Goal: Task Accomplishment & Management: Manage account settings

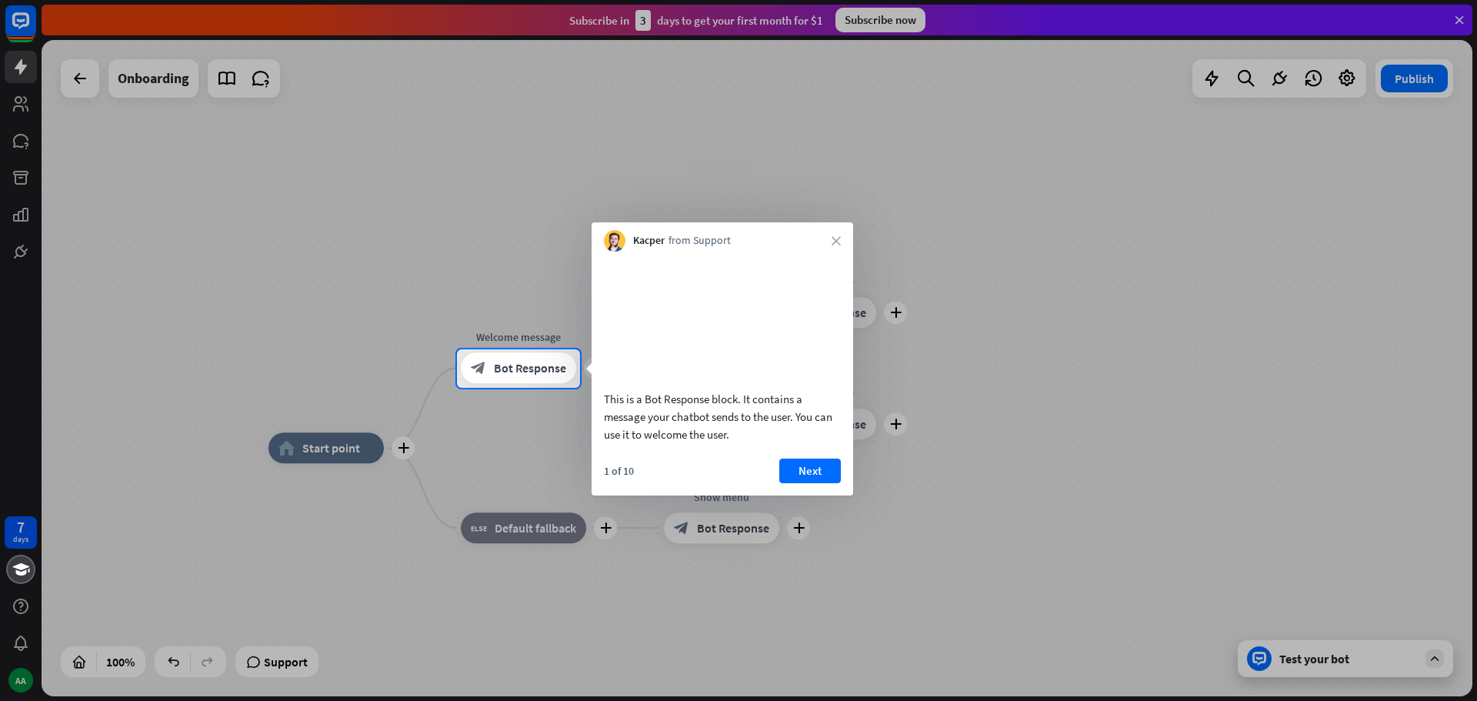
click at [808, 481] on button "Next" at bounding box center [810, 470] width 62 height 25
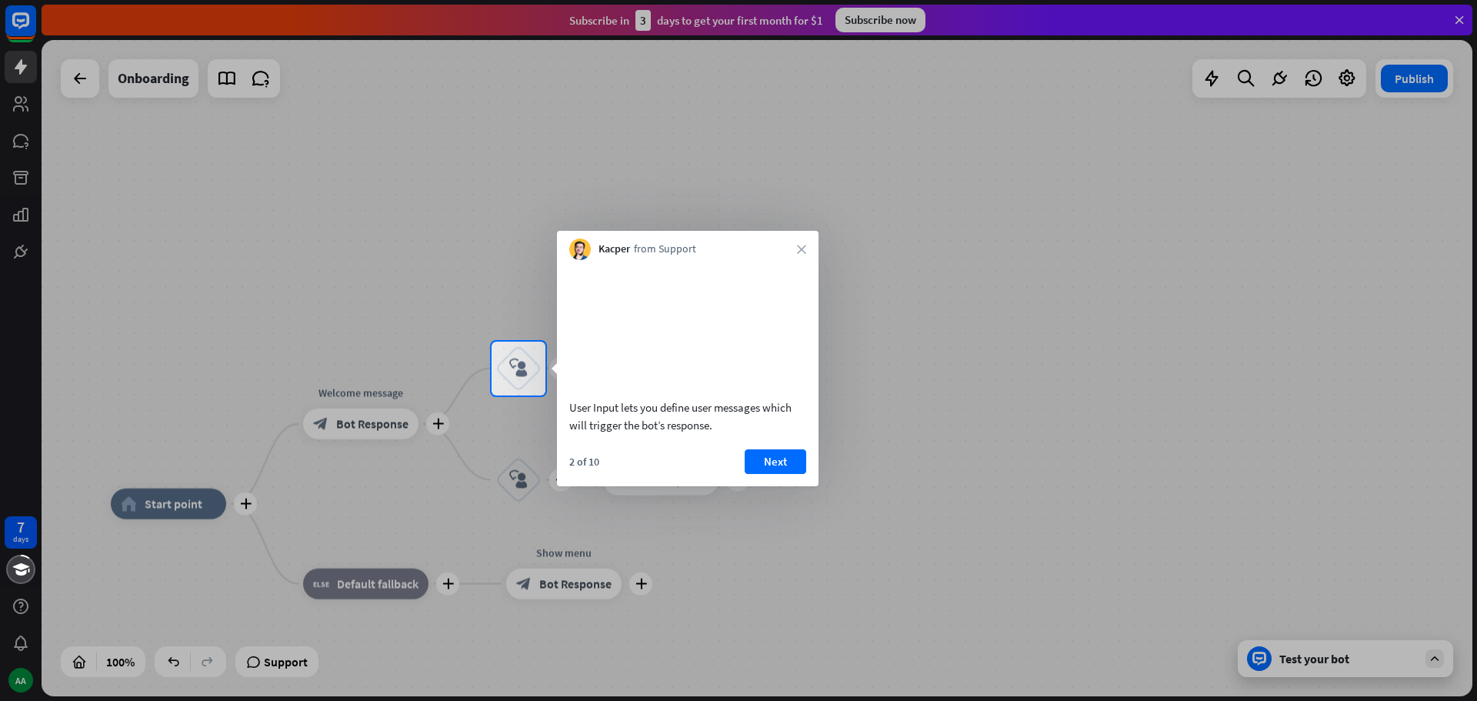
drag, startPoint x: 778, startPoint y: 485, endPoint x: 716, endPoint y: 351, distance: 148.3
click at [779, 474] on button "Next" at bounding box center [776, 461] width 62 height 25
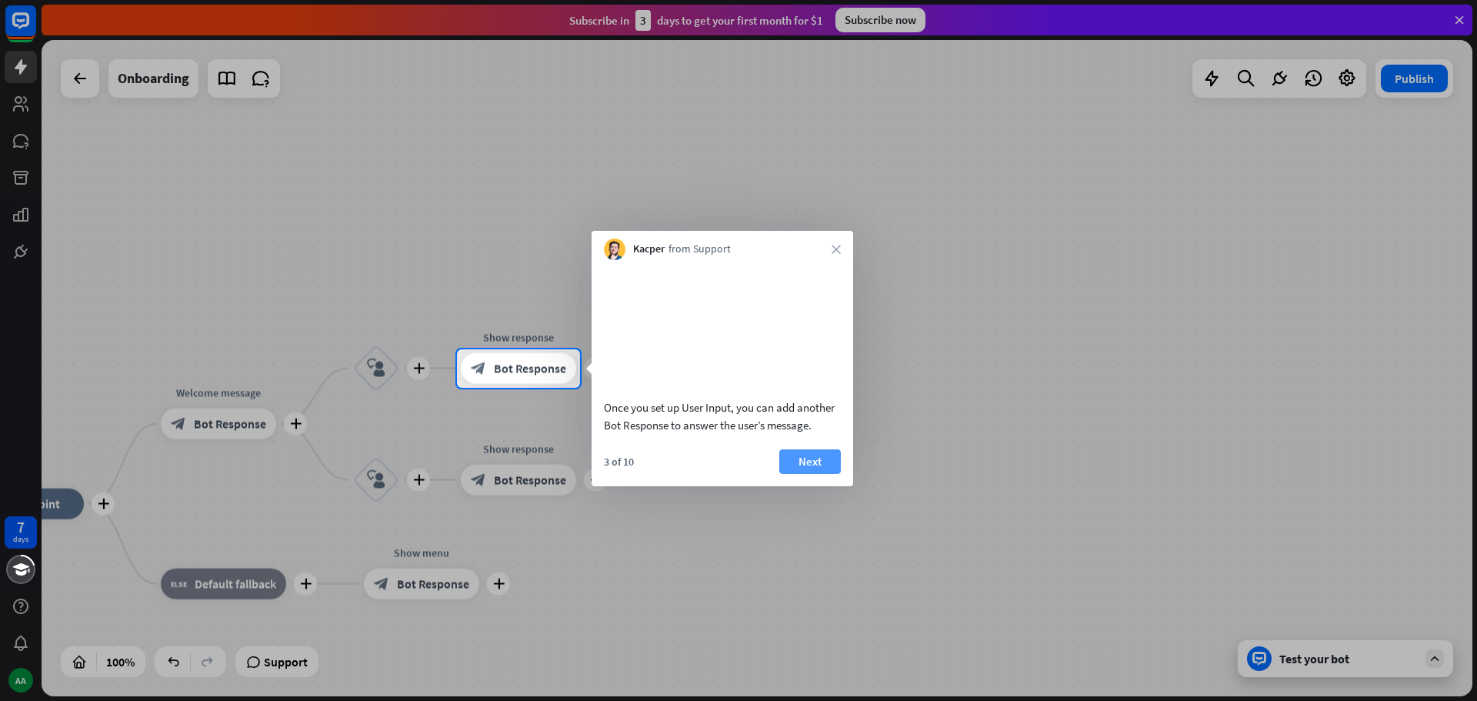
click at [795, 474] on button "Next" at bounding box center [810, 461] width 62 height 25
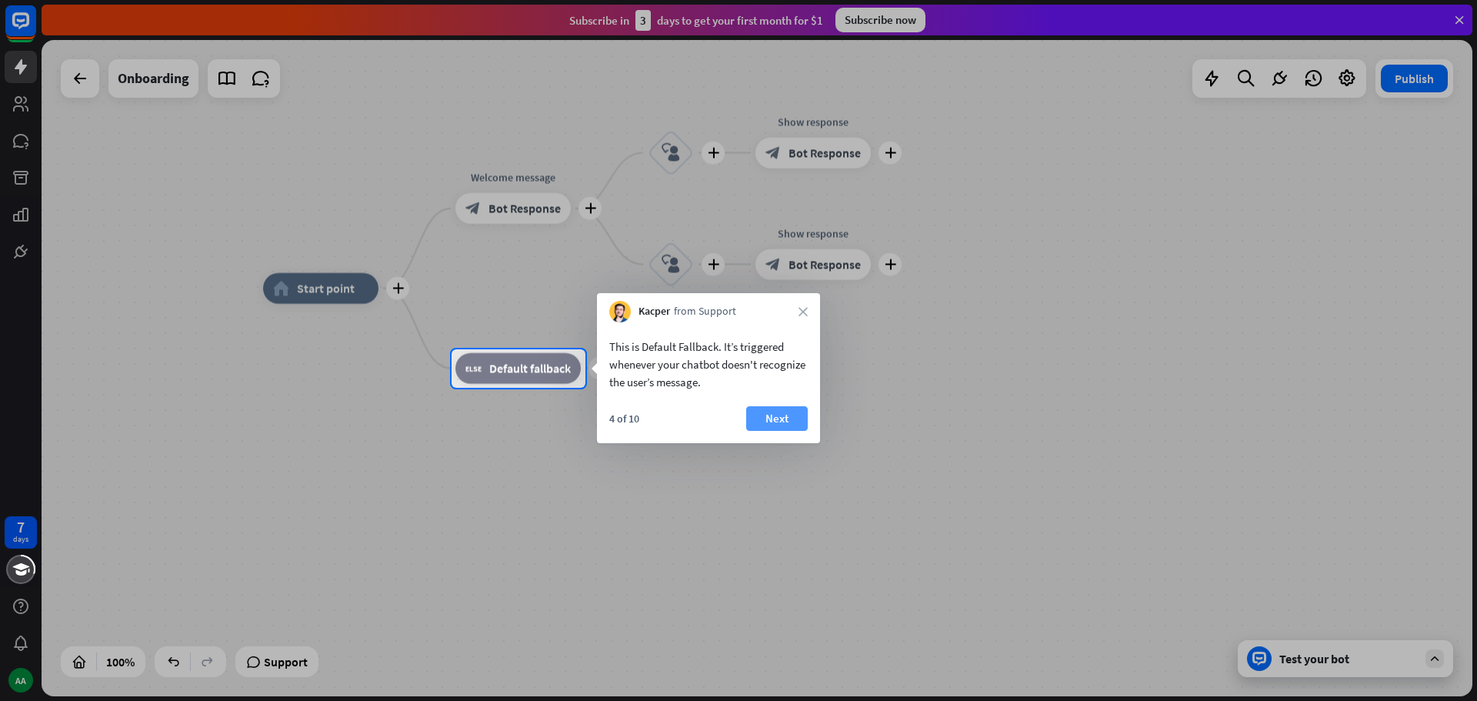
click at [787, 410] on button "Next" at bounding box center [777, 418] width 62 height 25
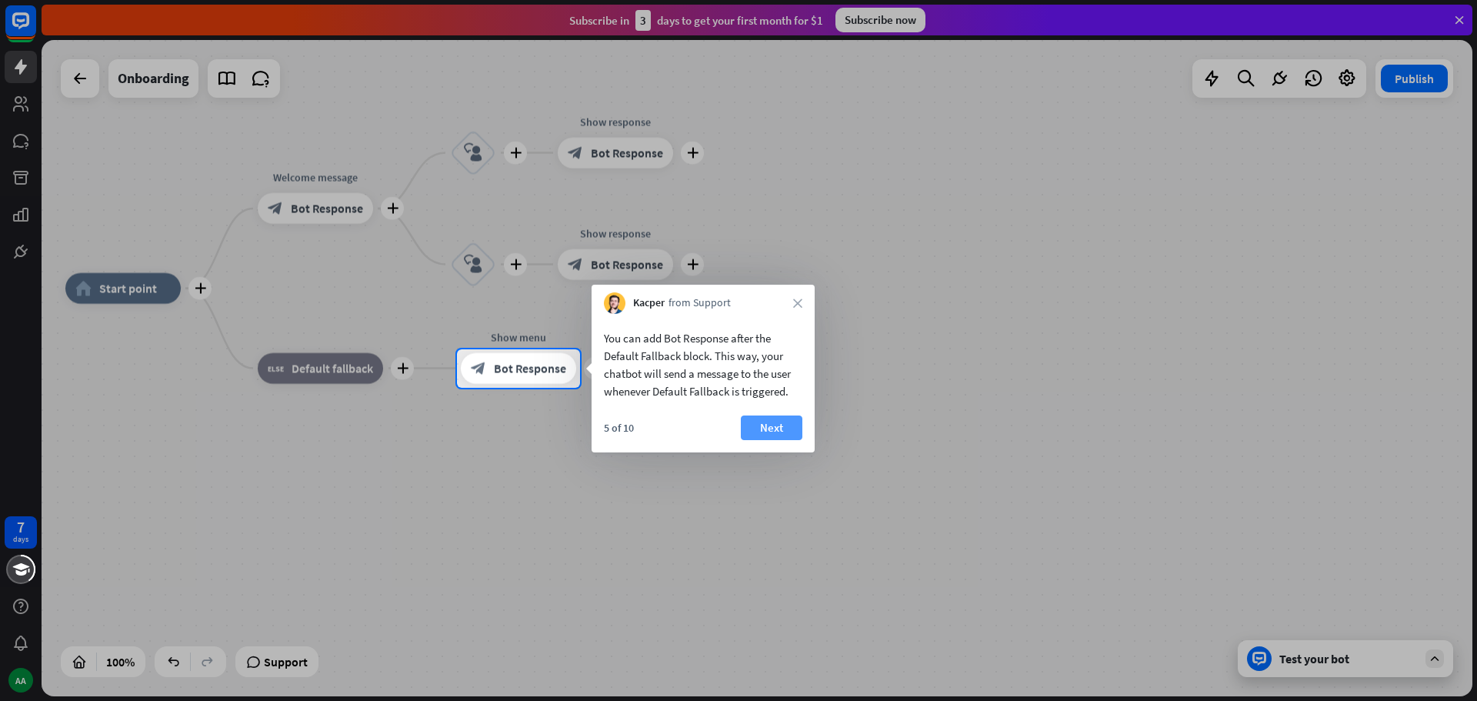
click at [778, 428] on button "Next" at bounding box center [772, 427] width 62 height 25
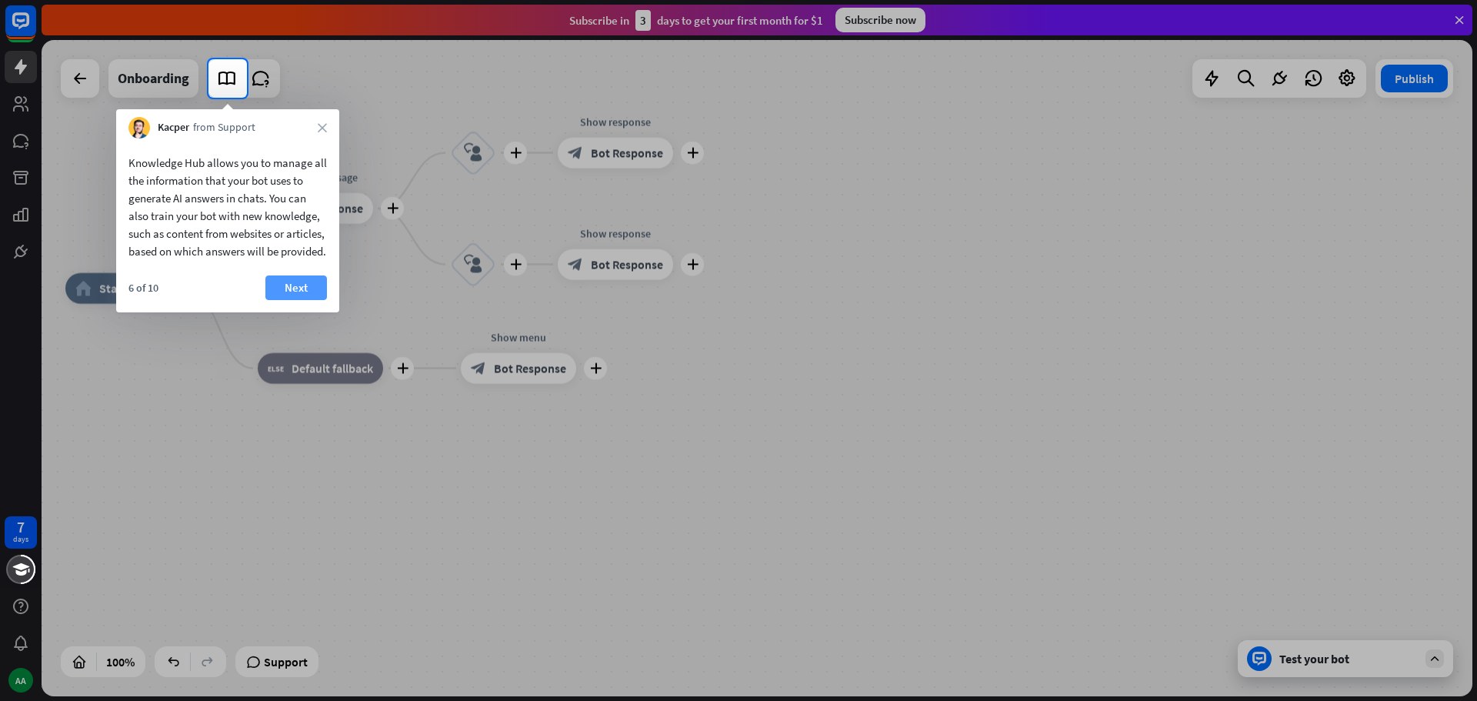
click at [294, 298] on button "Next" at bounding box center [296, 287] width 62 height 25
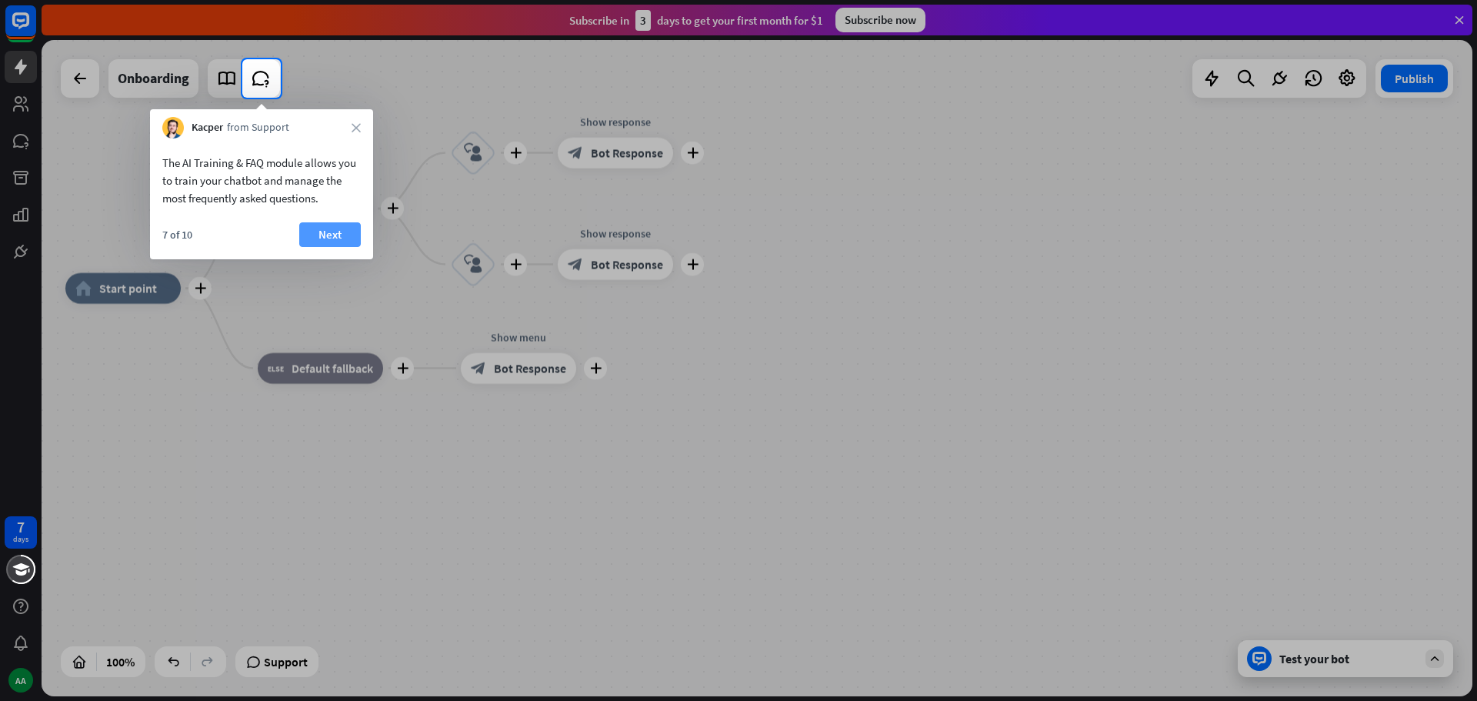
click at [332, 235] on button "Next" at bounding box center [330, 234] width 62 height 25
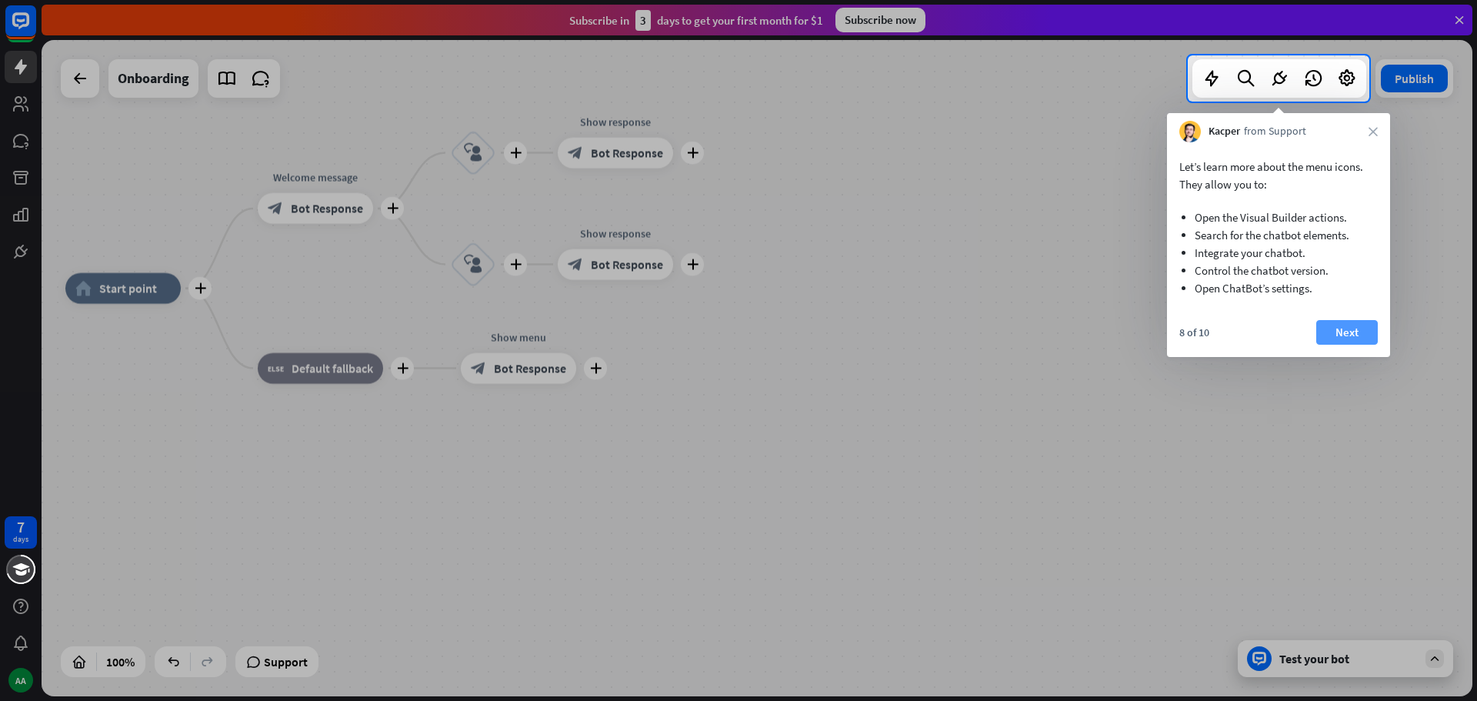
click at [1350, 329] on button "Next" at bounding box center [1347, 332] width 62 height 25
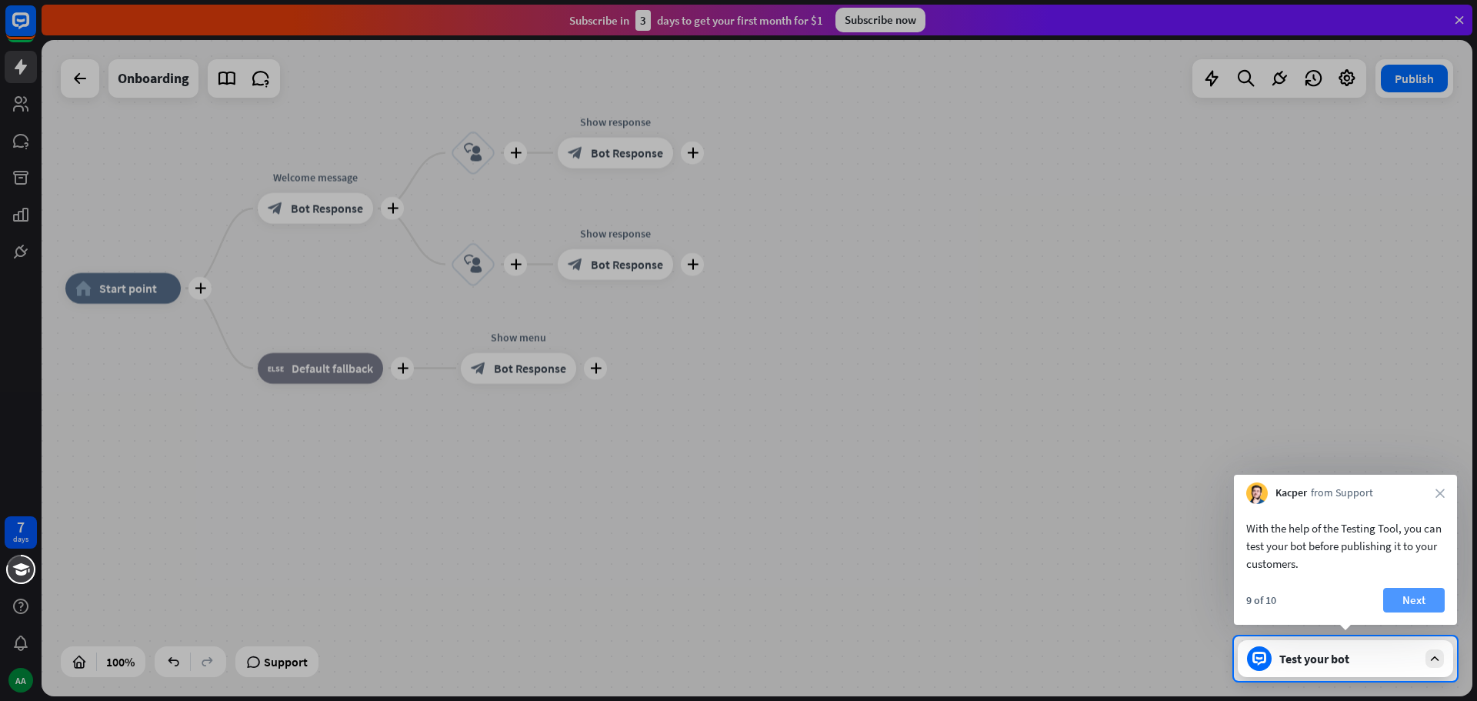
click at [1418, 602] on button "Next" at bounding box center [1414, 600] width 62 height 25
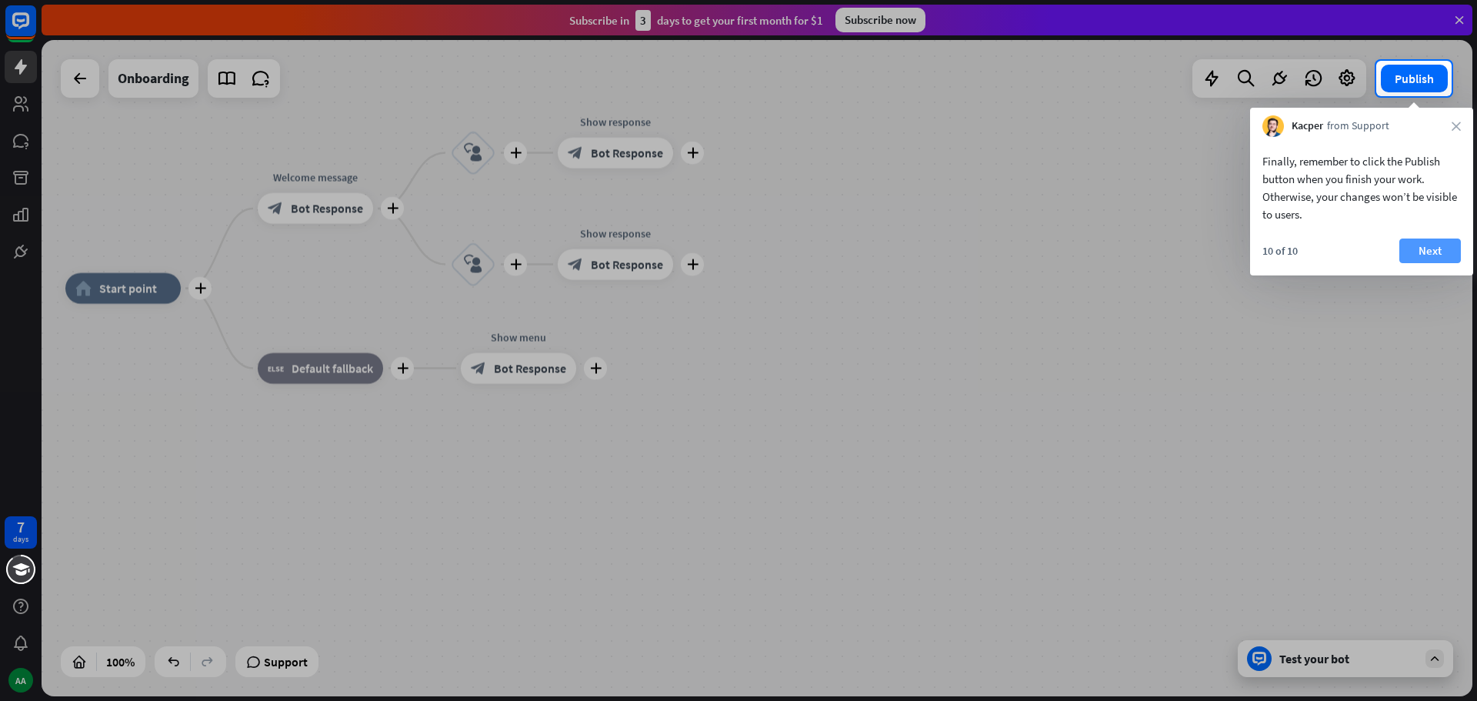
click at [1438, 254] on button "Next" at bounding box center [1430, 250] width 62 height 25
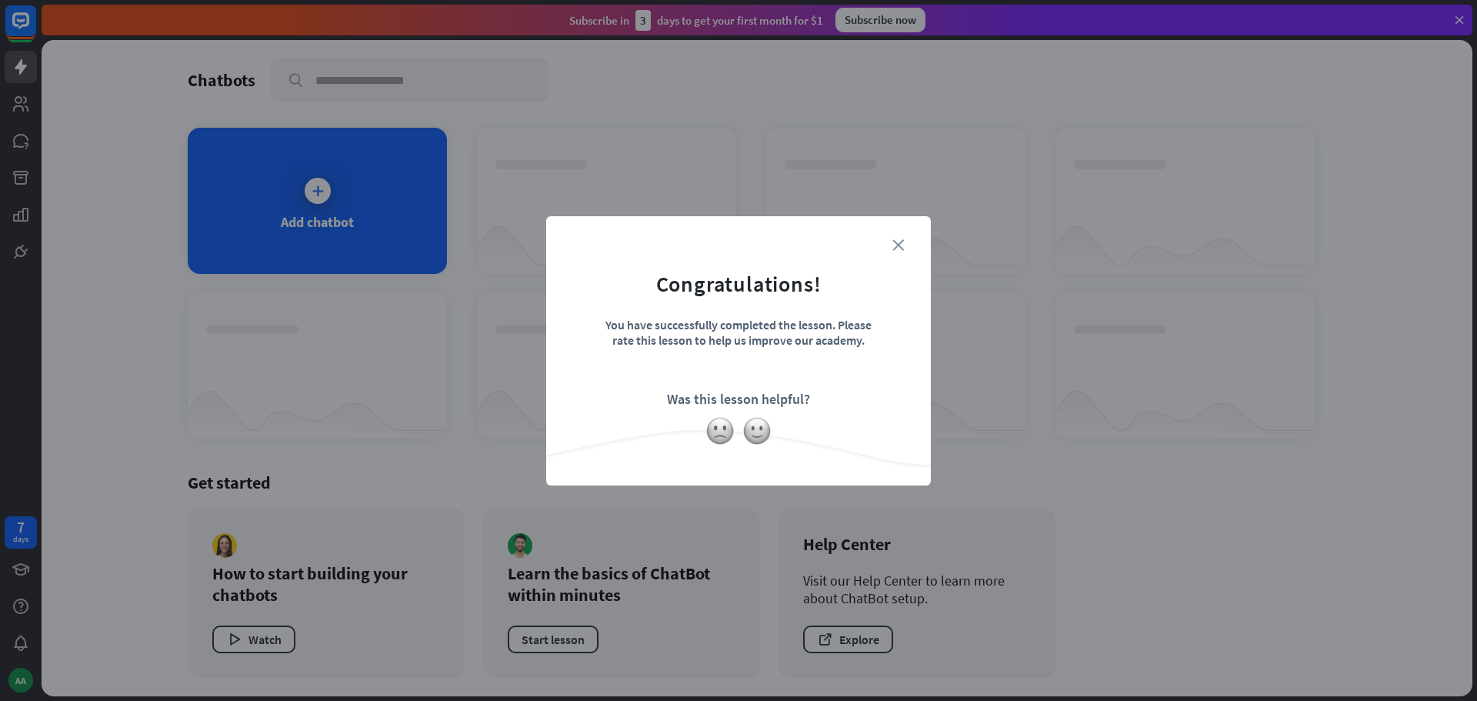
click at [897, 243] on icon "close" at bounding box center [898, 245] width 12 height 12
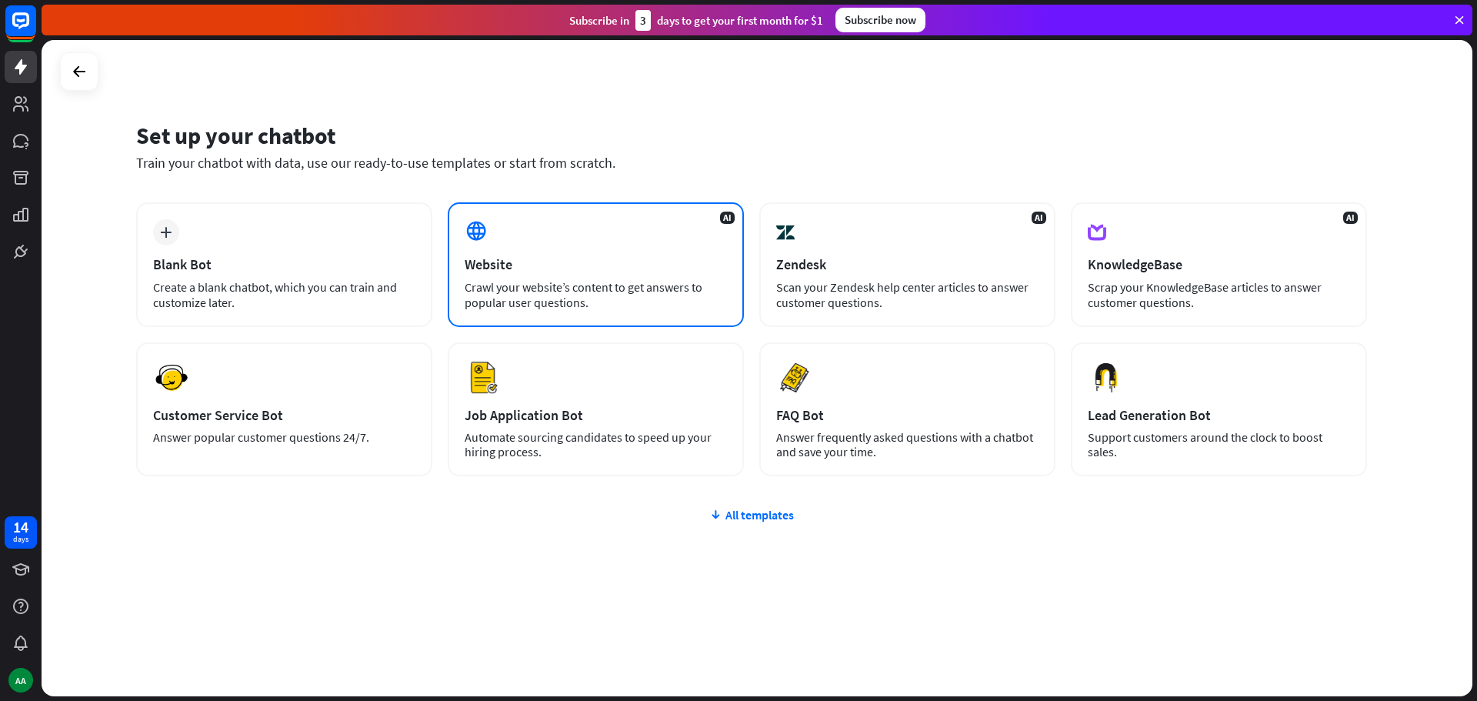
click at [571, 249] on div "AI Website Crawl your website’s content to get answers to popular user question…" at bounding box center [596, 264] width 296 height 125
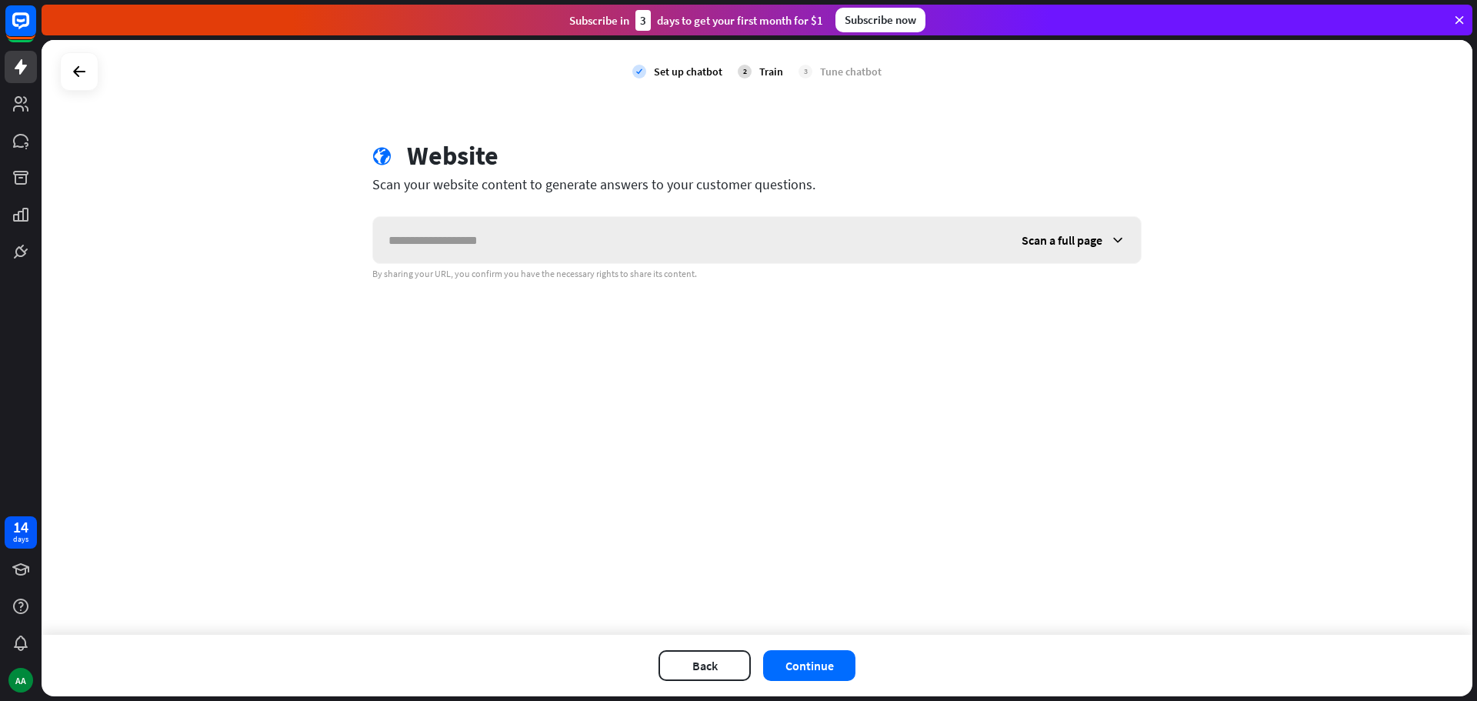
click at [564, 246] on input "text" at bounding box center [689, 240] width 633 height 46
type input "**********"
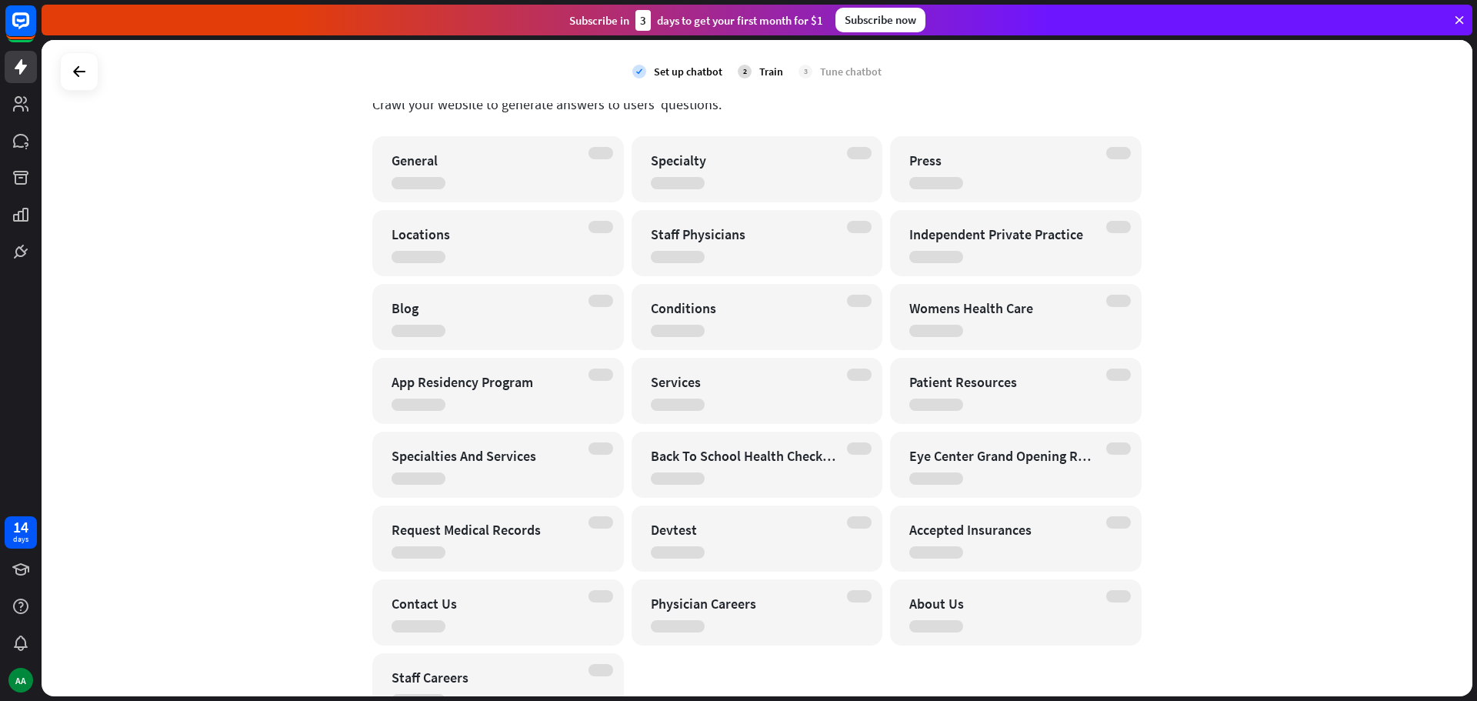
scroll to position [160, 0]
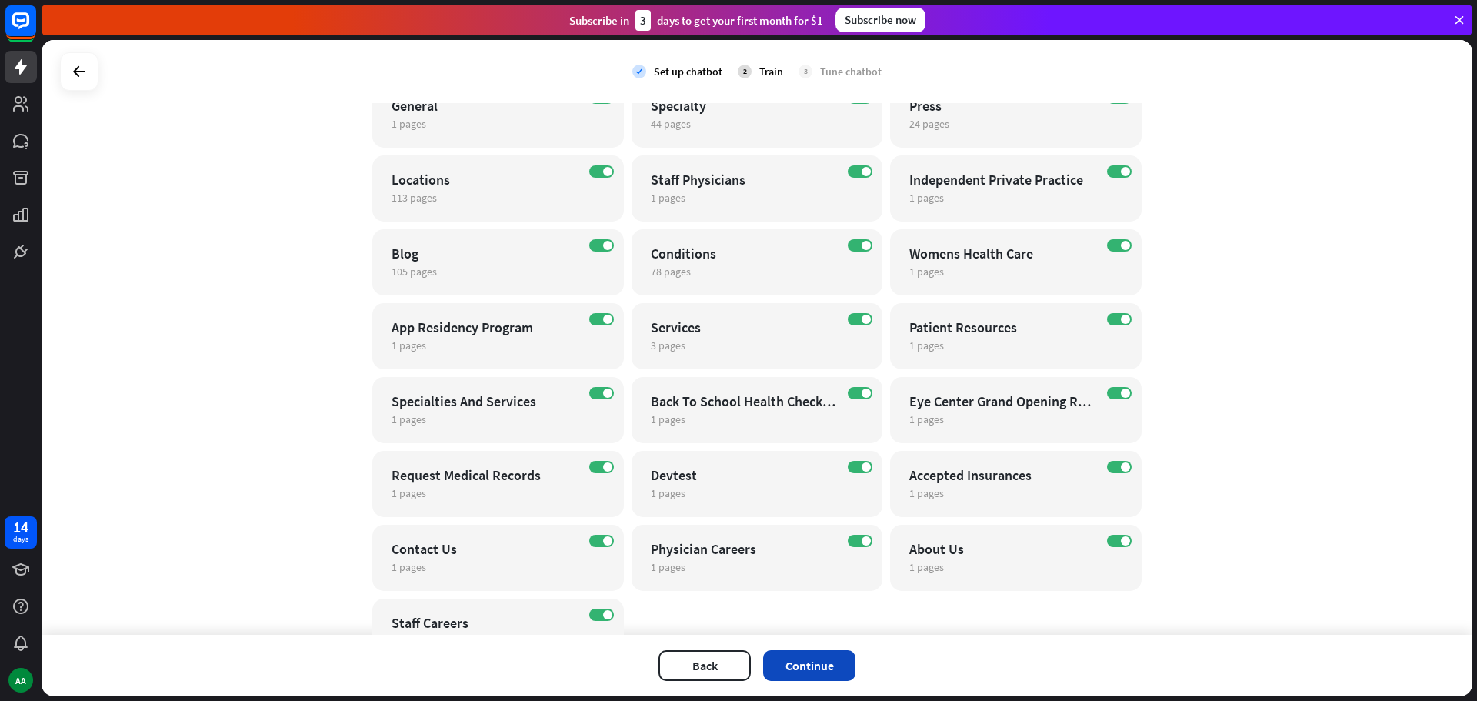
click at [823, 670] on button "Continue" at bounding box center [809, 665] width 92 height 31
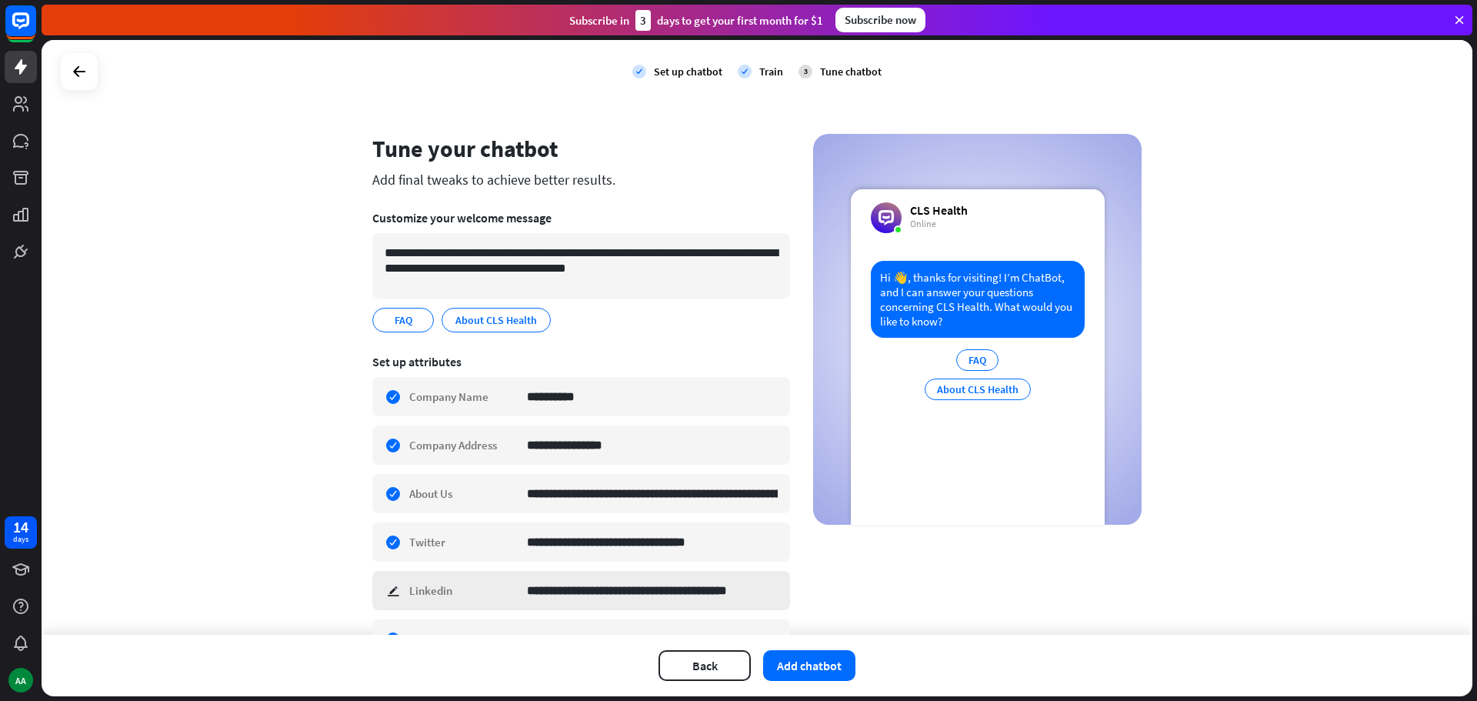
scroll to position [0, 0]
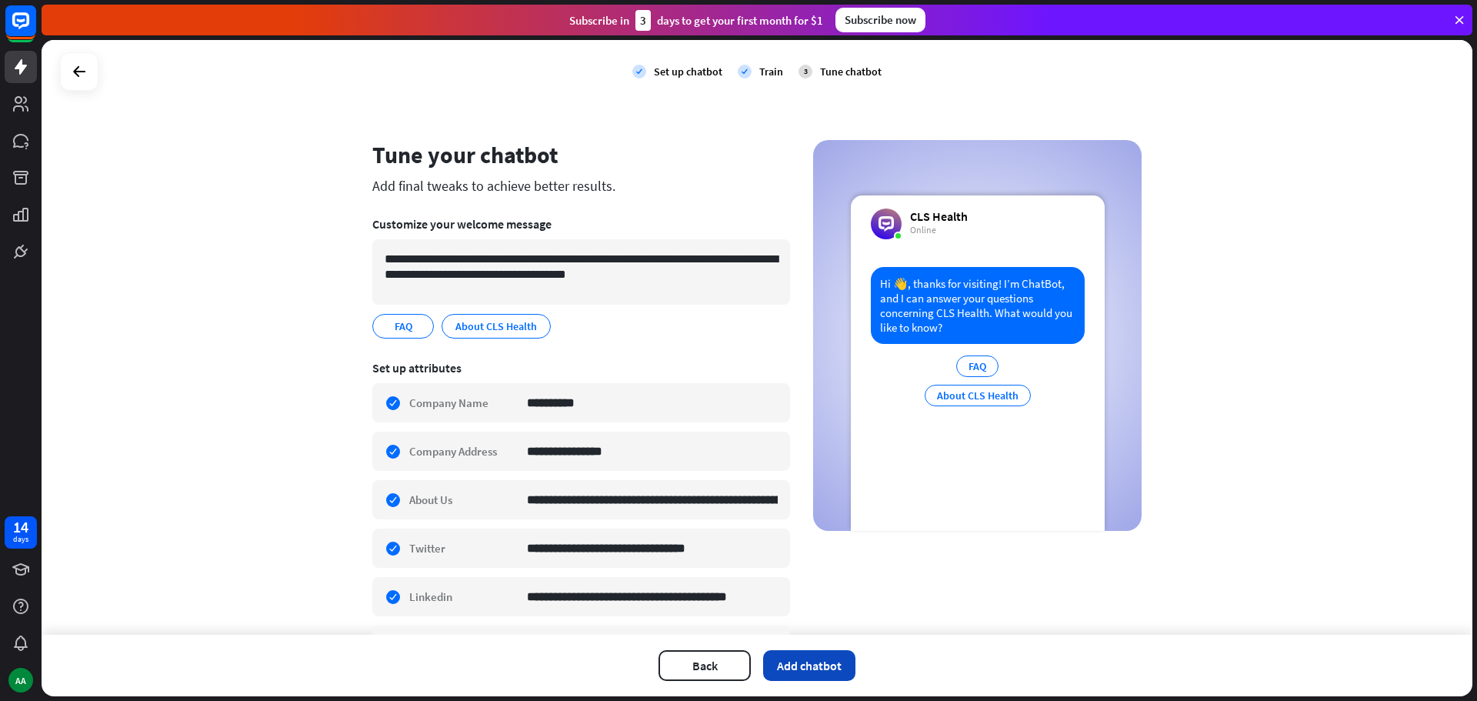
click at [820, 672] on button "Add chatbot" at bounding box center [809, 665] width 92 height 31
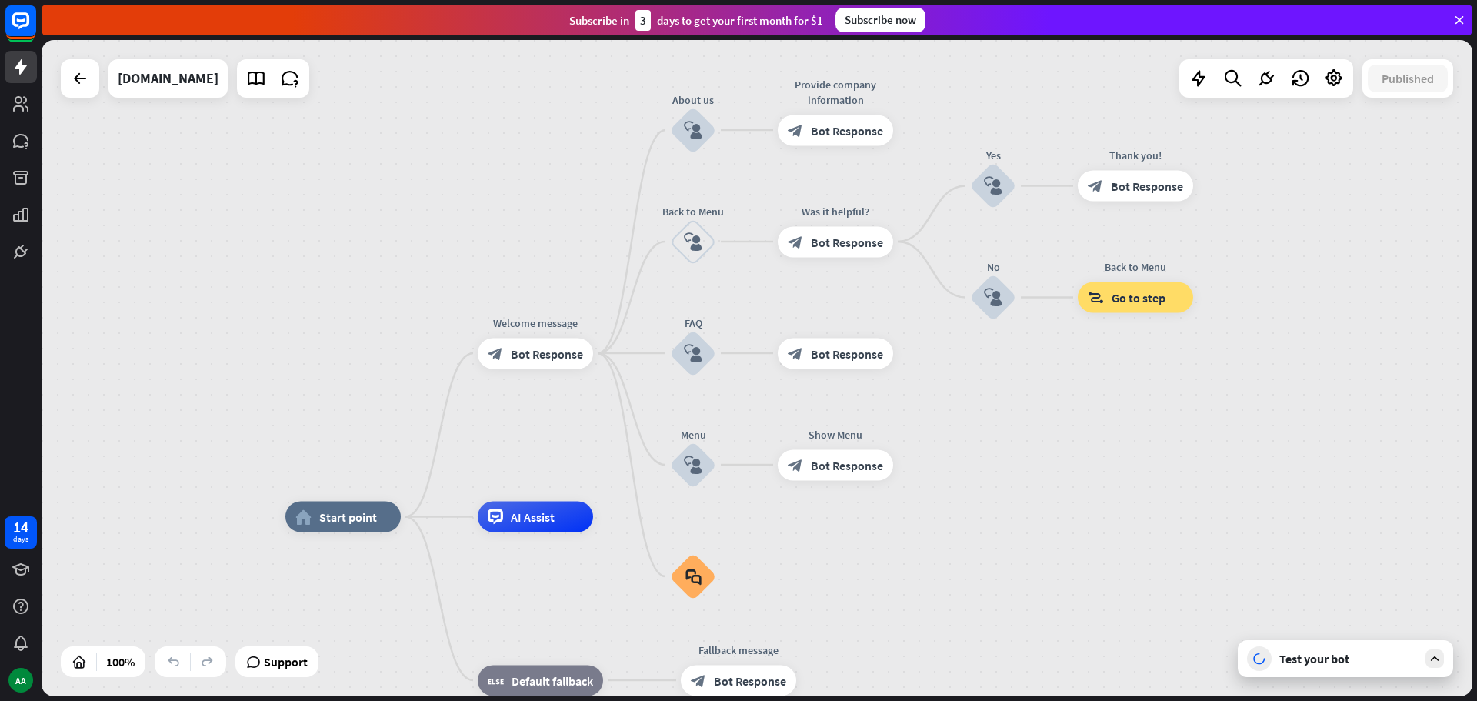
drag, startPoint x: 1025, startPoint y: 363, endPoint x: 1056, endPoint y: 358, distance: 31.2
click at [1012, 414] on div "home_2 Start point Welcome message block_bot_response Bot Response About us blo…" at bounding box center [757, 368] width 1431 height 656
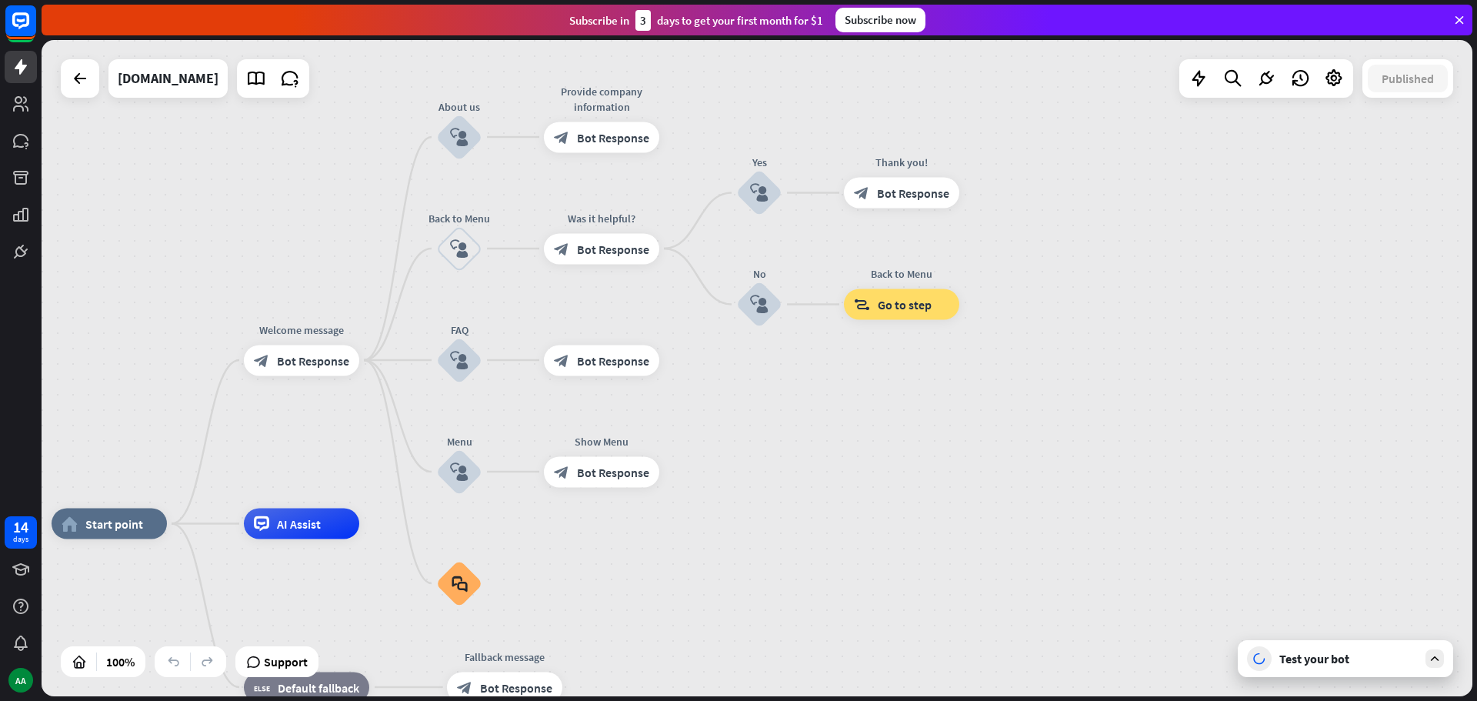
drag, startPoint x: 1303, startPoint y: 254, endPoint x: 1096, endPoint y: 252, distance: 206.9
click at [1095, 252] on div "home_2 Start point Welcome message block_bot_response Bot Response About us blo…" at bounding box center [757, 368] width 1431 height 656
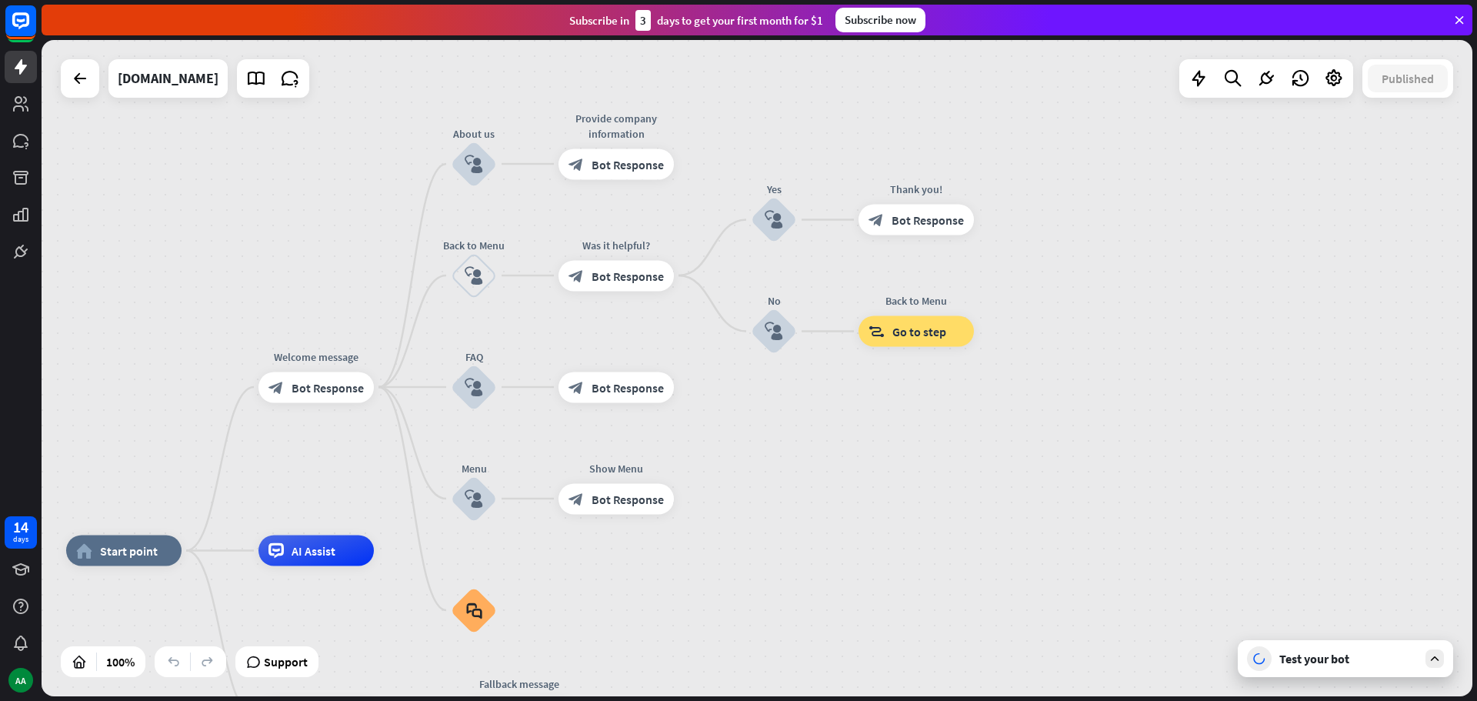
click at [1312, 658] on div "Test your bot" at bounding box center [1348, 658] width 138 height 15
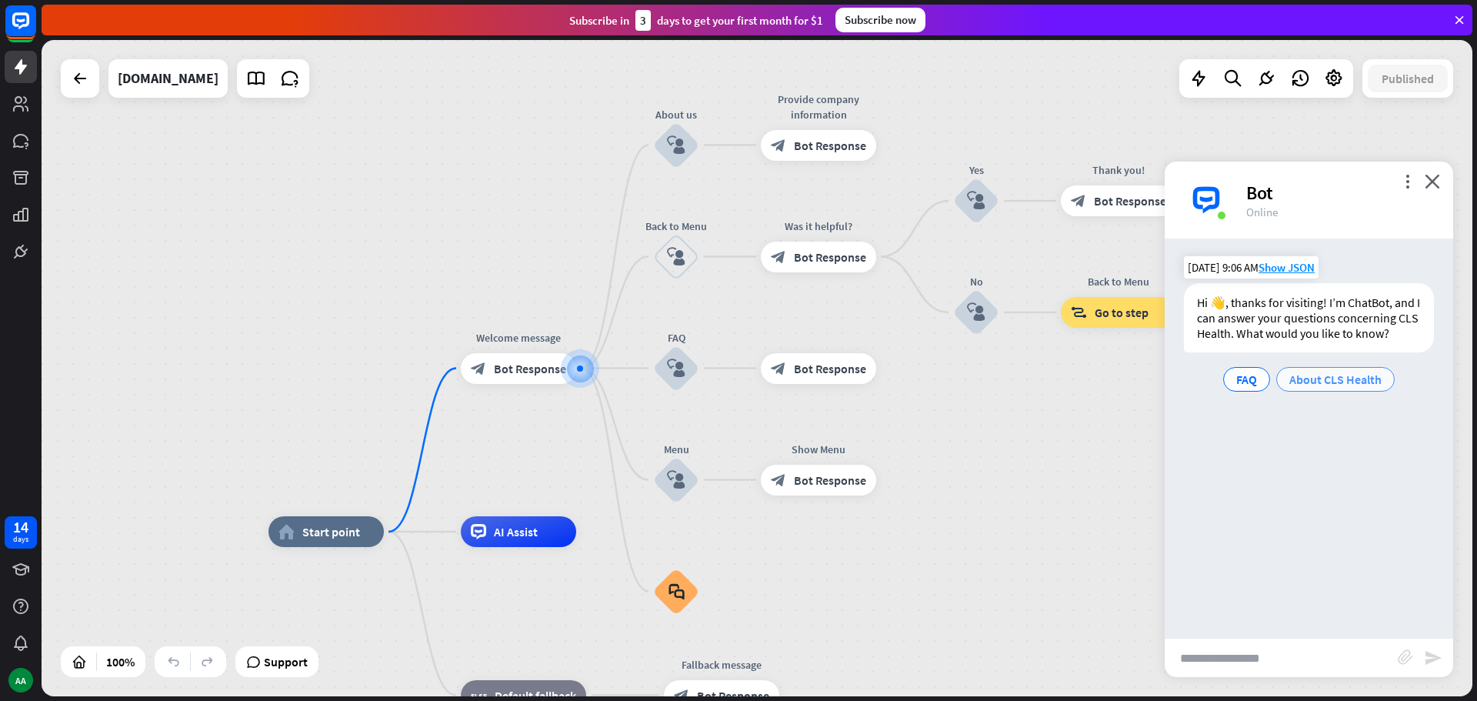
click at [1300, 379] on span "About CLS Health" at bounding box center [1335, 379] width 92 height 15
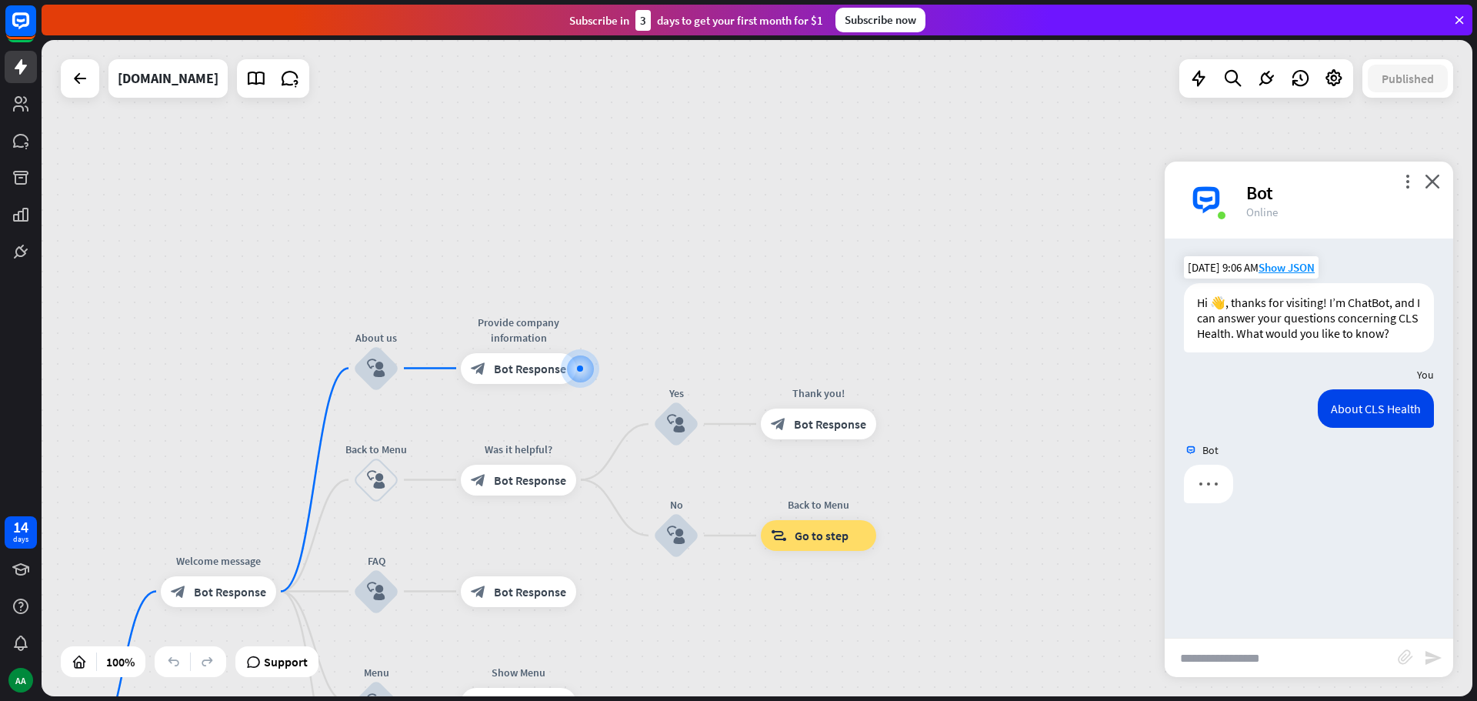
click at [1243, 655] on input "text" at bounding box center [1281, 657] width 233 height 38
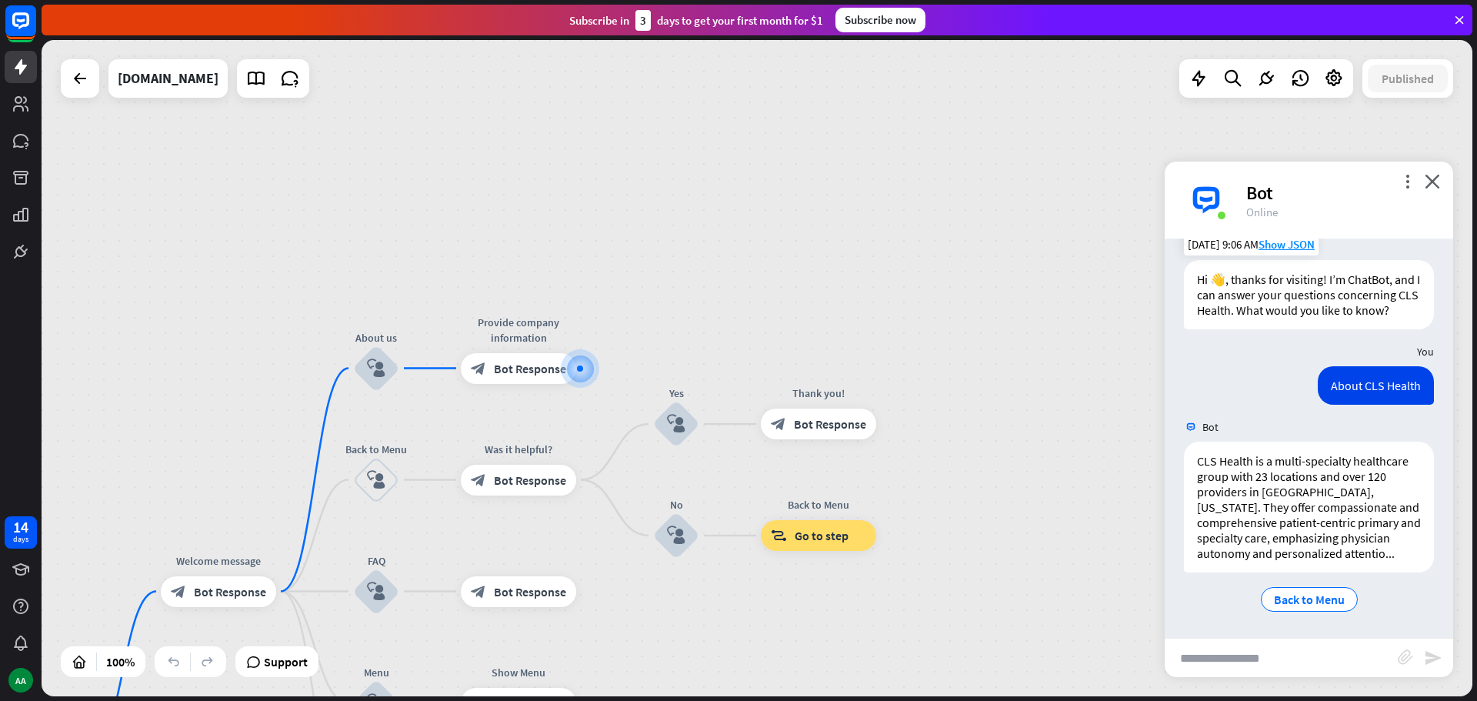
scroll to position [38, 0]
type input "**********"
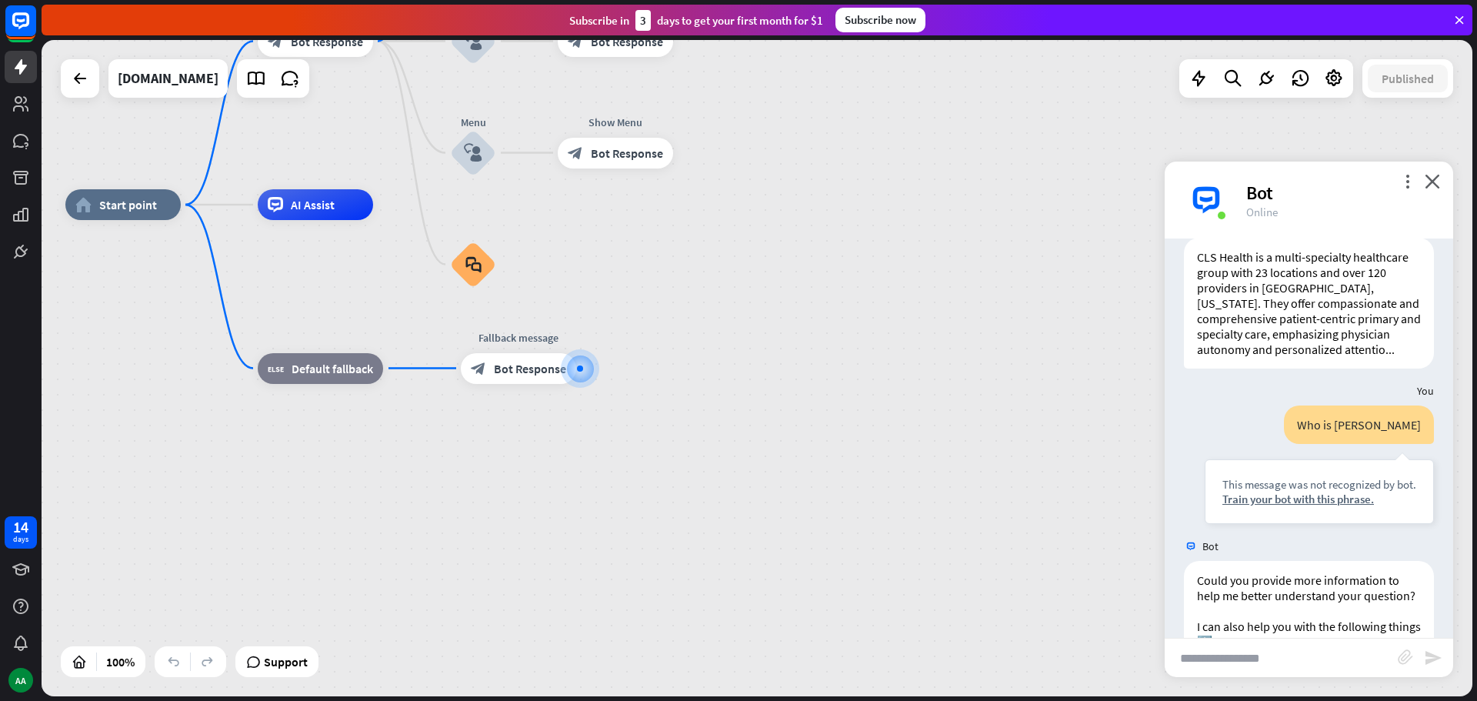
scroll to position [346, 0]
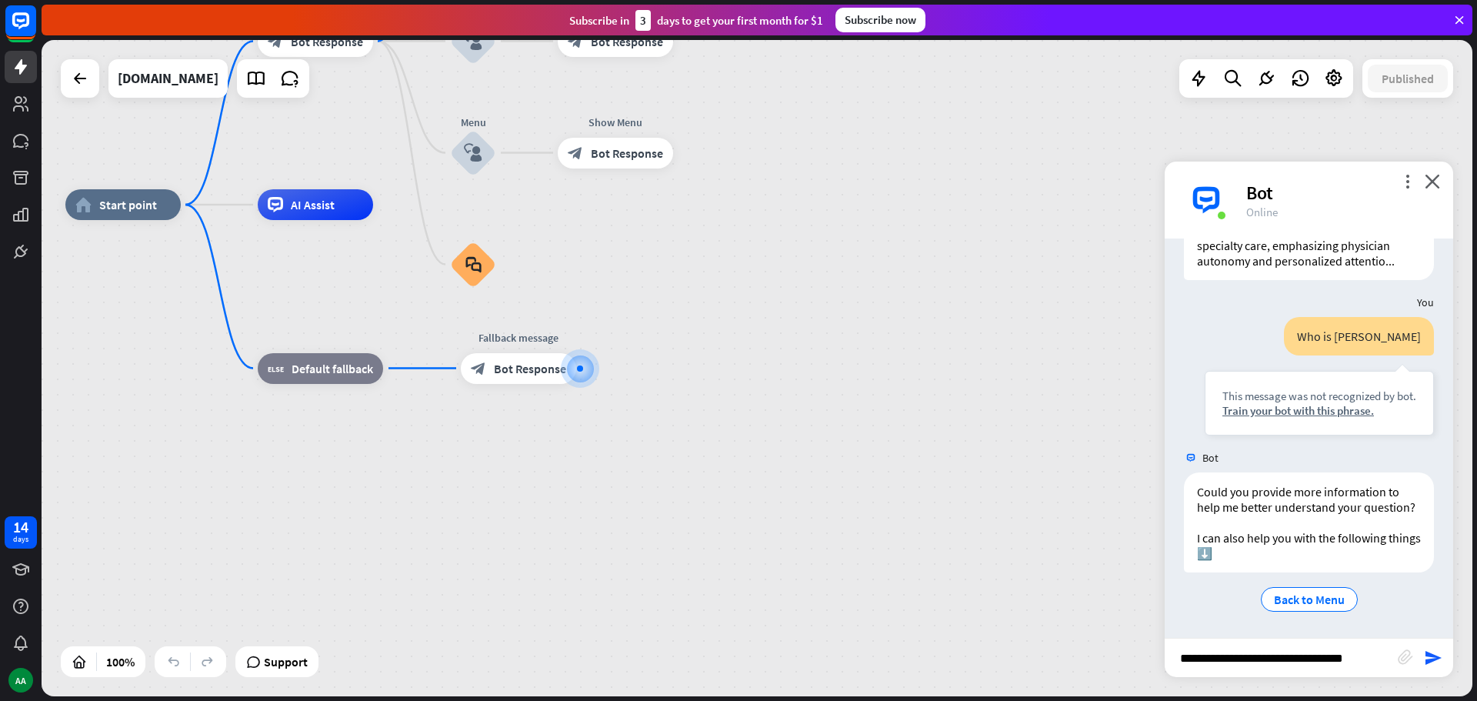
type input "**********"
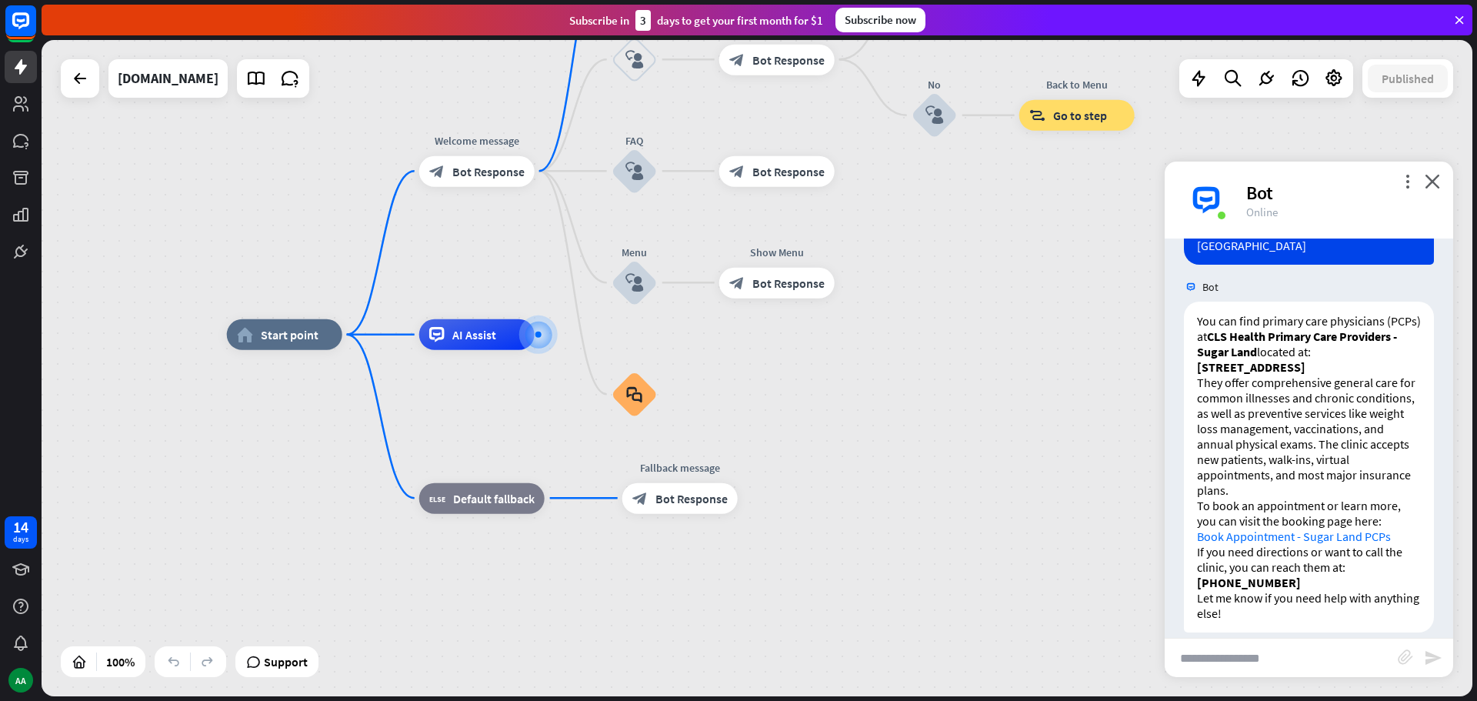
scroll to position [762, 0]
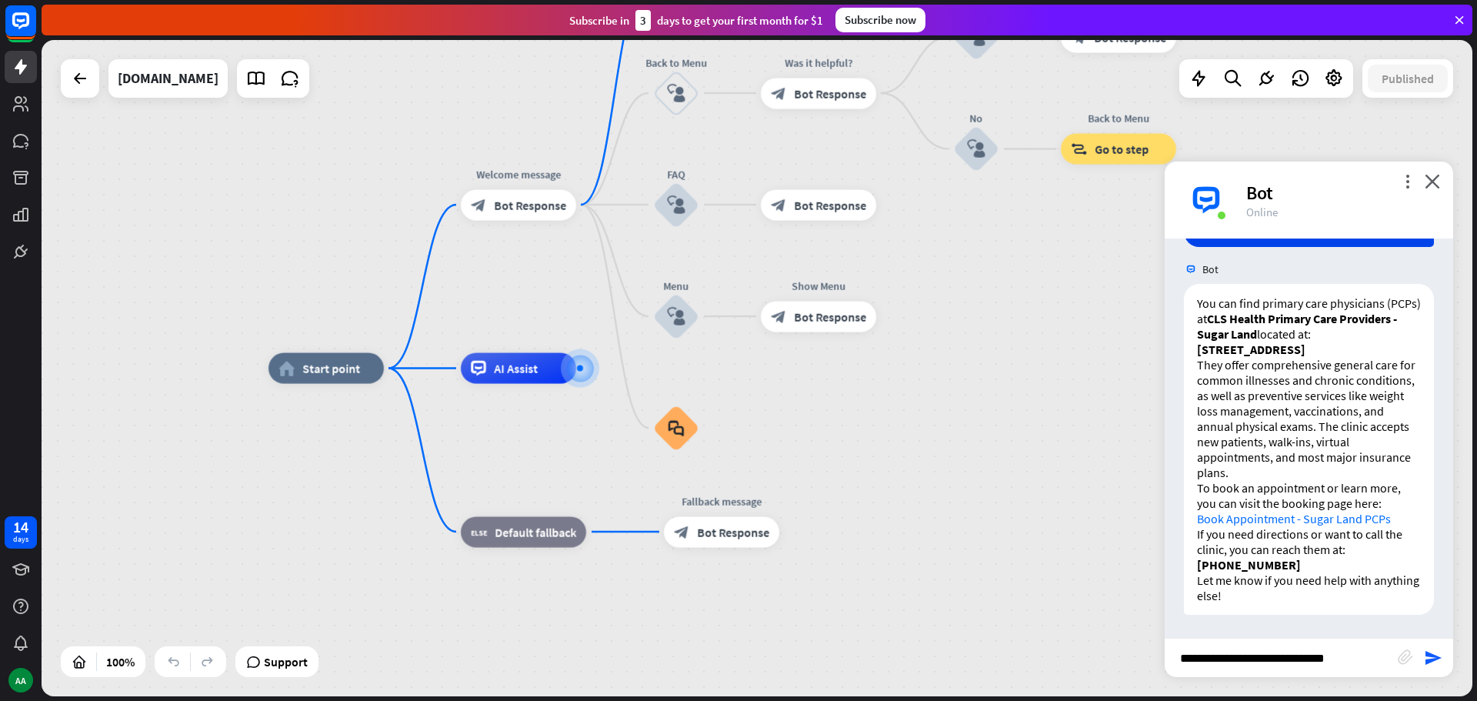
type input "**********"
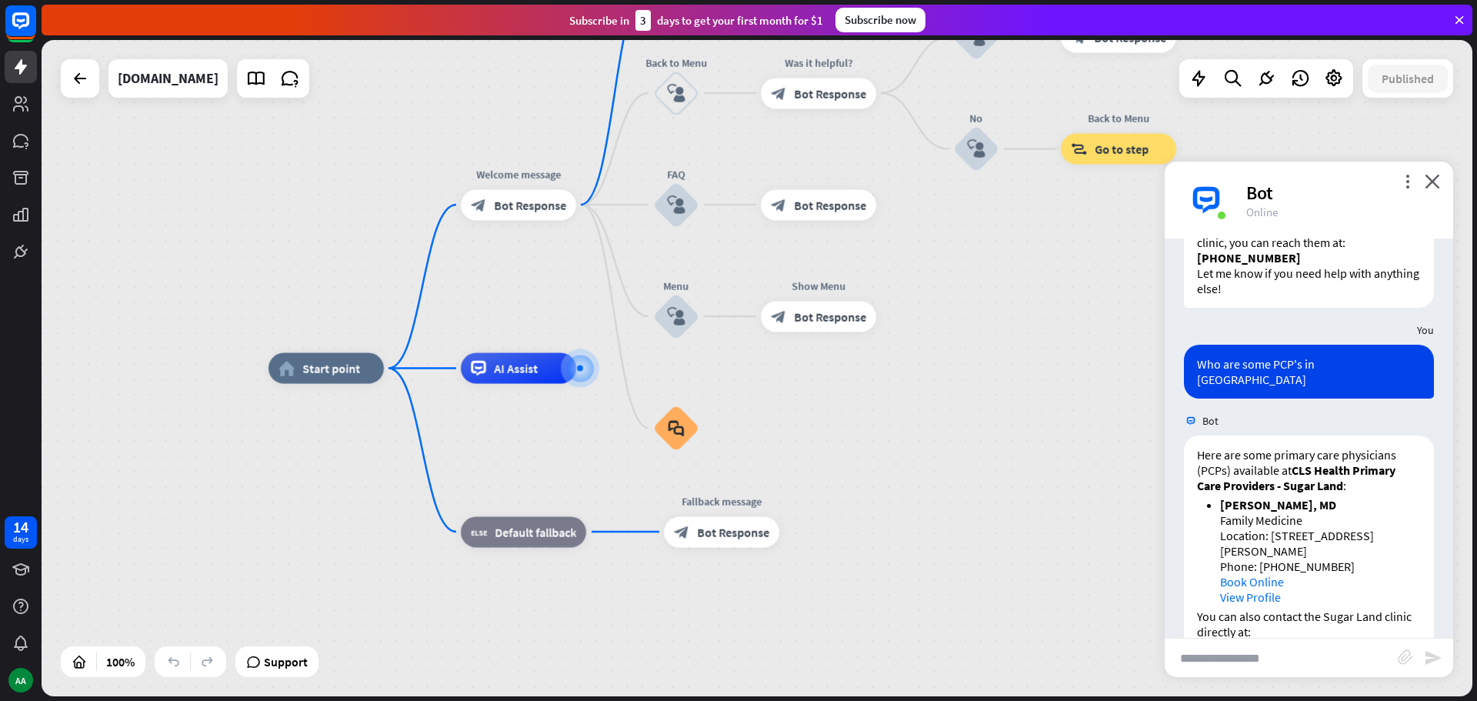
scroll to position [1198, 0]
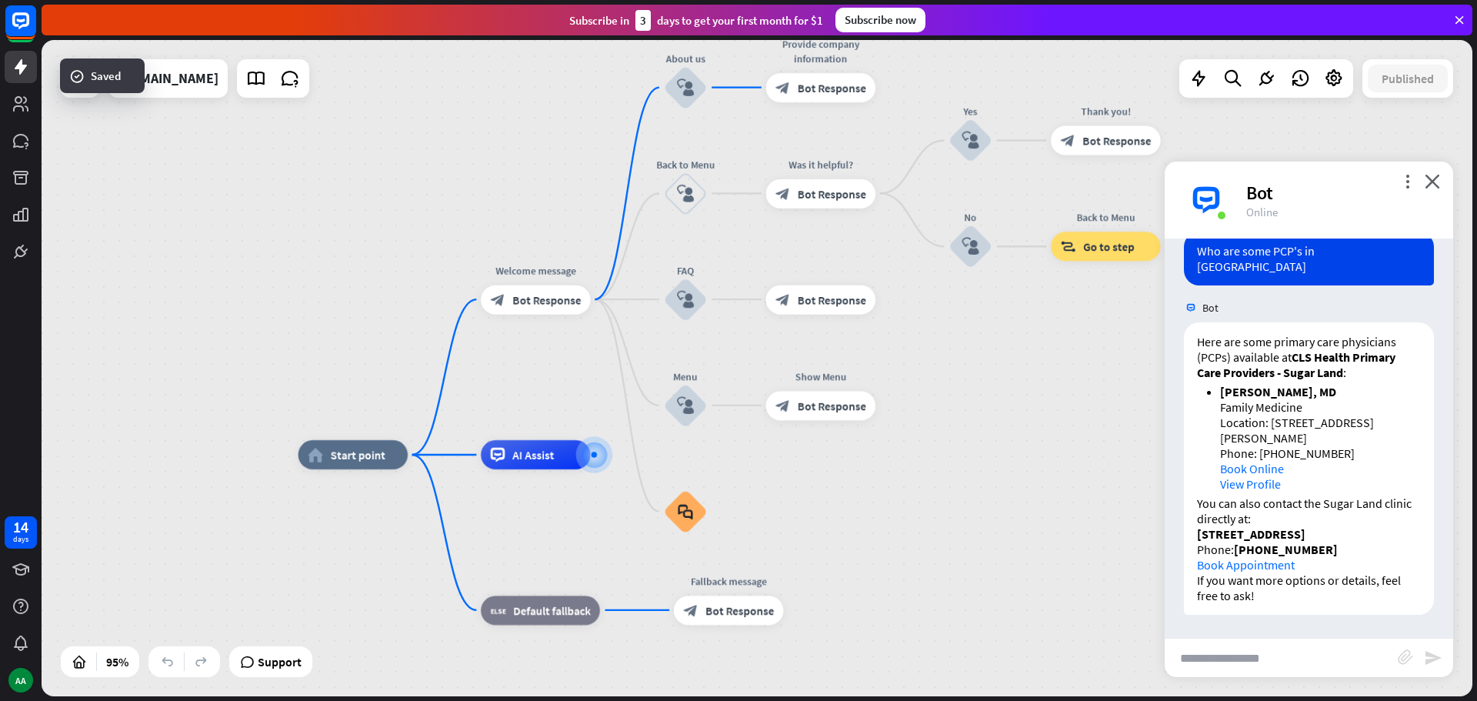
drag, startPoint x: 959, startPoint y: 262, endPoint x: 905, endPoint y: 502, distance: 246.0
click at [905, 502] on div "home_2 Start point Welcome message block_bot_response Bot Response About us blo…" at bounding box center [757, 368] width 1431 height 656
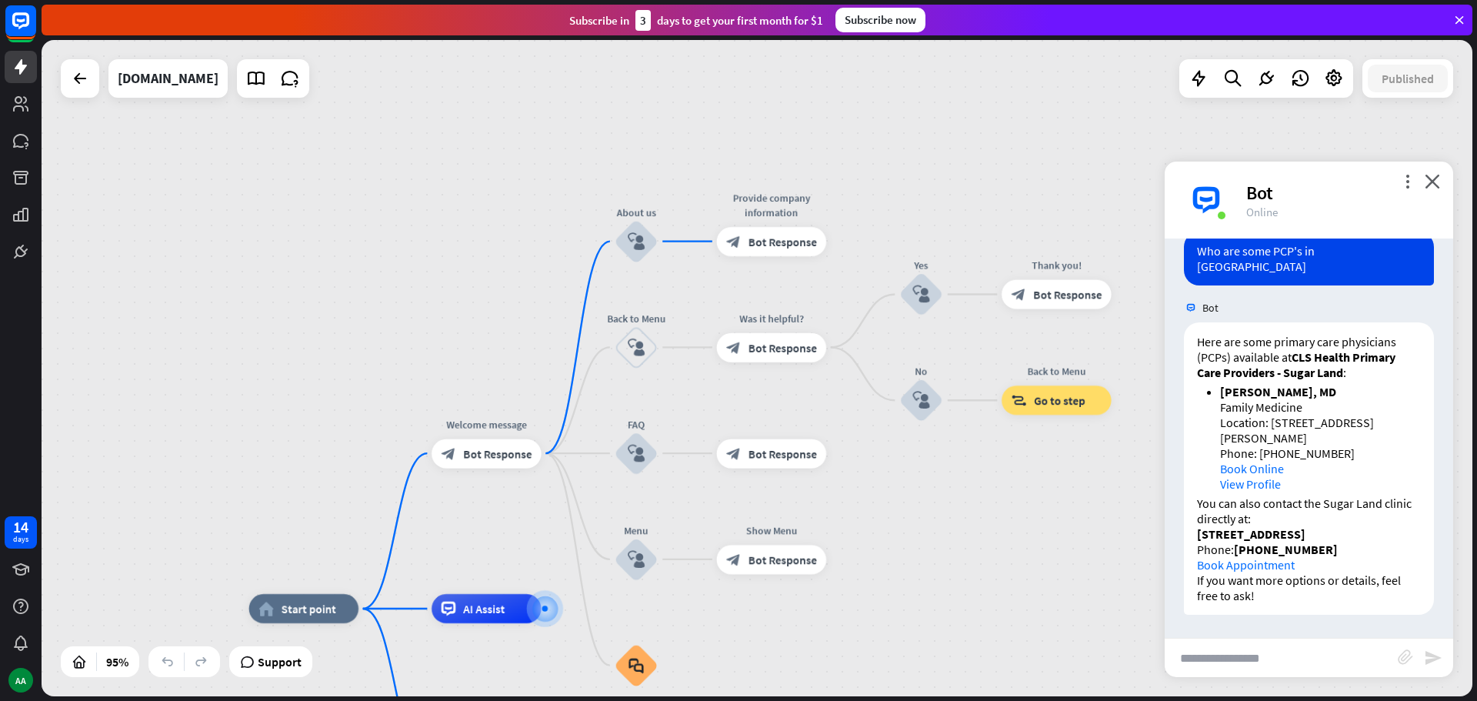
click at [1245, 653] on input "text" at bounding box center [1281, 657] width 233 height 38
type input "**********"
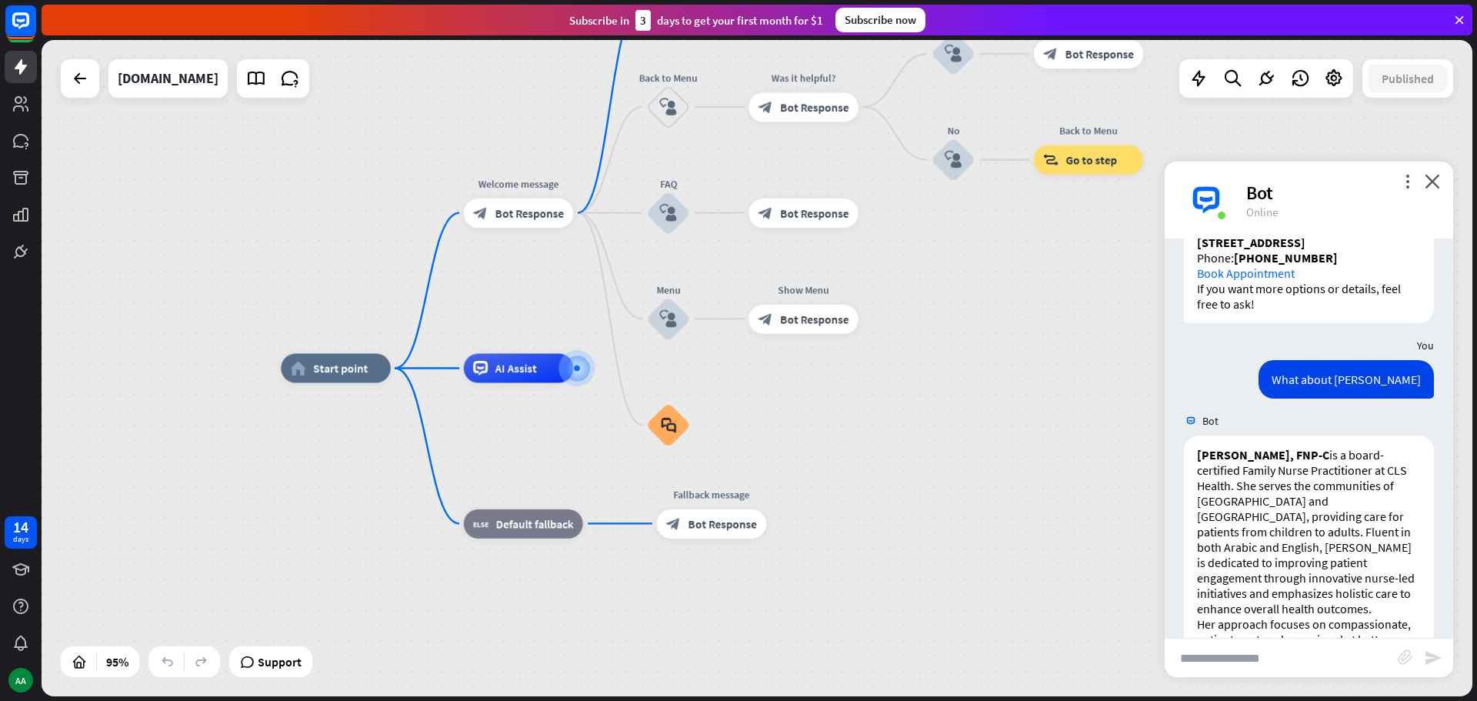
scroll to position [1425, 0]
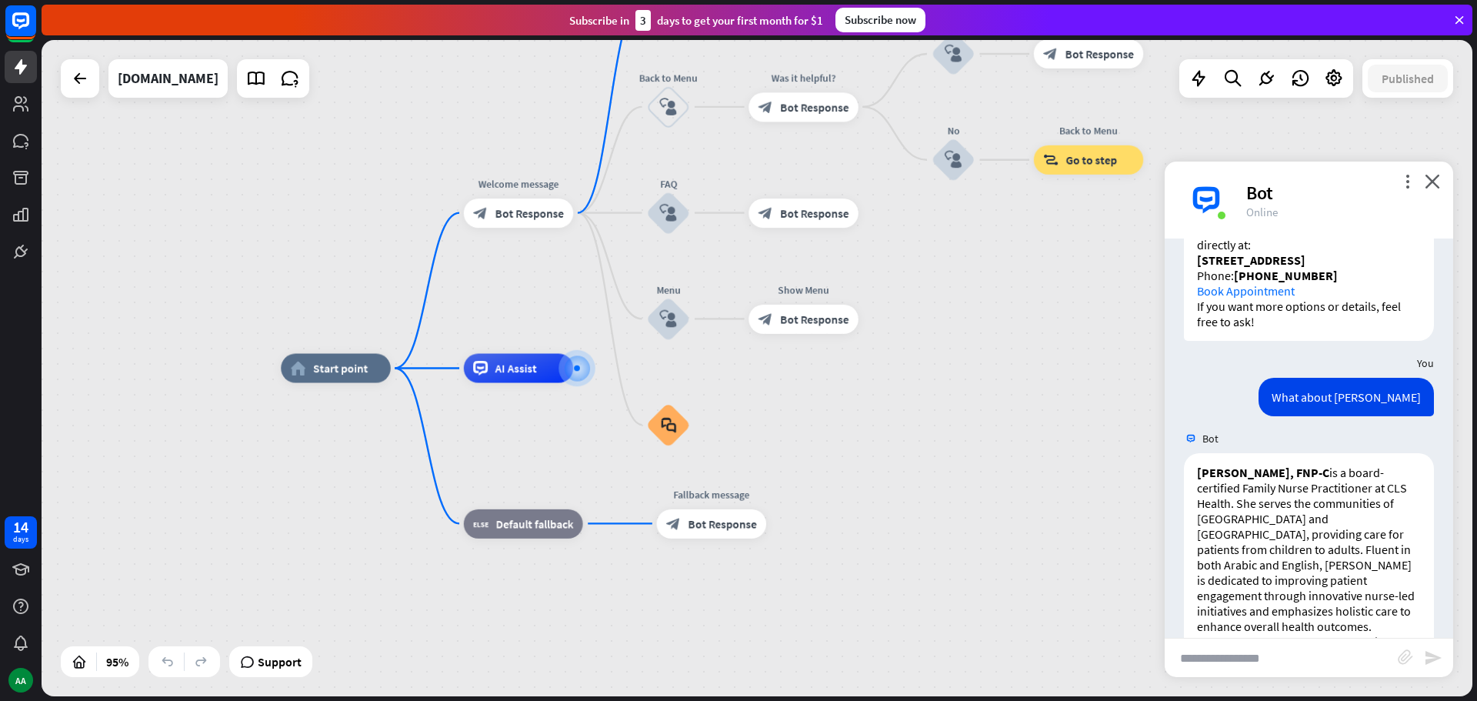
click at [1247, 298] on link "Book Appointment" at bounding box center [1246, 290] width 98 height 15
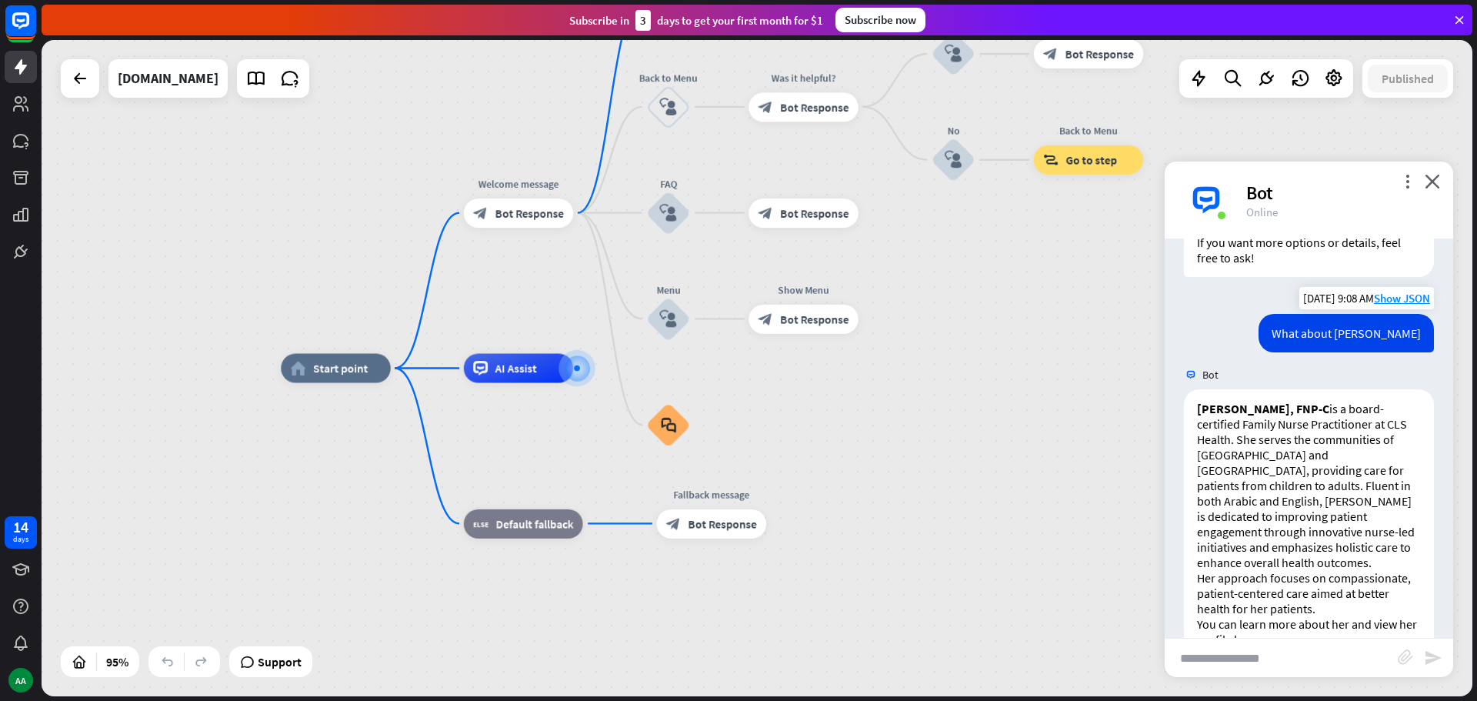
scroll to position [1579, 0]
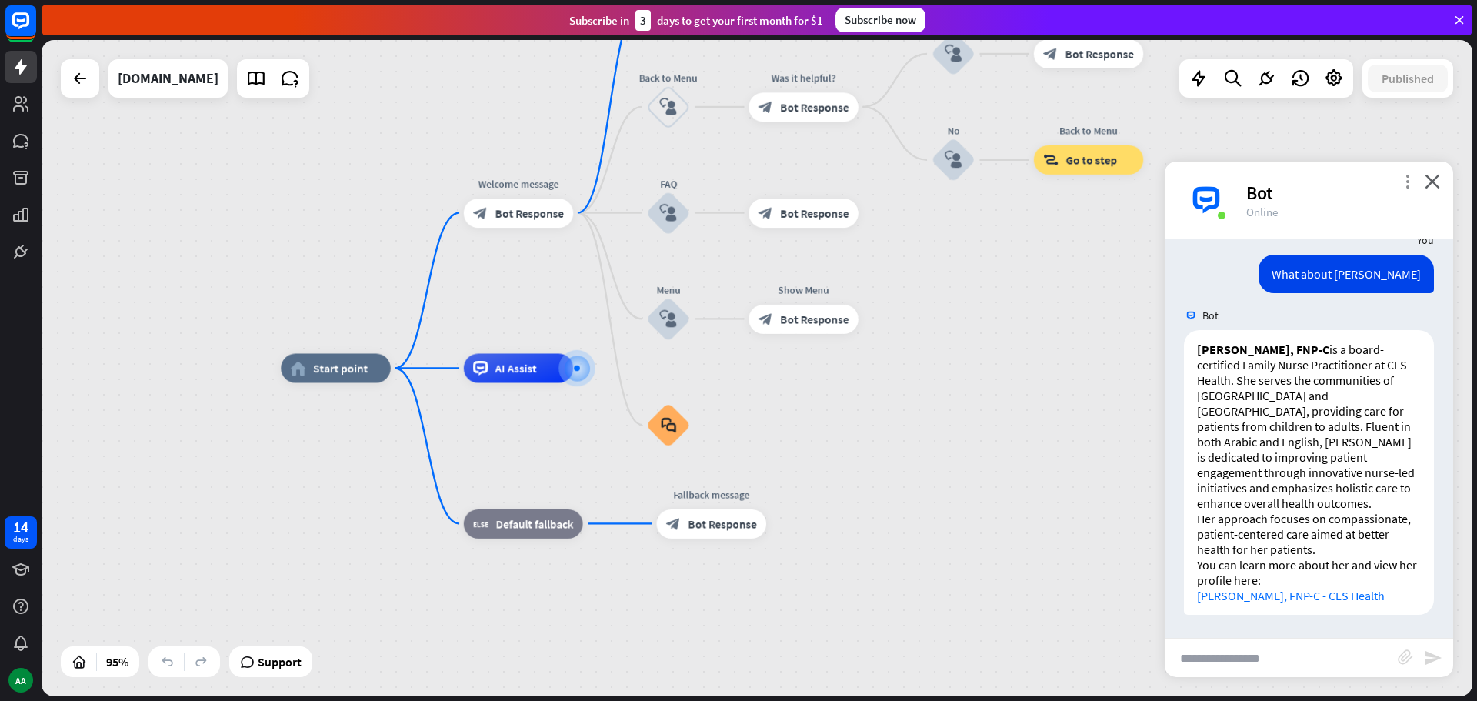
click at [1408, 183] on icon "more_vert" at bounding box center [1407, 181] width 15 height 15
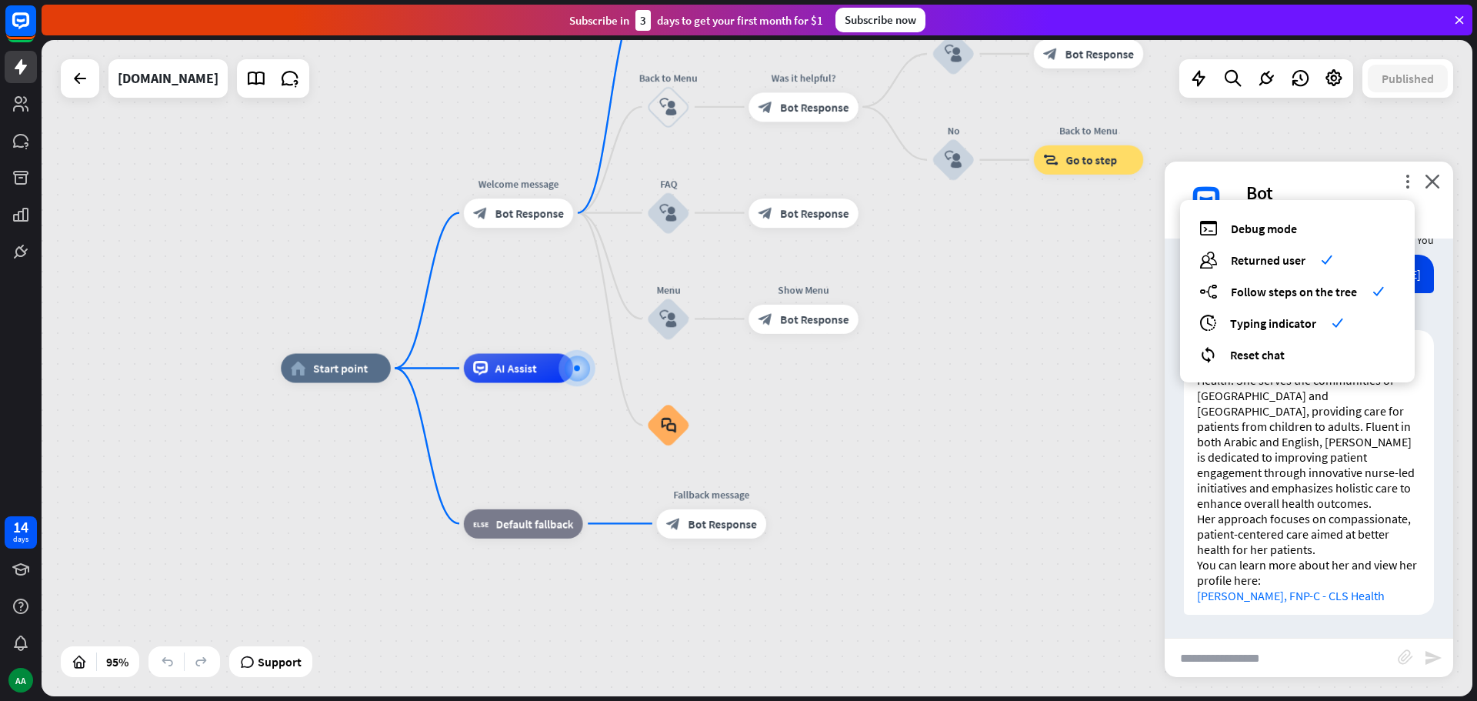
click at [968, 362] on div "home_2 Start point Welcome message block_bot_response Bot Response About us blo…" at bounding box center [757, 368] width 1431 height 656
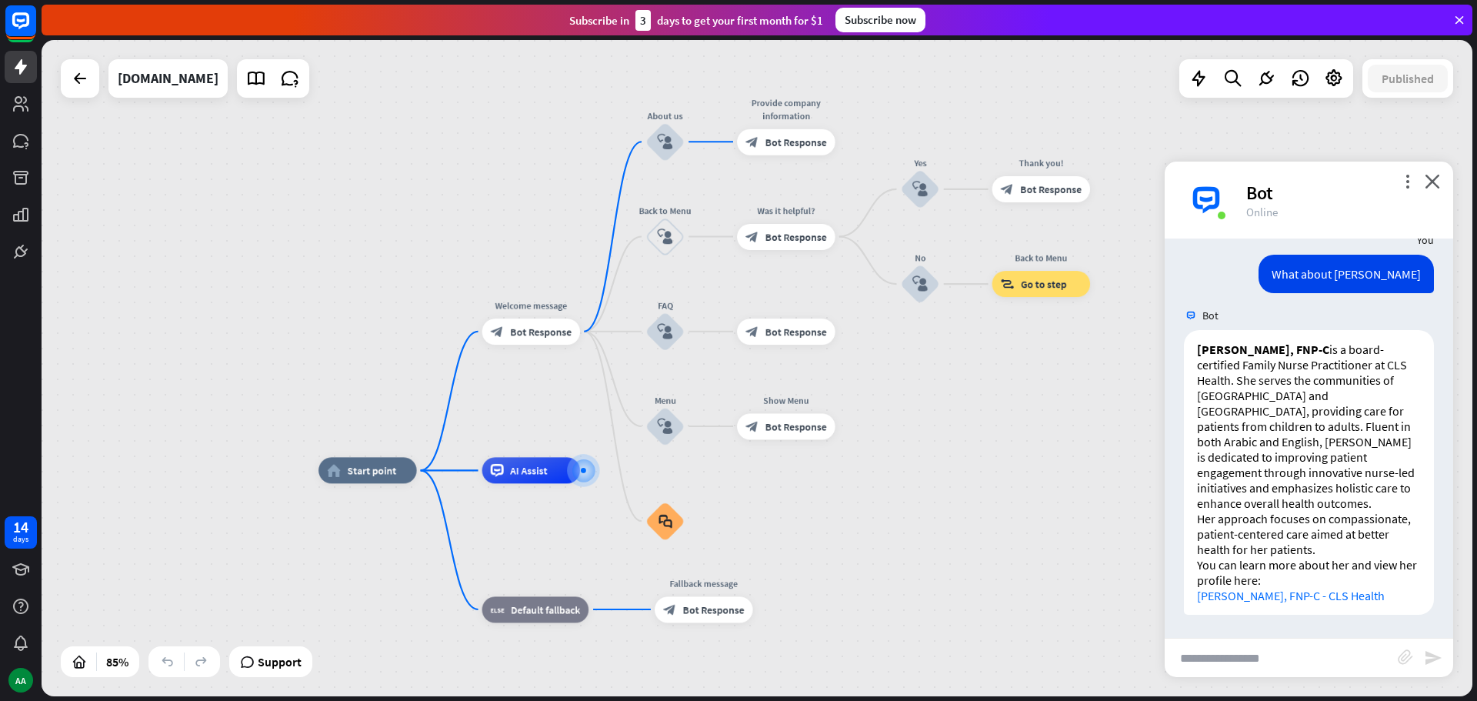
drag, startPoint x: 851, startPoint y: 263, endPoint x: 825, endPoint y: 375, distance: 114.4
click at [825, 375] on div "home_2 Start point Welcome message block_bot_response Bot Response About us blo…" at bounding box center [757, 368] width 1431 height 656
click at [1264, 668] on input "text" at bounding box center [1281, 657] width 233 height 38
click at [1307, 664] on input "text" at bounding box center [1281, 657] width 233 height 38
type input "**********"
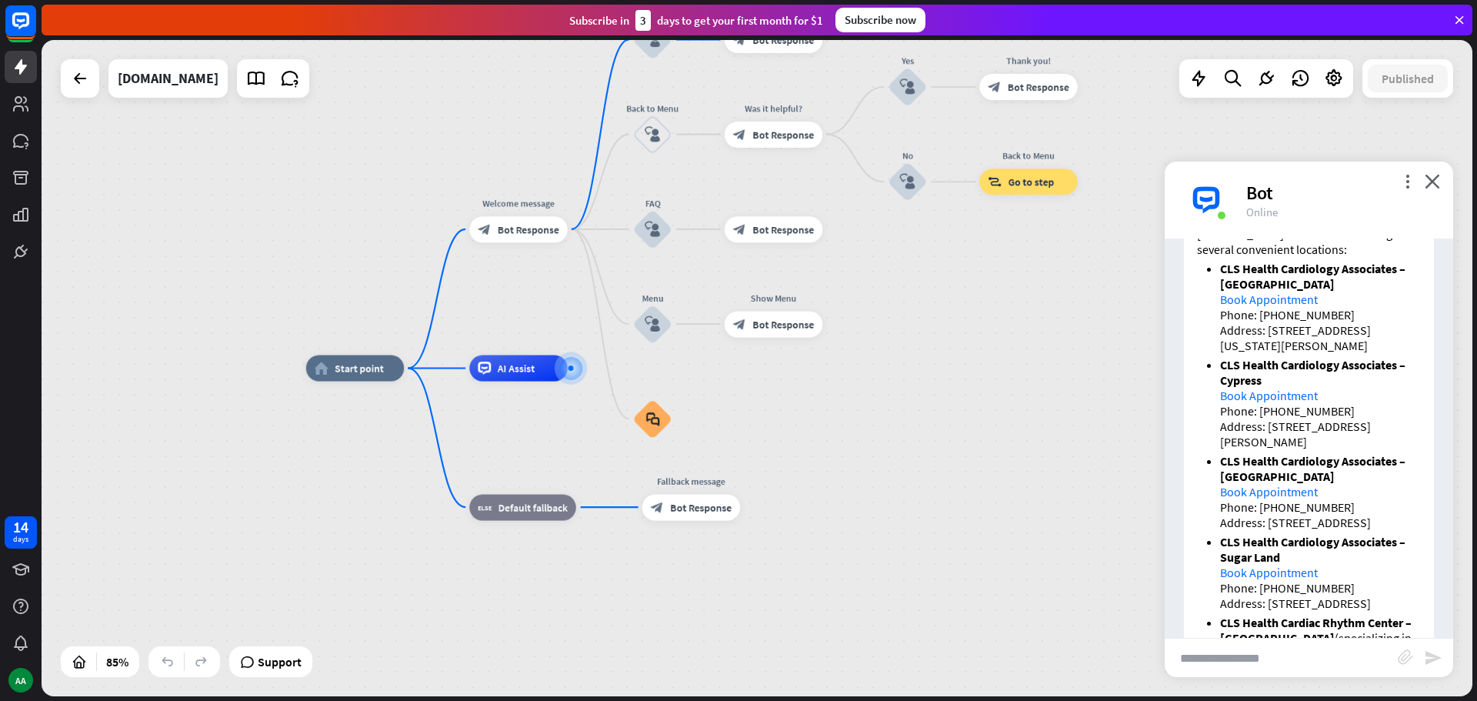
scroll to position [2245, 0]
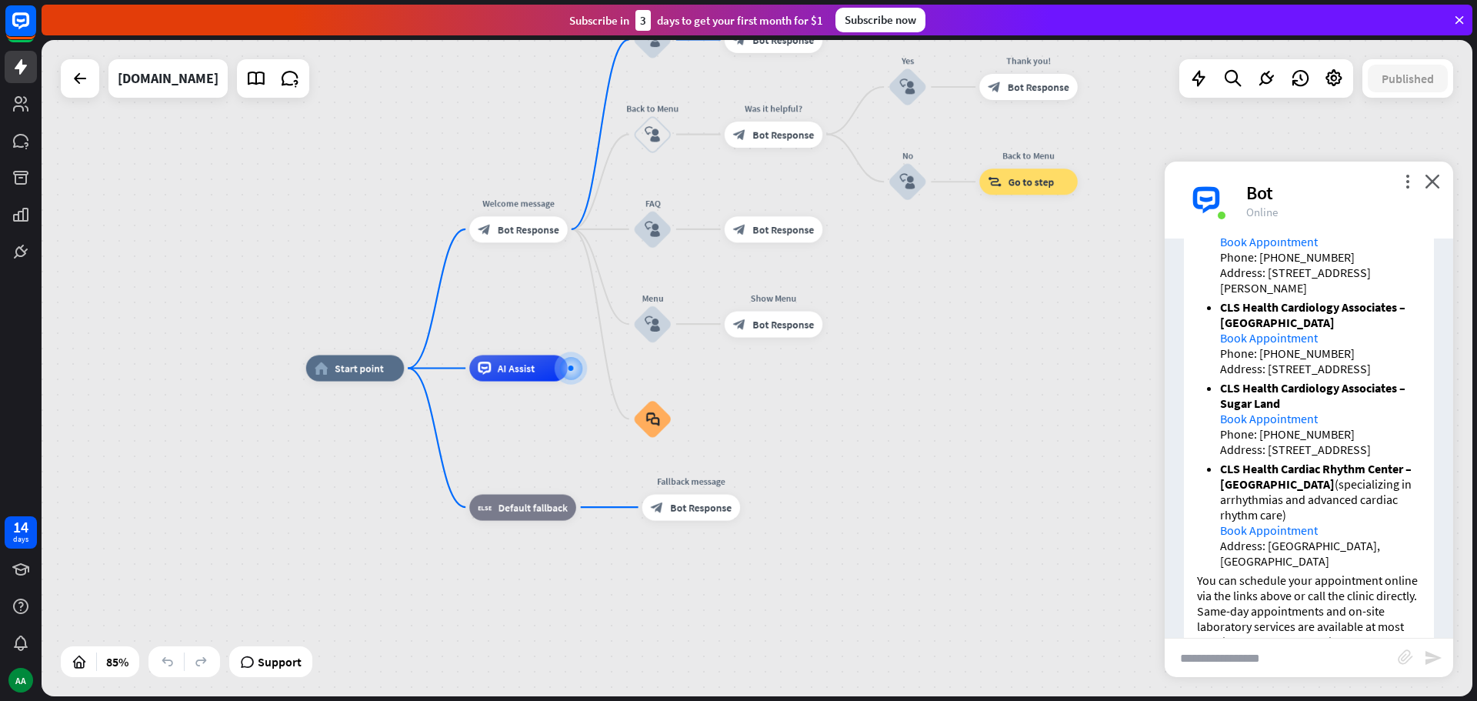
click at [1267, 426] on link "Book Appointment" at bounding box center [1269, 418] width 98 height 15
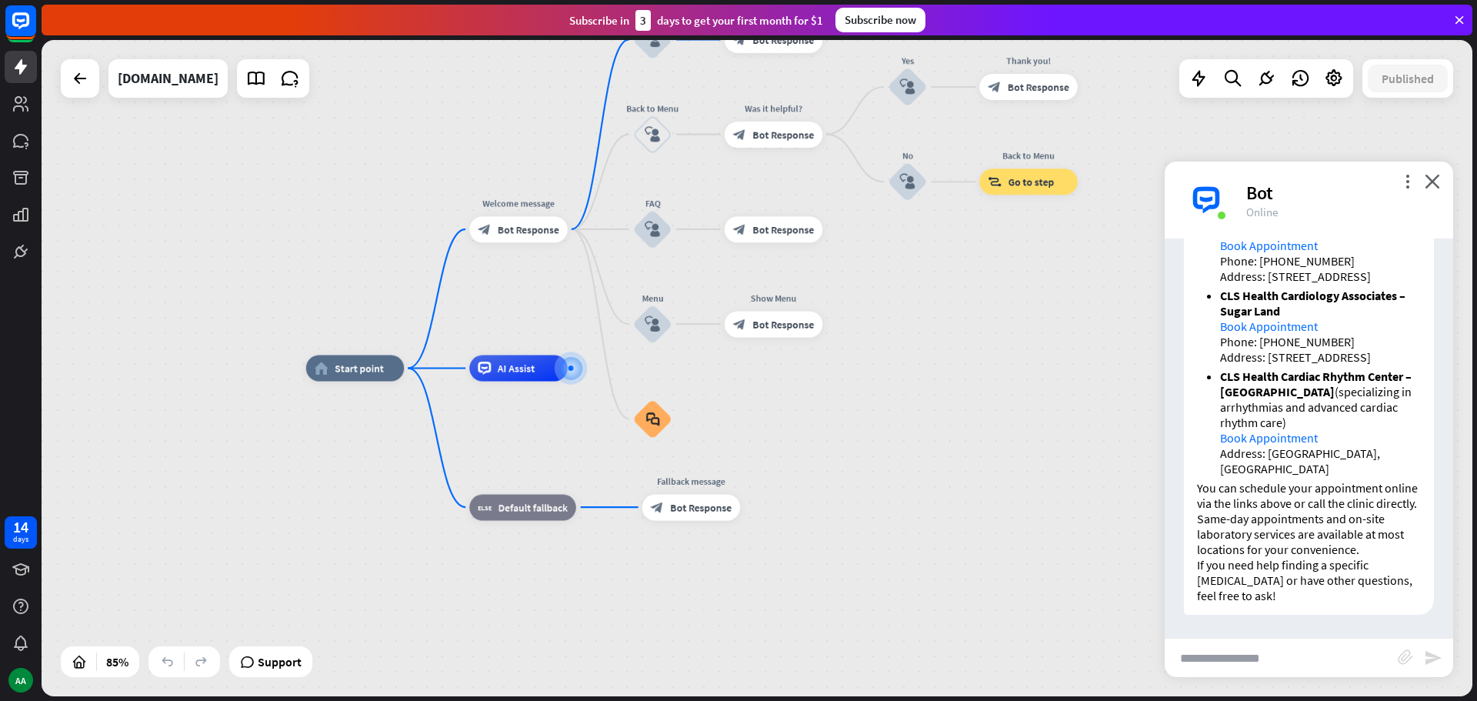
scroll to position [2399, 0]
click at [1283, 652] on input "text" at bounding box center [1281, 657] width 233 height 38
type input "**********"
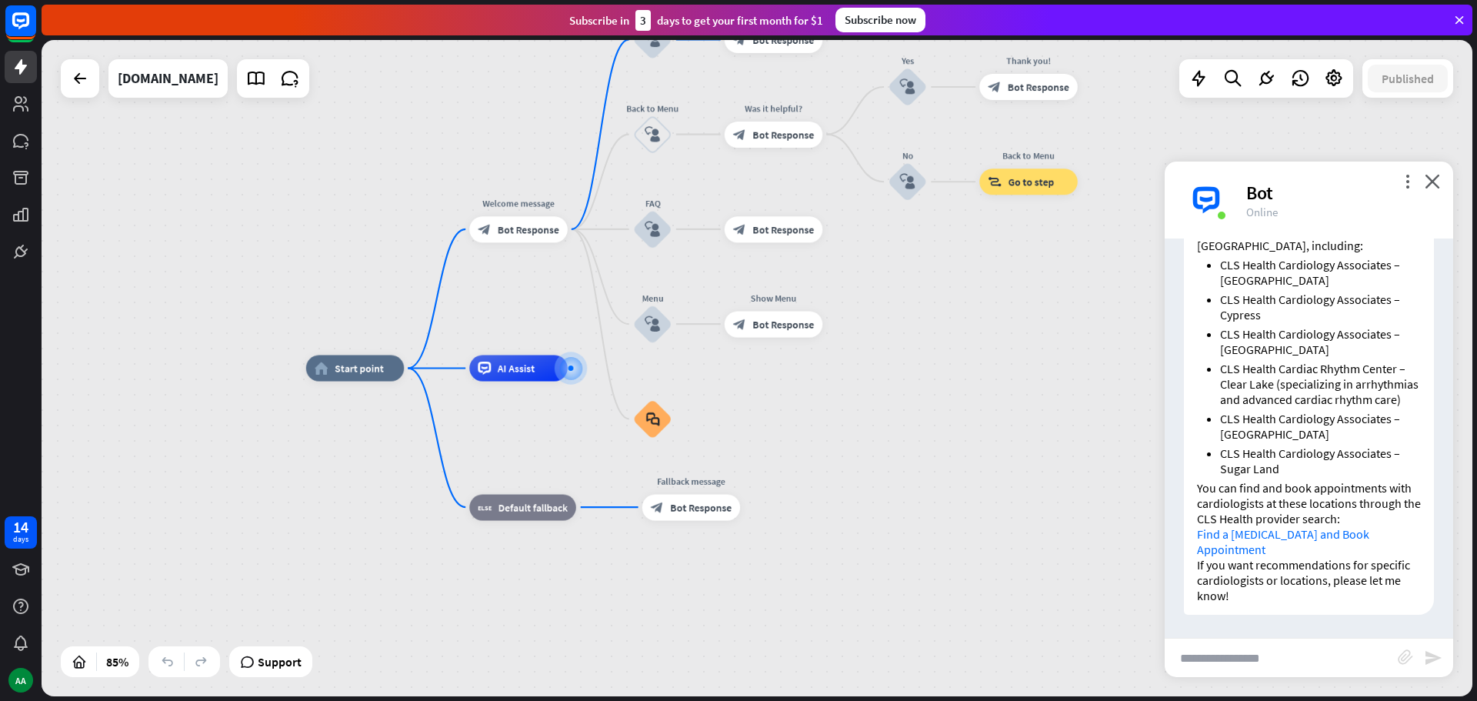
scroll to position [3108, 0]
click at [1269, 659] on input "text" at bounding box center [1281, 657] width 233 height 38
type input "**********"
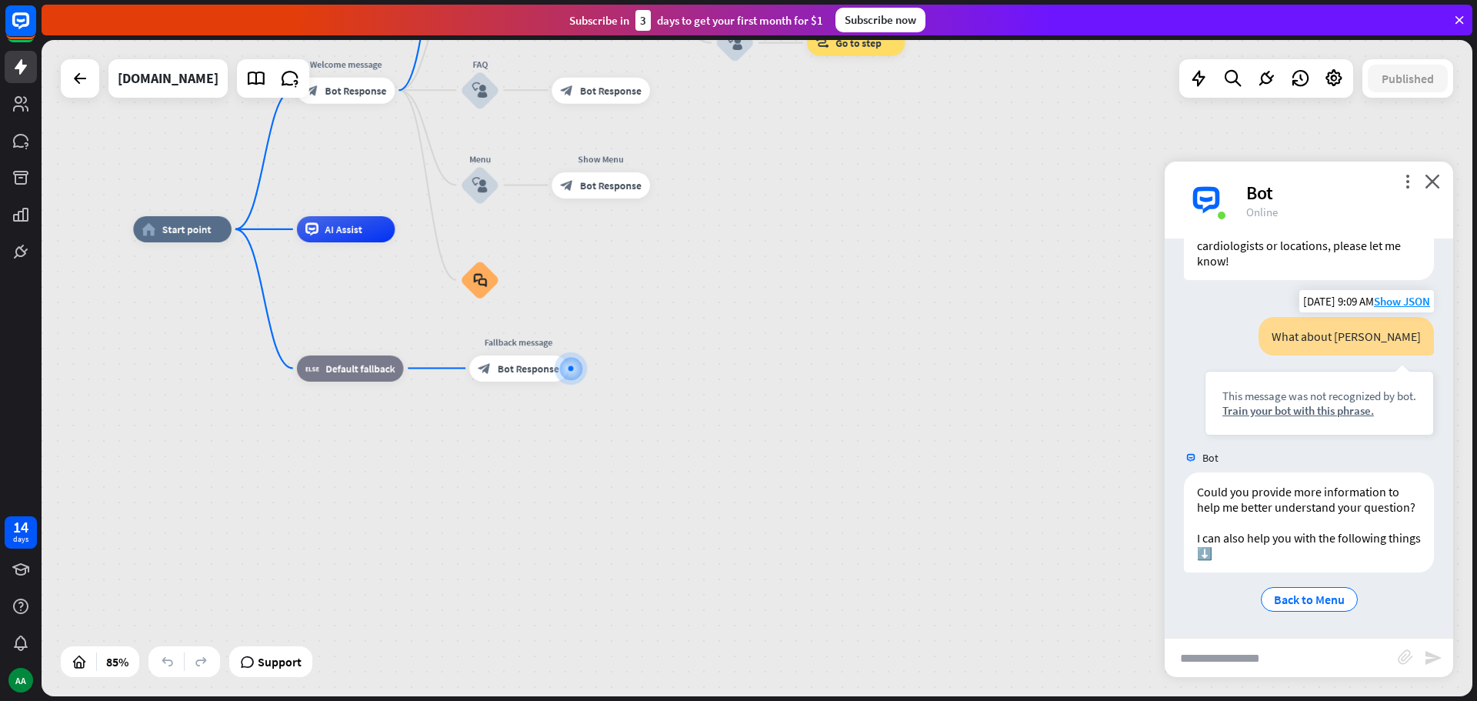
scroll to position [3458, 0]
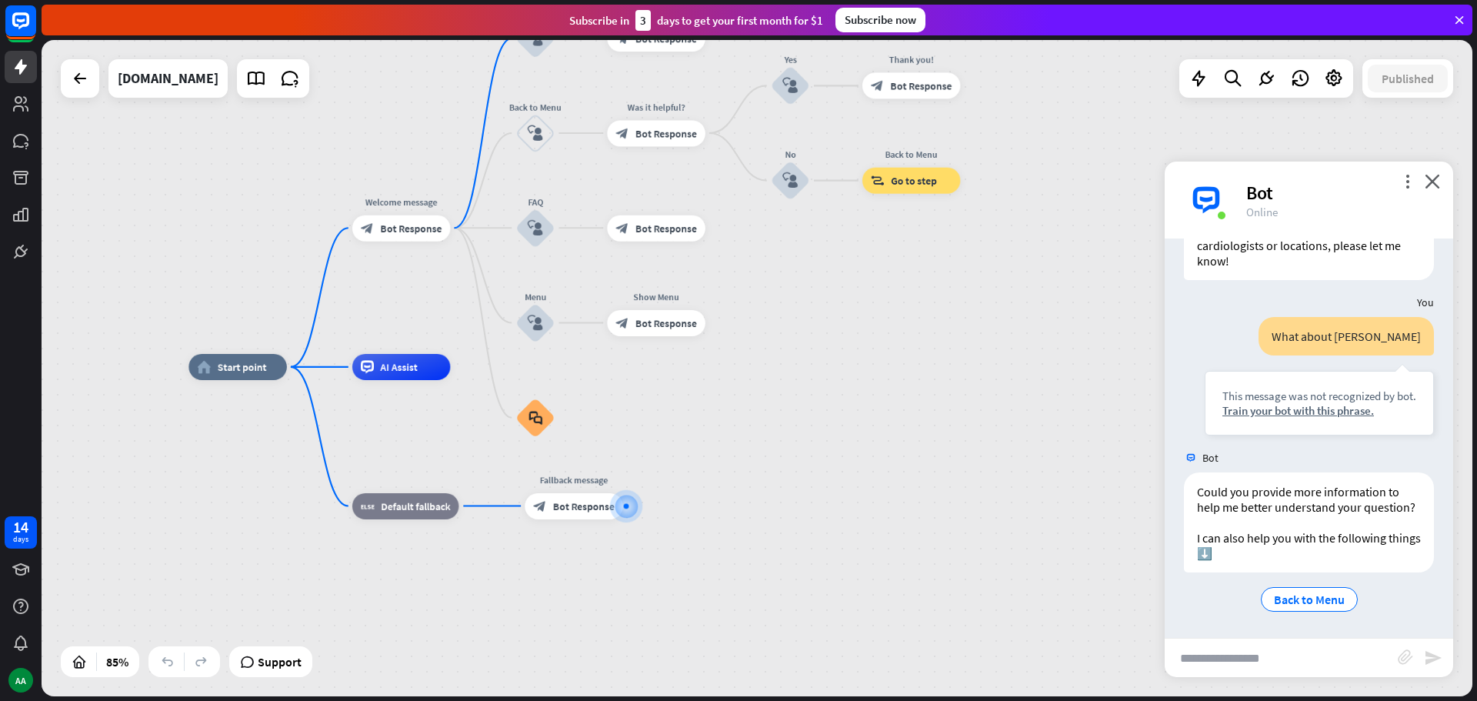
drag, startPoint x: 786, startPoint y: 442, endPoint x: 813, endPoint y: 530, distance: 91.7
click at [813, 530] on div "home_2 Start point Welcome message block_bot_response Bot Response About us blo…" at bounding box center [796, 646] width 1216 height 558
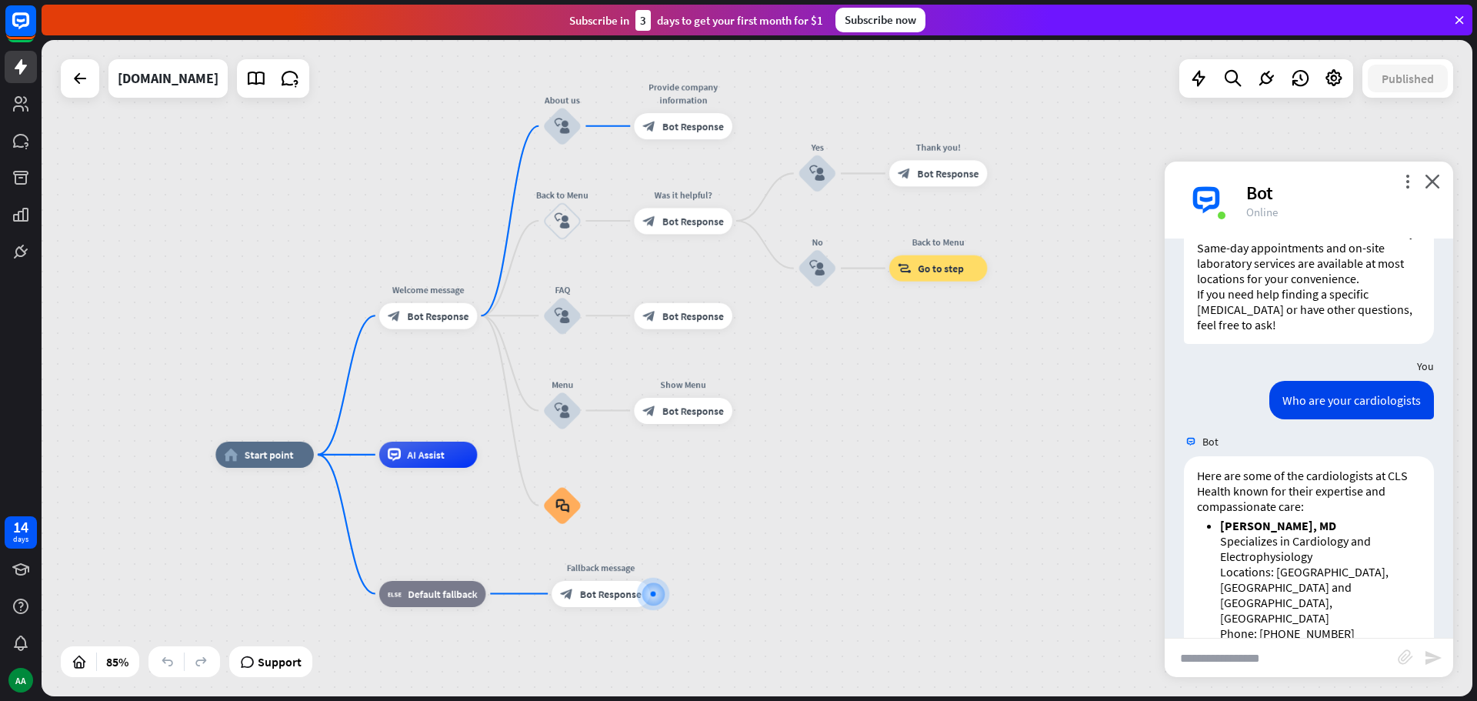
scroll to position [2535, 0]
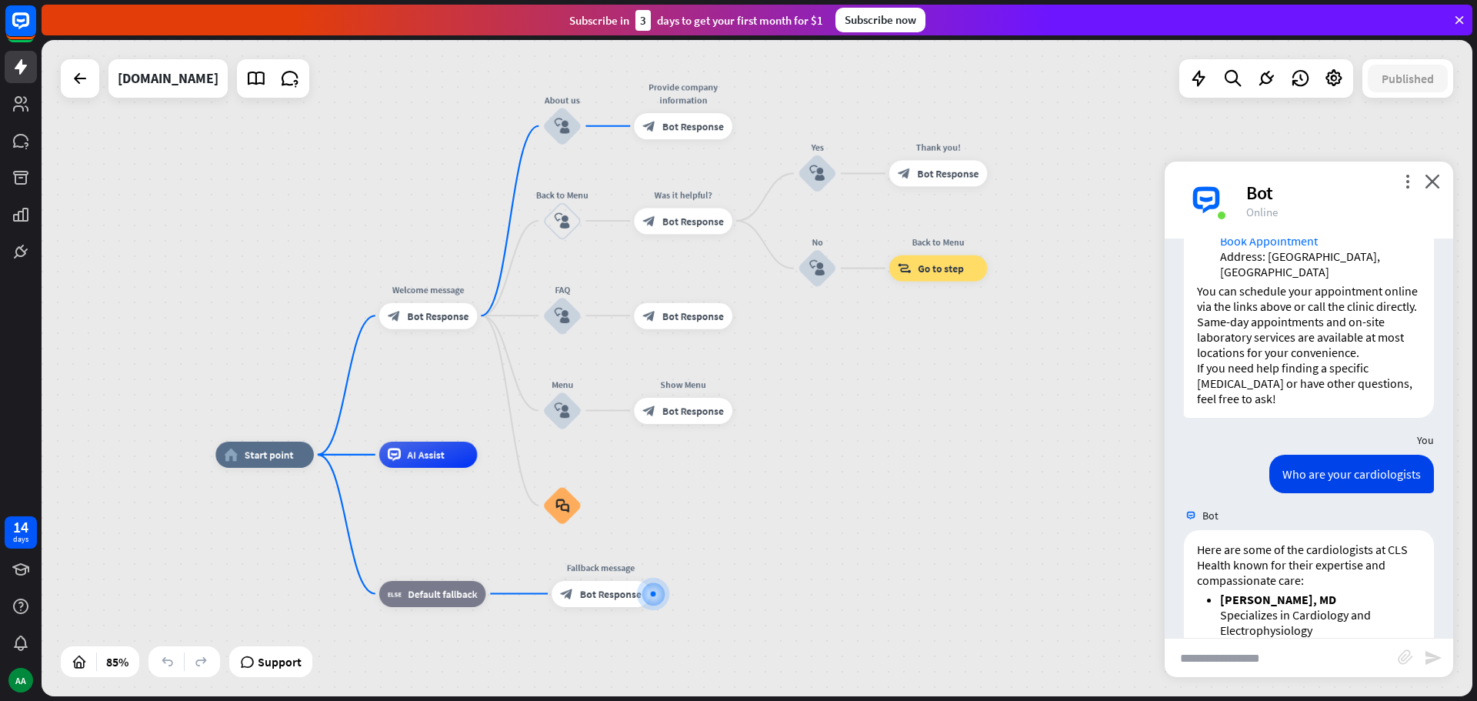
click at [1262, 248] on link "Book Appointment" at bounding box center [1269, 240] width 98 height 15
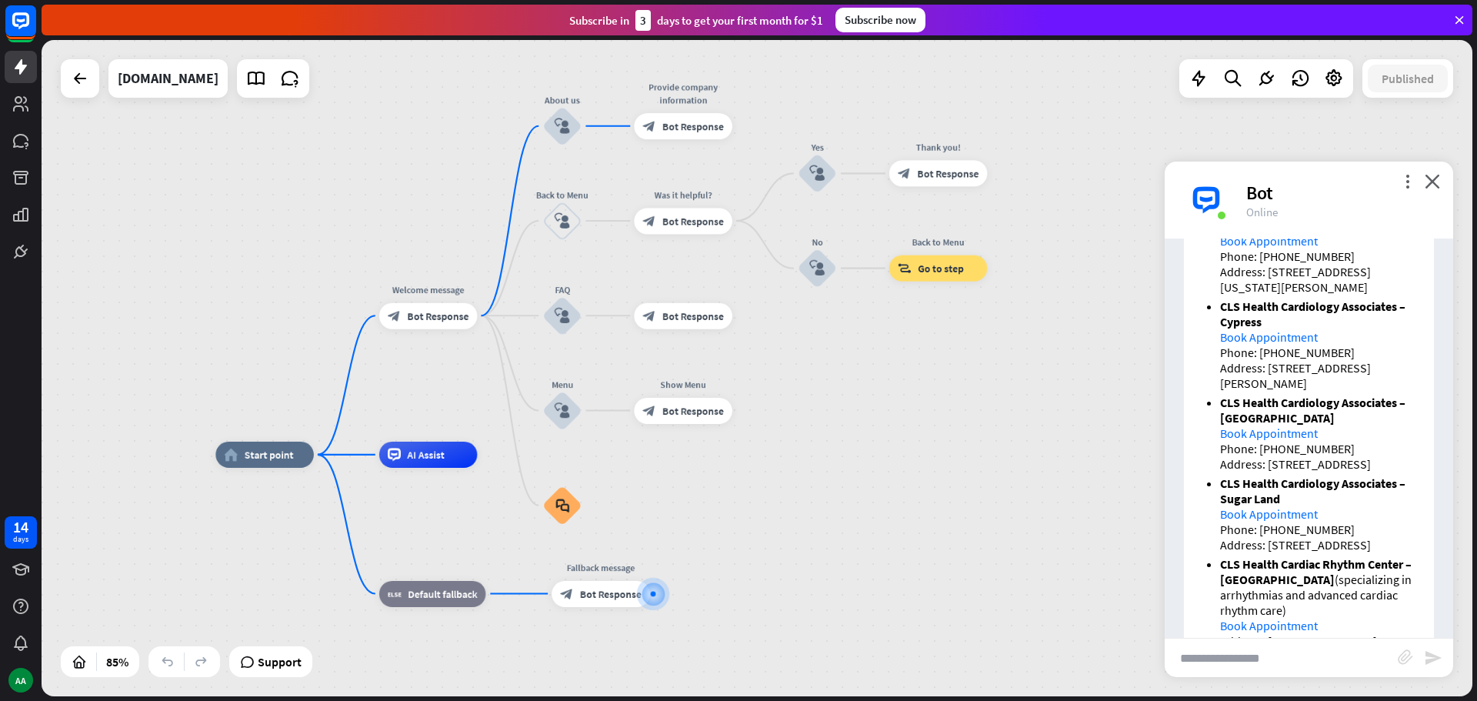
scroll to position [2689, 0]
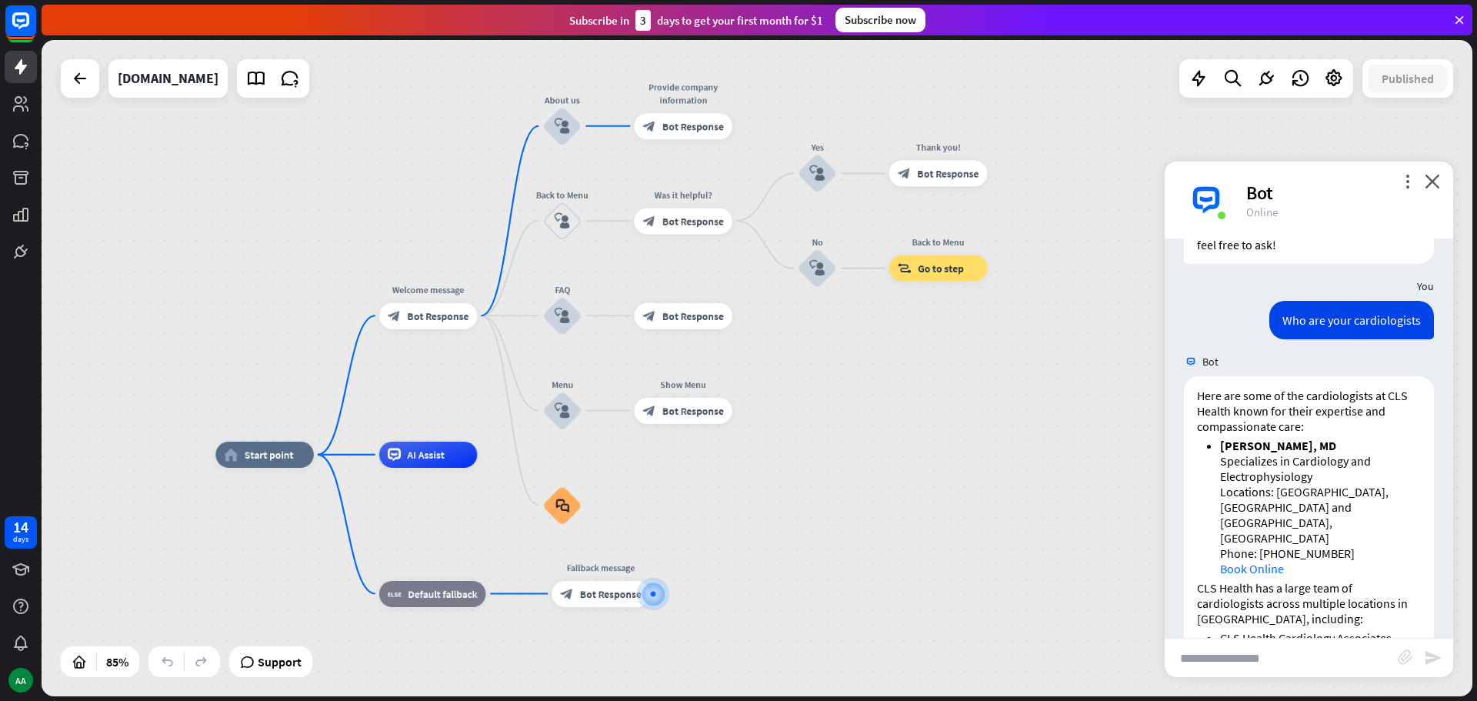
click at [1212, 196] on img at bounding box center [1206, 200] width 46 height 46
click at [25, 102] on icon at bounding box center [20, 103] width 15 height 15
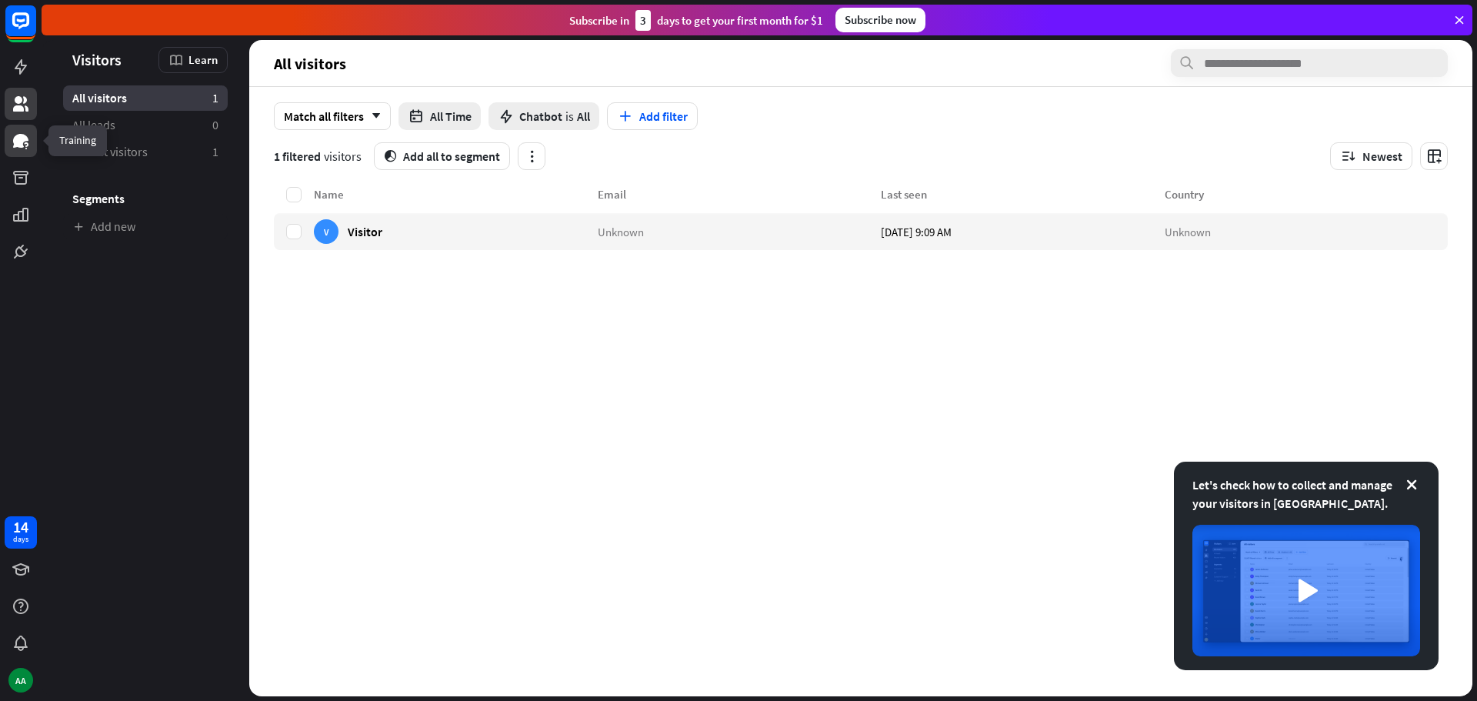
click at [26, 146] on icon at bounding box center [26, 144] width 4 height 5
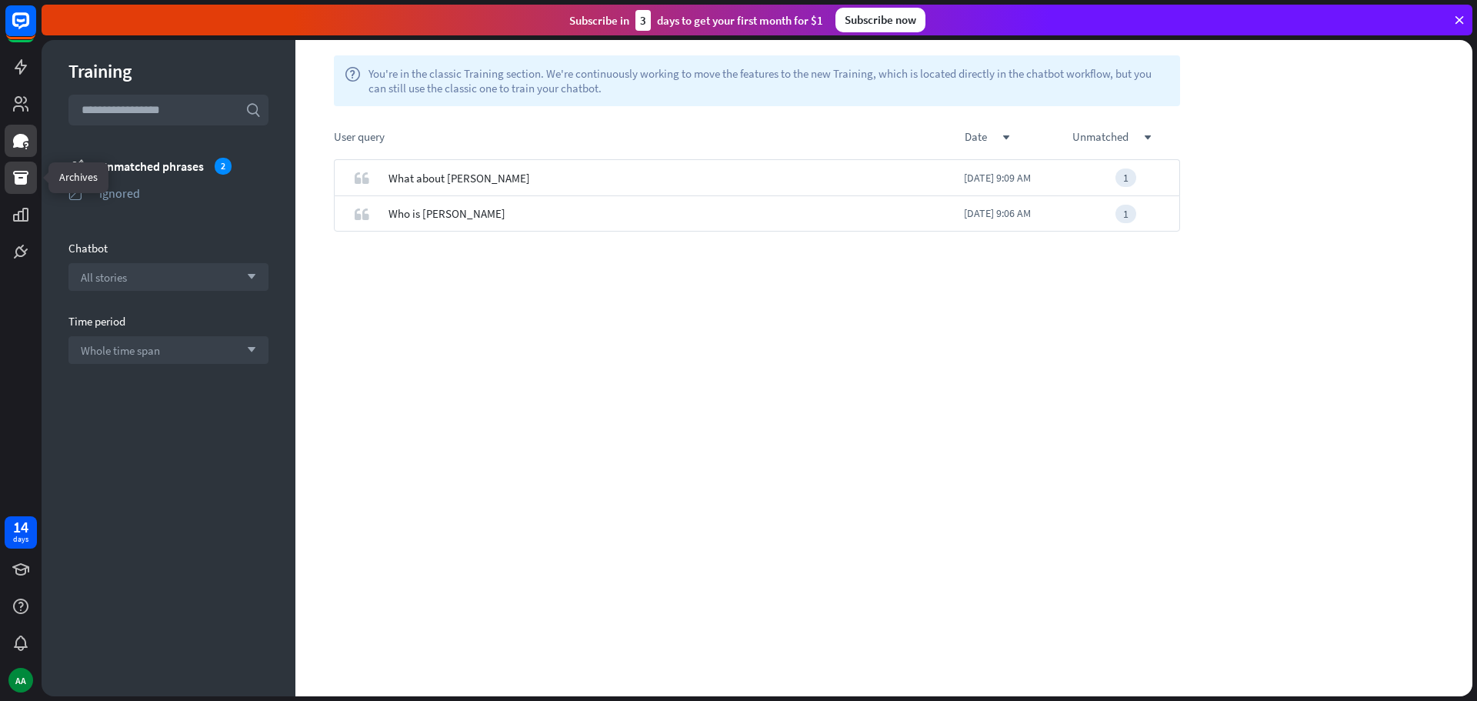
click at [22, 180] on icon at bounding box center [20, 178] width 15 height 14
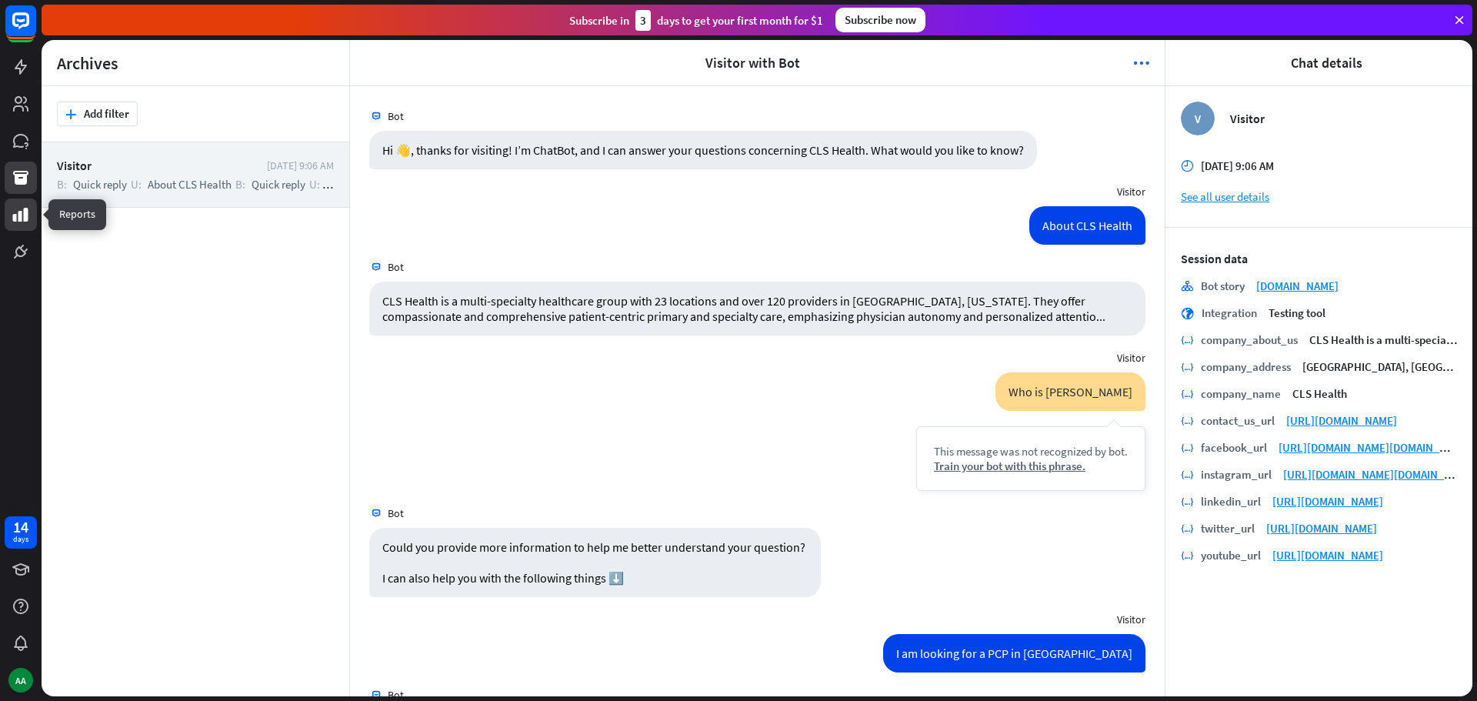
scroll to position [2001, 0]
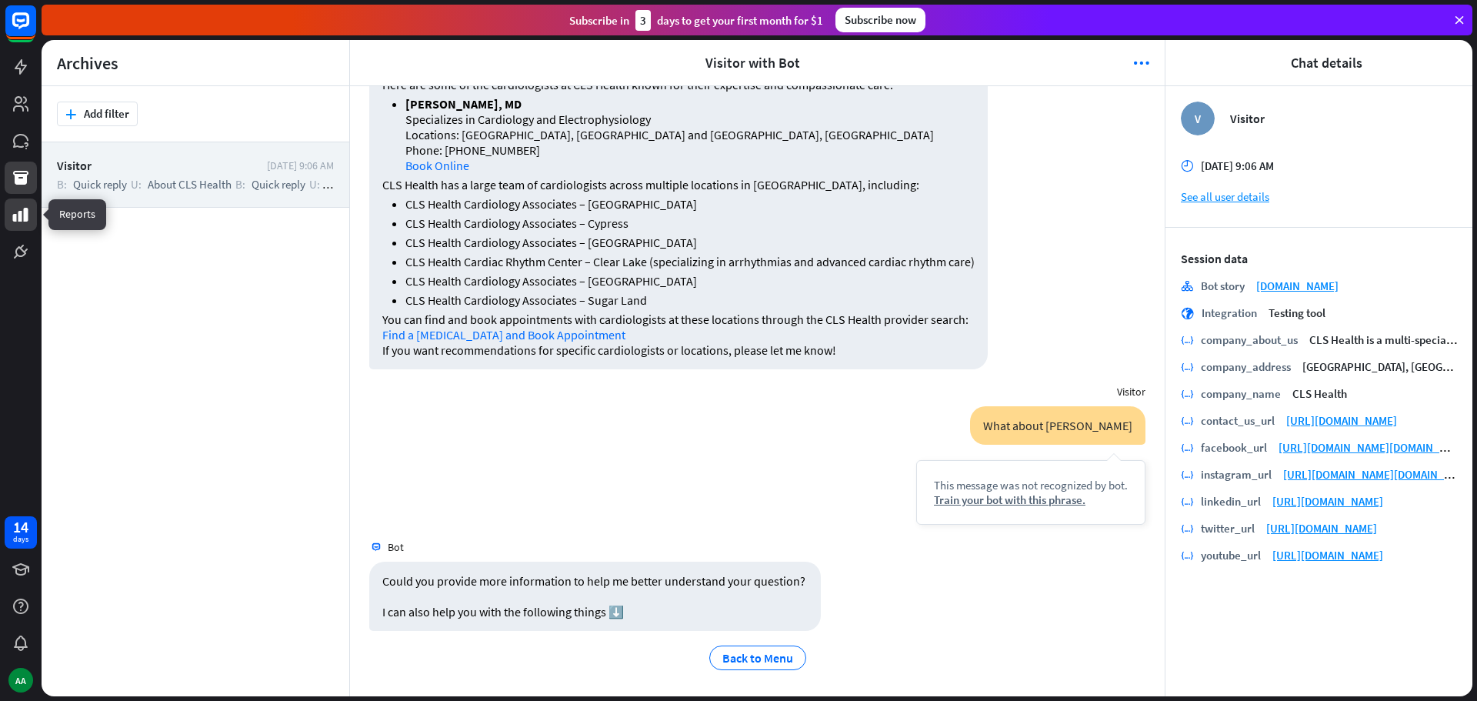
click at [23, 218] on icon at bounding box center [21, 214] width 18 height 18
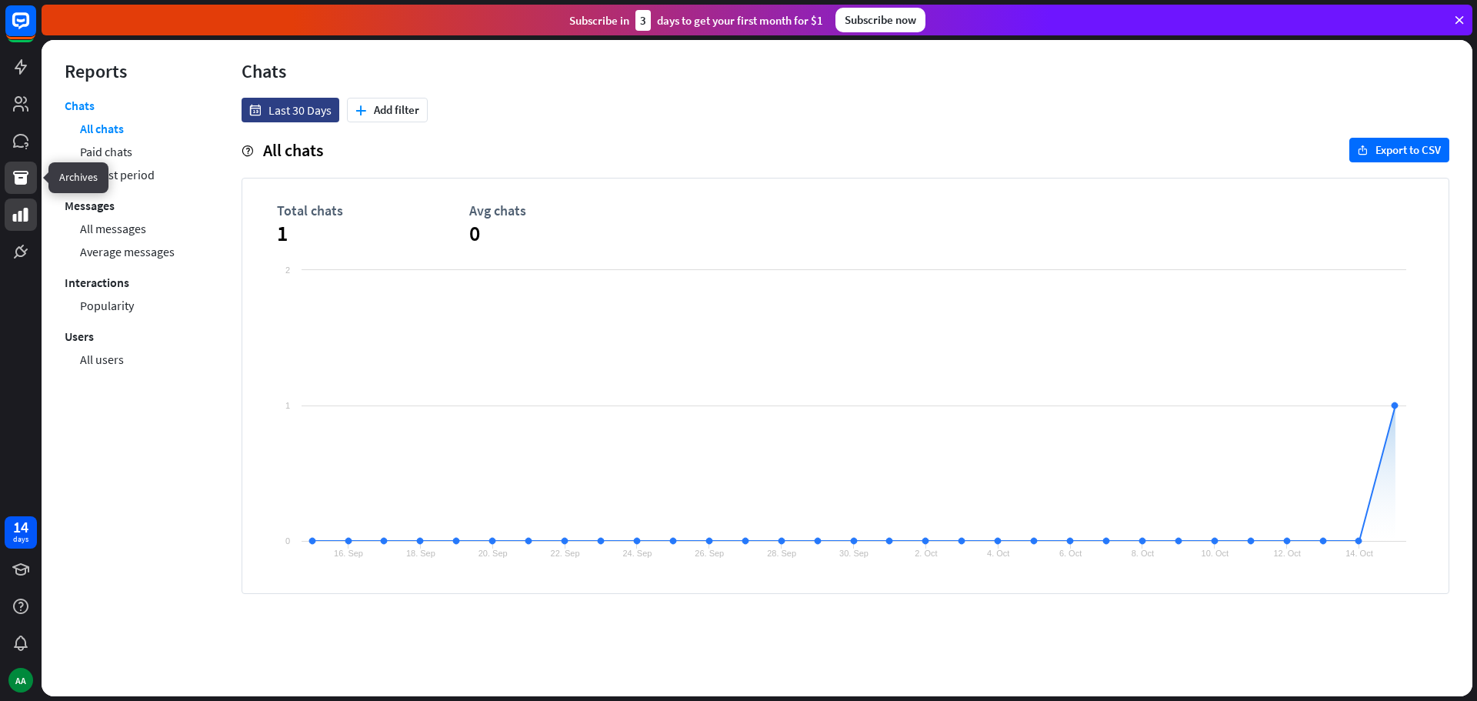
click at [28, 166] on link at bounding box center [21, 178] width 32 height 32
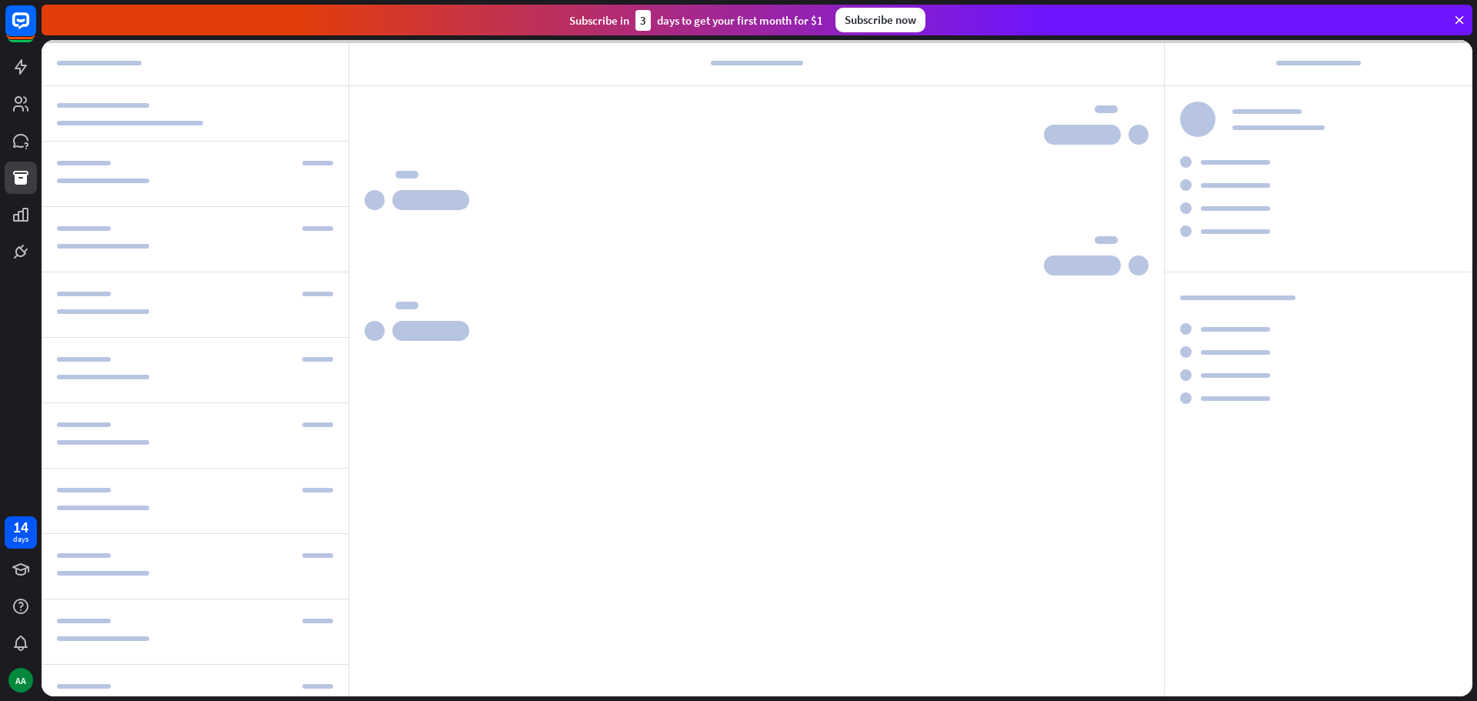
scroll to position [2001, 0]
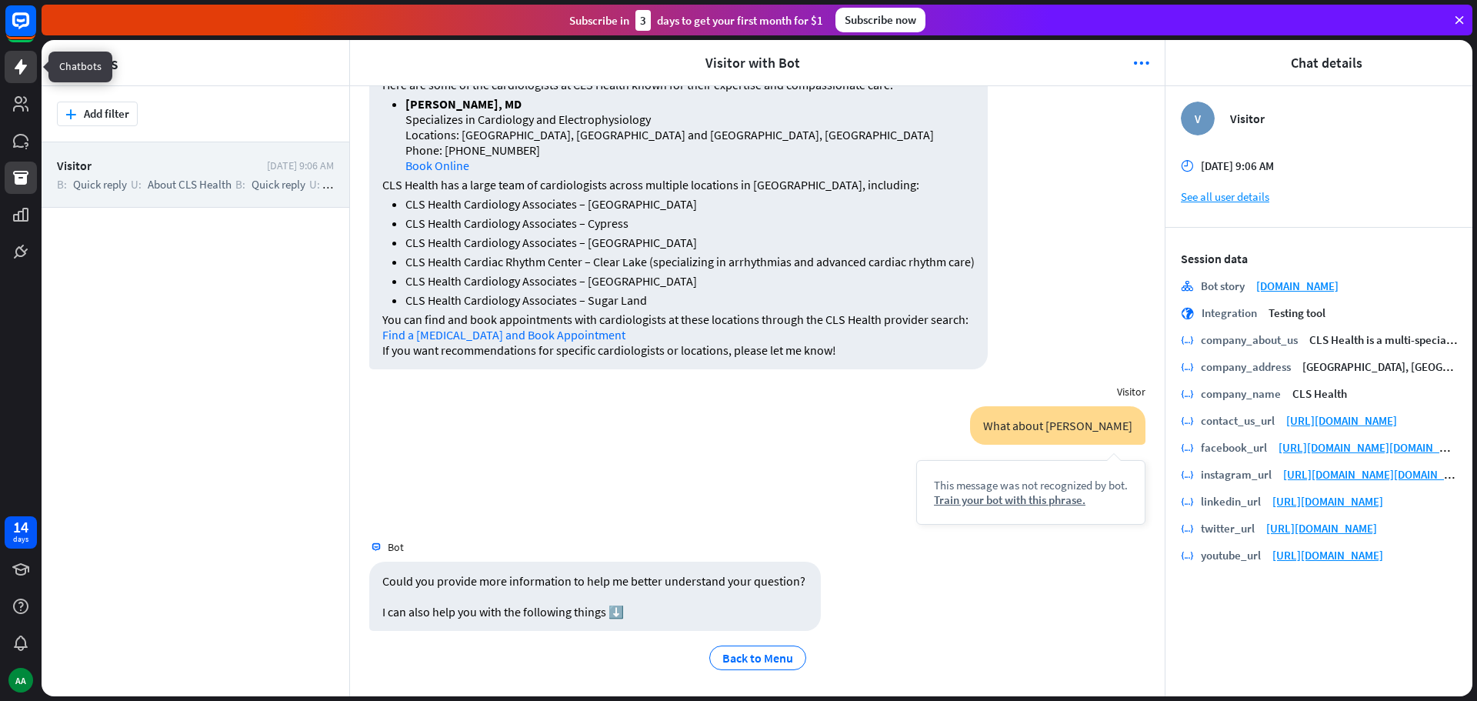
click at [16, 52] on link at bounding box center [21, 67] width 32 height 32
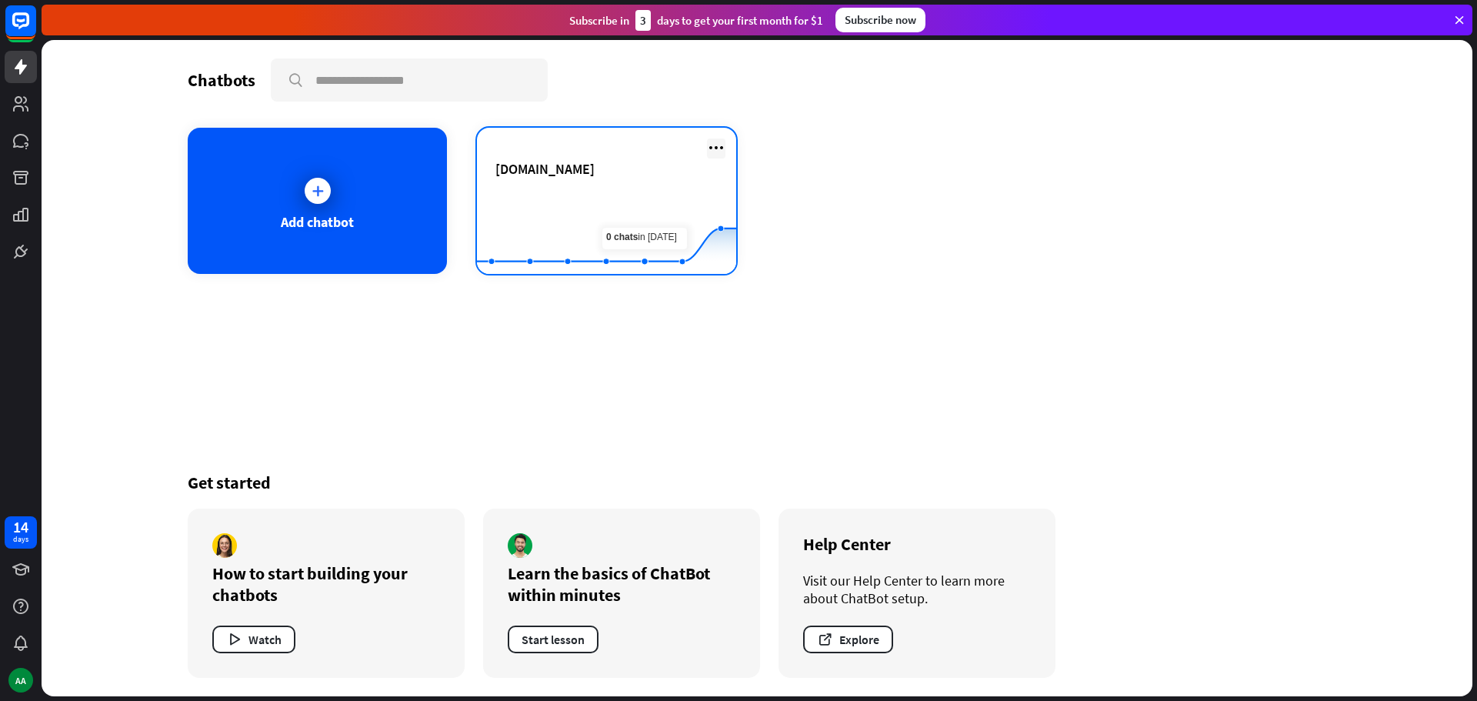
click at [721, 147] on icon at bounding box center [716, 147] width 18 height 18
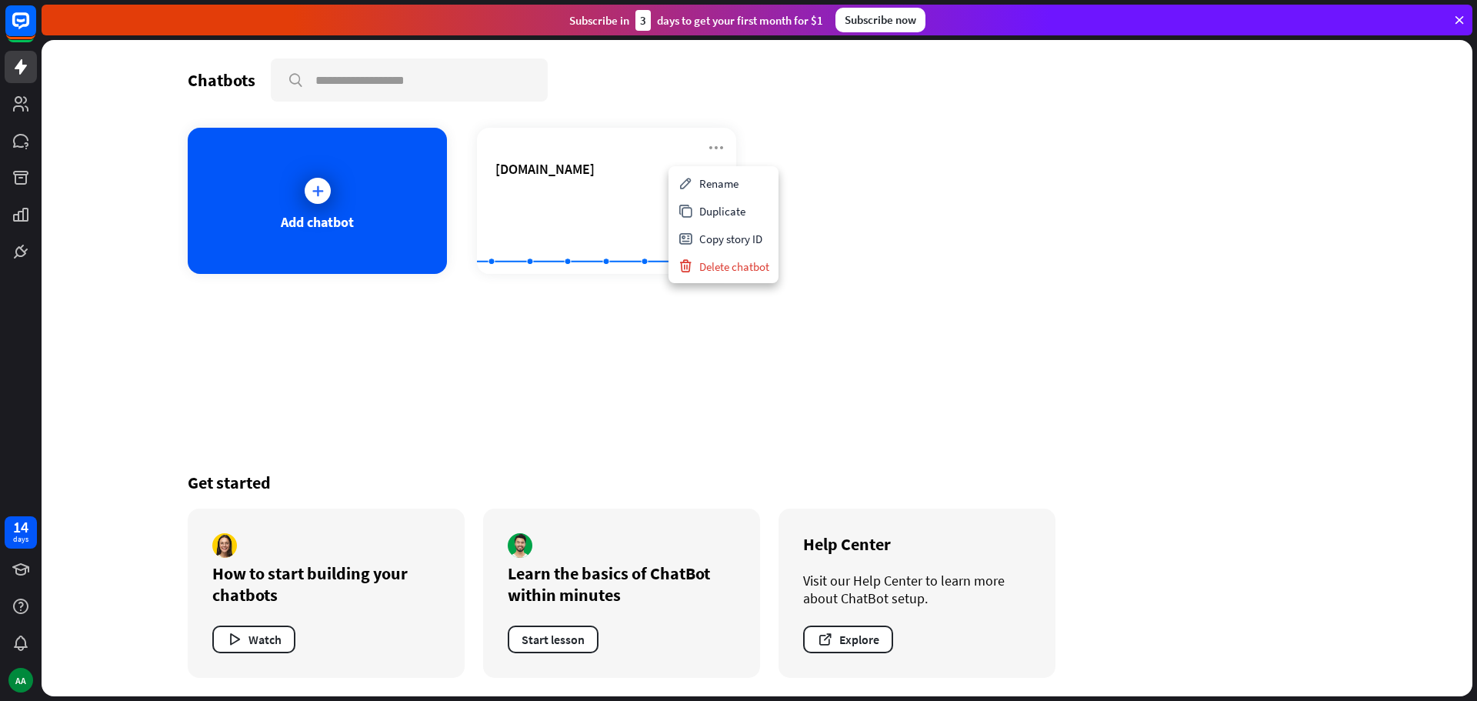
click at [932, 306] on div "Chatbots search Add chatbot [DOMAIN_NAME] Created with Highcharts 10.1.0 0 1 2 …" at bounding box center [757, 368] width 1231 height 656
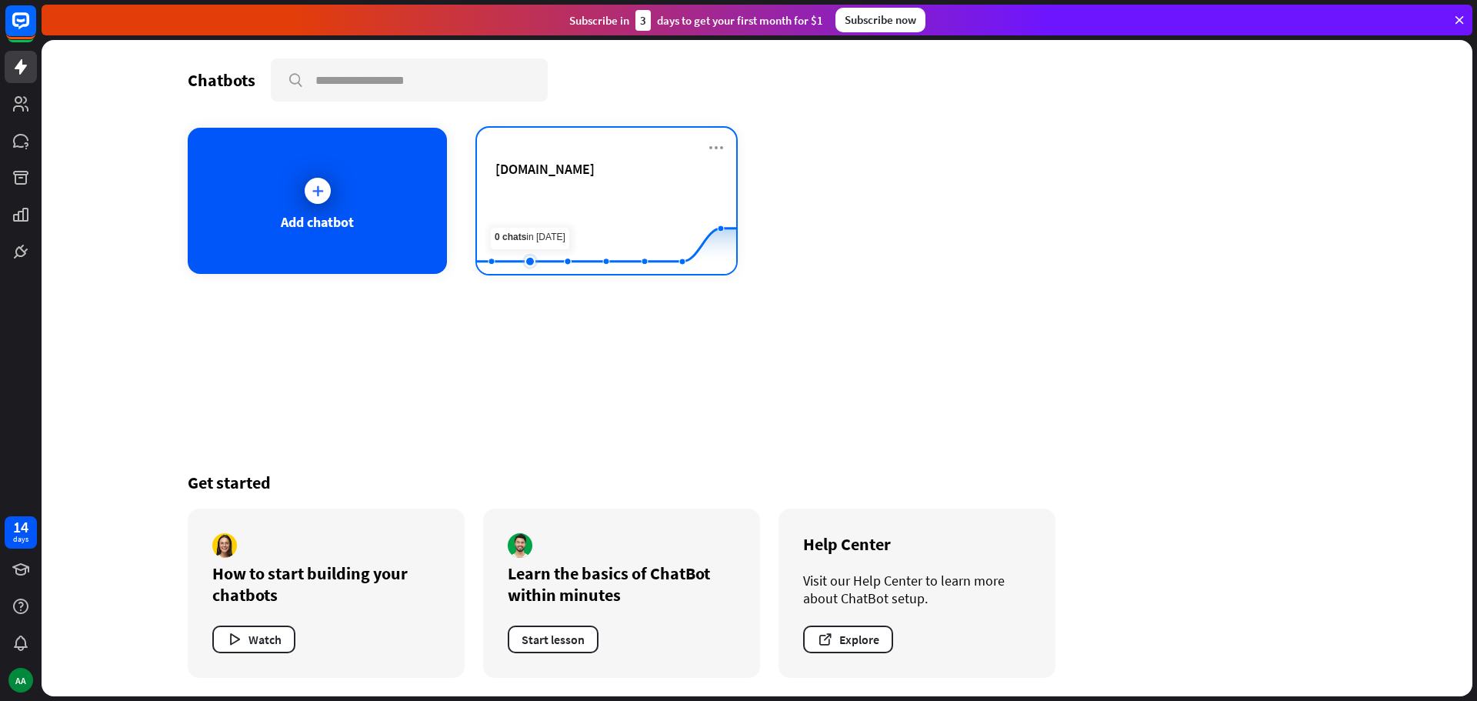
click at [545, 203] on rect at bounding box center [606, 236] width 259 height 96
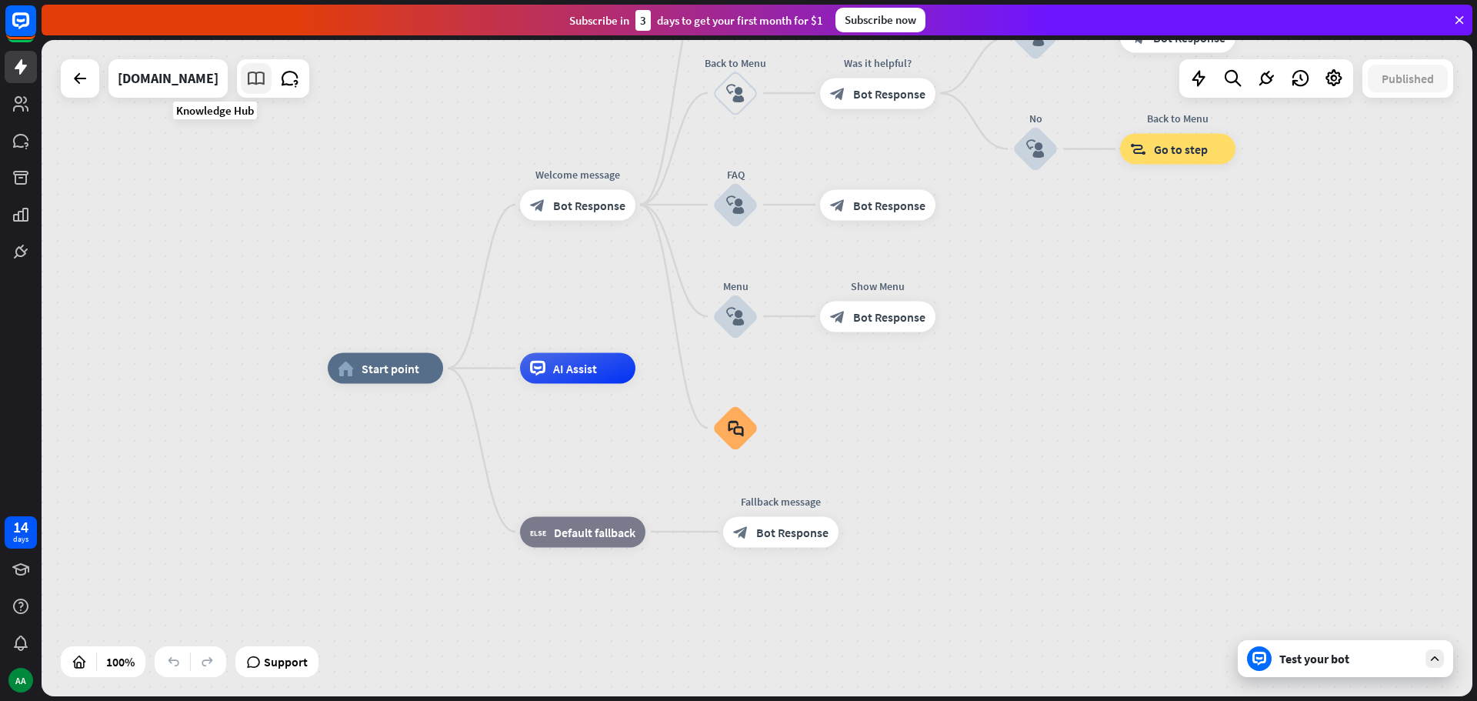
click at [246, 78] on icon at bounding box center [256, 78] width 20 height 20
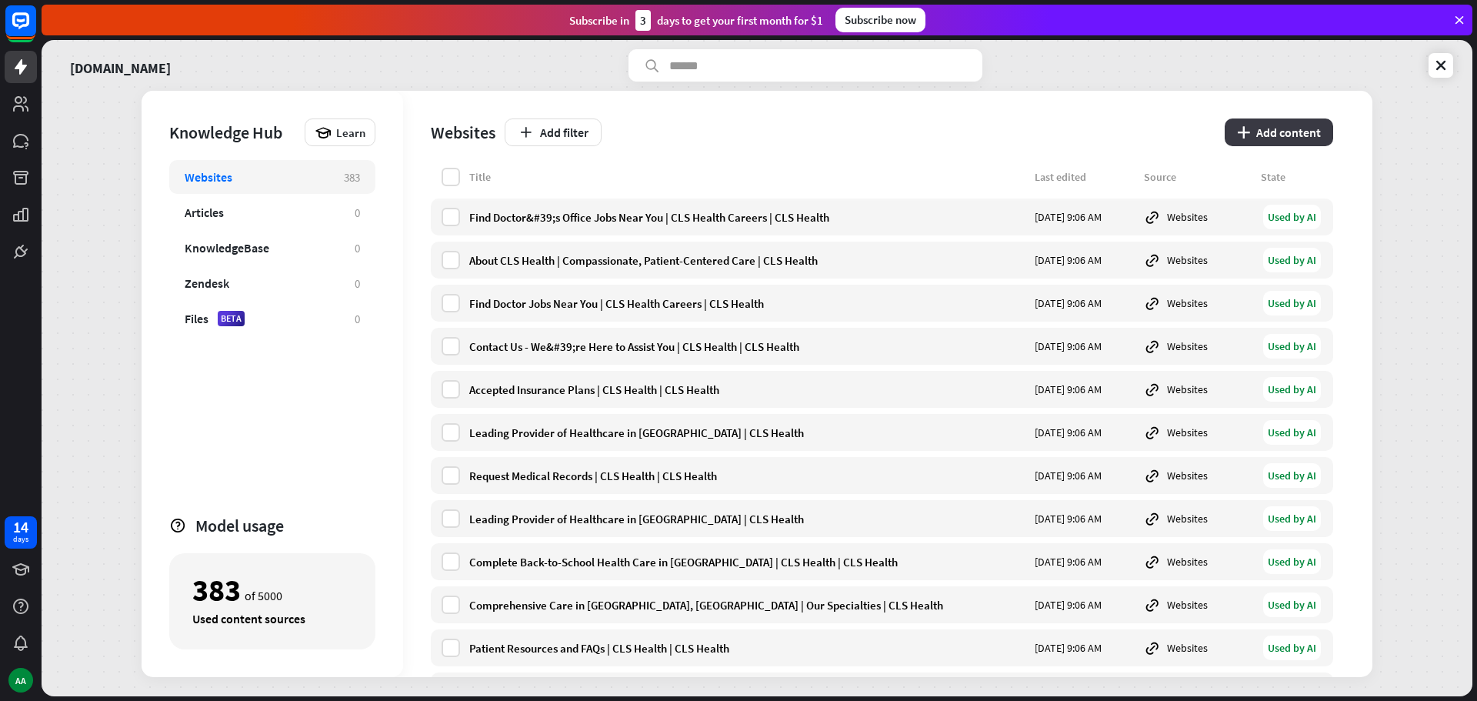
click at [1288, 127] on button "plus Add content" at bounding box center [1279, 132] width 108 height 28
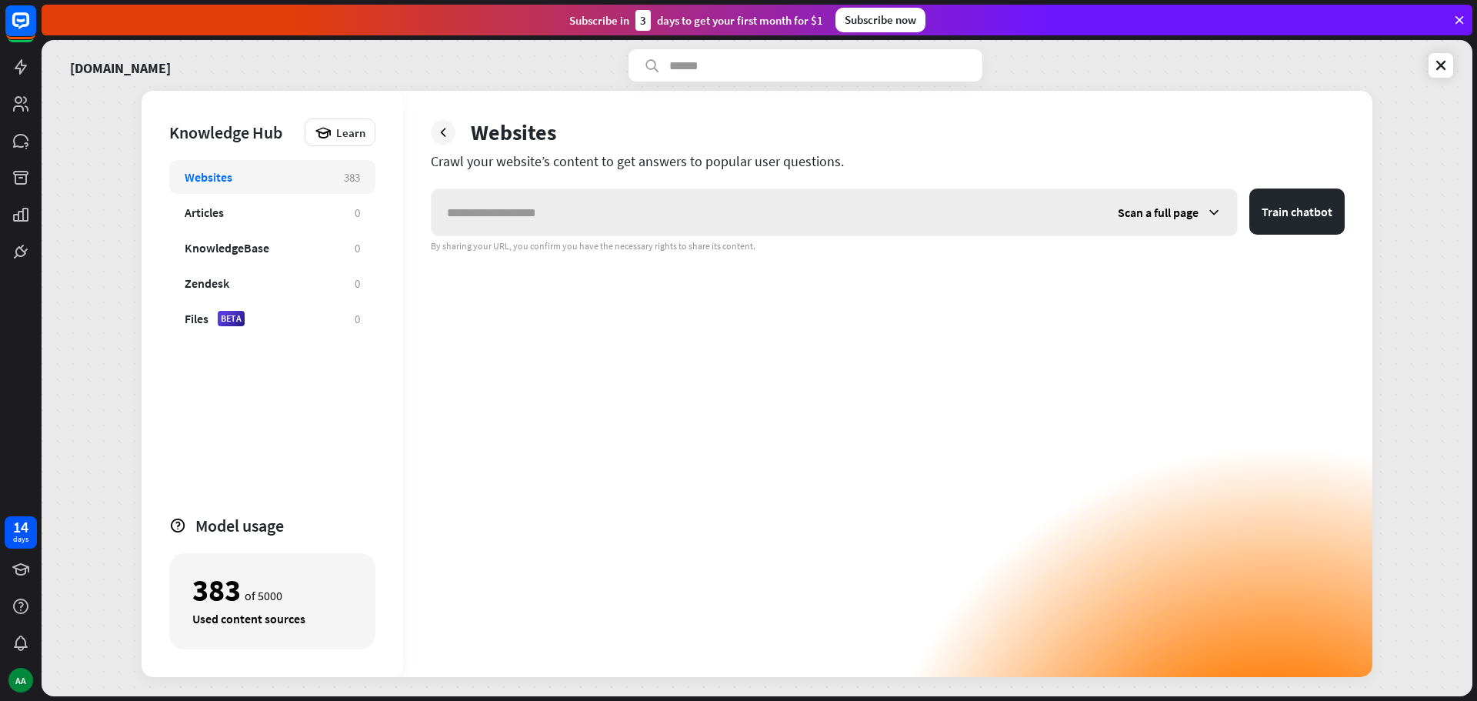
click at [639, 206] on input "text" at bounding box center [767, 212] width 671 height 46
click at [1176, 212] on span "Scan a full page" at bounding box center [1158, 212] width 81 height 15
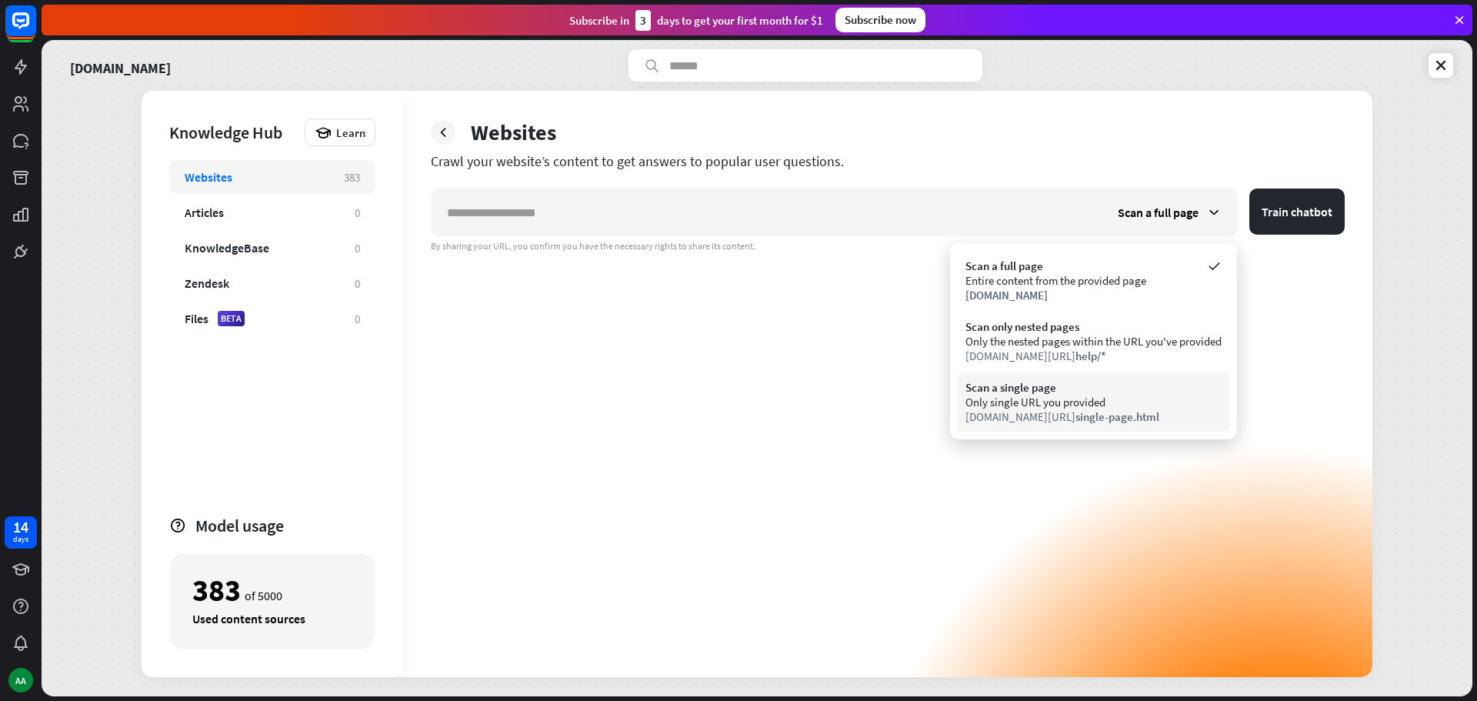
click at [1090, 402] on div "Only single URL you provided" at bounding box center [1093, 402] width 256 height 15
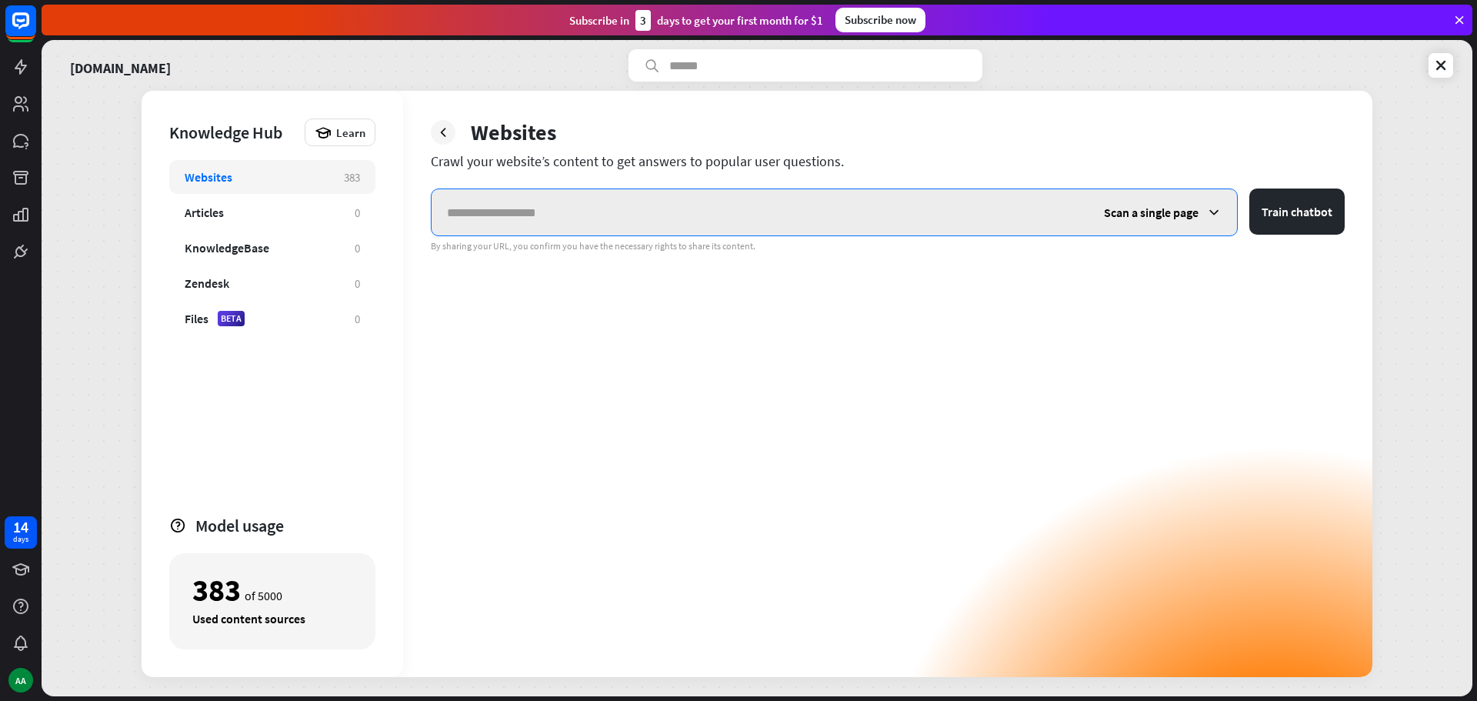
click at [925, 213] on input "text" at bounding box center [760, 212] width 657 height 46
click at [540, 196] on input "text" at bounding box center [760, 212] width 657 height 46
paste input "**********"
type input "**********"
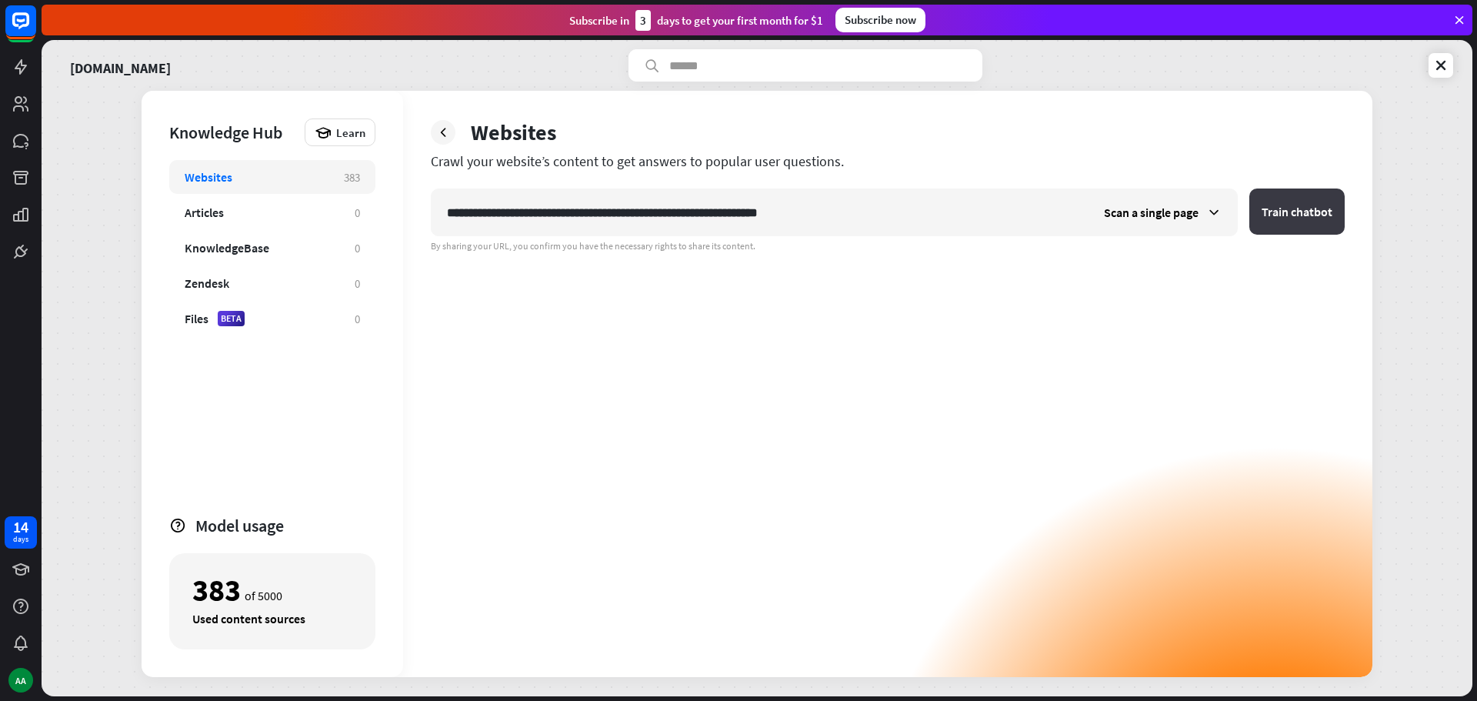
click at [1285, 212] on button "Train chatbot" at bounding box center [1296, 211] width 95 height 46
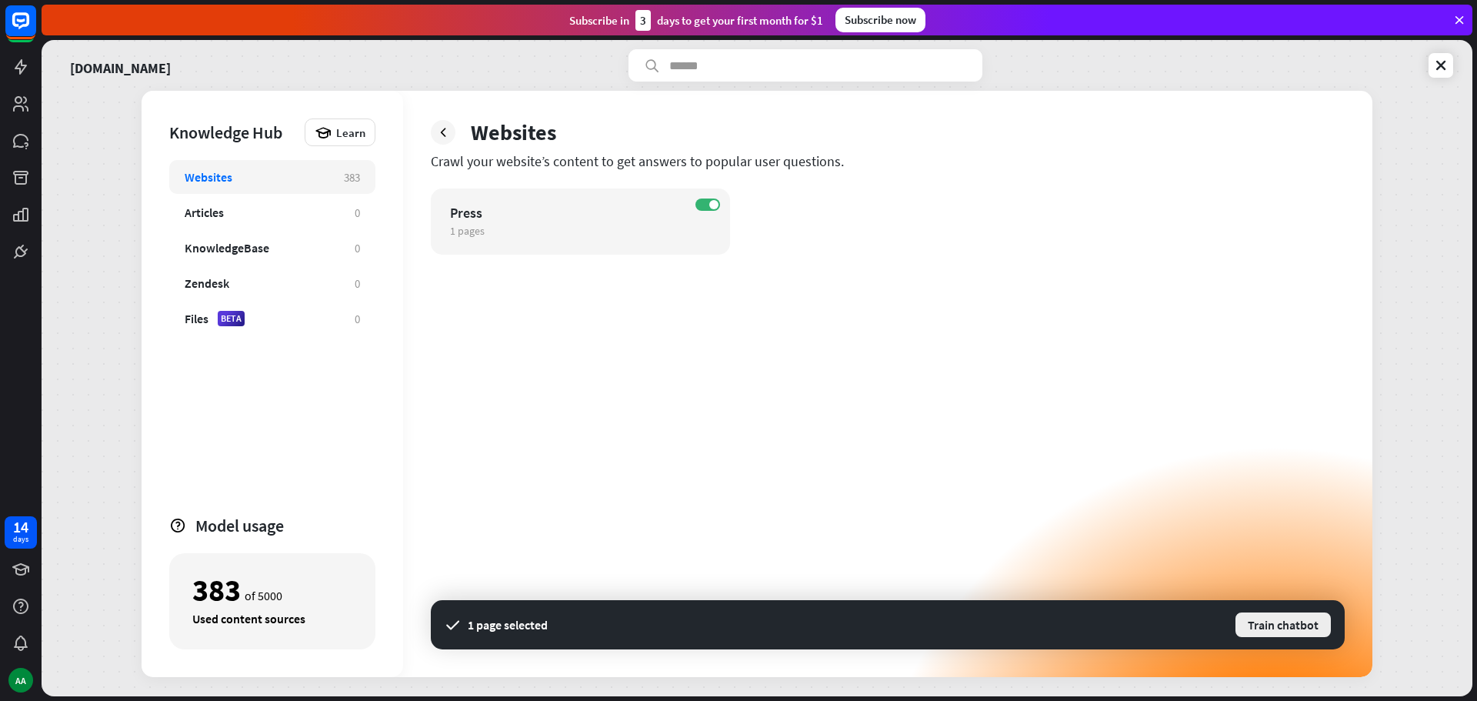
click at [1268, 633] on button "Train chatbot" at bounding box center [1283, 625] width 98 height 28
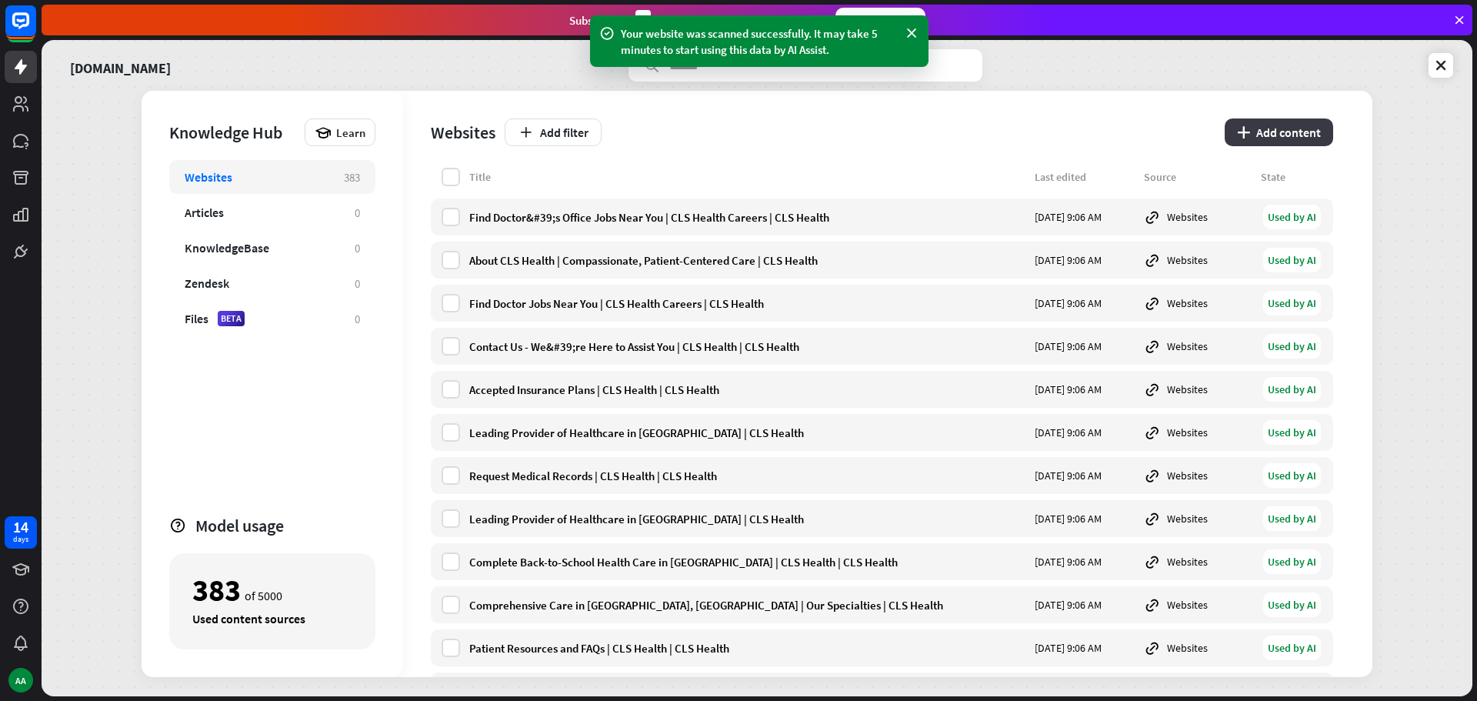
click at [1280, 134] on button "plus Add content" at bounding box center [1279, 132] width 108 height 28
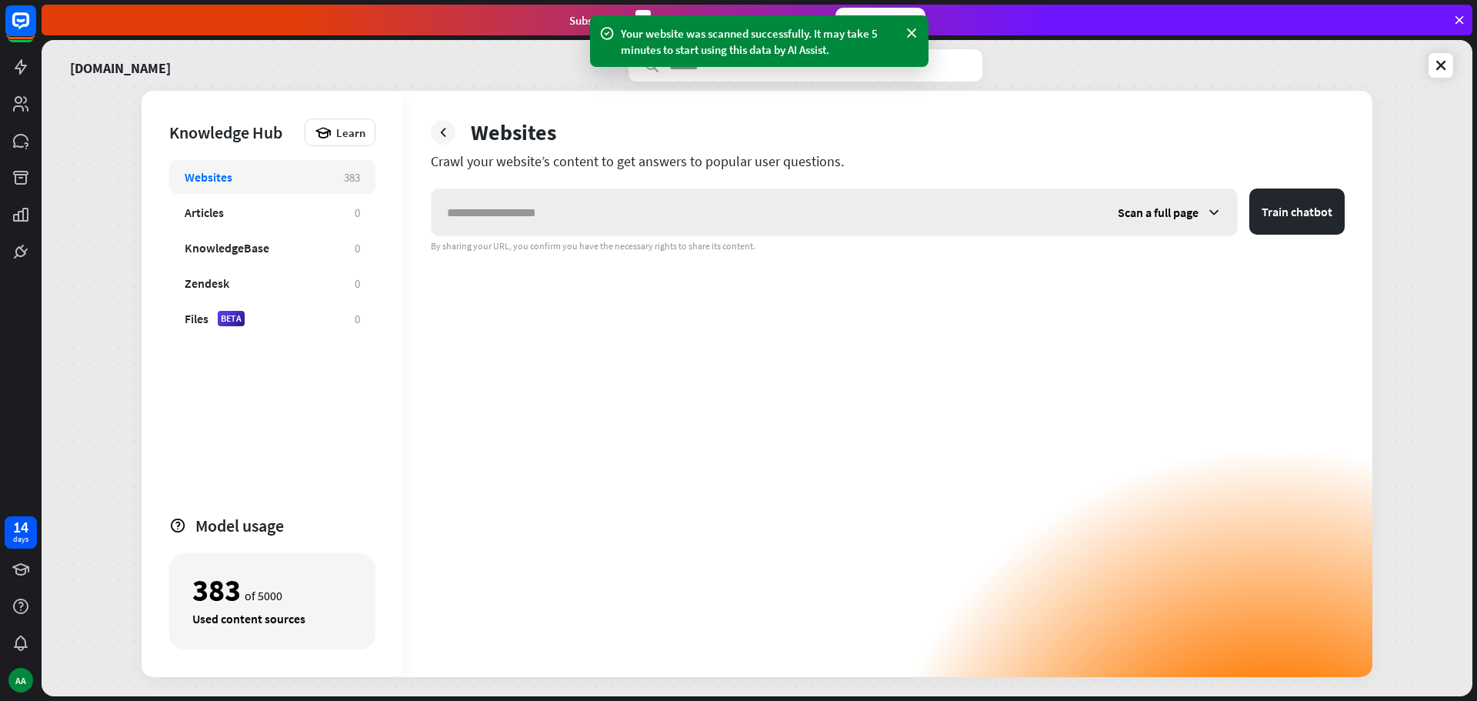
click at [669, 215] on input "text" at bounding box center [767, 212] width 671 height 46
click at [1181, 213] on span "Scan a full page" at bounding box center [1158, 212] width 81 height 15
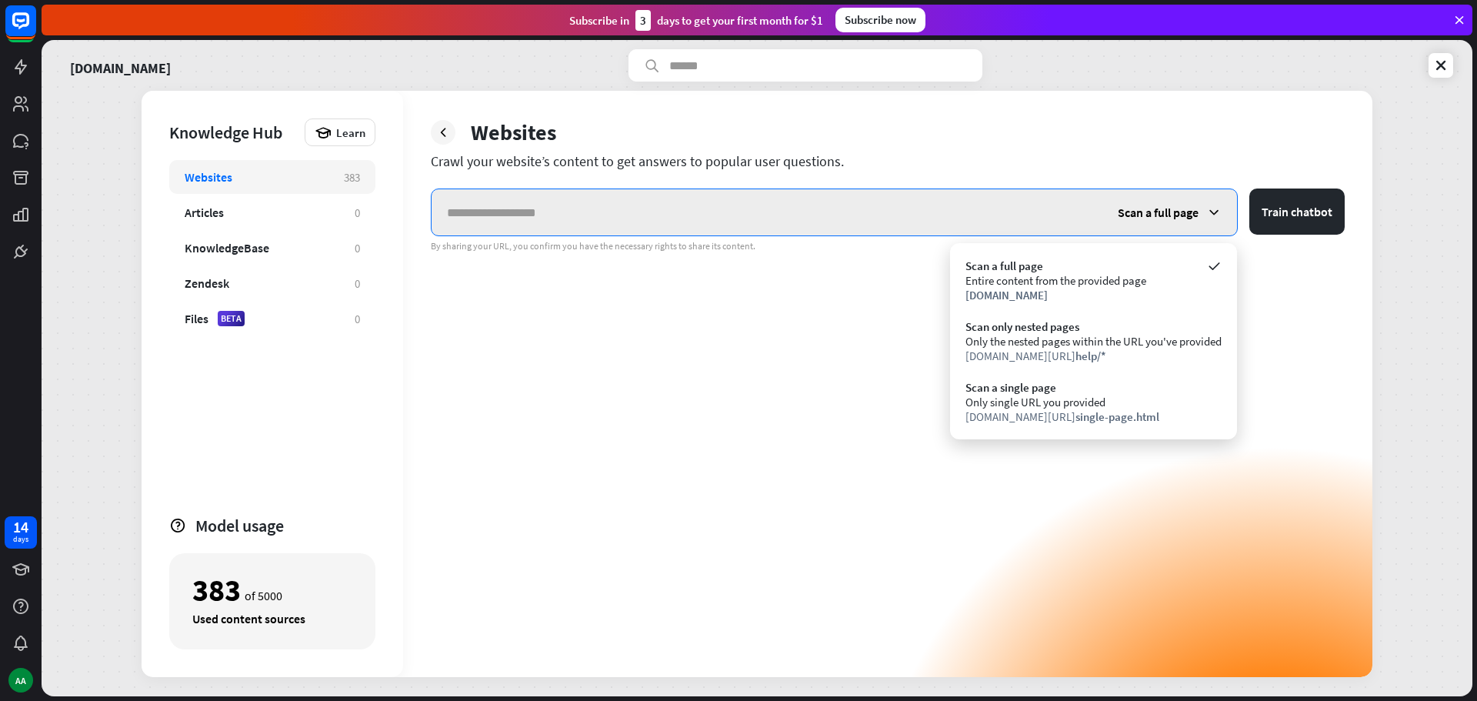
click at [760, 227] on input "text" at bounding box center [767, 212] width 671 height 46
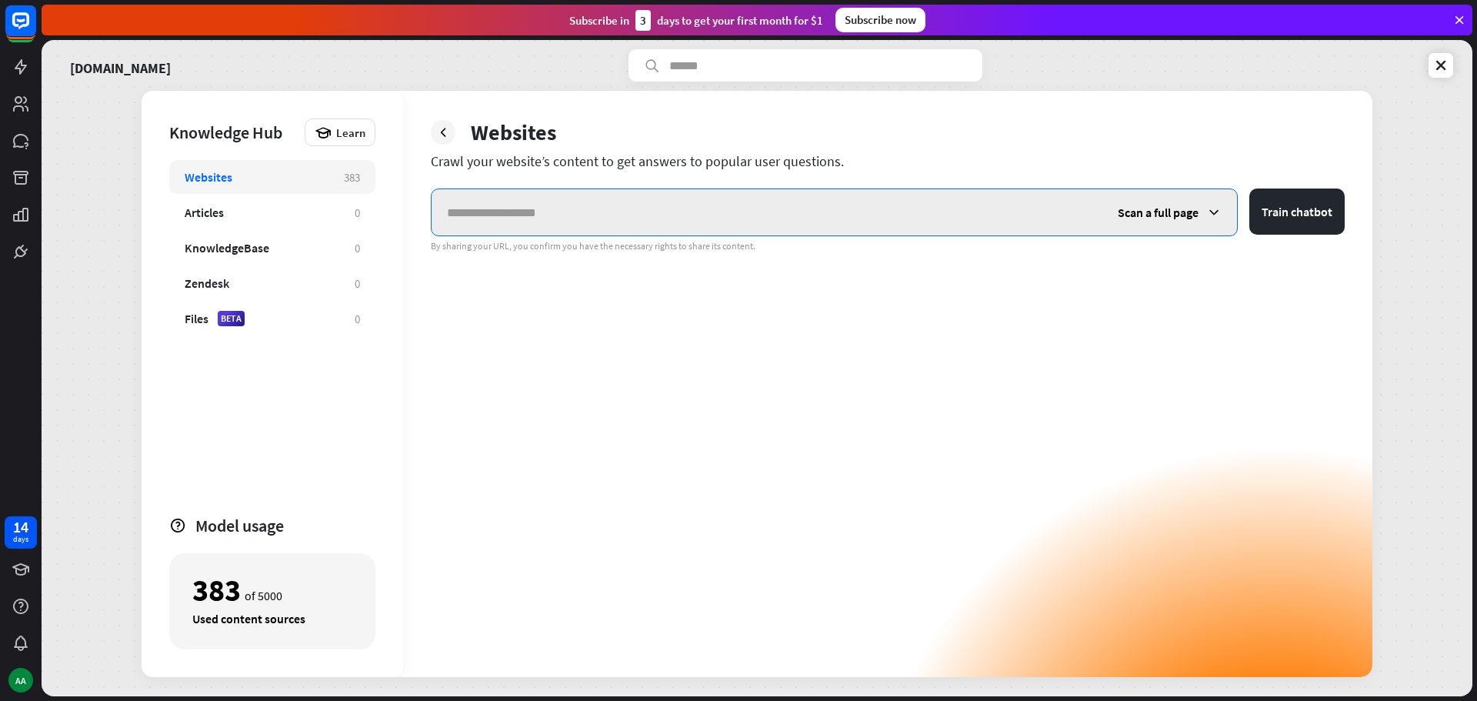
click at [644, 212] on input "text" at bounding box center [767, 212] width 671 height 46
paste input "**********"
type input "**********"
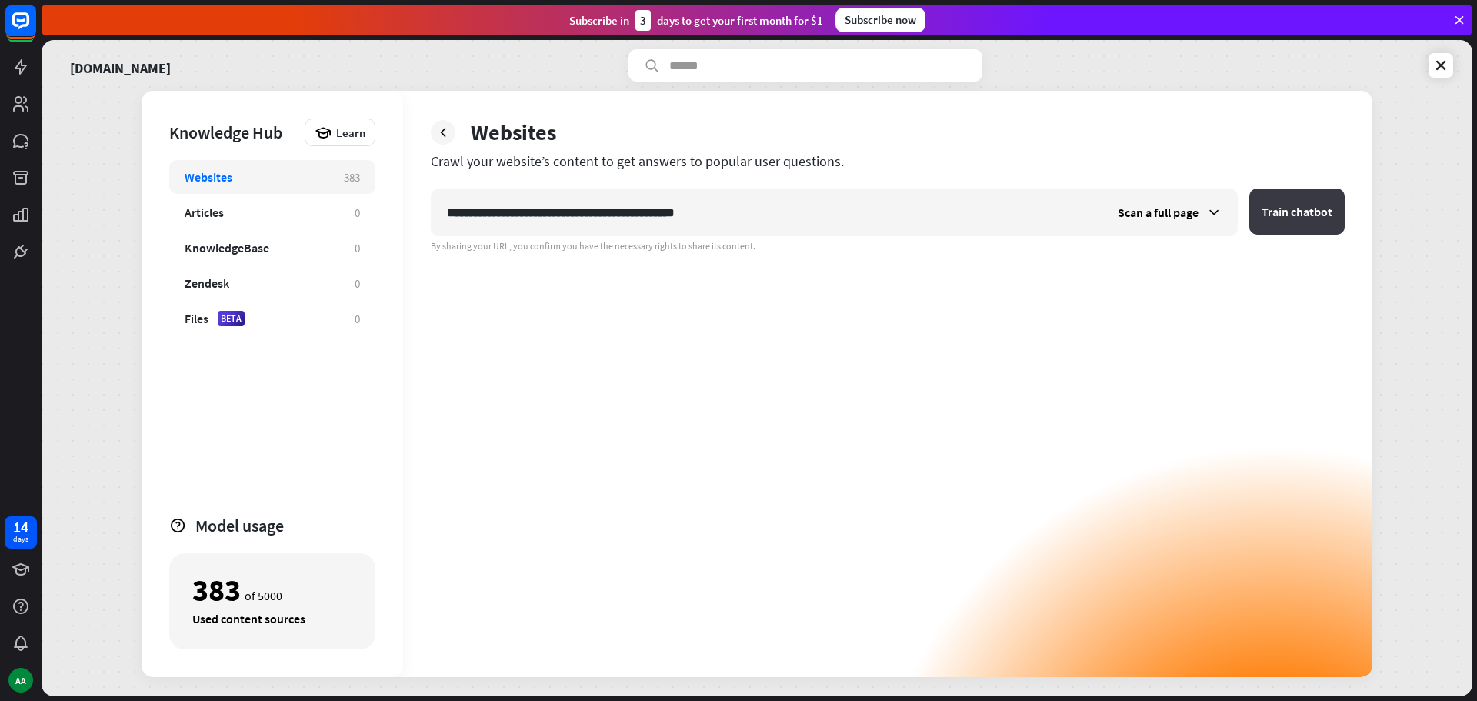
click at [1268, 202] on button "Train chatbot" at bounding box center [1296, 211] width 95 height 46
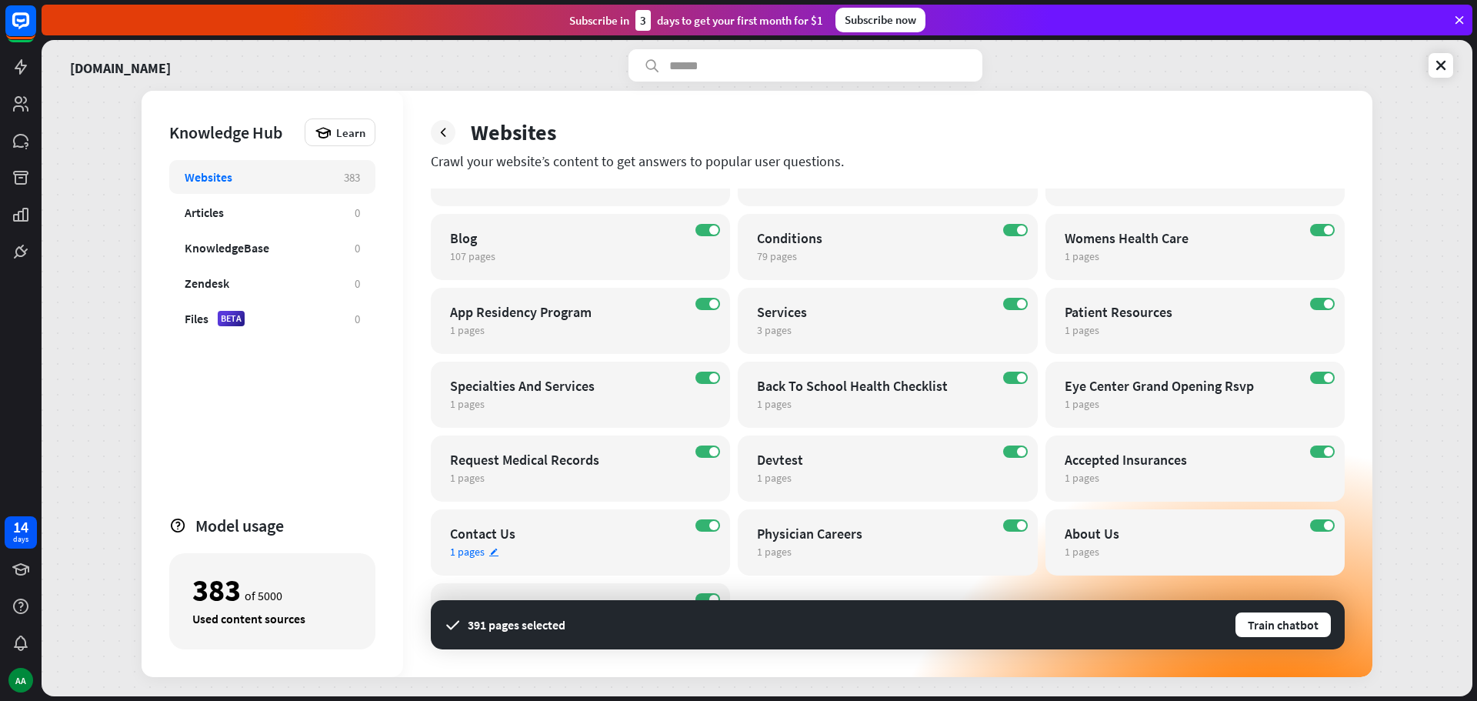
scroll to position [179, 0]
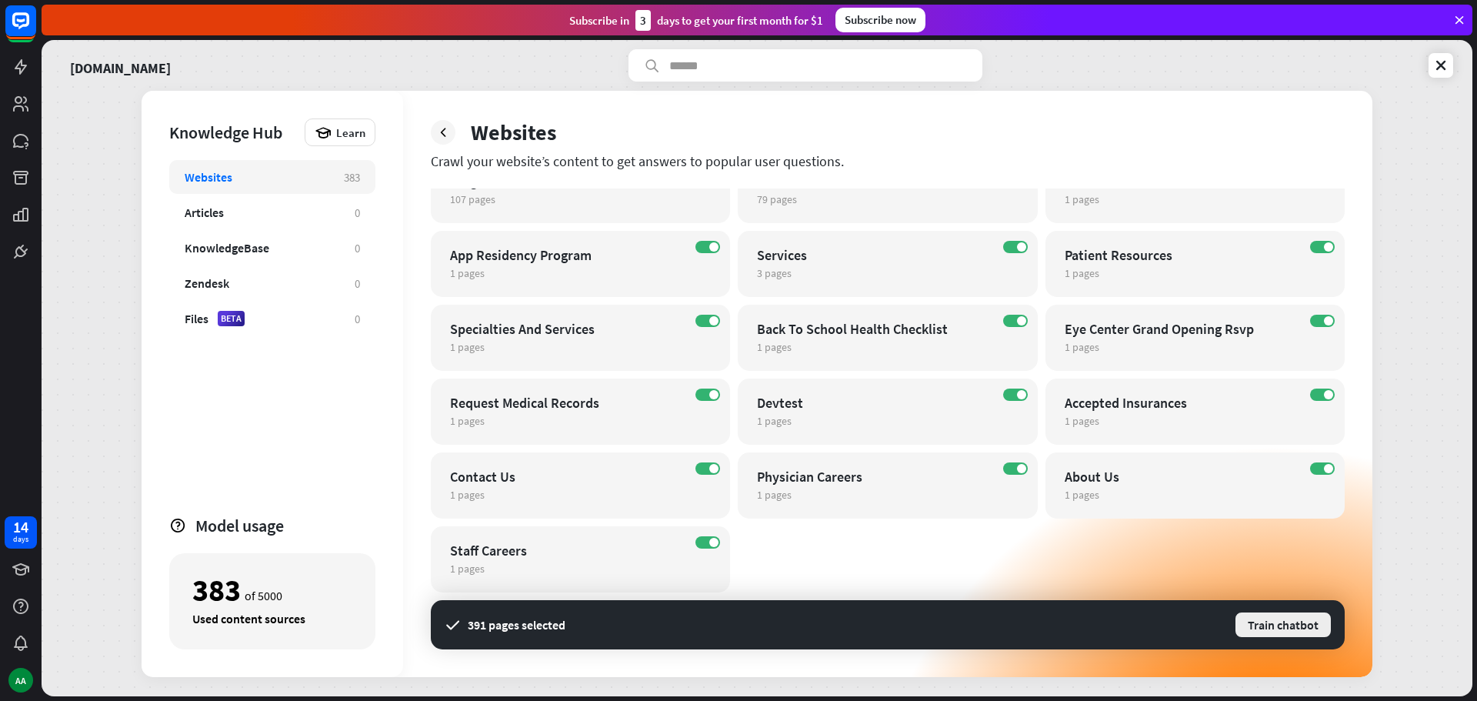
click at [1265, 629] on button "Train chatbot" at bounding box center [1283, 625] width 98 height 28
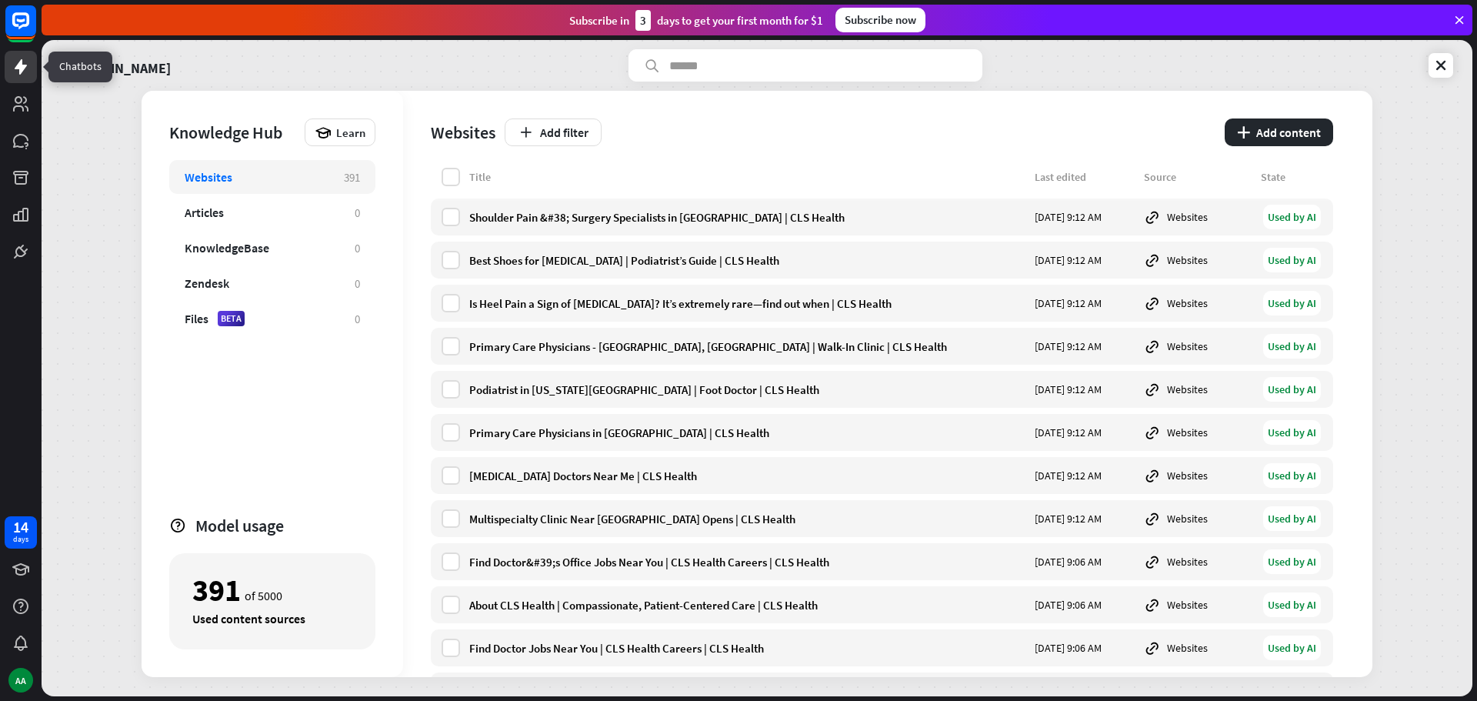
click at [17, 72] on icon at bounding box center [21, 67] width 18 height 18
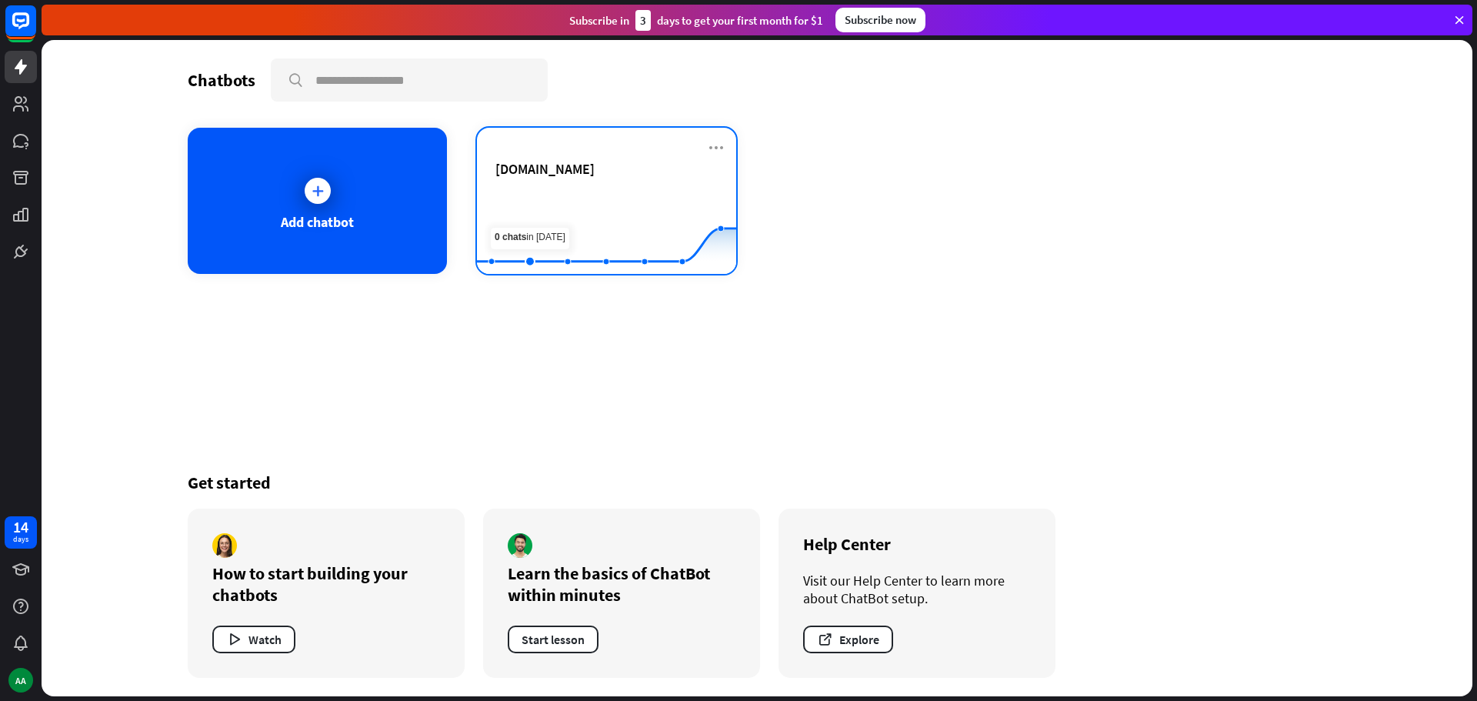
click at [559, 178] on div "[DOMAIN_NAME]" at bounding box center [606, 187] width 222 height 54
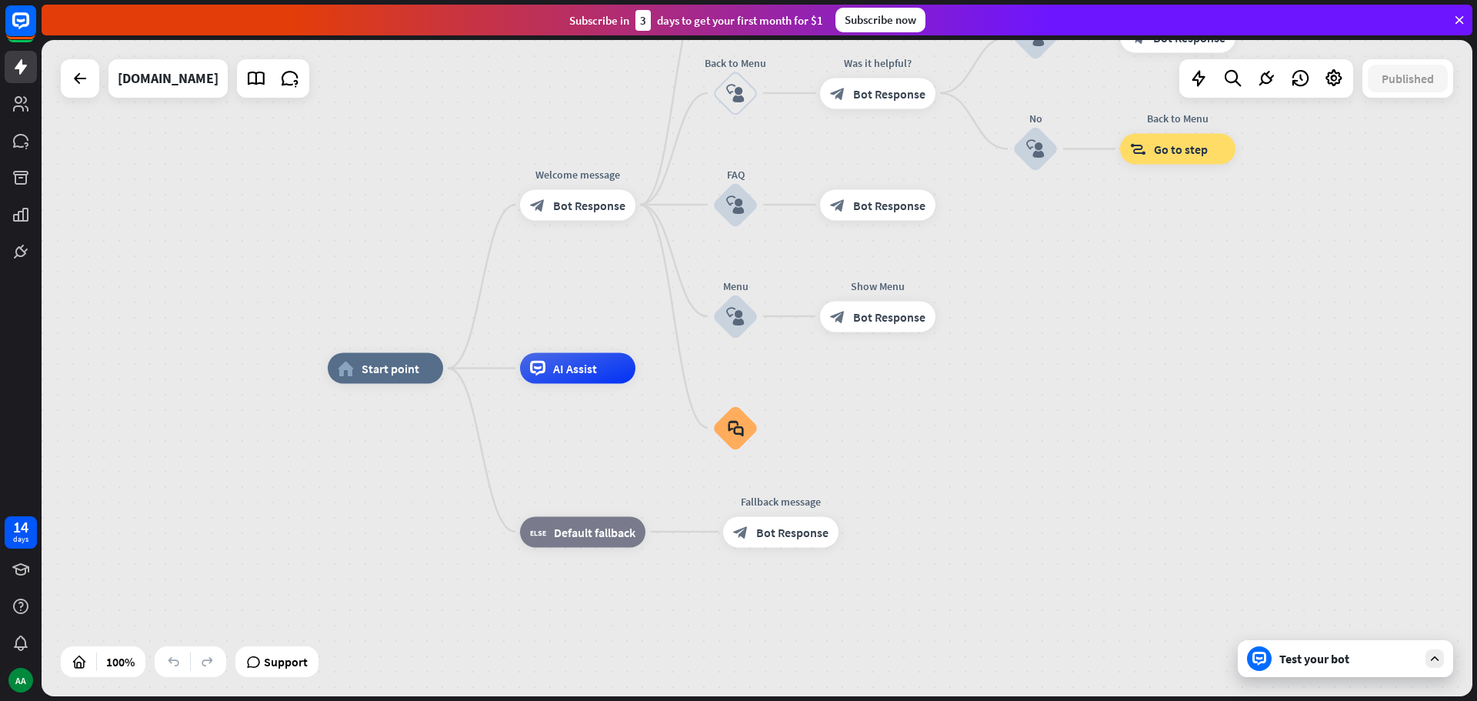
click at [1308, 654] on div "Test your bot" at bounding box center [1348, 658] width 138 height 15
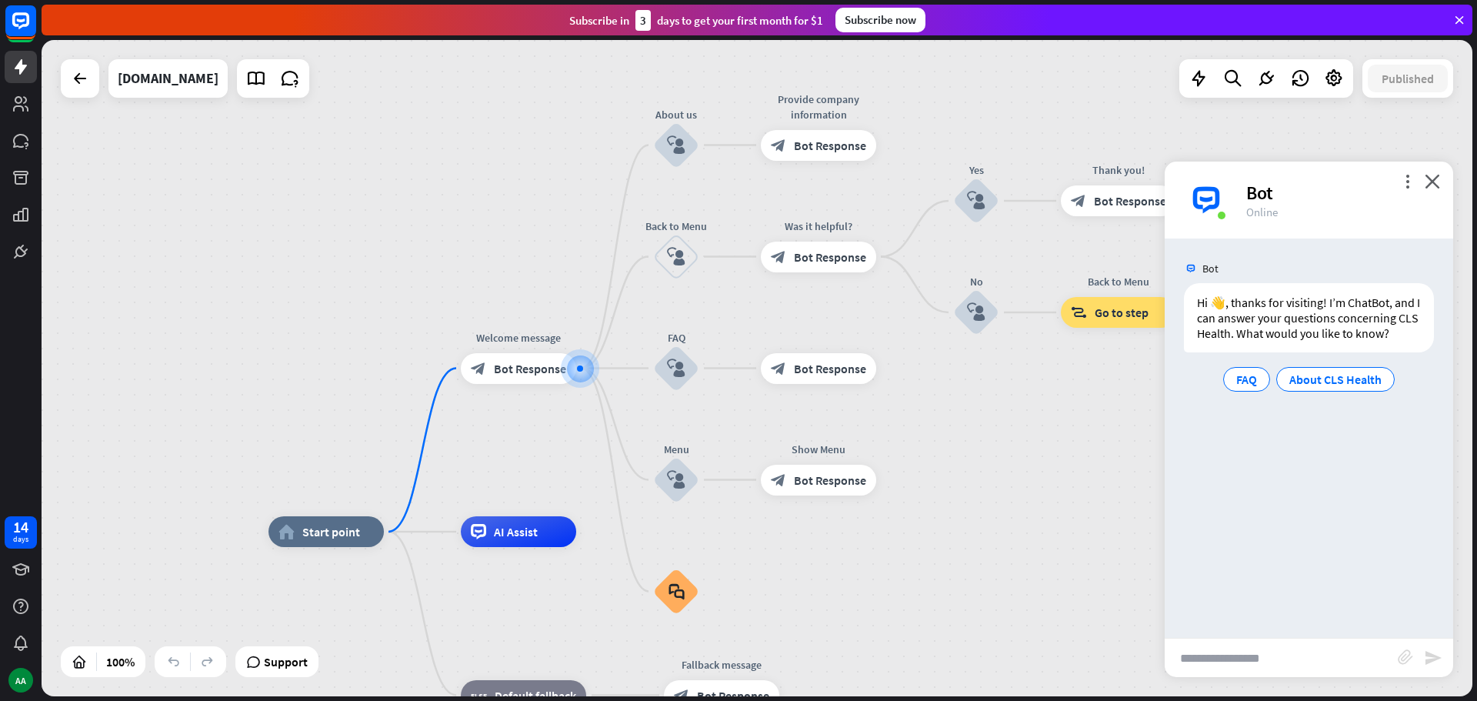
click at [1266, 666] on input "text" at bounding box center [1281, 657] width 233 height 38
type input "*"
type input "**********"
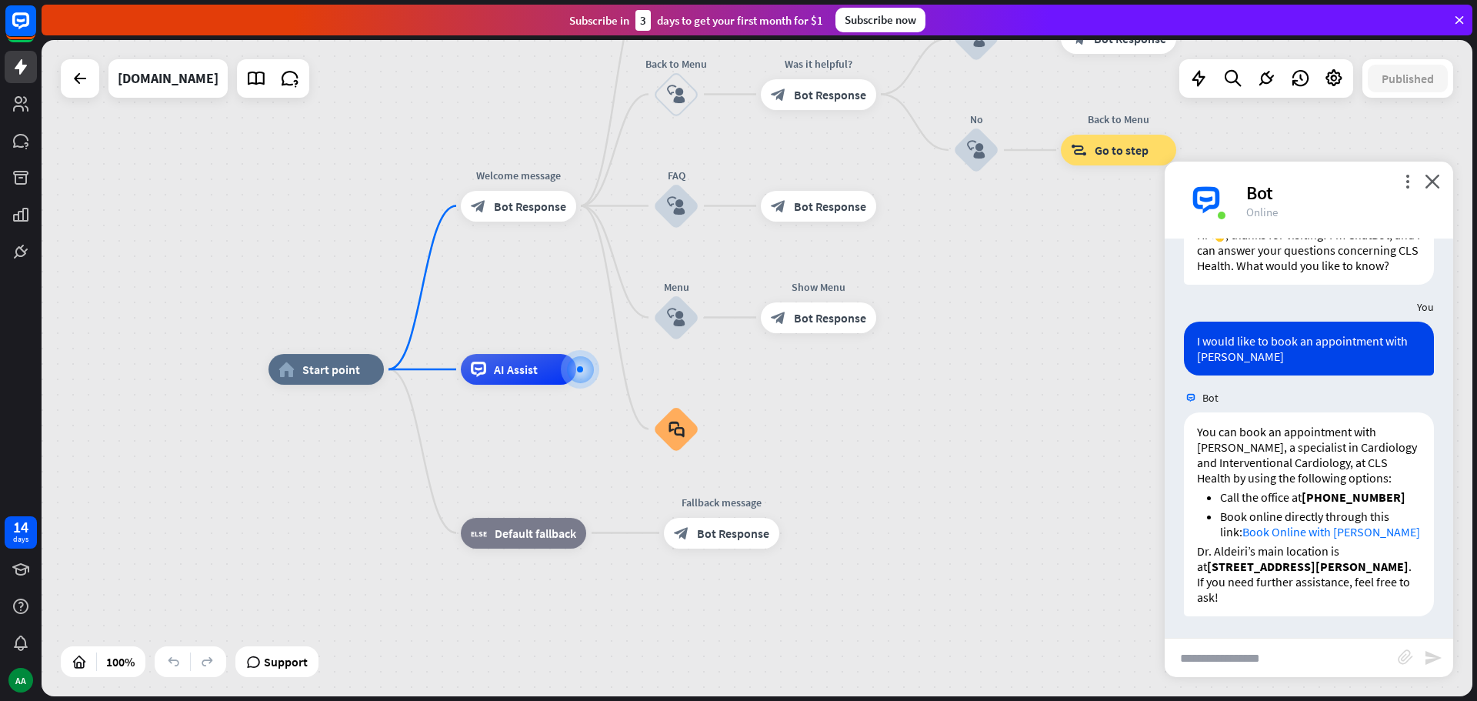
scroll to position [85, 0]
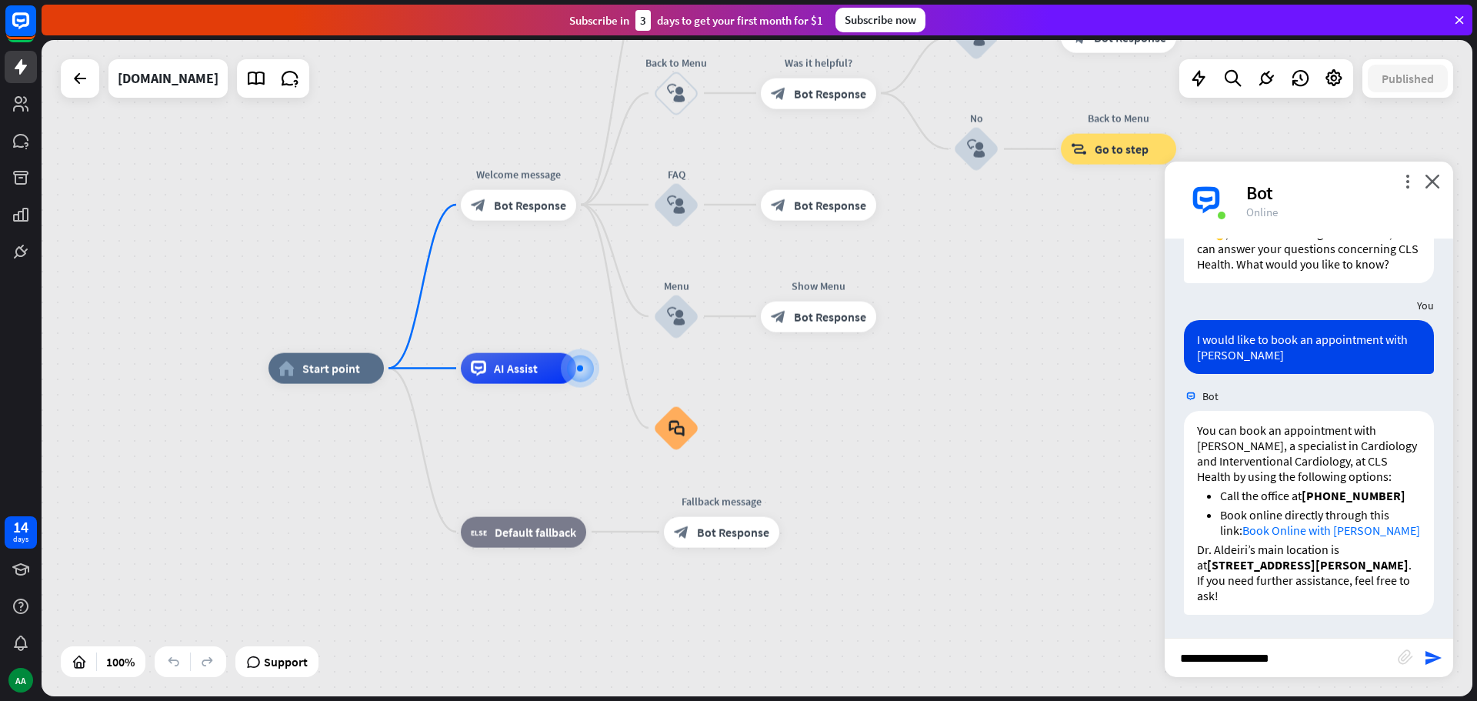
type input "**********"
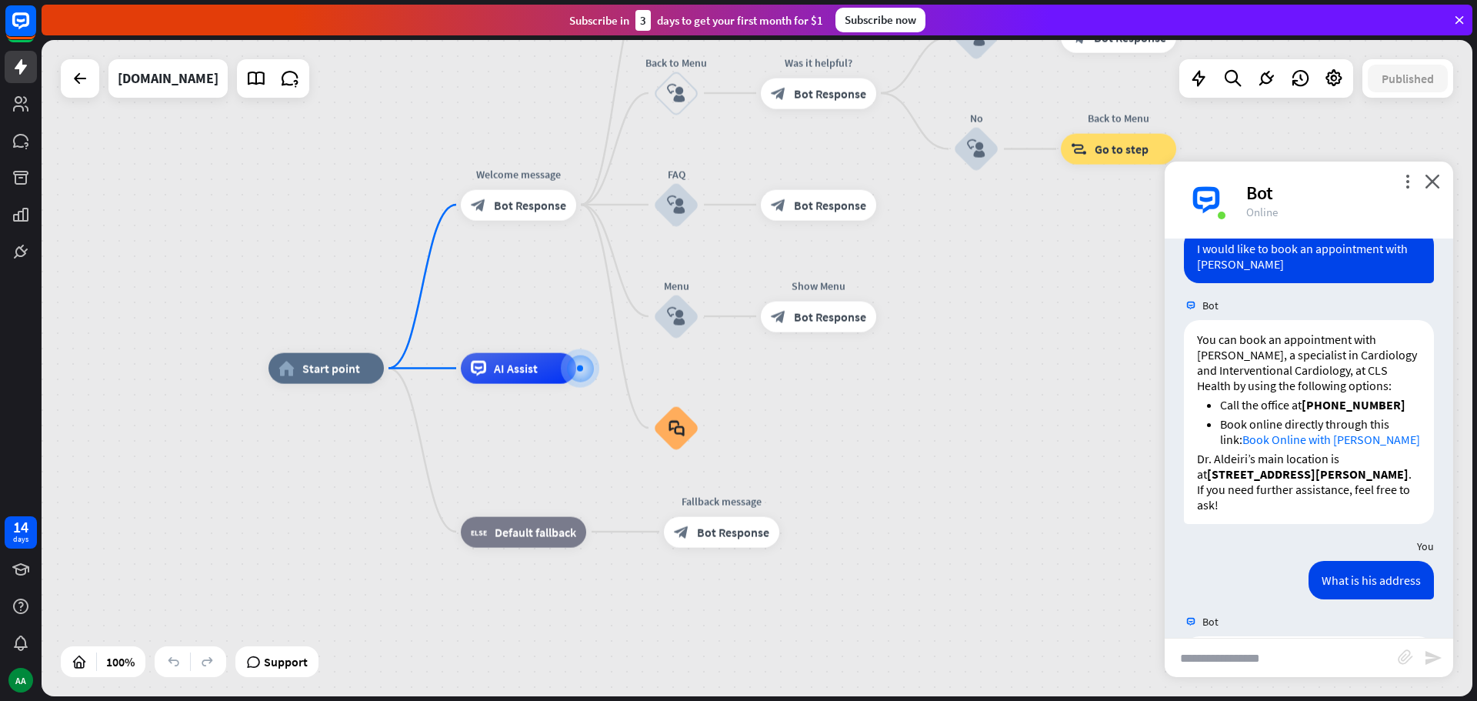
scroll to position [312, 0]
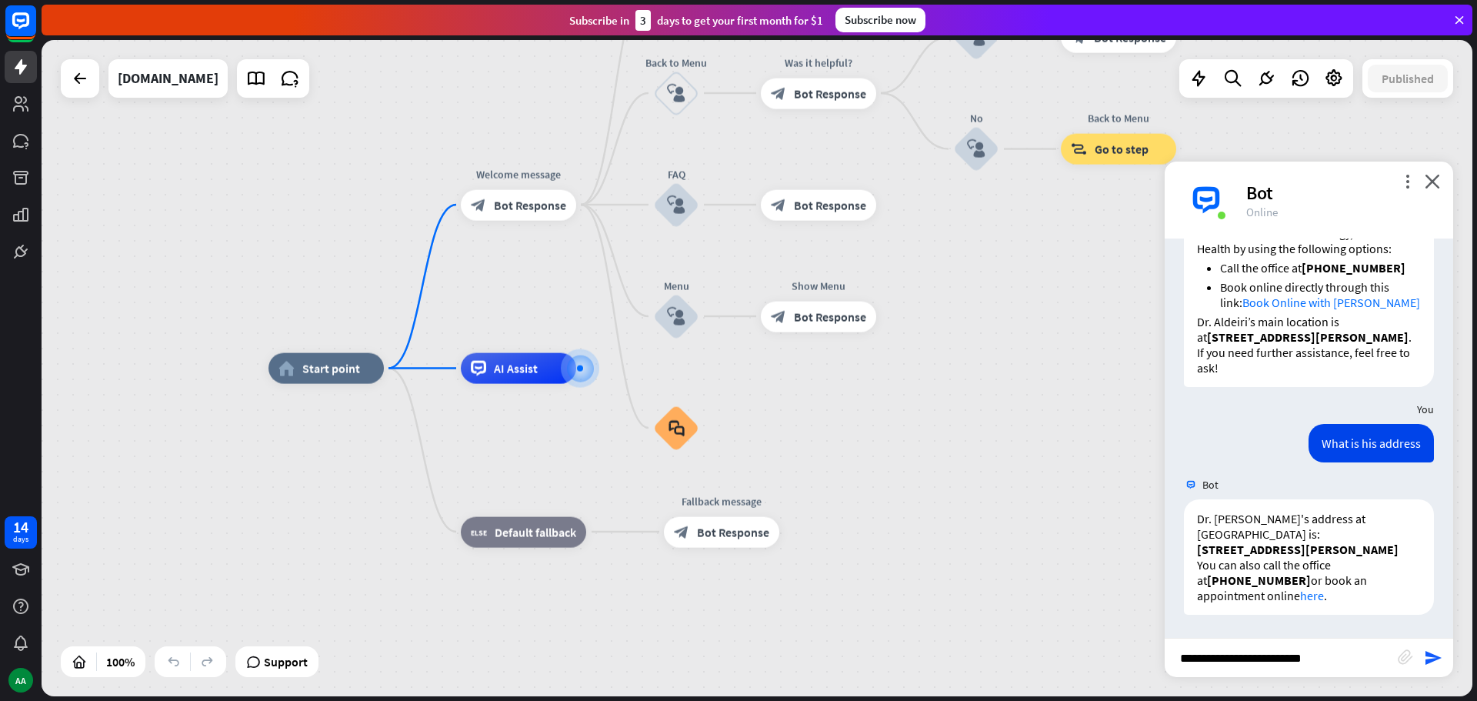
type input "**********"
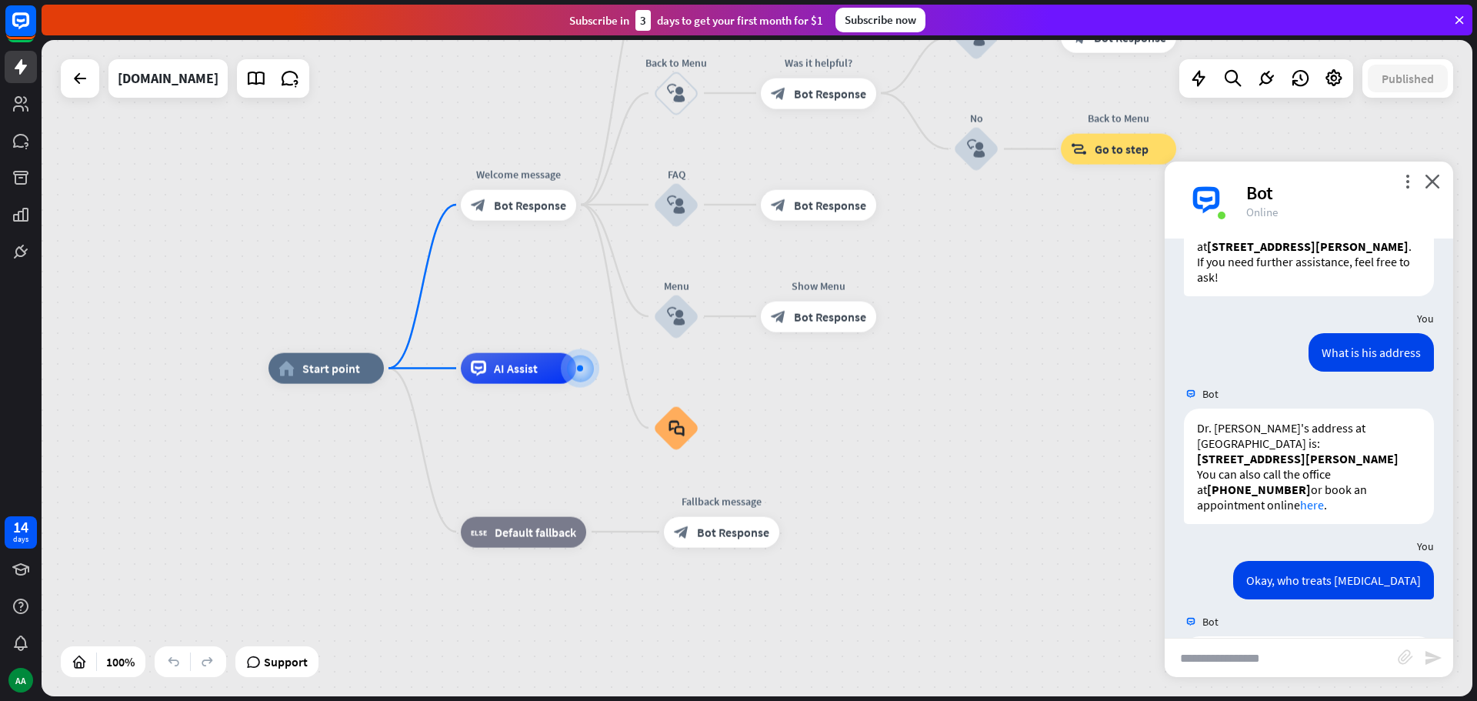
scroll to position [813, 0]
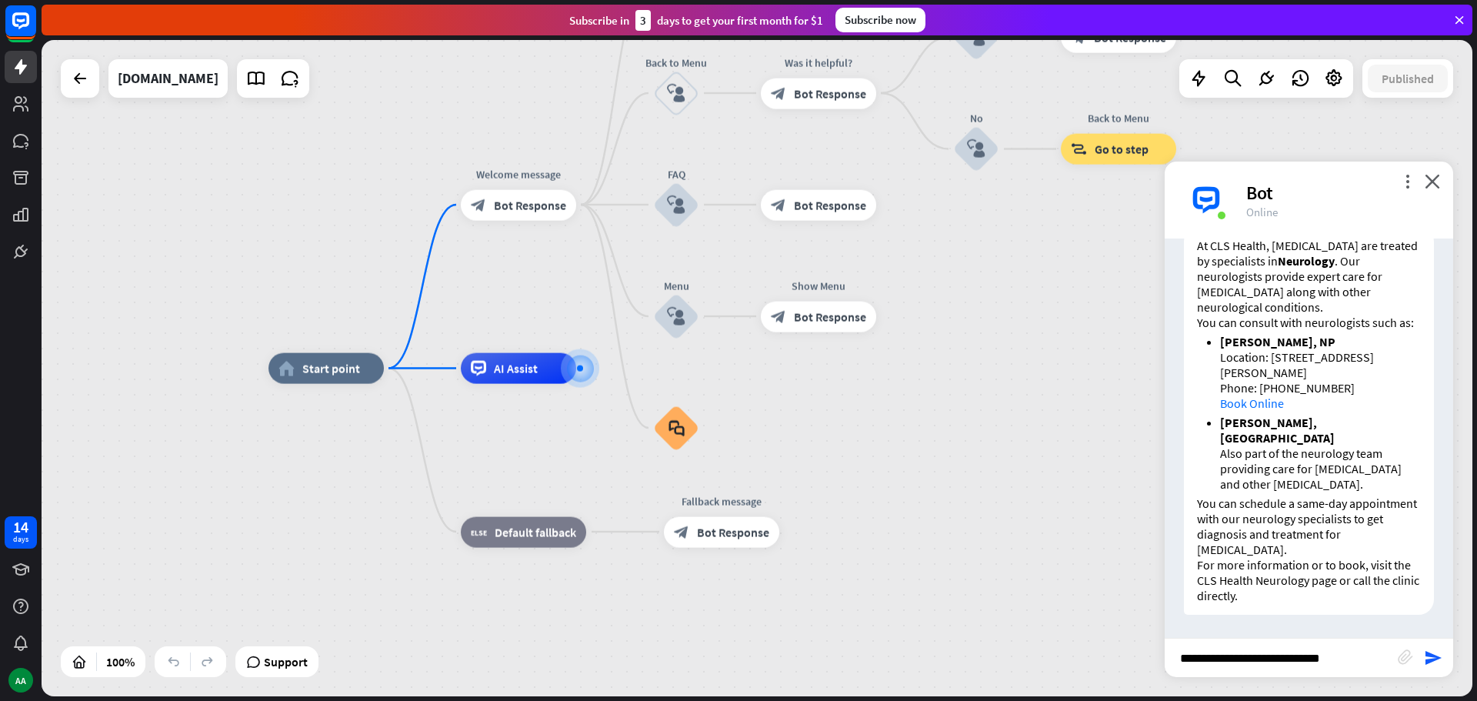
type input "**********"
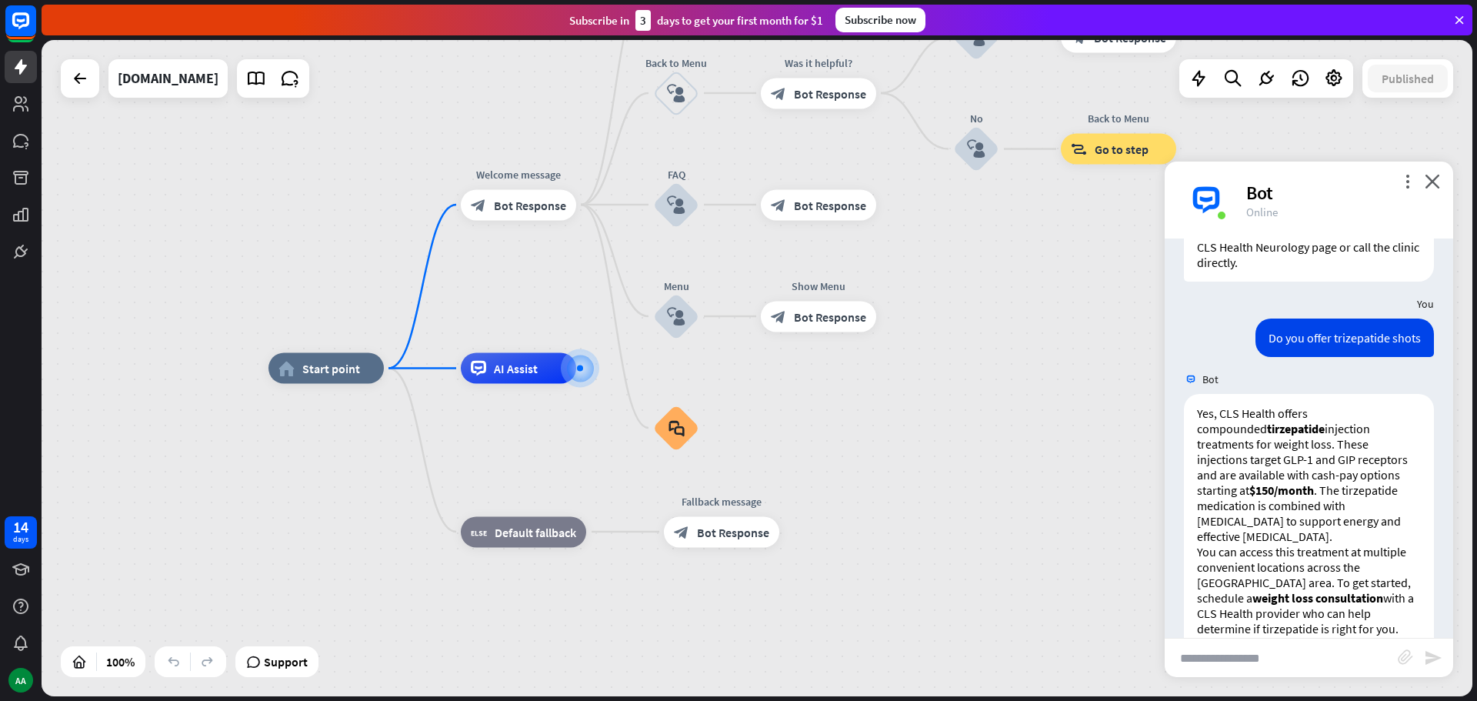
scroll to position [1210, 0]
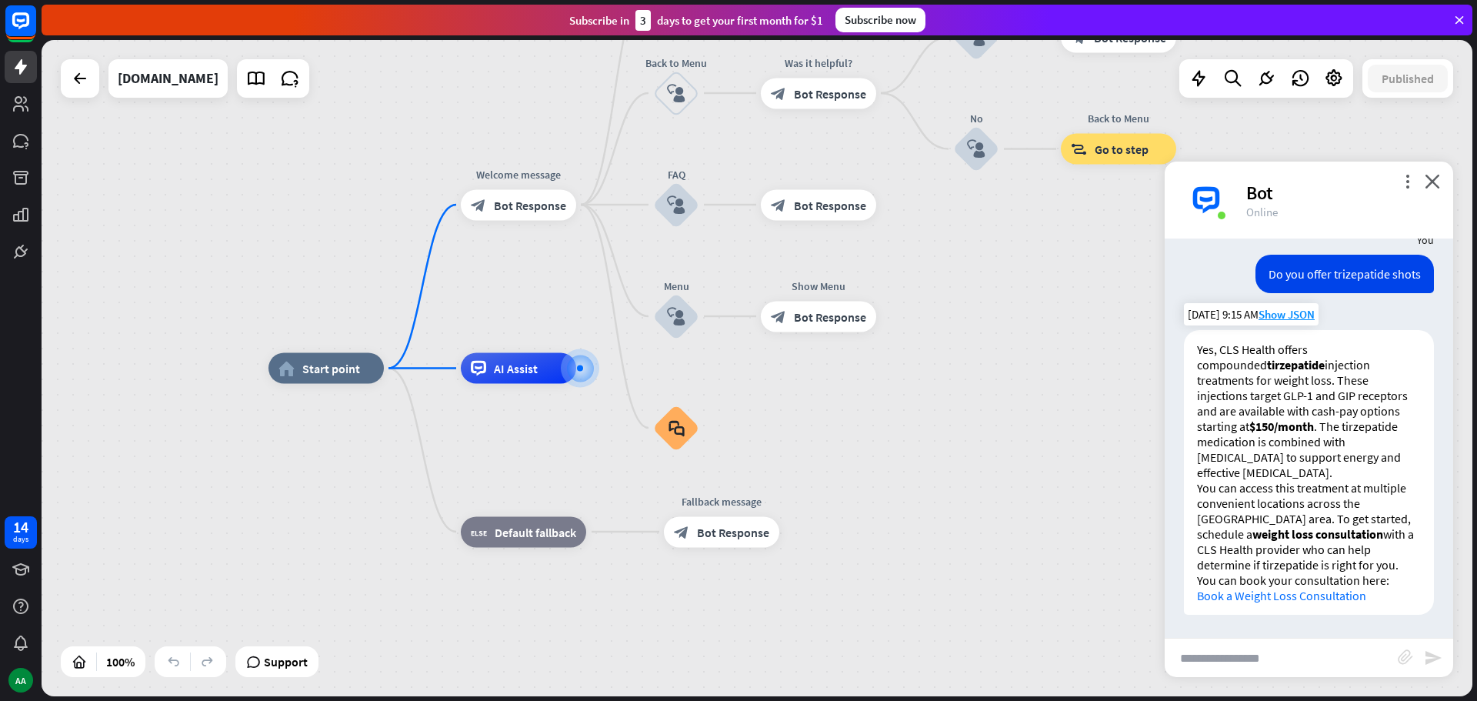
click at [1304, 592] on link "Book a Weight Loss Consultation" at bounding box center [1281, 595] width 169 height 15
click at [1232, 659] on input "text" at bounding box center [1281, 657] width 233 height 38
type input "***"
type input "**********"
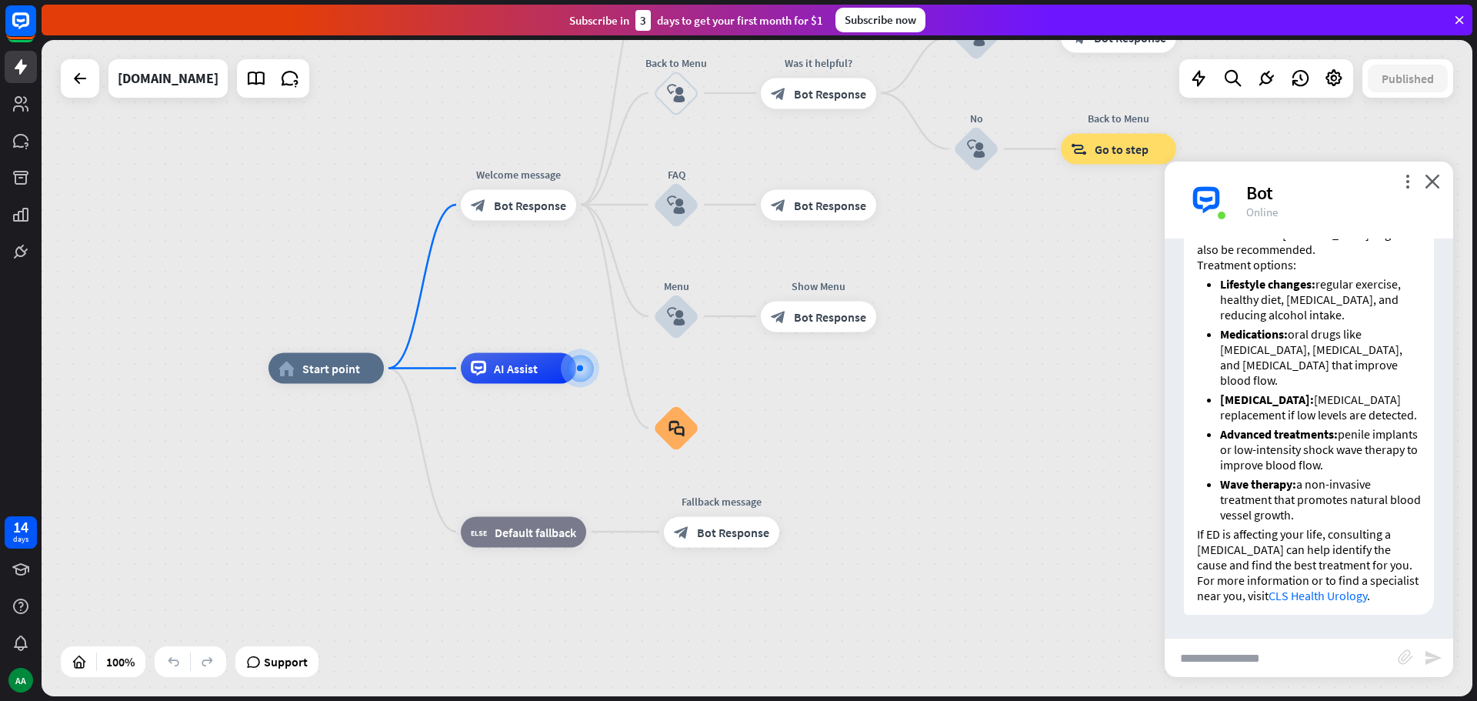
scroll to position [2249, 0]
click at [1046, 391] on div "home_2 Start point Welcome message block_bot_response Bot Response About us blo…" at bounding box center [983, 696] width 1431 height 656
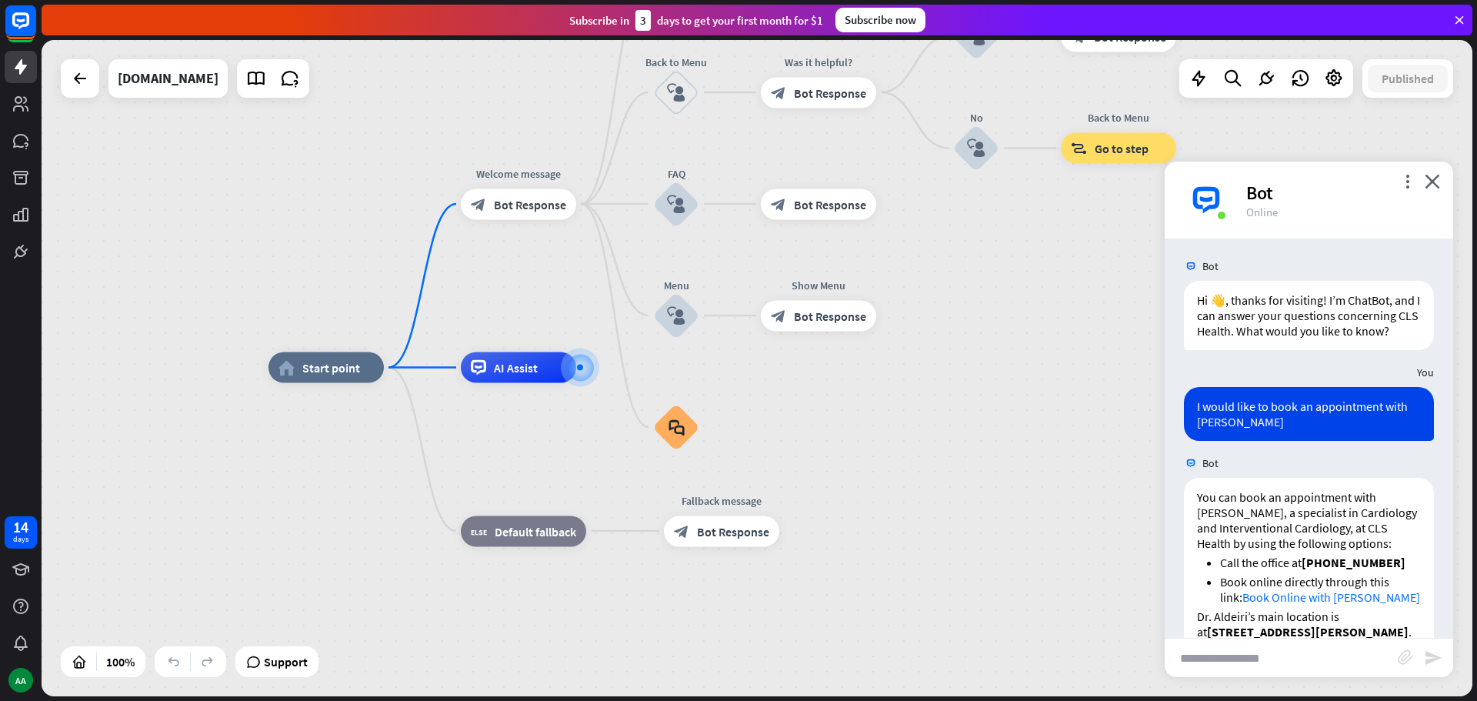
scroll to position [0, 0]
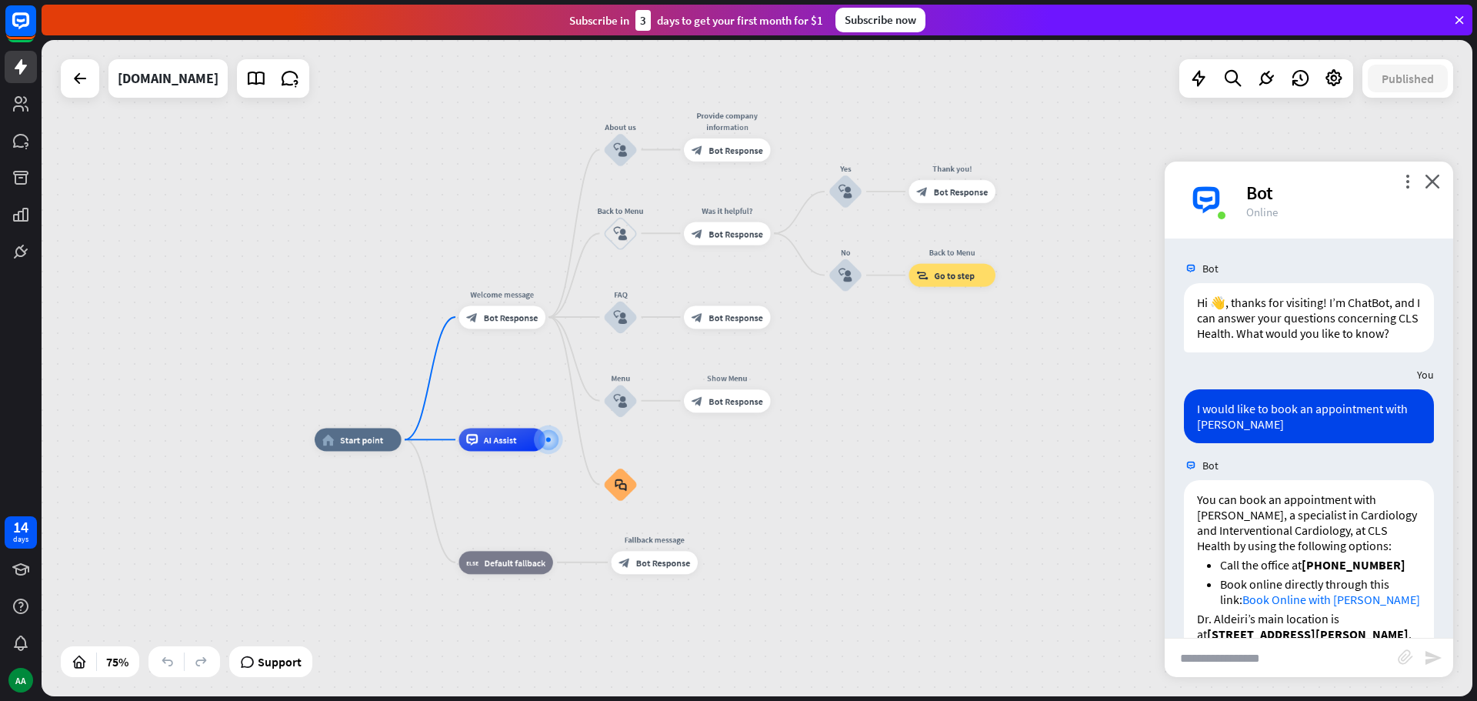
drag, startPoint x: 1019, startPoint y: 277, endPoint x: 877, endPoint y: 363, distance: 166.4
click at [877, 363] on div "home_2 Start point Welcome message block_bot_response Bot Response About us blo…" at bounding box center [757, 368] width 1431 height 656
click at [72, 76] on icon at bounding box center [80, 78] width 18 height 18
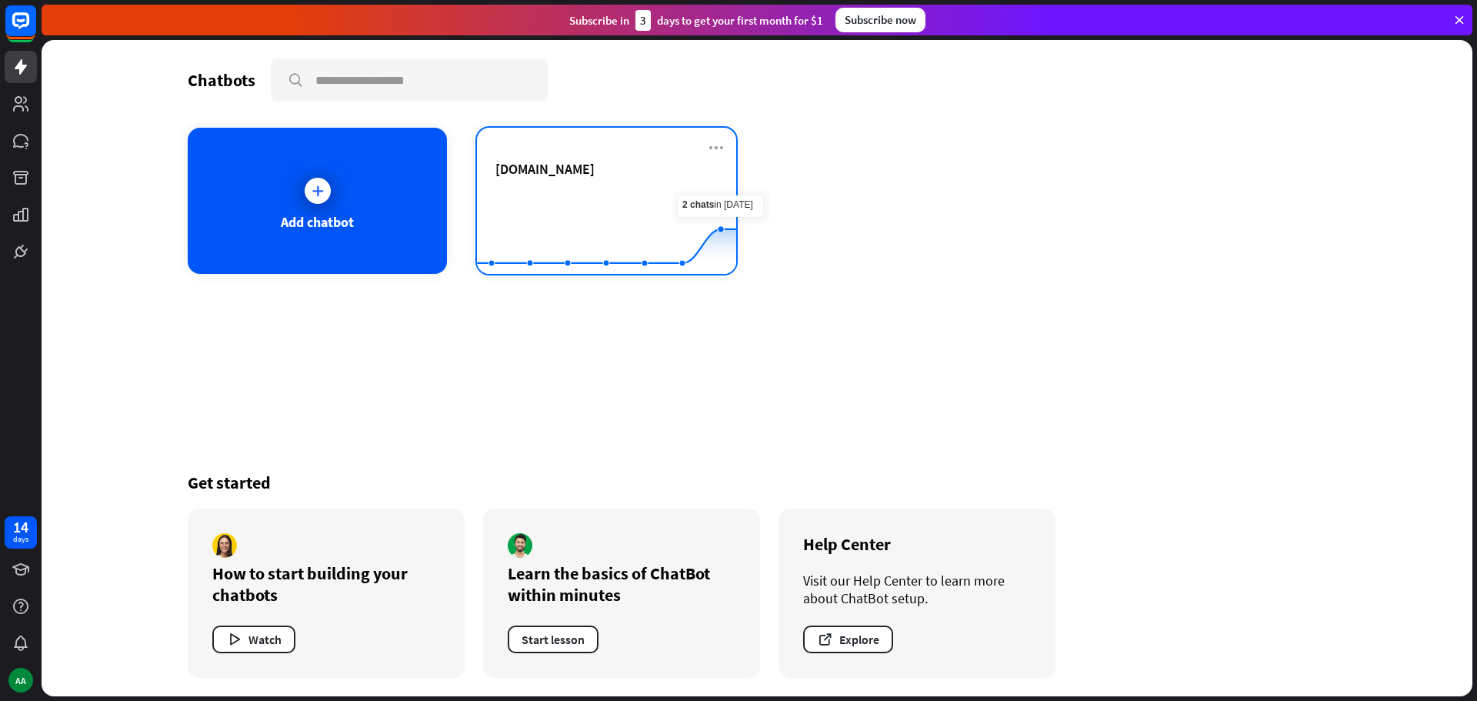
click at [656, 184] on div "[DOMAIN_NAME]" at bounding box center [606, 187] width 222 height 54
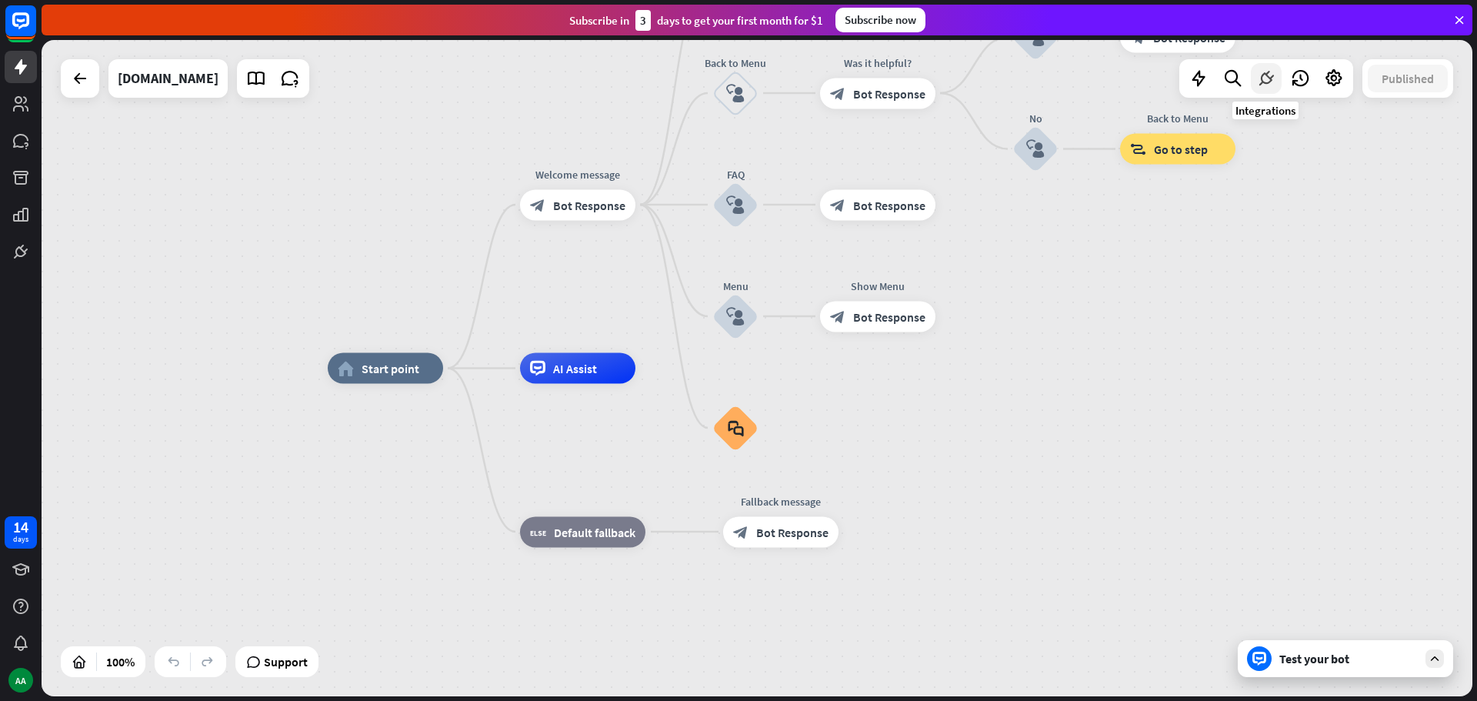
click at [1268, 76] on icon at bounding box center [1266, 78] width 20 height 20
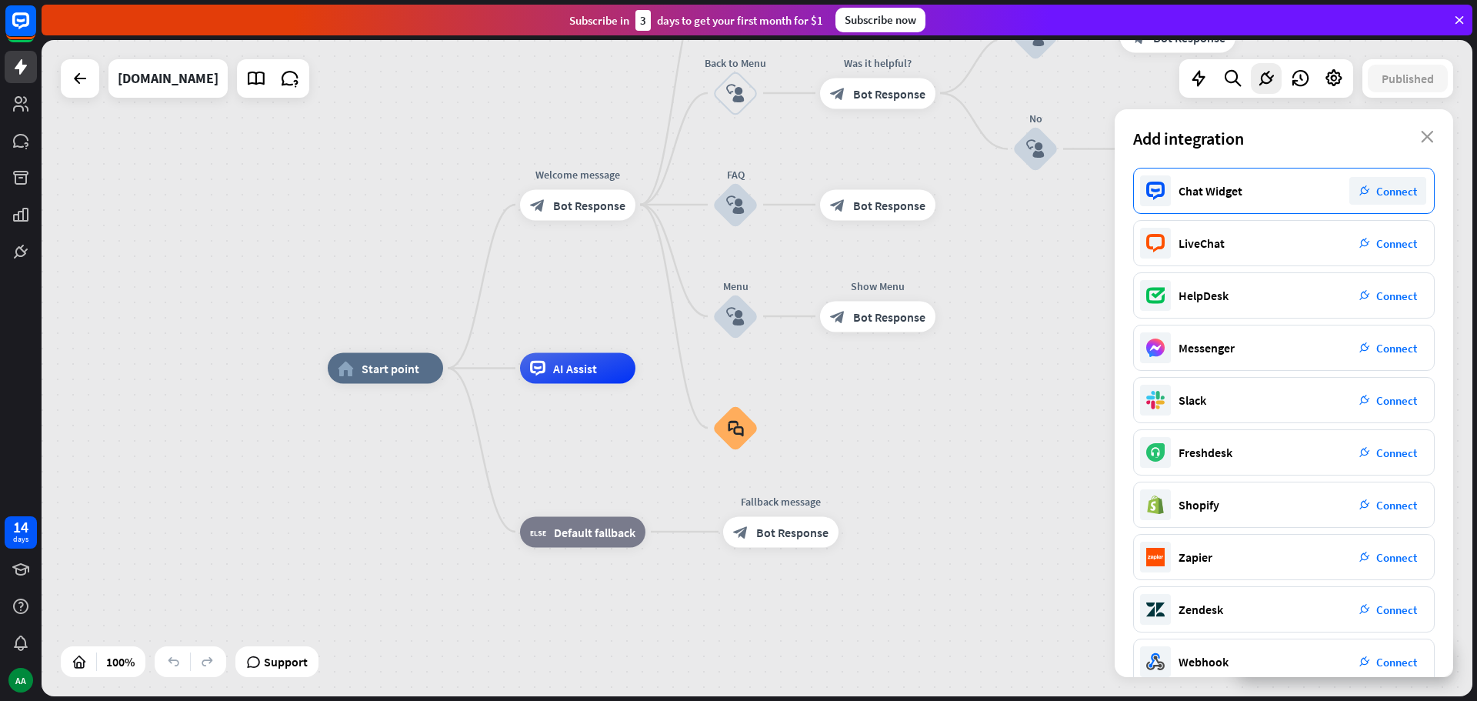
click at [1384, 192] on span "Connect" at bounding box center [1396, 191] width 41 height 15
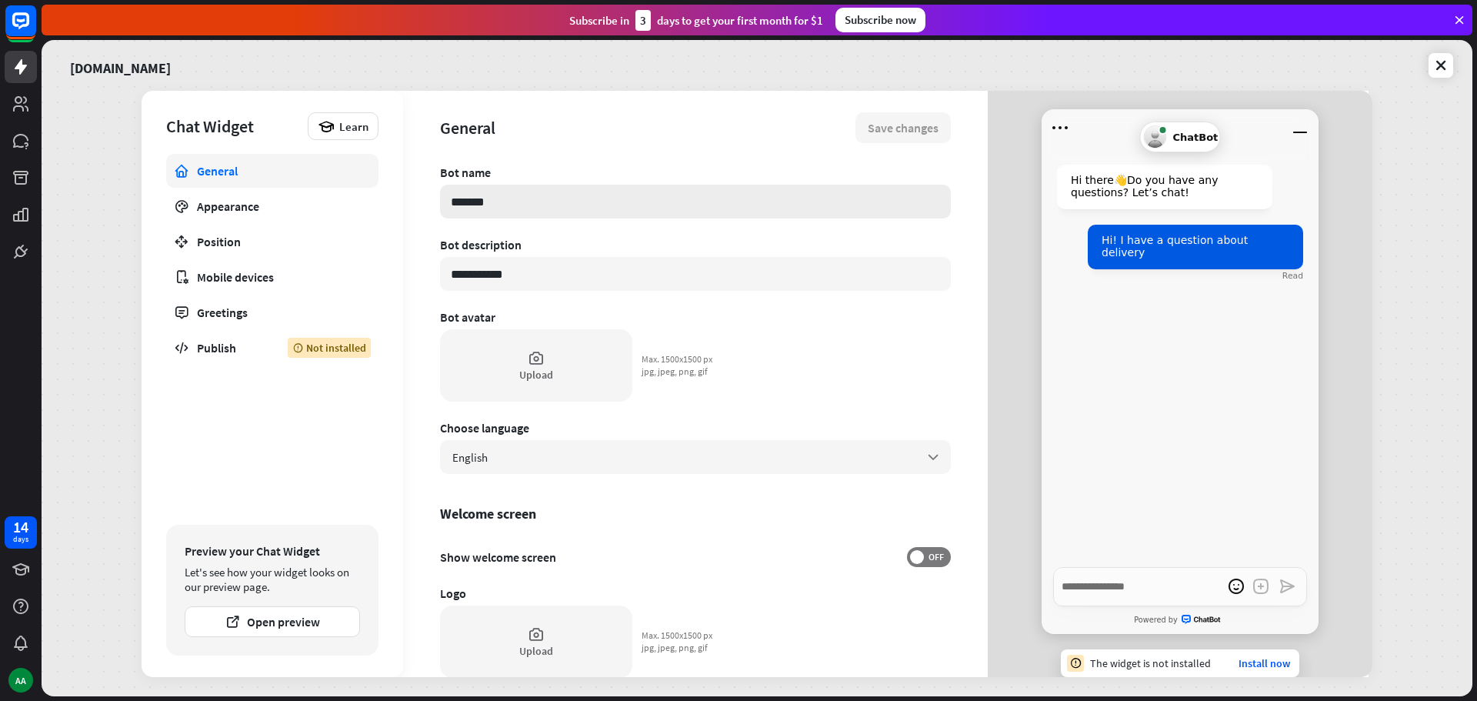
click at [542, 191] on input "*******" at bounding box center [695, 202] width 511 height 34
type textarea "*"
type input "*"
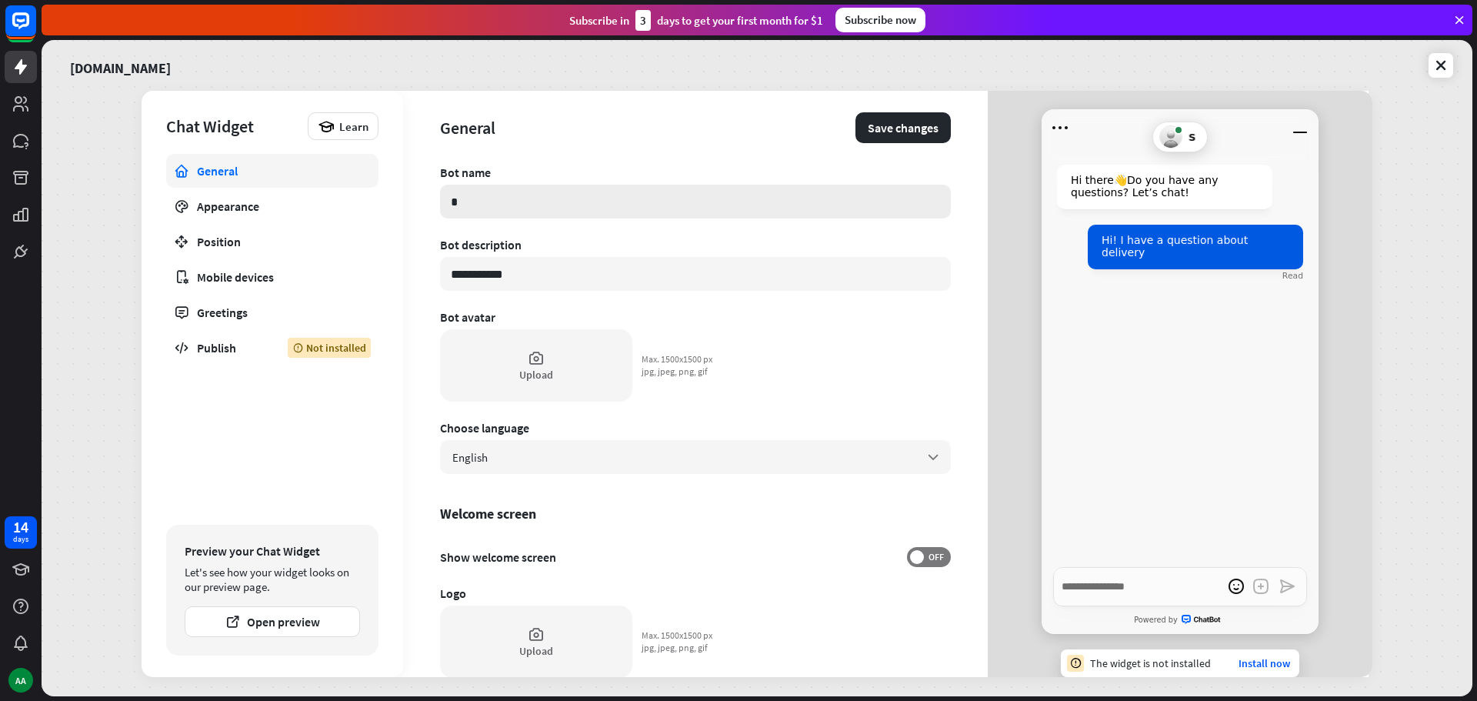
type textarea "*"
type input "**"
type textarea "*"
type input "***"
type textarea "*"
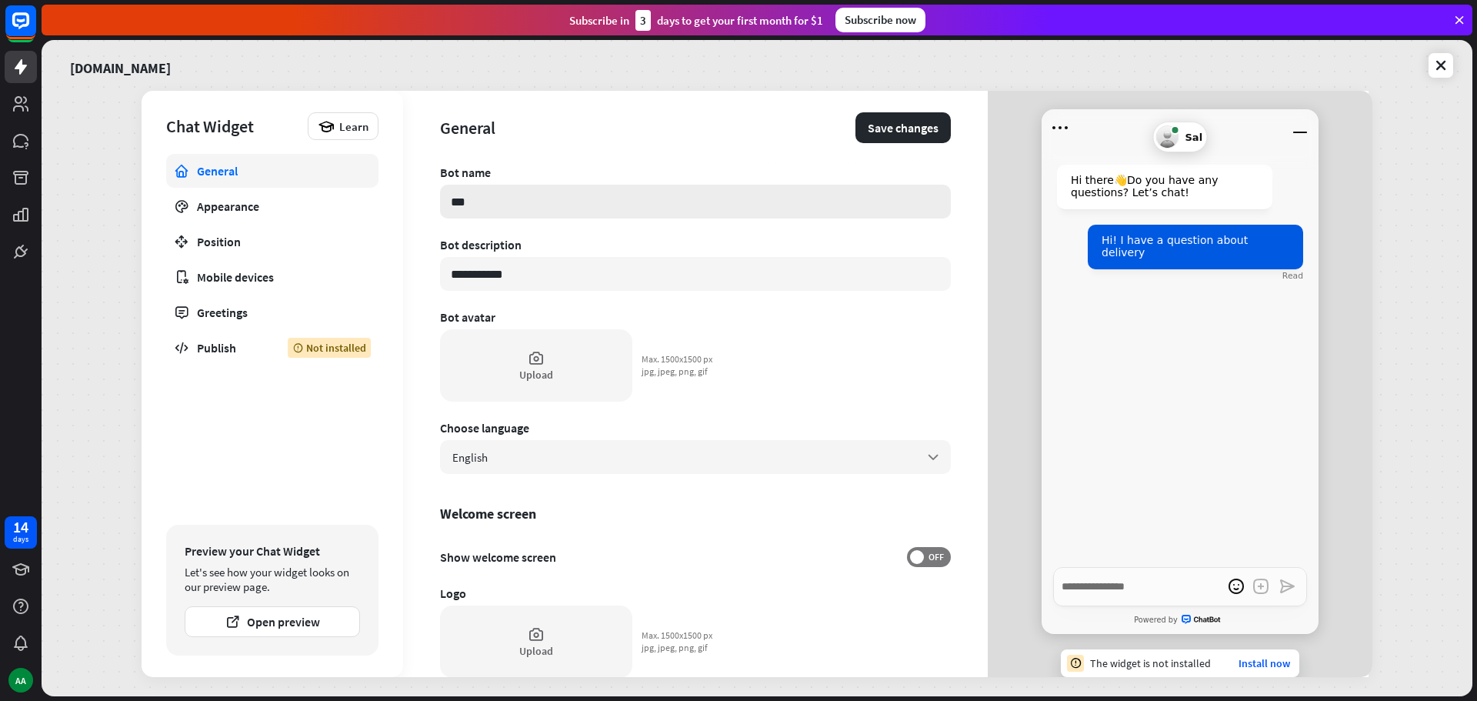
type input "****"
type textarea "*"
type input "*****"
type textarea "*"
type input "*****"
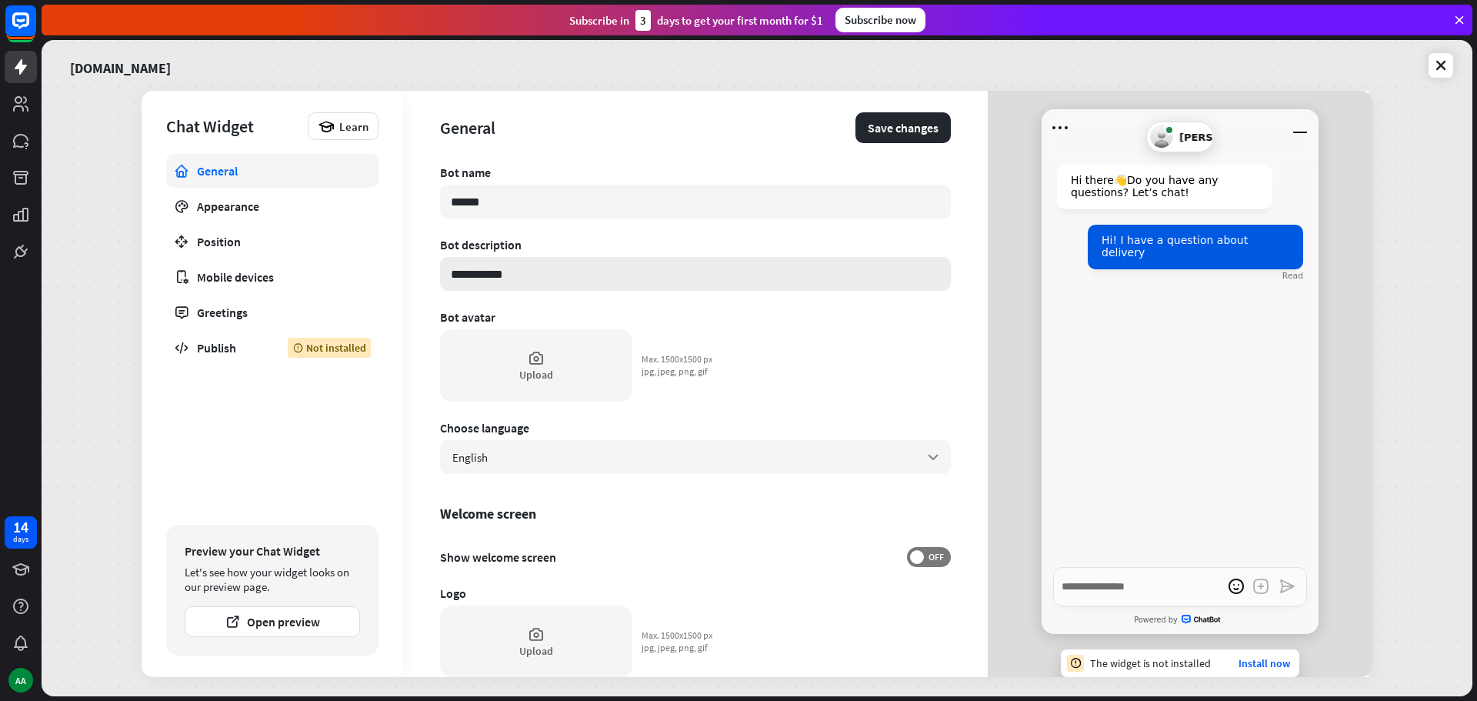
click at [529, 259] on input "**********" at bounding box center [695, 274] width 511 height 34
type textarea "*"
type input "*"
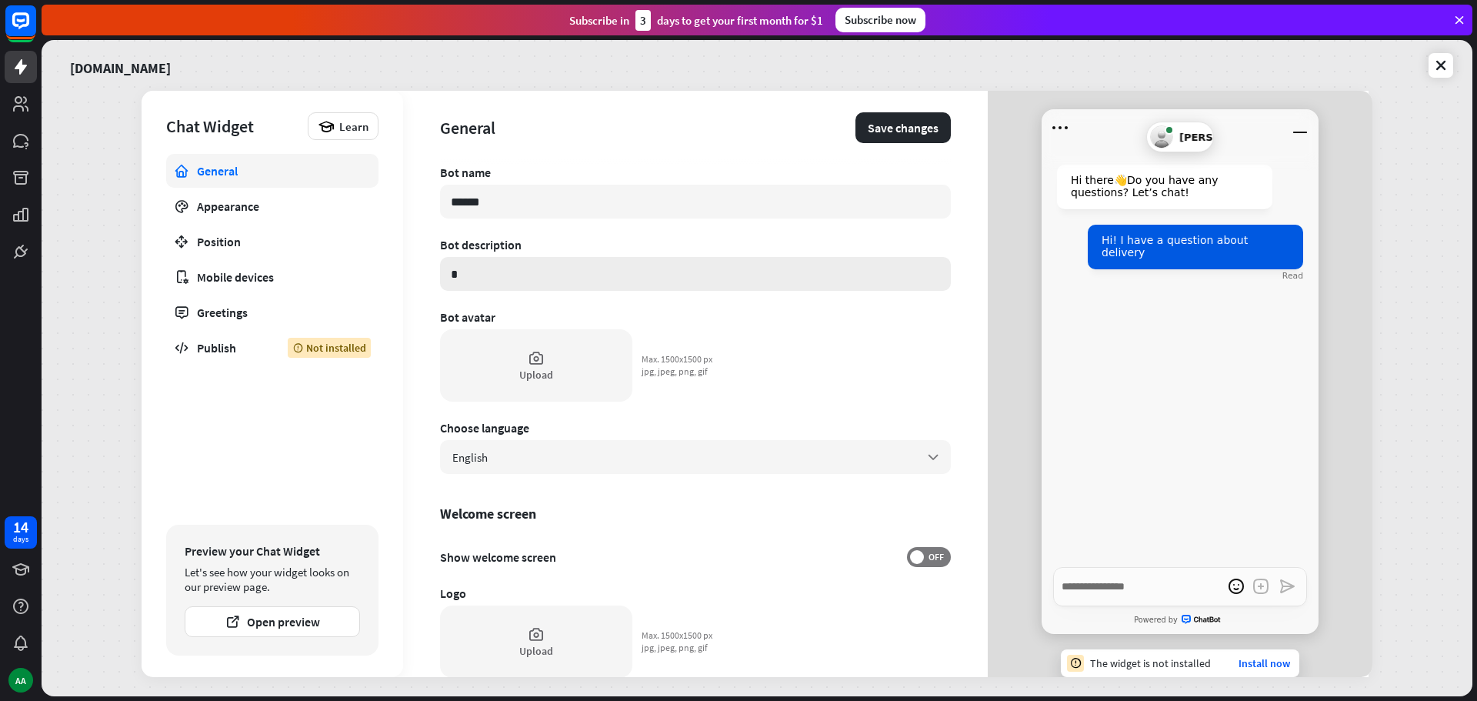
type textarea "*"
type input "**"
type textarea "*"
type input "***"
type textarea "*"
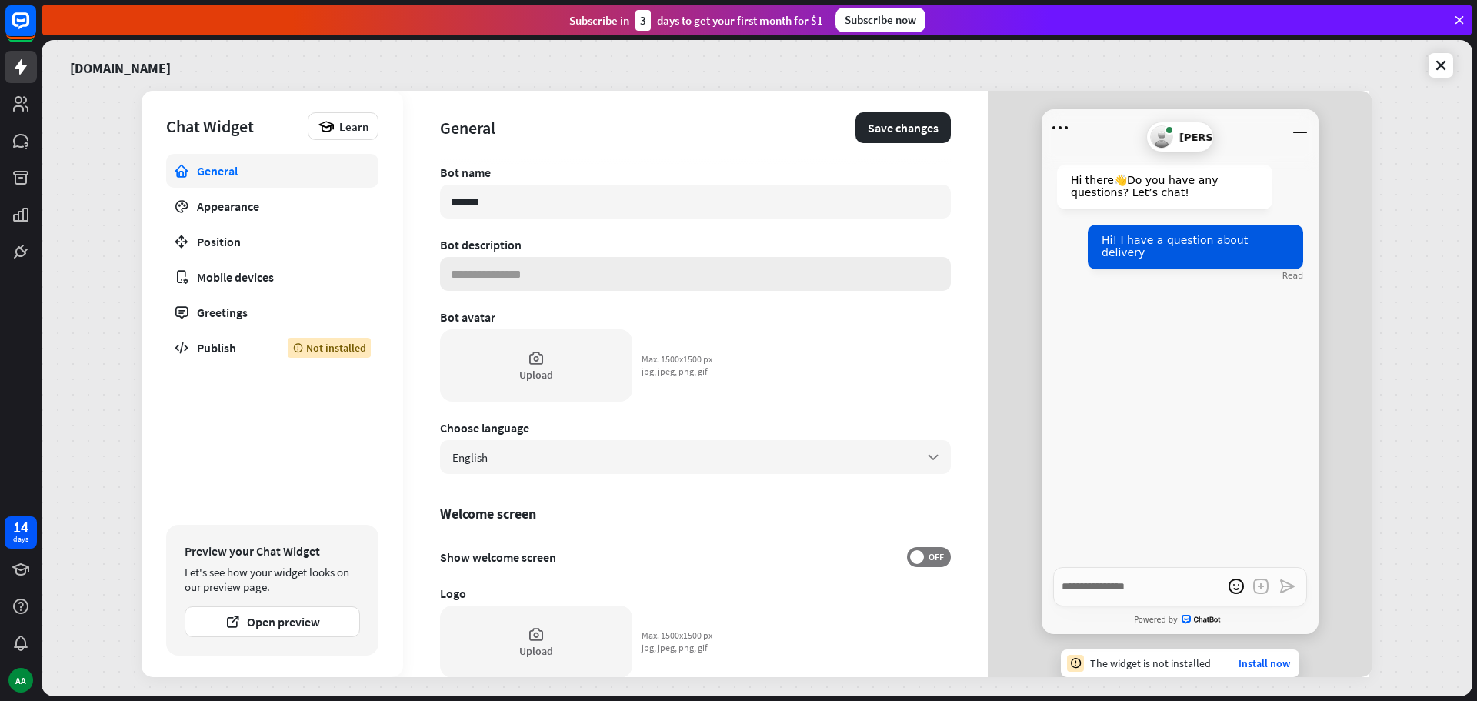
type textarea "*"
type input "***"
type textarea "*"
type input "**"
type textarea "*"
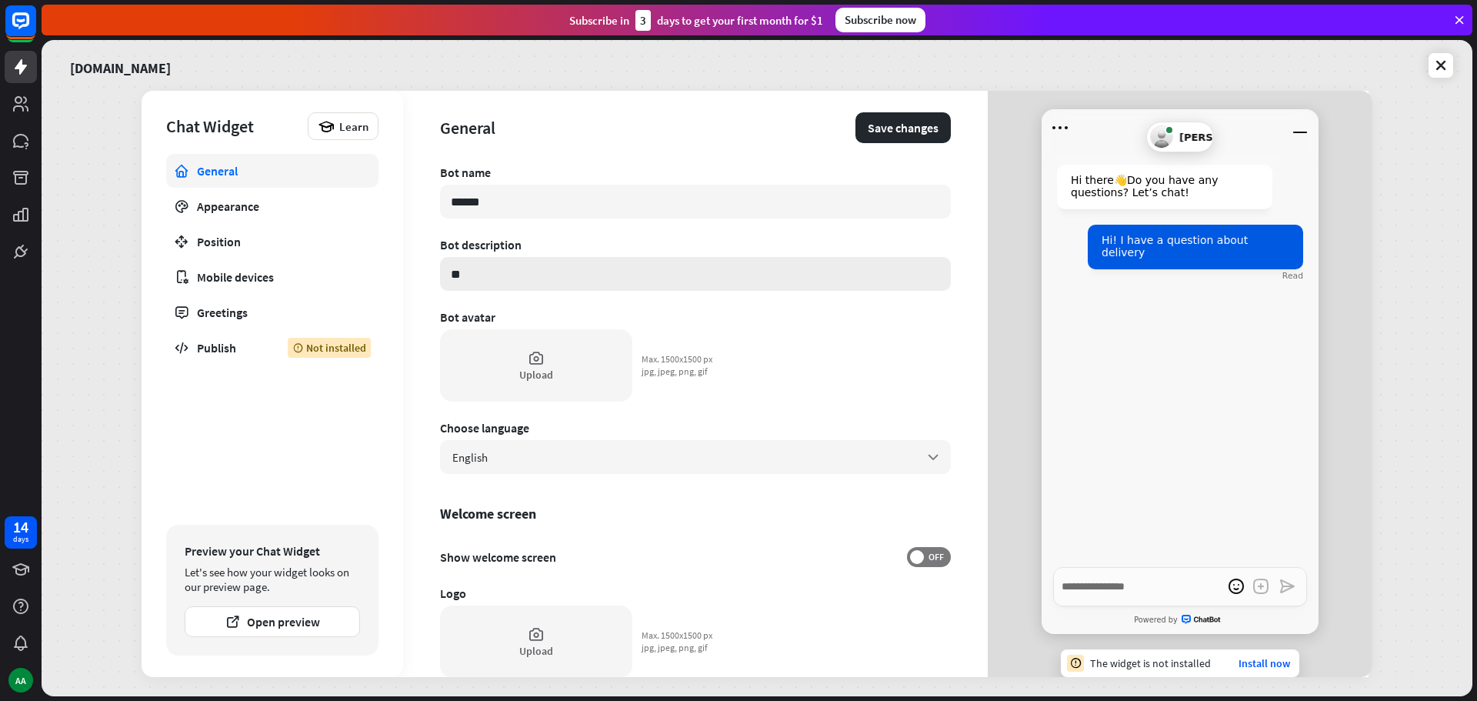
type input "*"
type textarea "*"
type input "**********"
click at [565, 265] on input "**********" at bounding box center [695, 274] width 511 height 34
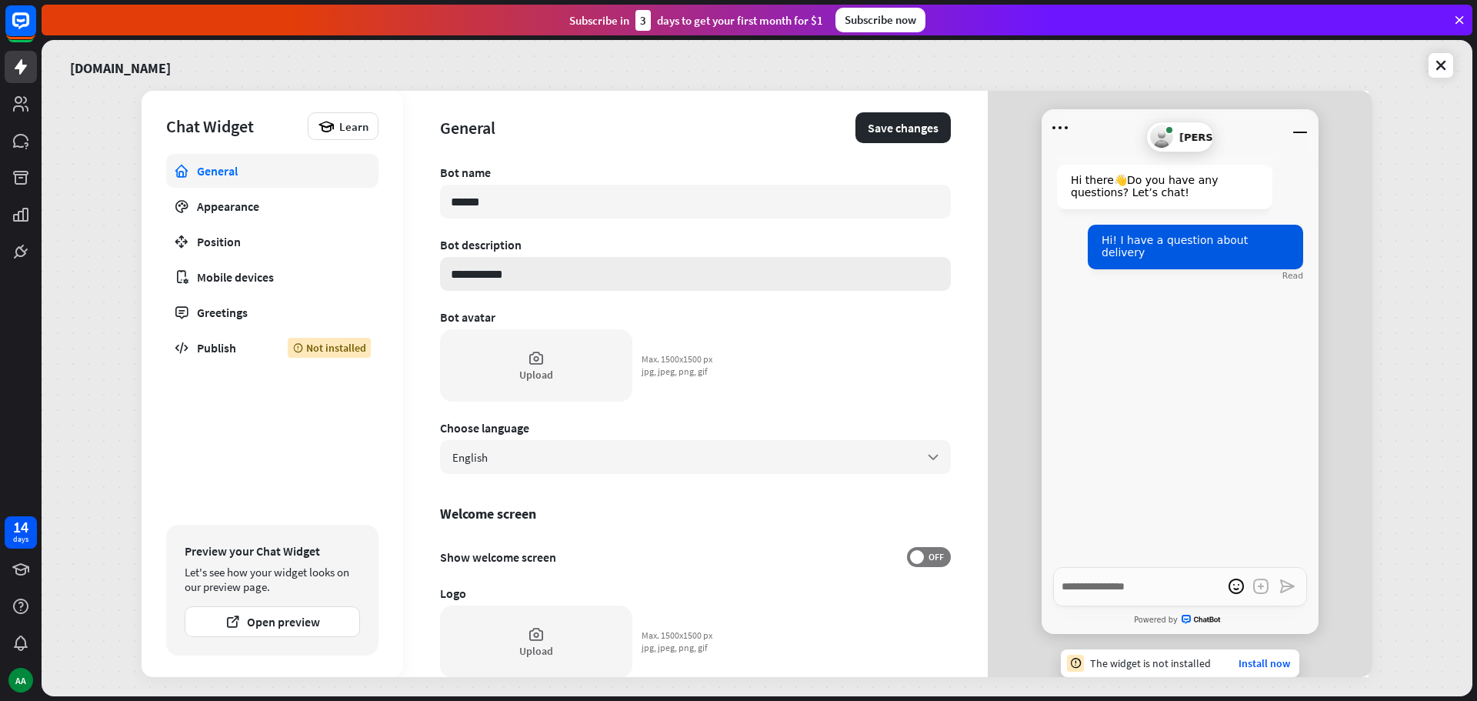
click at [565, 265] on input "**********" at bounding box center [695, 274] width 511 height 34
type textarea "*"
click at [563, 368] on div "Upload" at bounding box center [536, 365] width 192 height 72
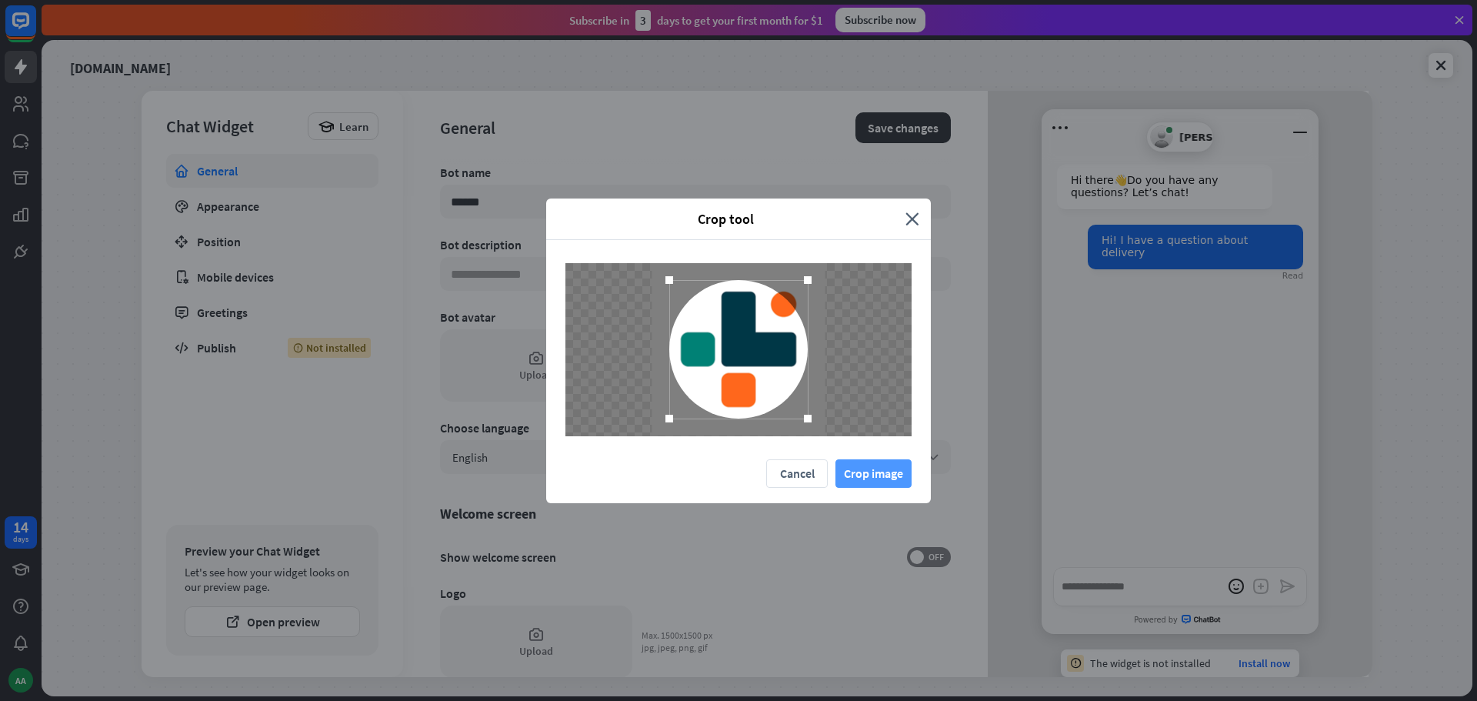
click at [882, 473] on button "Crop image" at bounding box center [873, 473] width 76 height 28
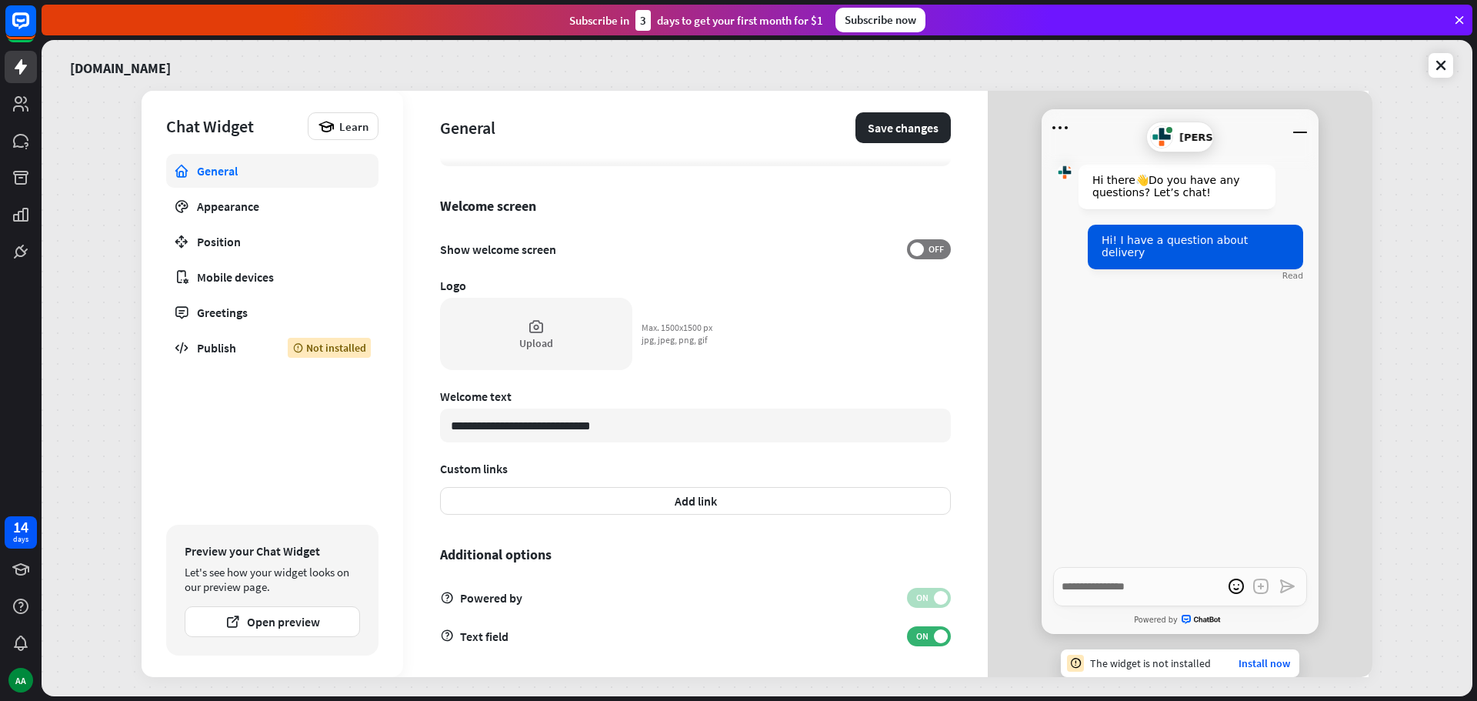
scroll to position [231, 0]
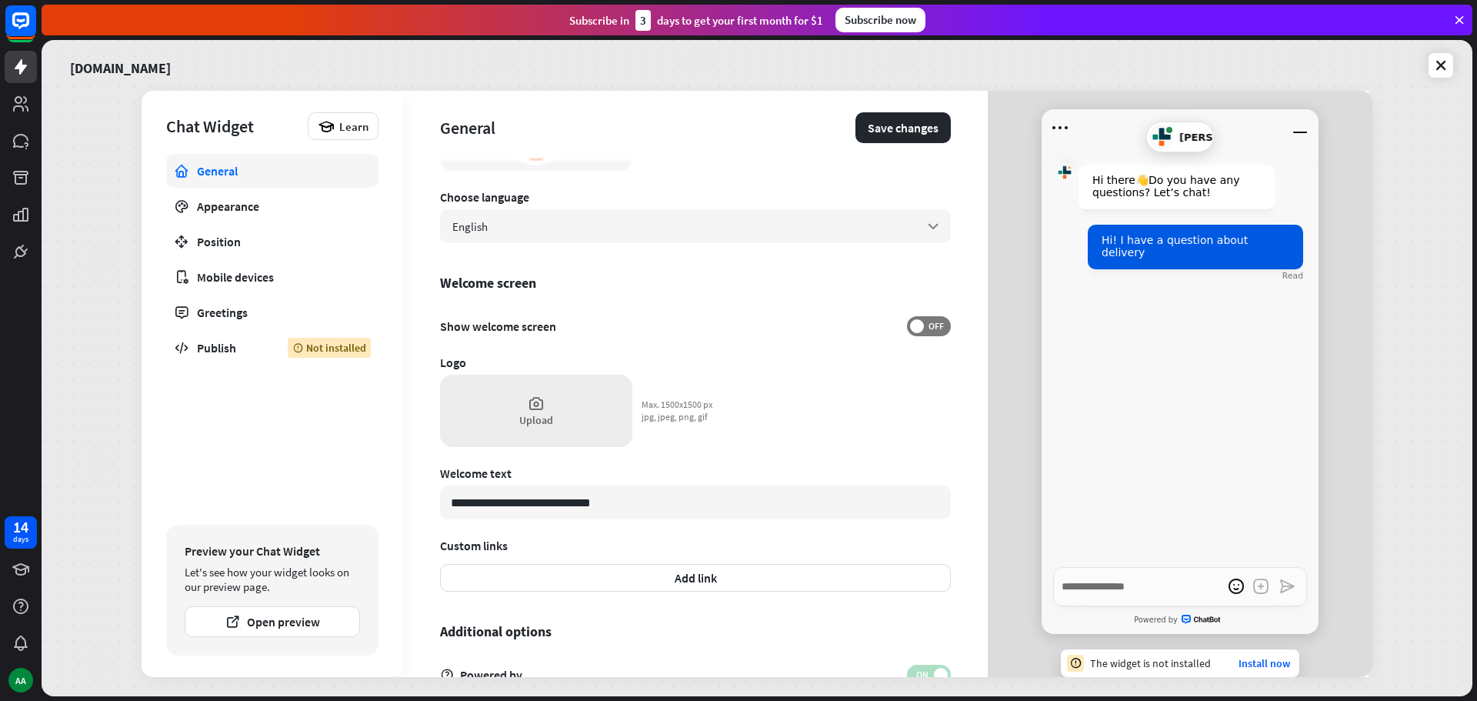
click at [565, 391] on div "Upload" at bounding box center [536, 411] width 192 height 72
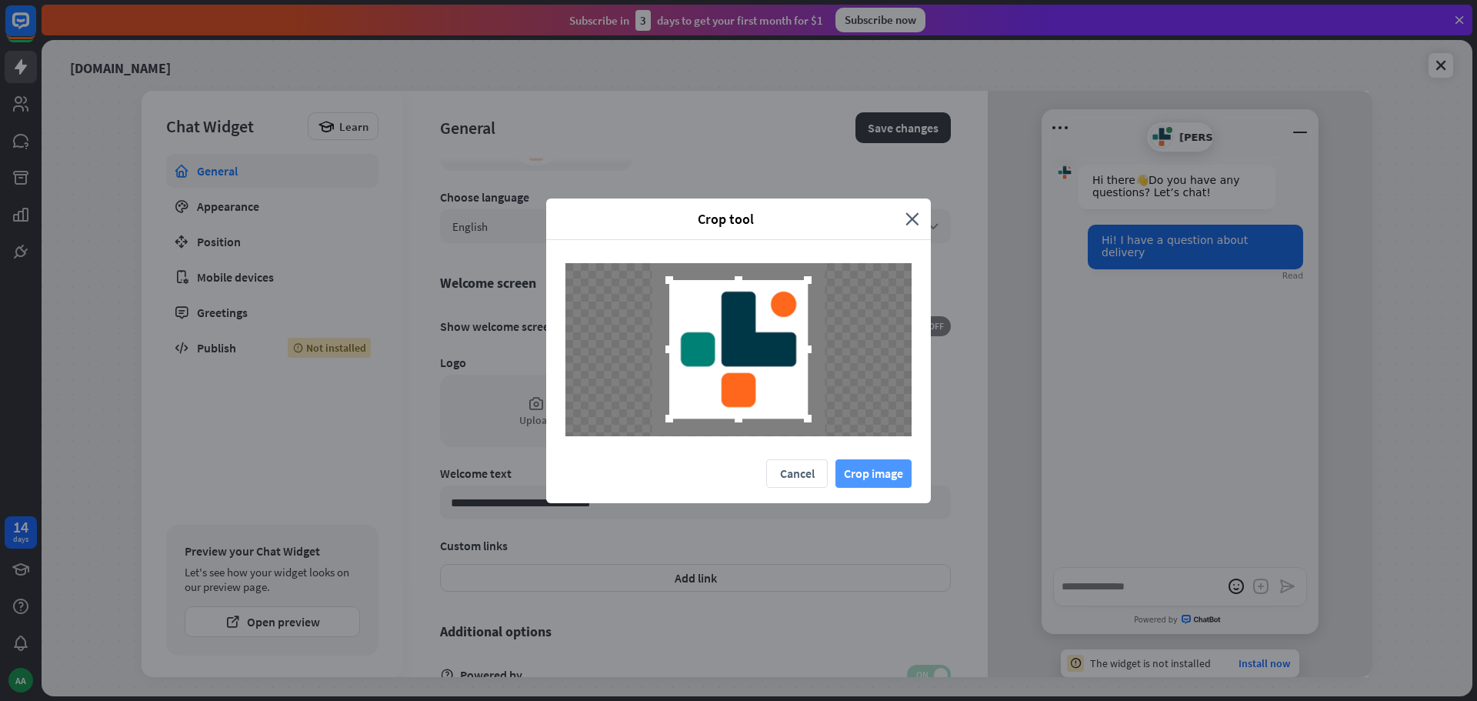
click at [865, 465] on button "Crop image" at bounding box center [873, 473] width 76 height 28
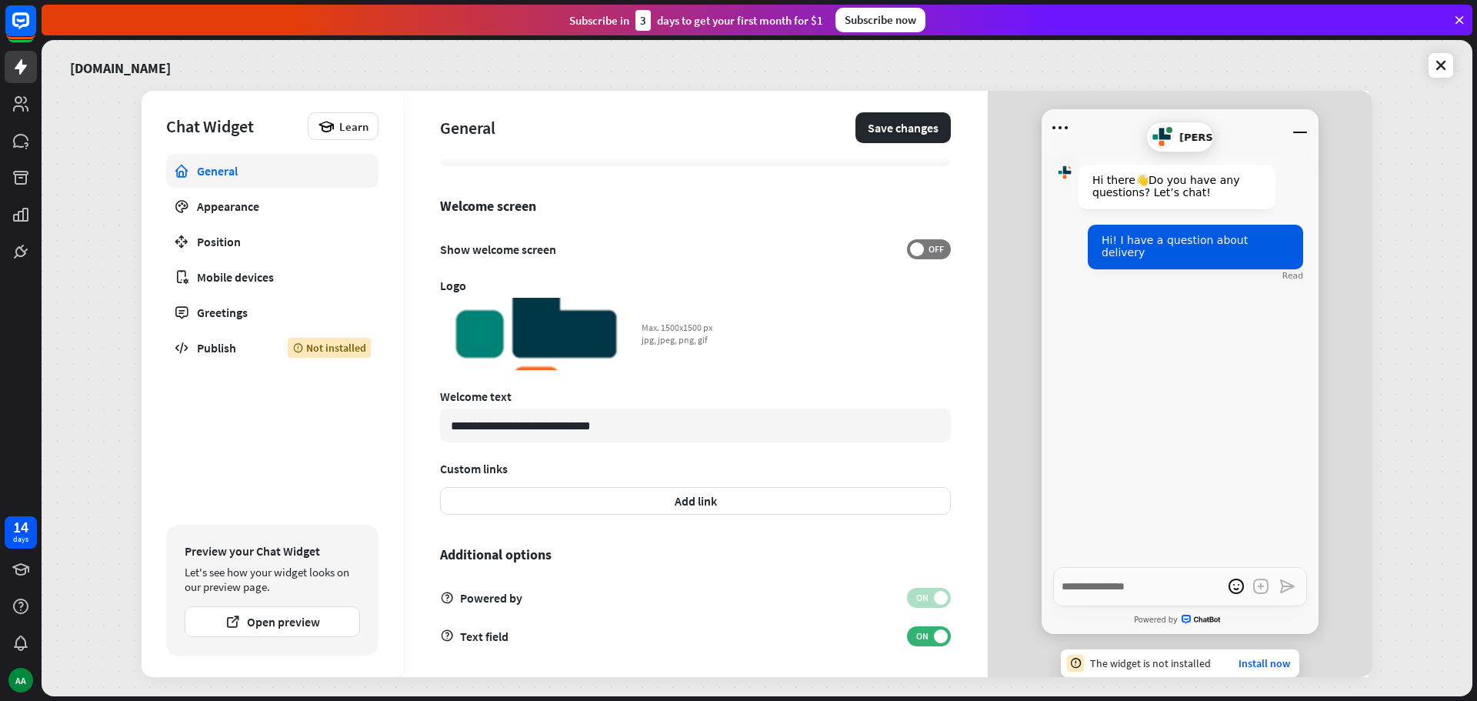
scroll to position [312, 0]
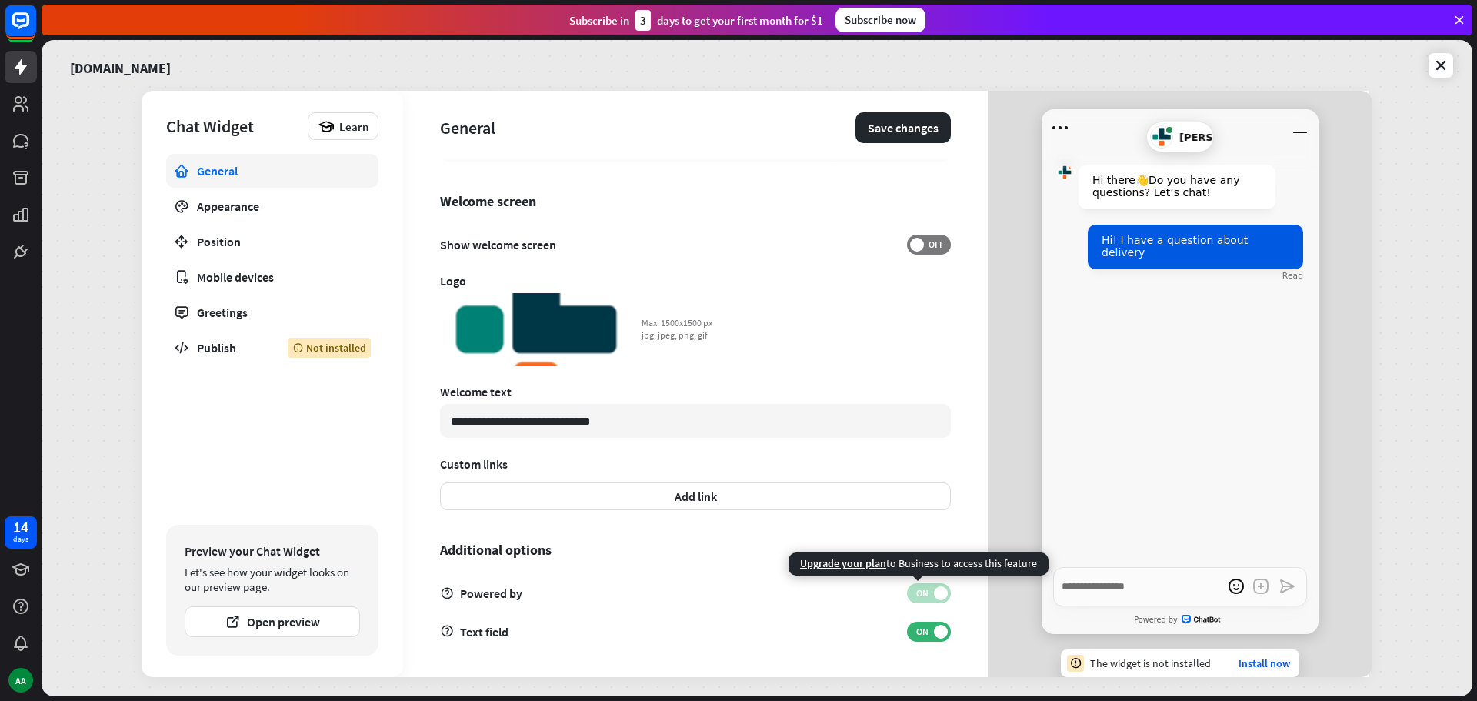
click at [934, 593] on span at bounding box center [941, 593] width 14 height 14
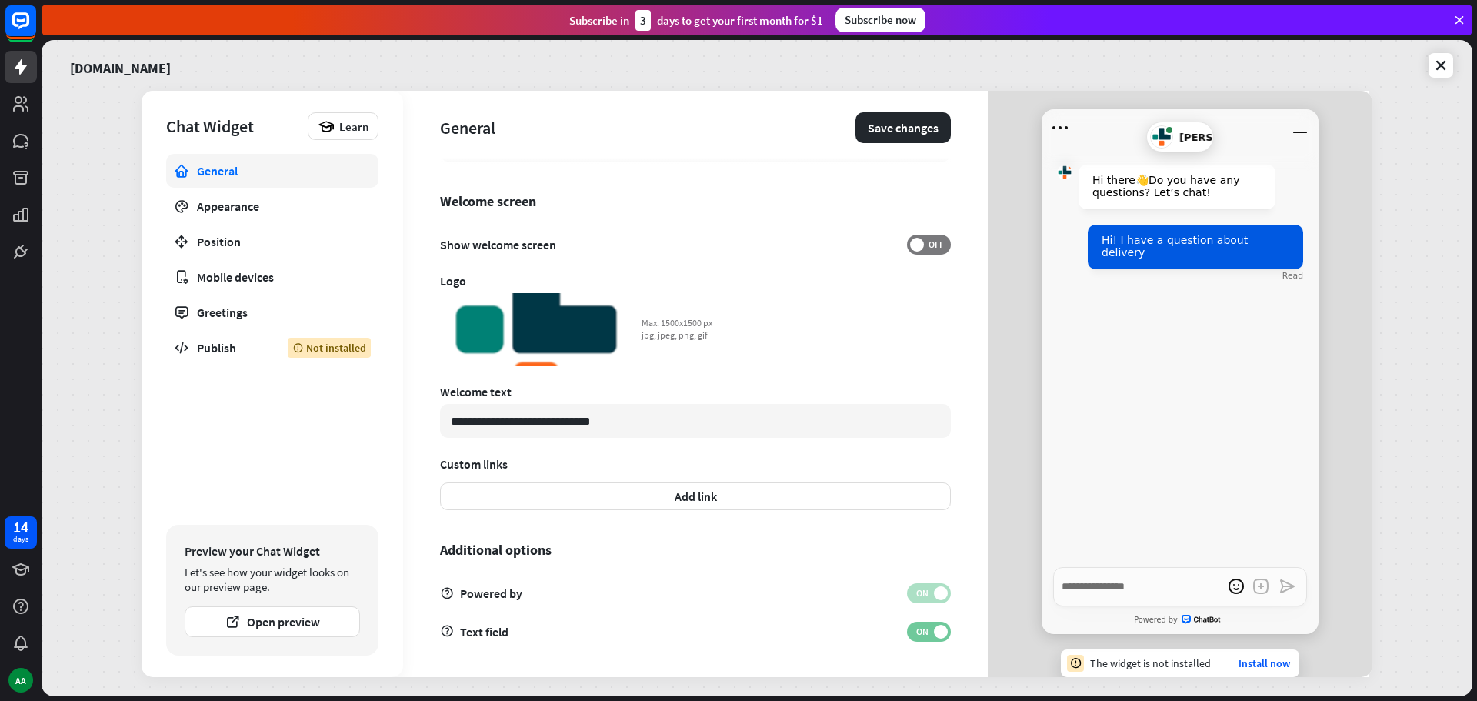
click at [934, 629] on span at bounding box center [941, 632] width 14 height 14
click at [928, 630] on span "OFF" at bounding box center [936, 631] width 24 height 12
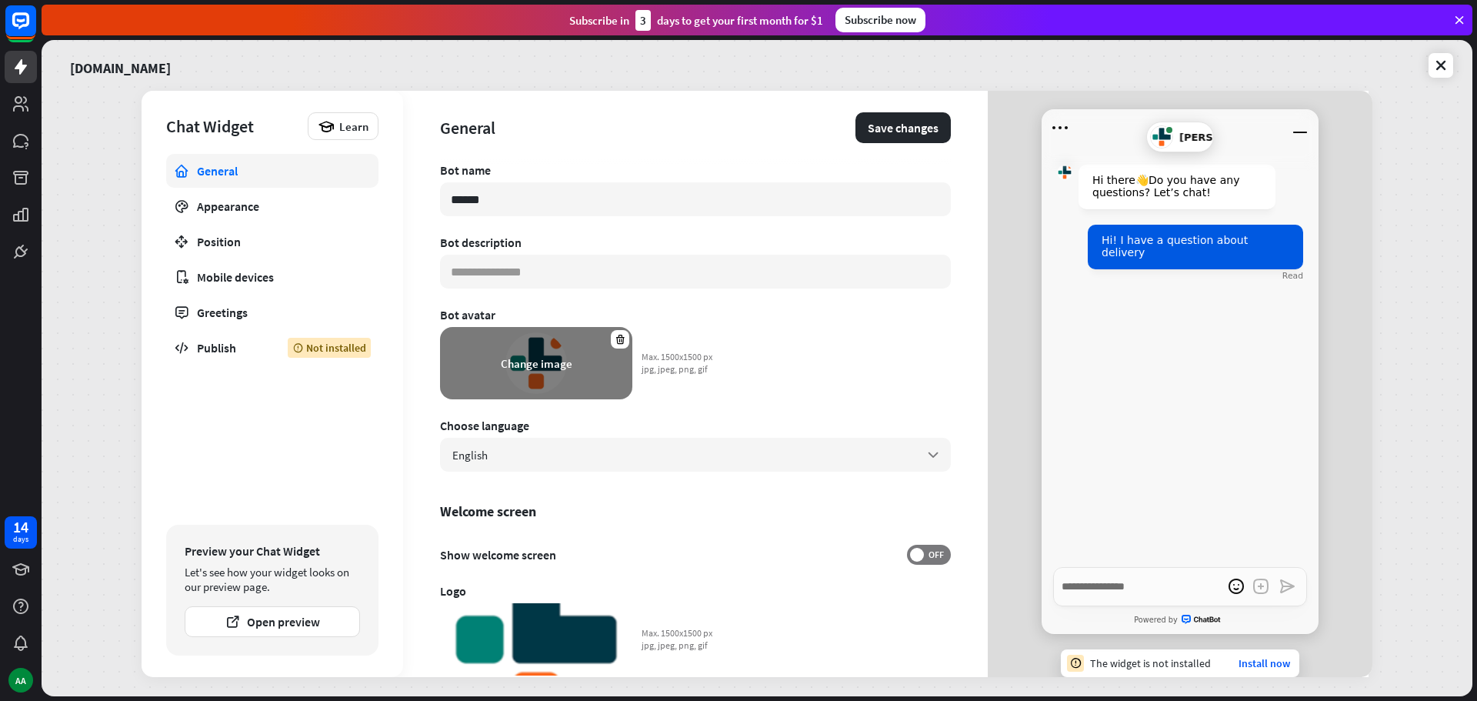
scroll to position [0, 0]
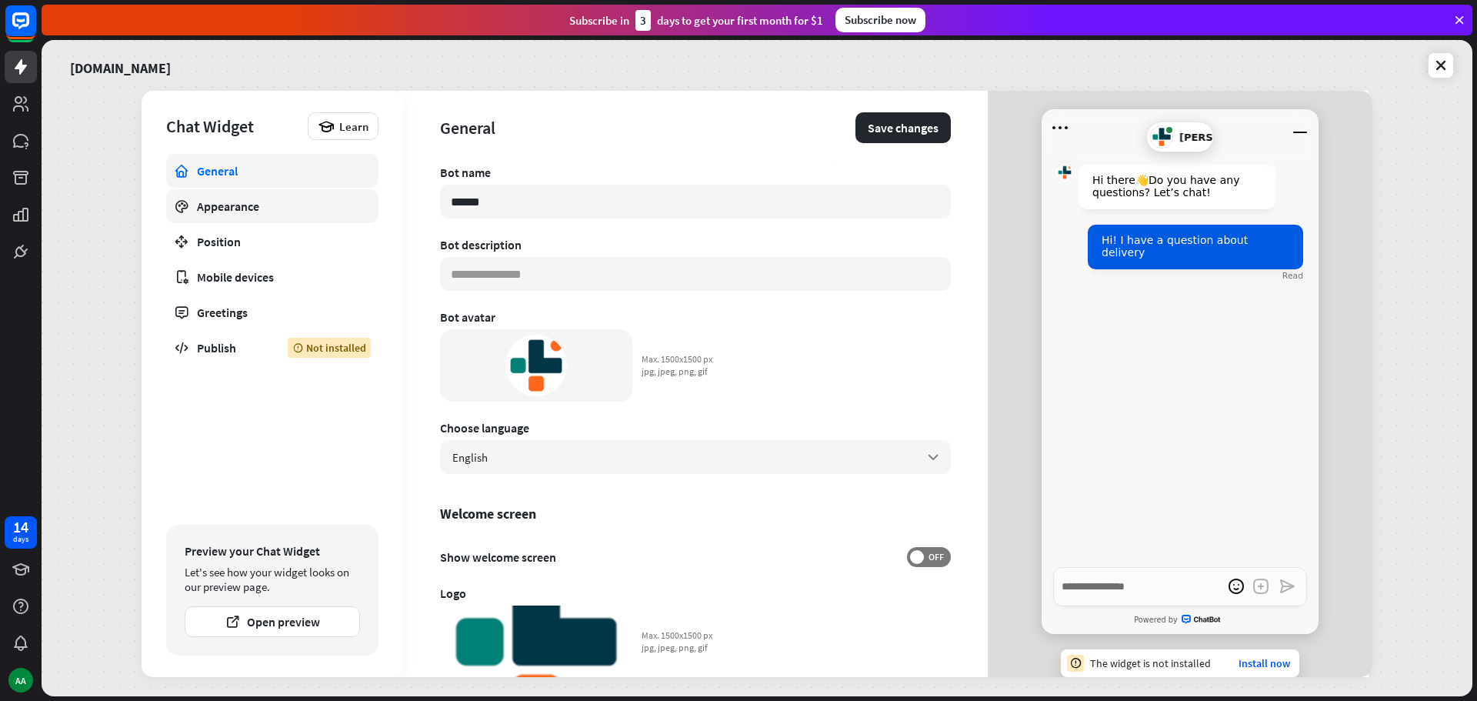
click at [266, 215] on link "Appearance" at bounding box center [272, 206] width 212 height 34
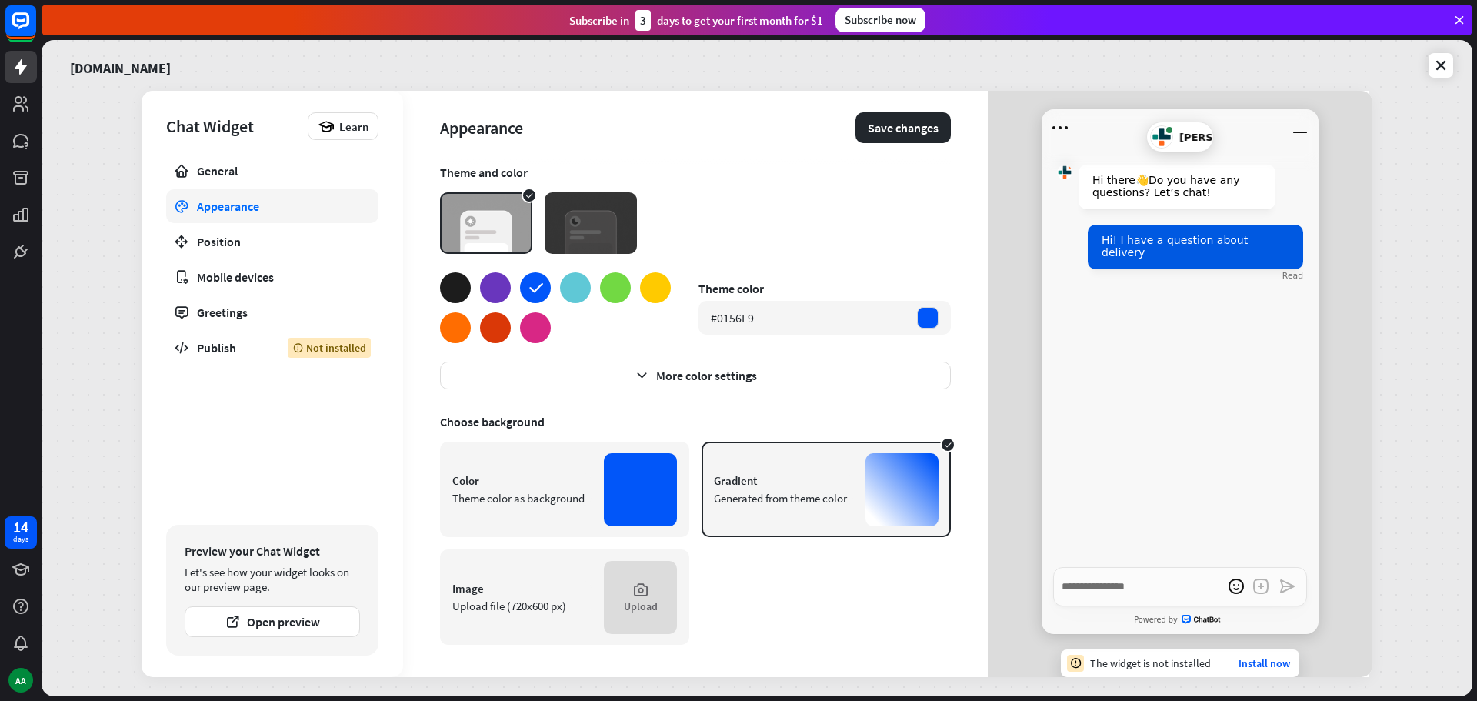
click at [459, 284] on div at bounding box center [455, 287] width 31 height 31
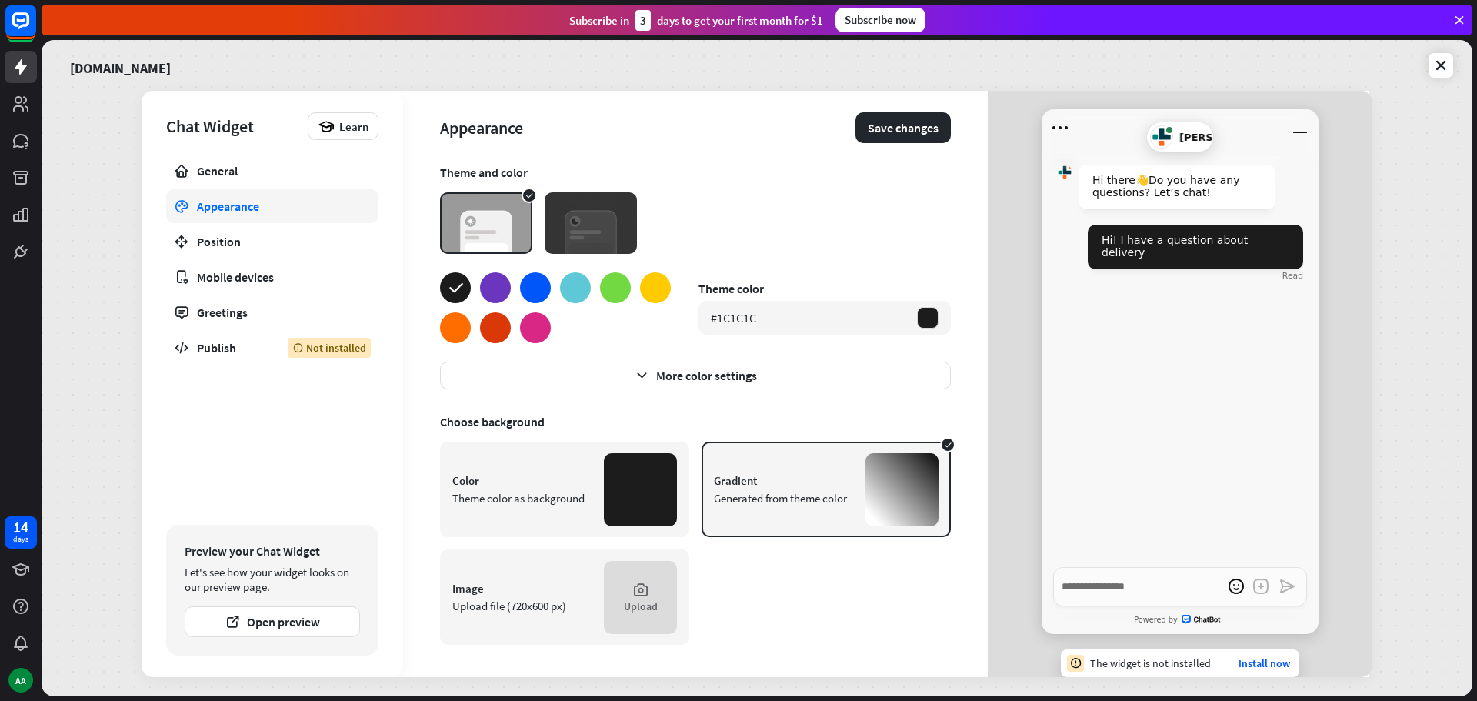
click at [495, 288] on div at bounding box center [495, 287] width 31 height 31
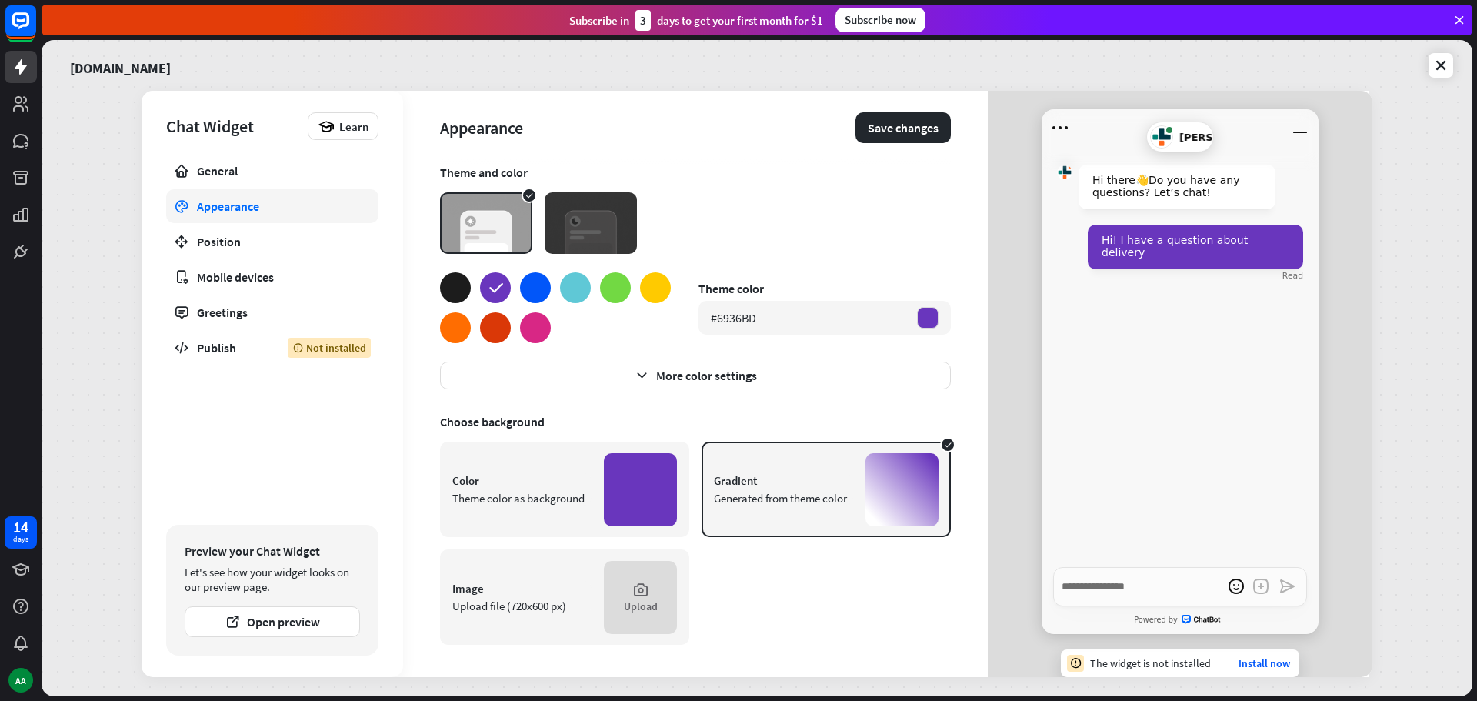
click at [528, 288] on div at bounding box center [535, 287] width 31 height 31
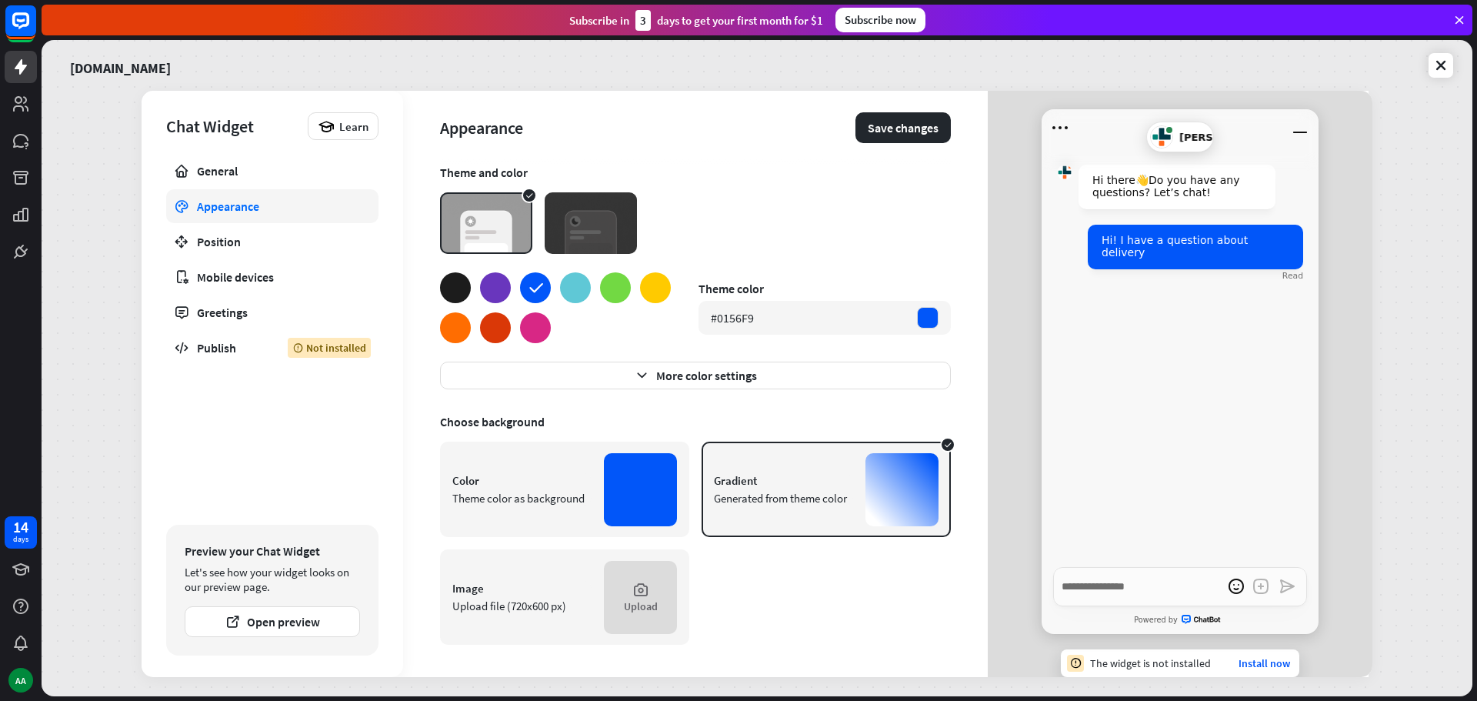
click at [574, 291] on div at bounding box center [575, 287] width 31 height 31
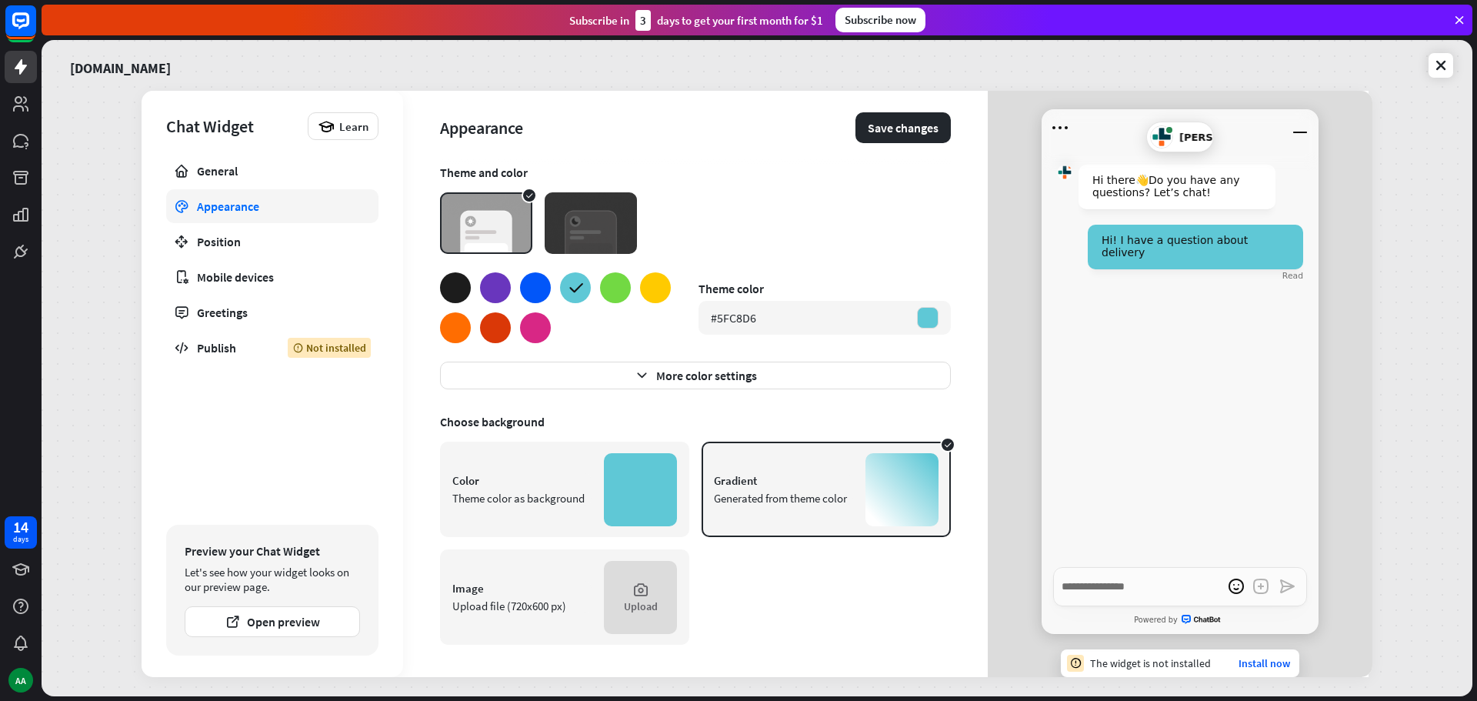
click at [606, 290] on div at bounding box center [615, 287] width 31 height 31
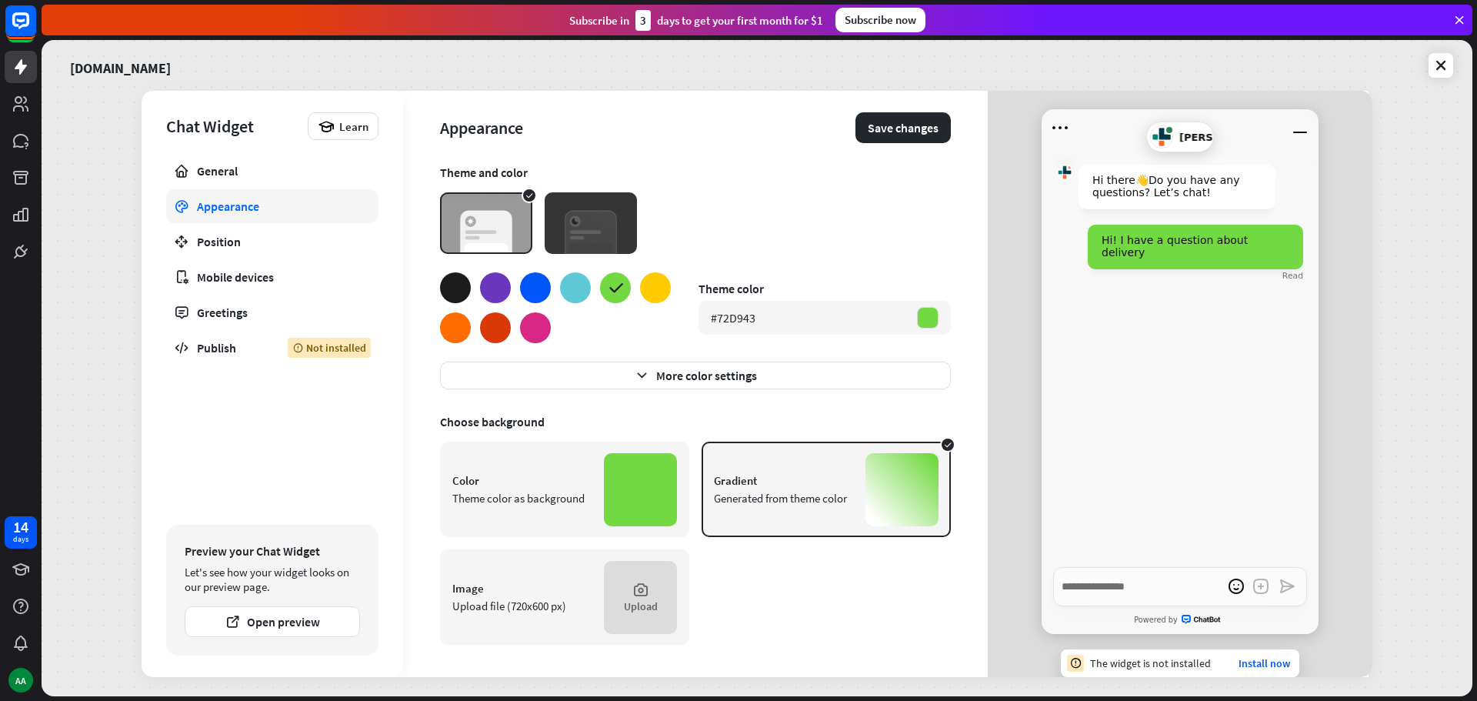
click at [650, 290] on div at bounding box center [655, 287] width 31 height 31
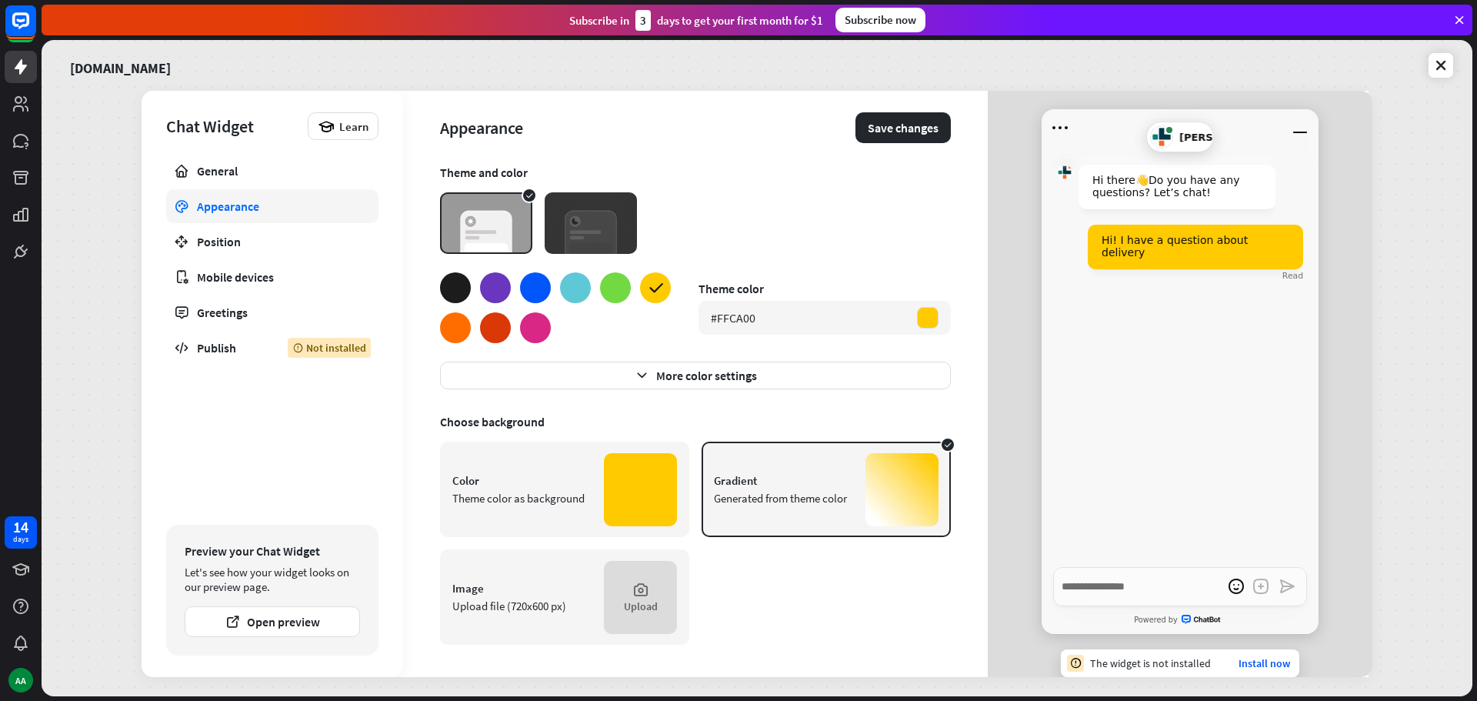
click at [544, 284] on div at bounding box center [535, 287] width 31 height 31
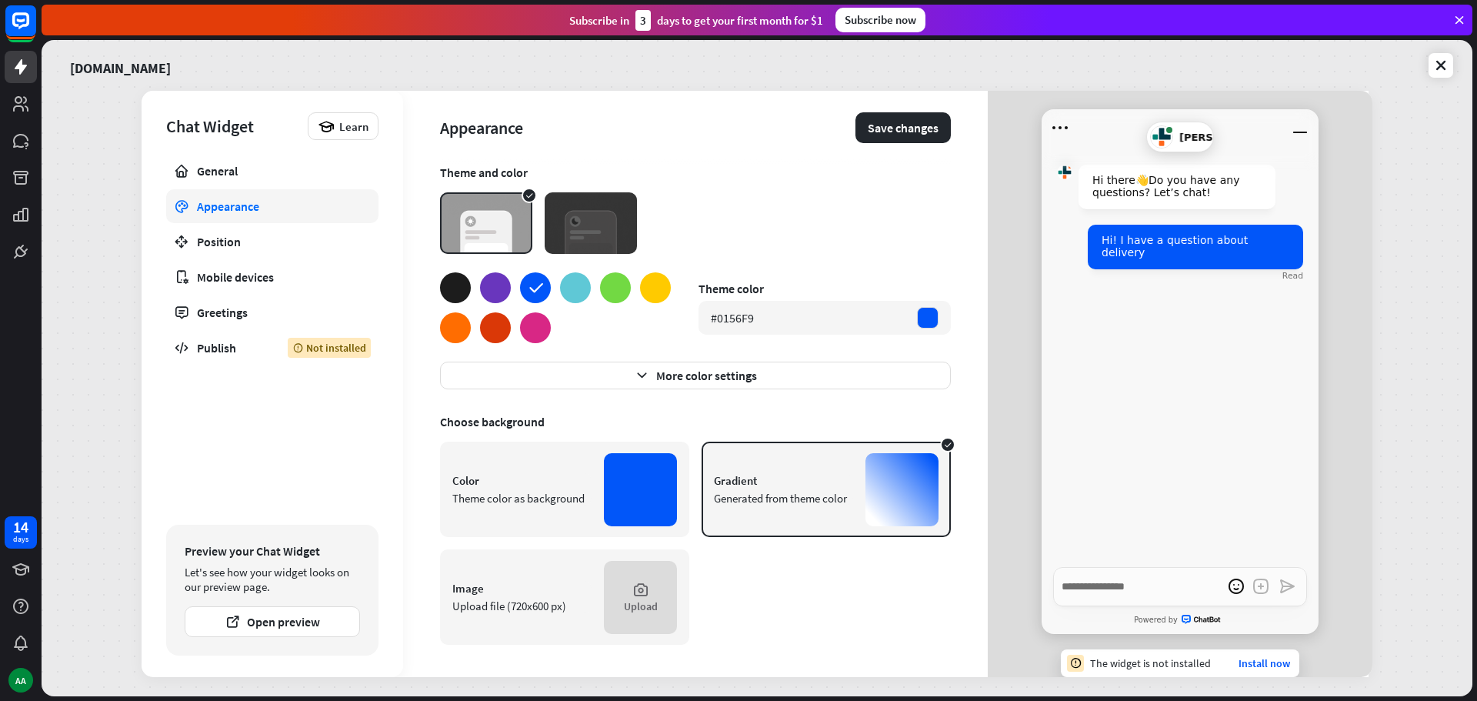
click at [590, 477] on div "Color" at bounding box center [521, 480] width 139 height 15
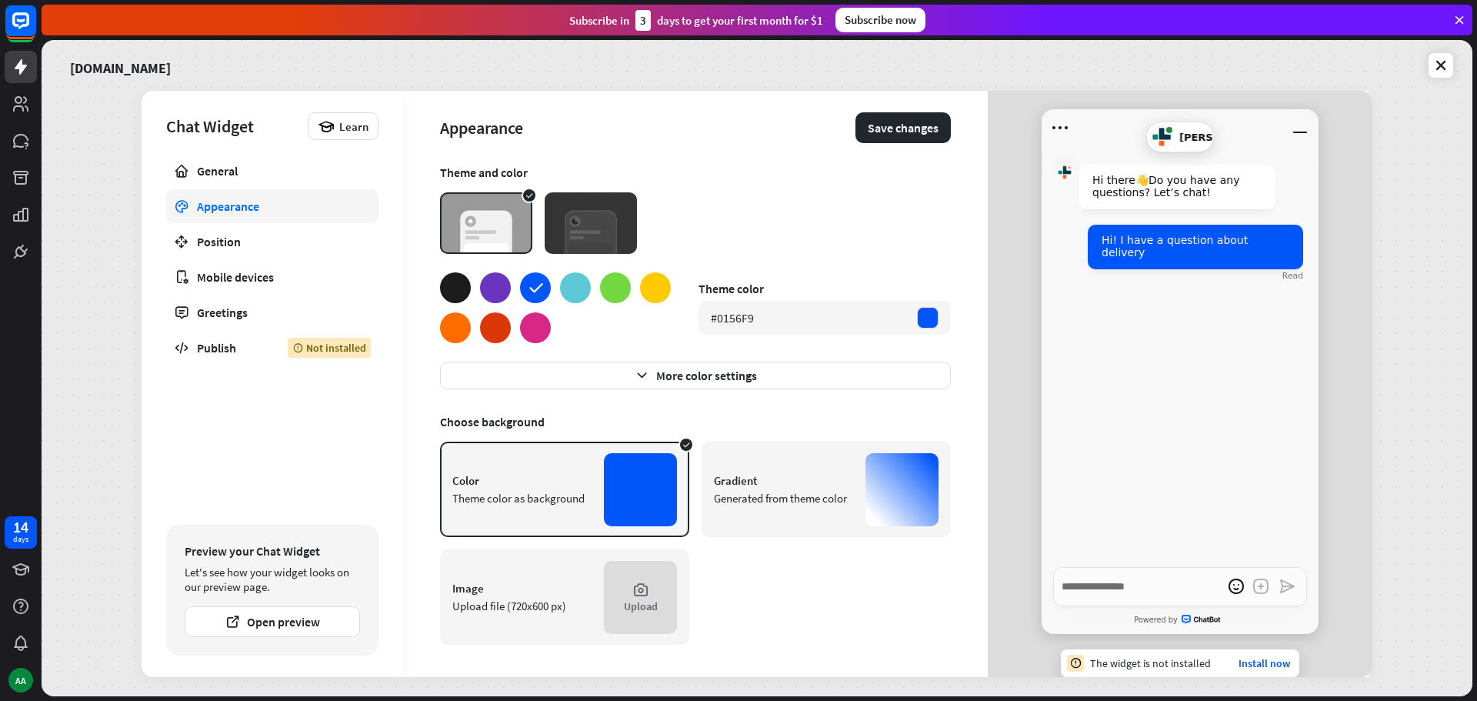
click at [786, 469] on div "Gradient Generated from theme color" at bounding box center [826, 489] width 249 height 95
type textarea "*"
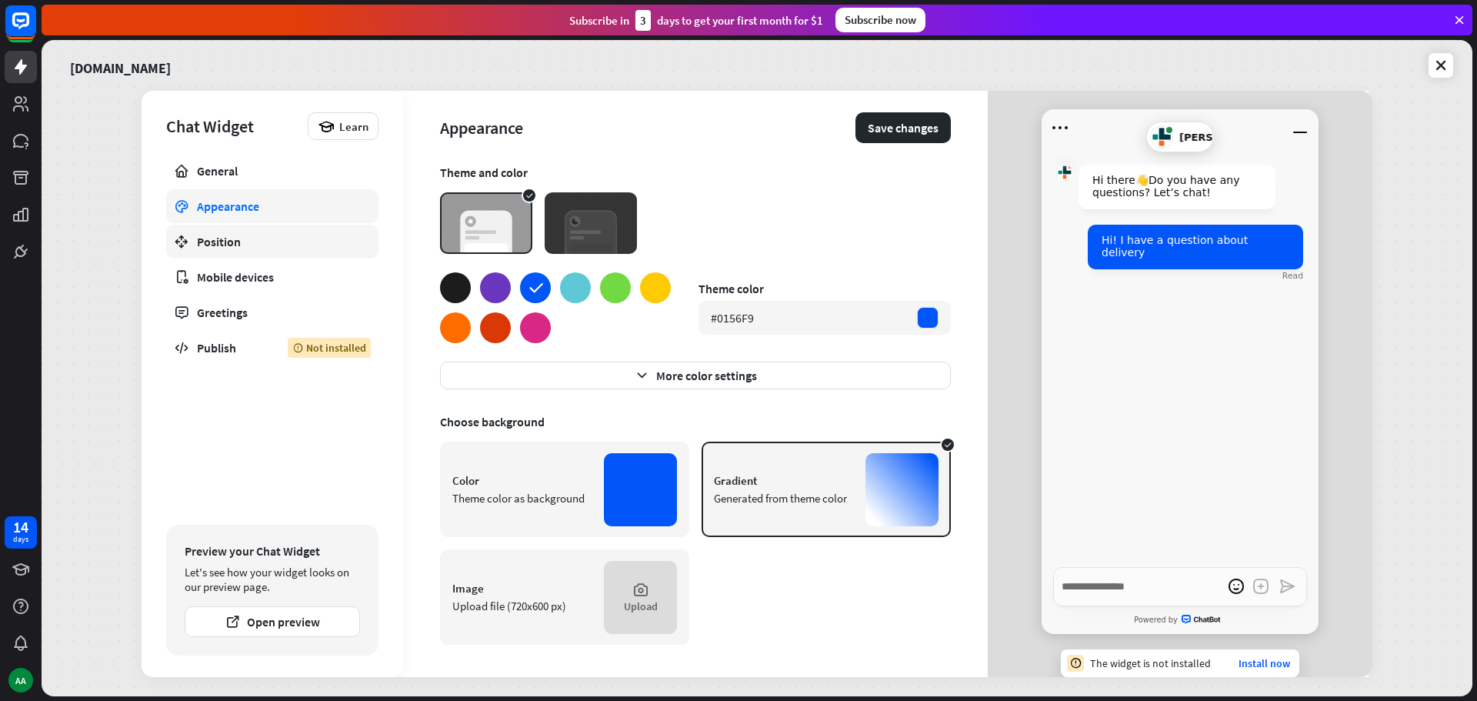
click at [307, 235] on div "Position" at bounding box center [272, 241] width 151 height 15
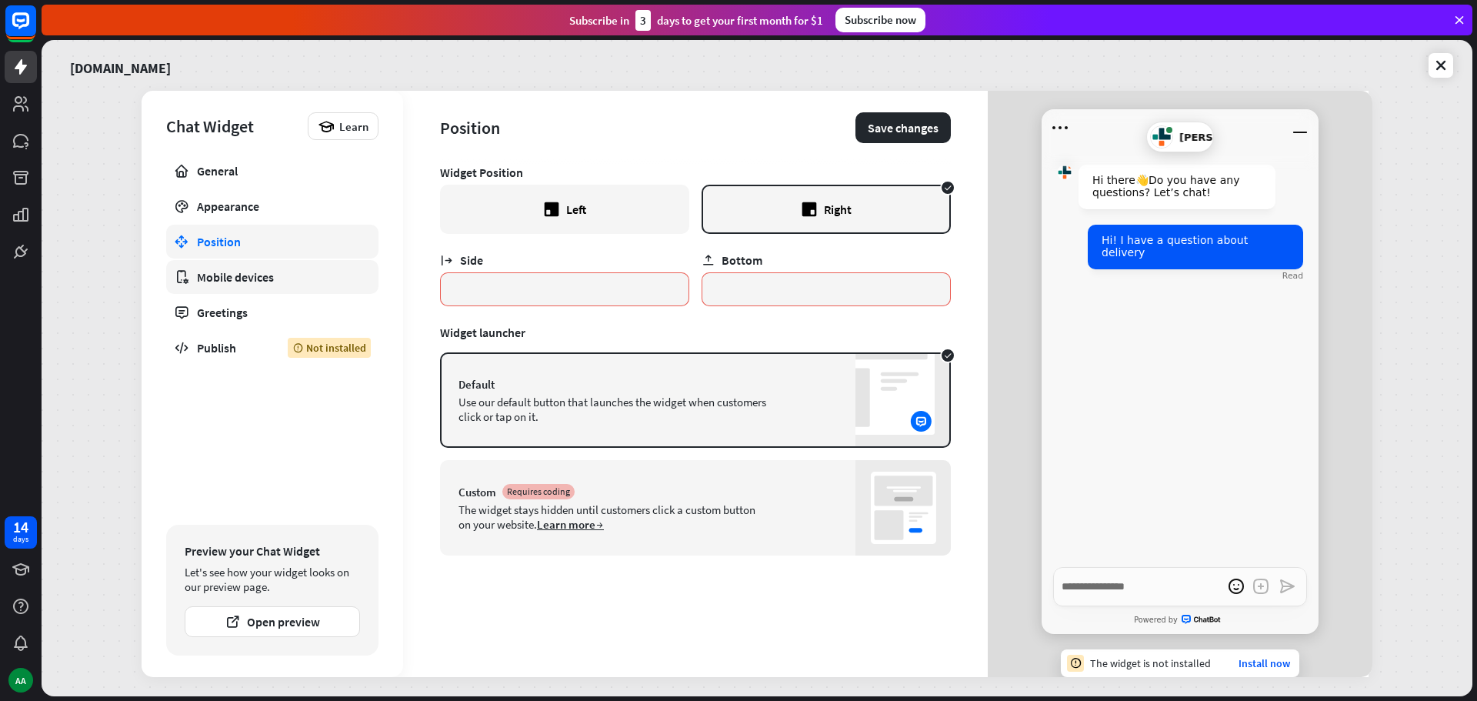
click at [292, 278] on div "Mobile devices" at bounding box center [272, 276] width 151 height 15
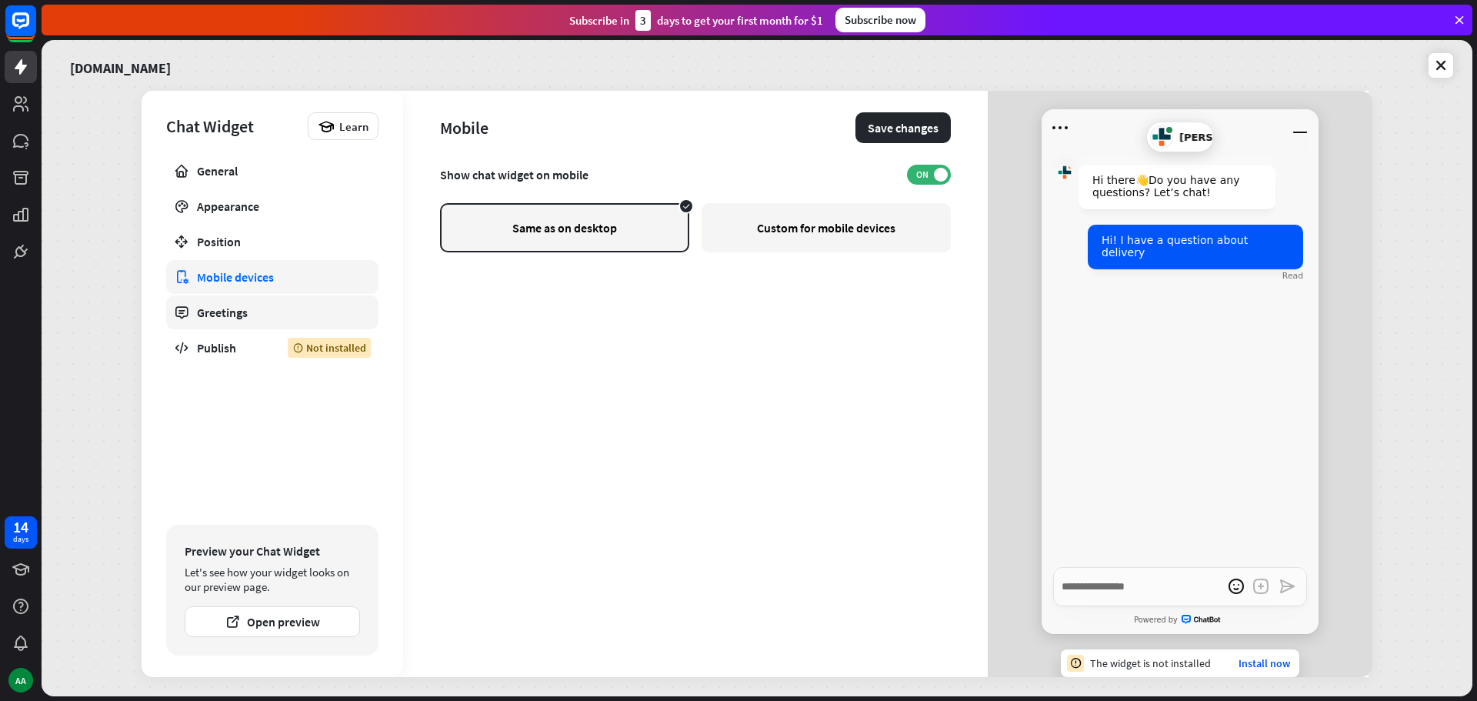
click at [286, 315] on div "Greetings" at bounding box center [272, 312] width 151 height 15
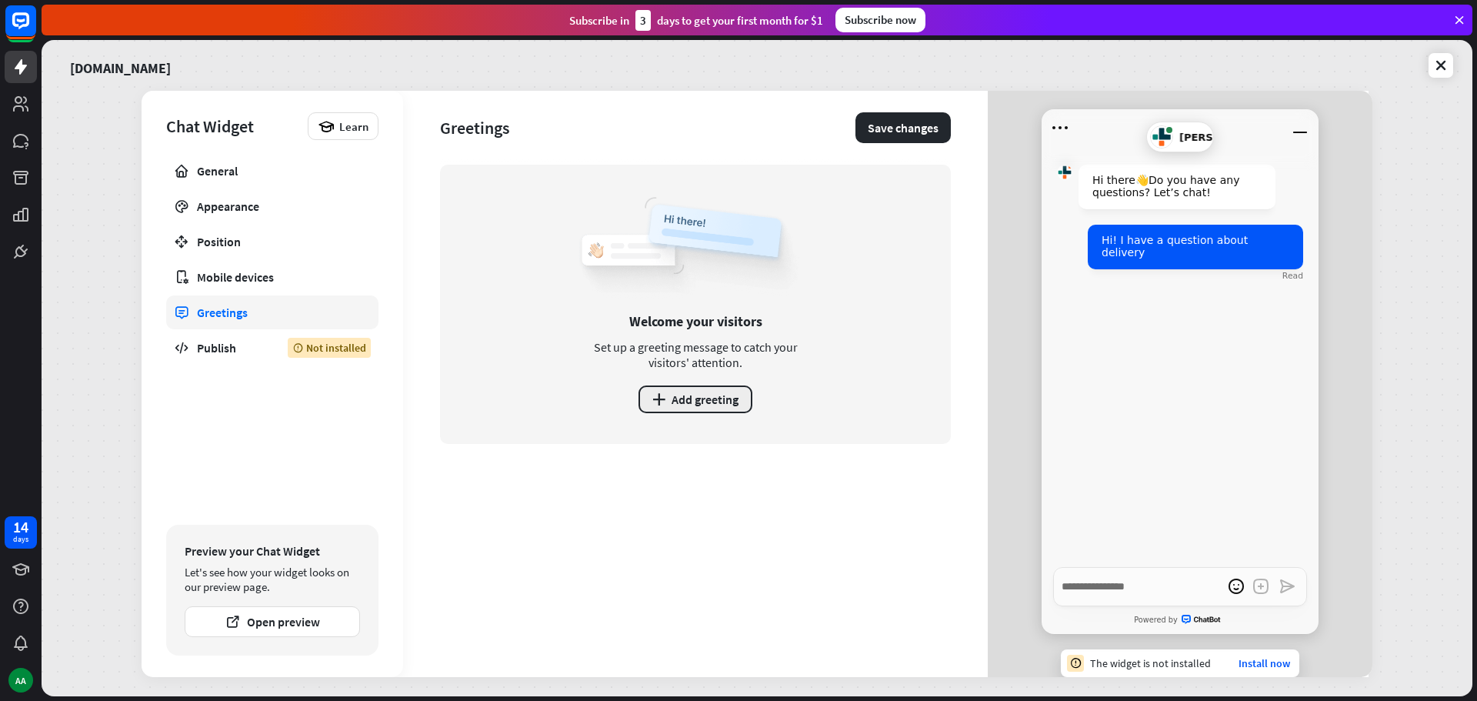
click at [691, 402] on button "plus Add greeting" at bounding box center [695, 399] width 114 height 28
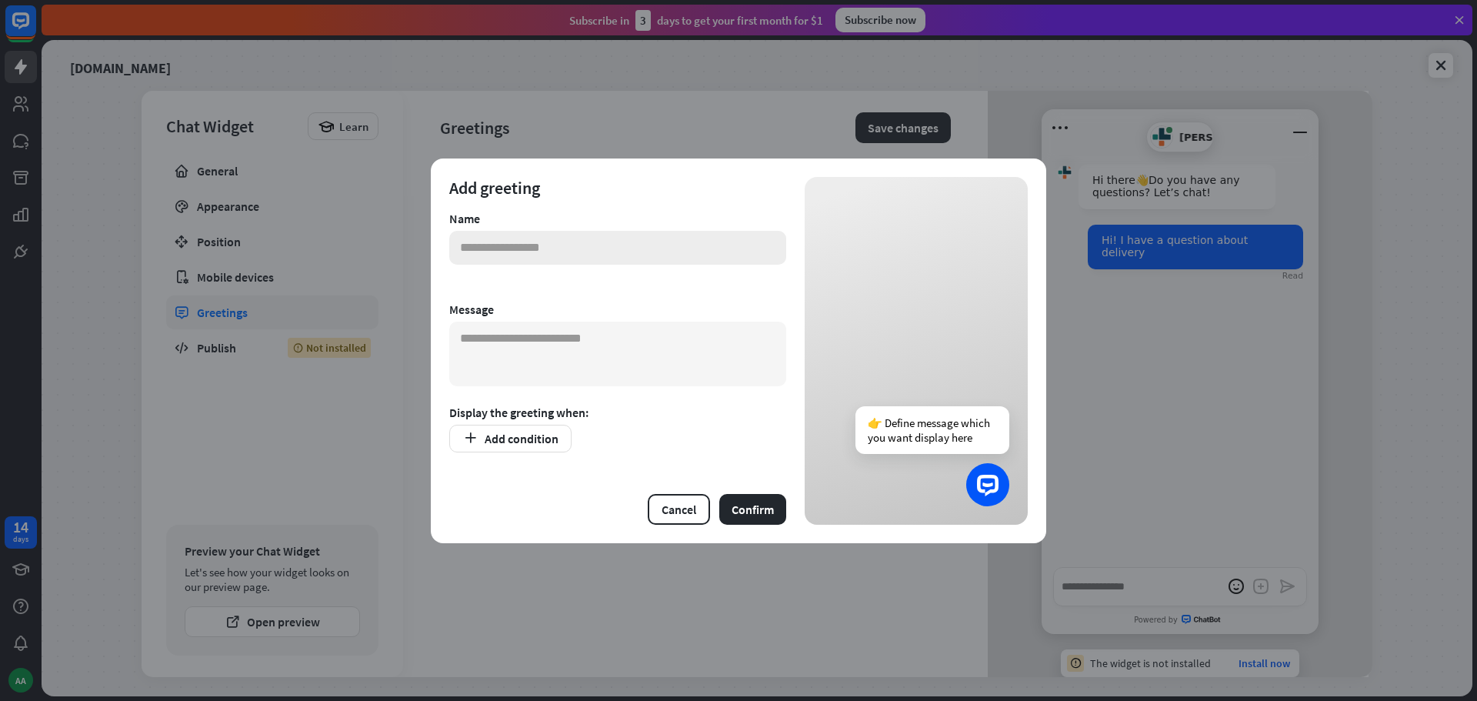
click at [592, 252] on input "text" at bounding box center [617, 248] width 337 height 34
click at [518, 261] on input "text" at bounding box center [617, 248] width 337 height 34
click at [507, 349] on textarea at bounding box center [617, 354] width 337 height 65
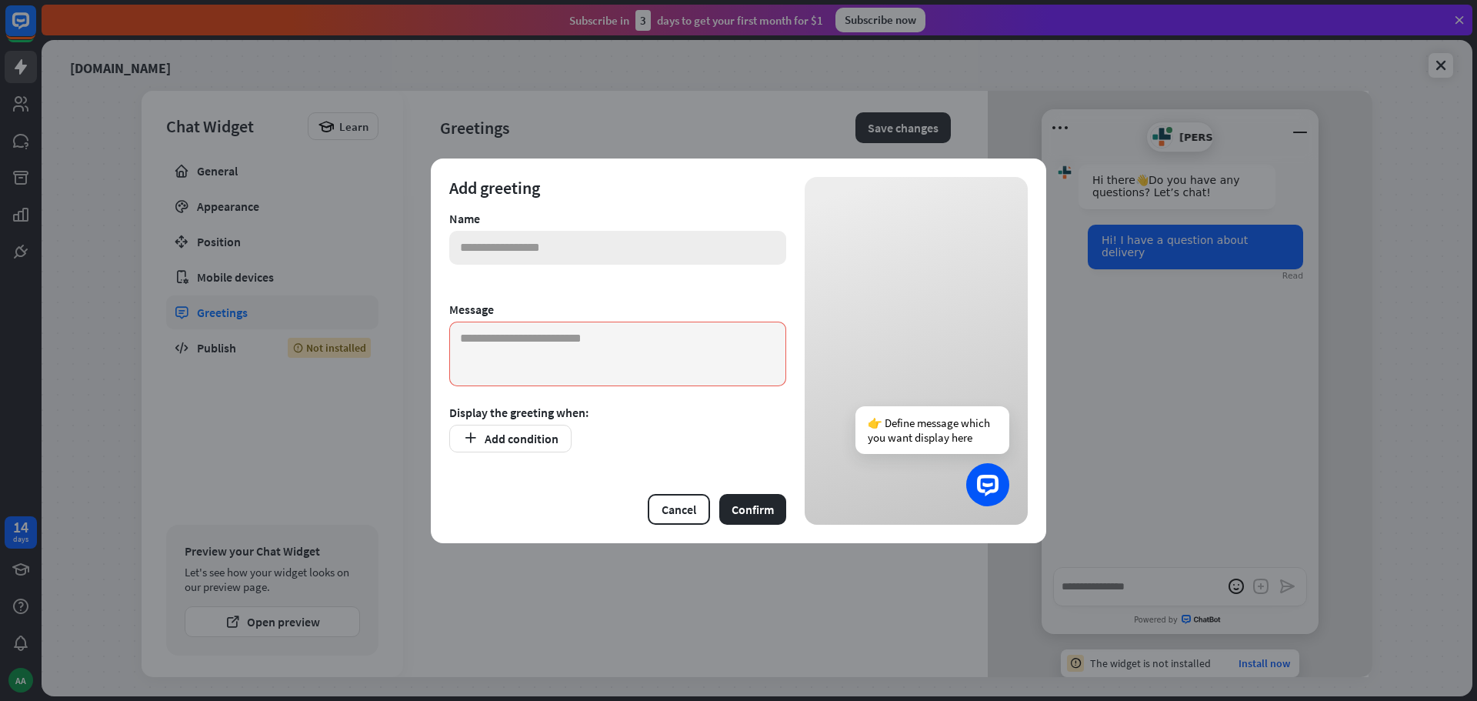
click at [549, 232] on input "text" at bounding box center [617, 248] width 337 height 34
click at [547, 351] on textarea at bounding box center [617, 354] width 337 height 65
click at [536, 436] on button "Add condition" at bounding box center [510, 439] width 122 height 28
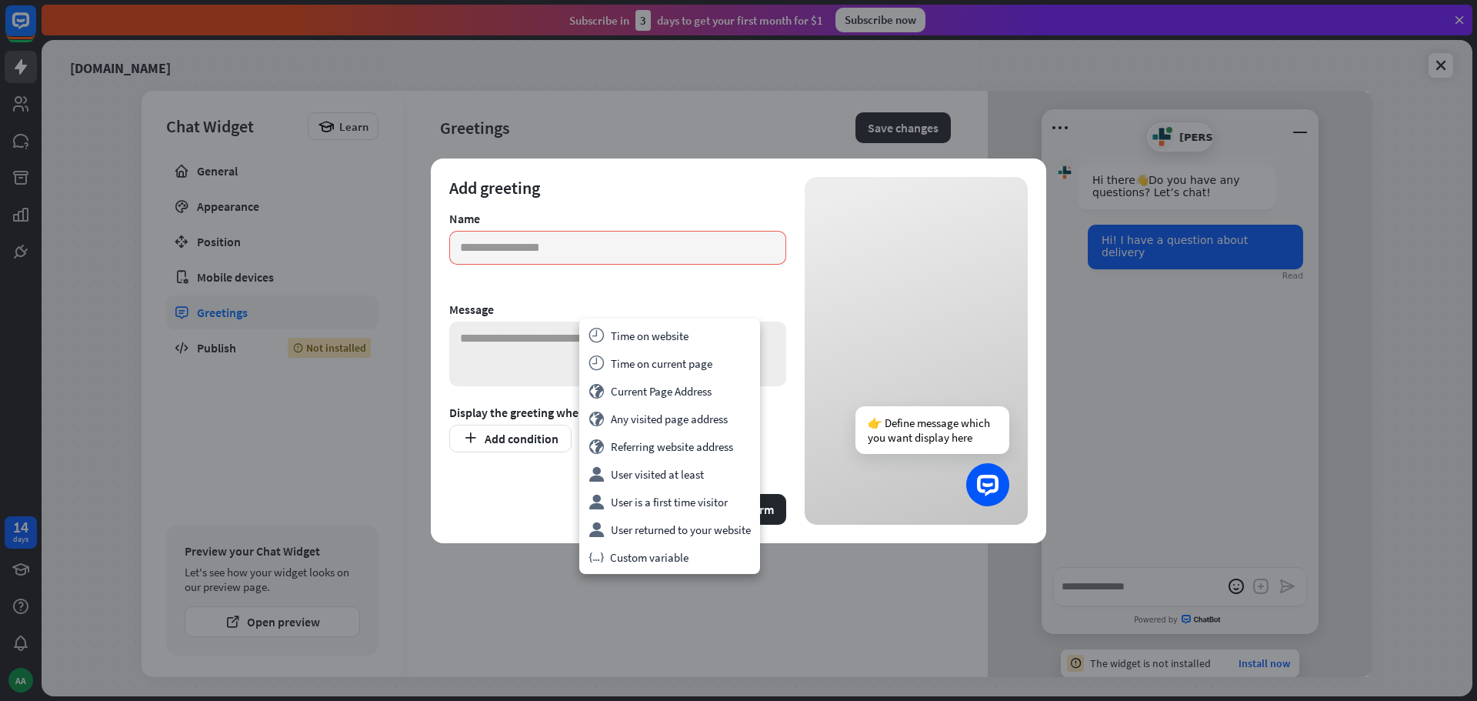
click at [519, 350] on textarea at bounding box center [617, 354] width 337 height 65
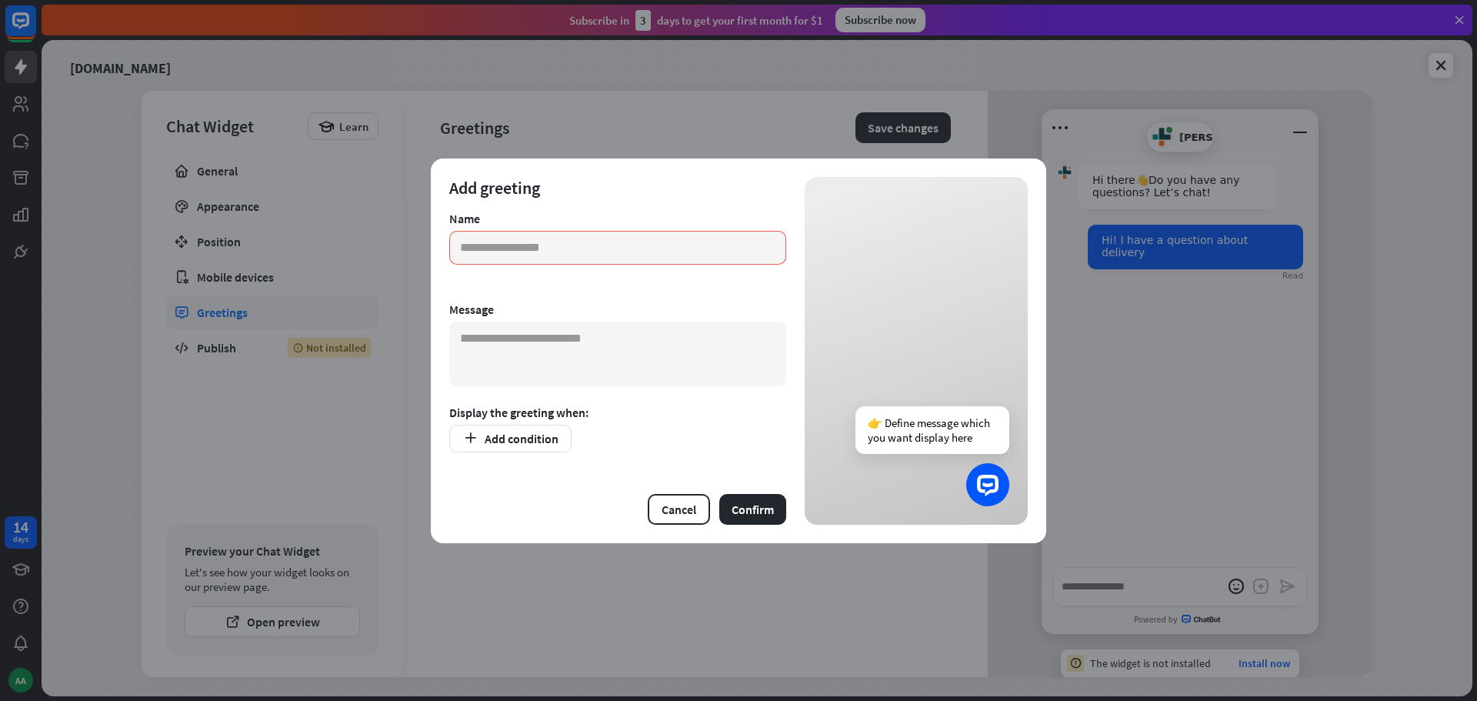
drag, startPoint x: 595, startPoint y: 345, endPoint x: 459, endPoint y: 417, distance: 153.1
click at [595, 345] on textarea at bounding box center [617, 354] width 337 height 65
click at [595, 332] on textarea at bounding box center [617, 354] width 337 height 65
paste textarea "**********"
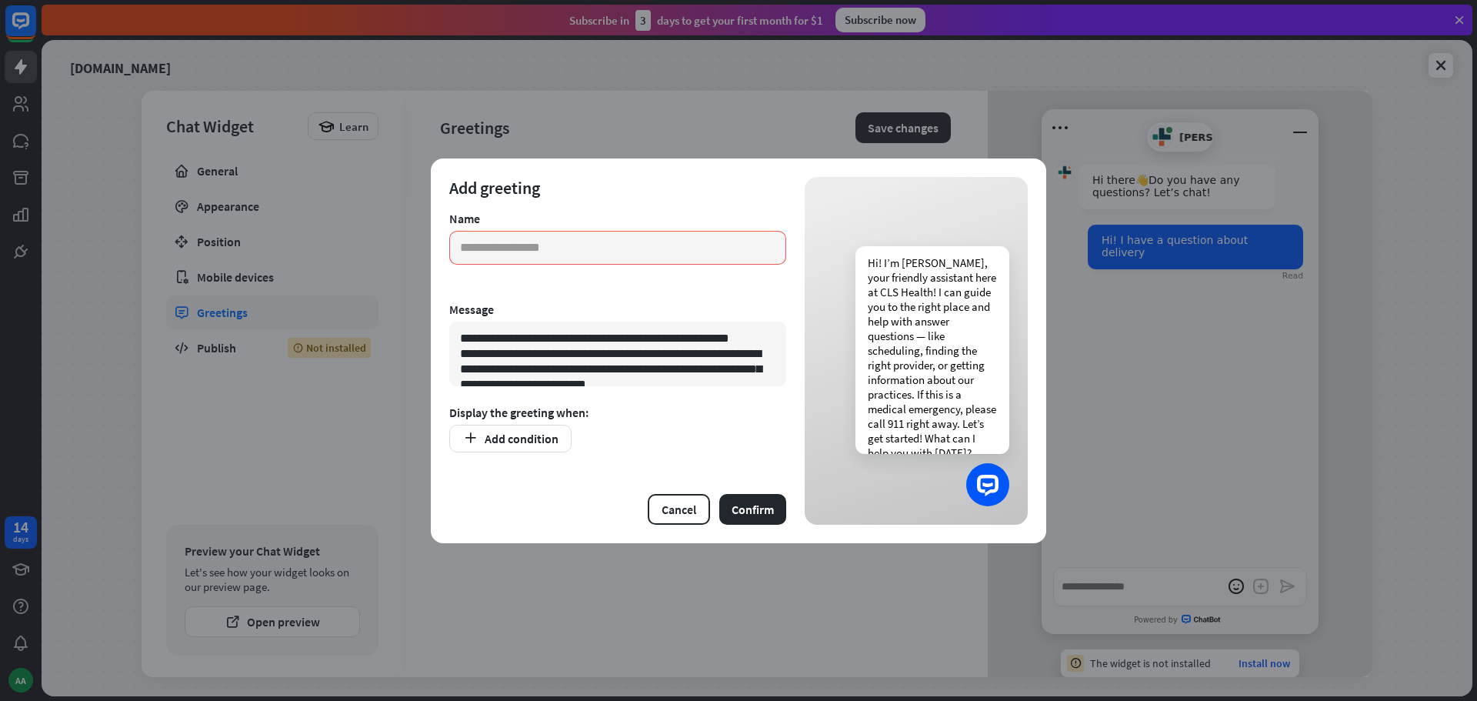
scroll to position [68, 0]
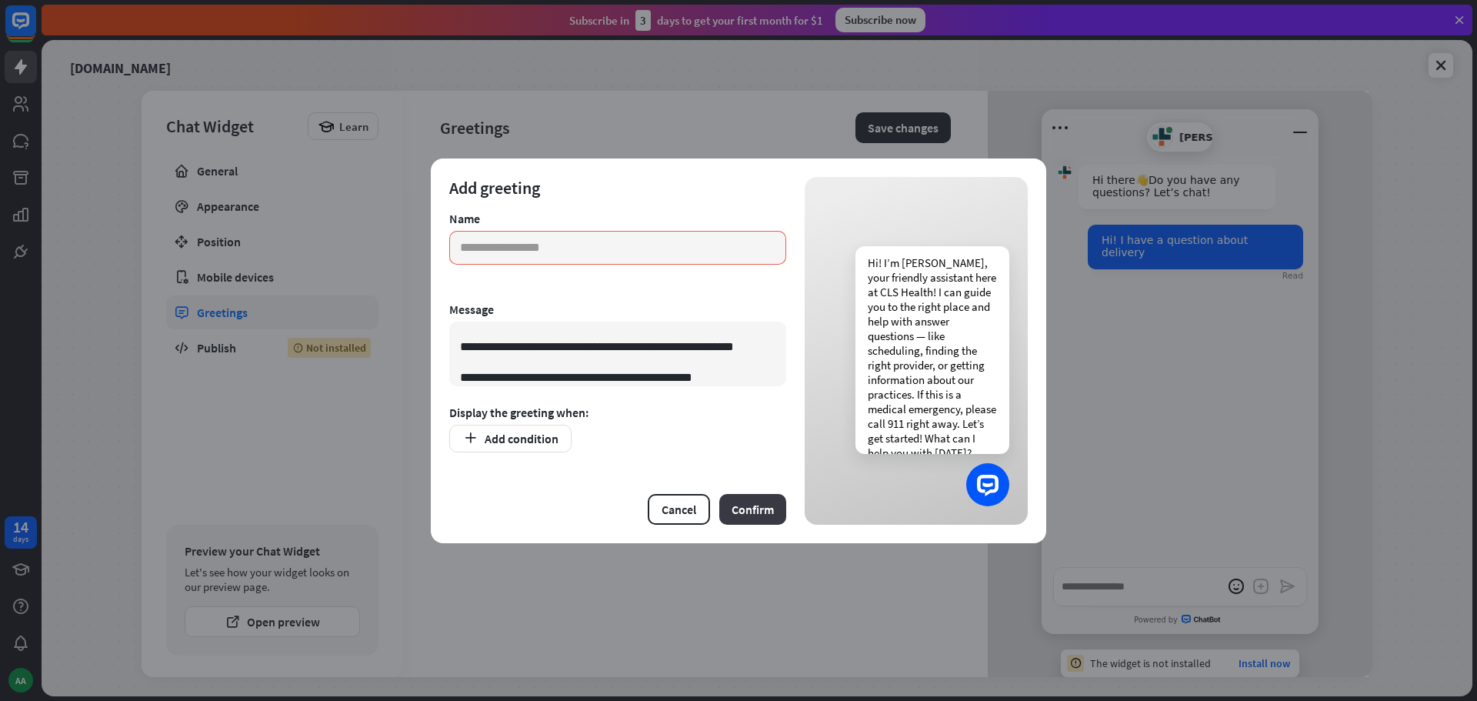
type textarea "**********"
click at [744, 506] on button "Confirm" at bounding box center [752, 509] width 67 height 31
click at [595, 257] on input "text" at bounding box center [617, 248] width 337 height 34
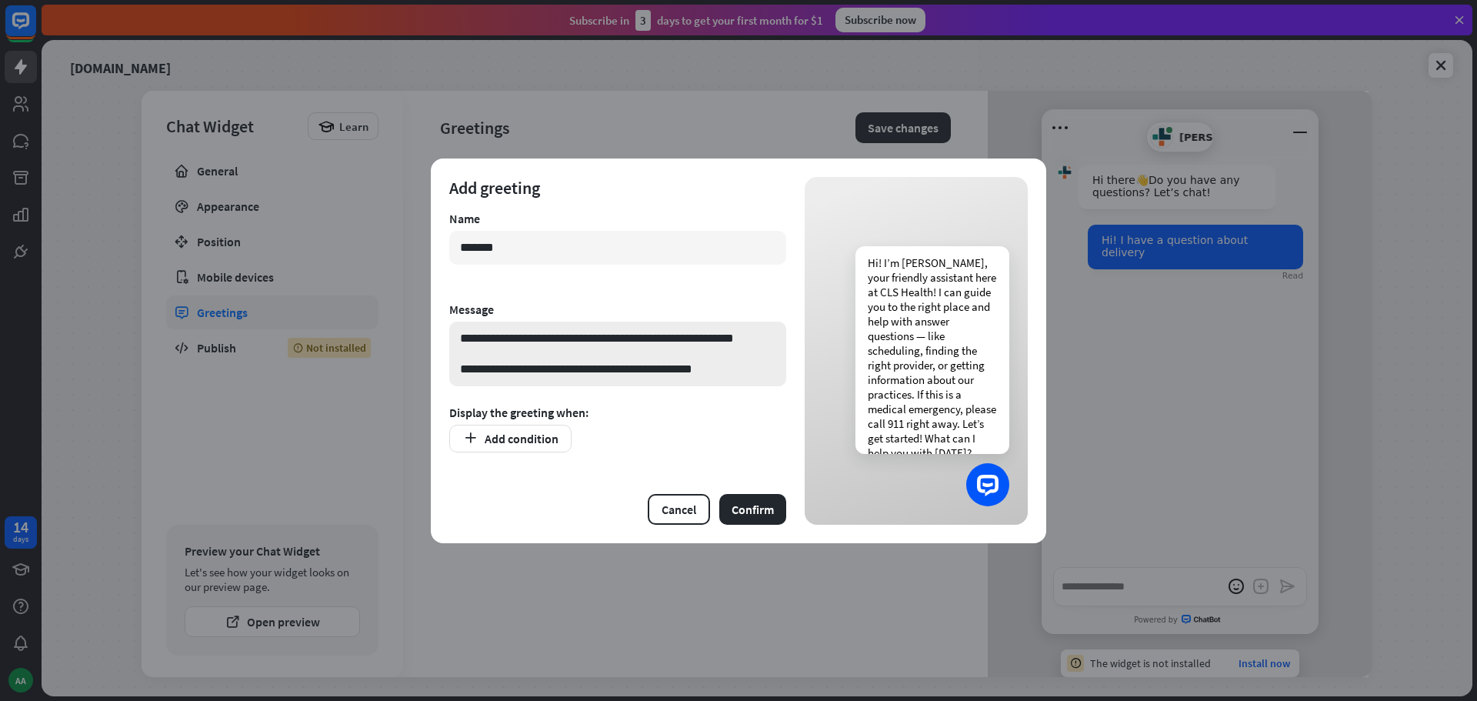
scroll to position [0, 0]
drag, startPoint x: 461, startPoint y: 335, endPoint x: 751, endPoint y: 331, distance: 290.0
click at [751, 331] on textarea "**********" at bounding box center [617, 354] width 337 height 65
click at [543, 235] on input "*******" at bounding box center [617, 248] width 337 height 34
paste input "**********"
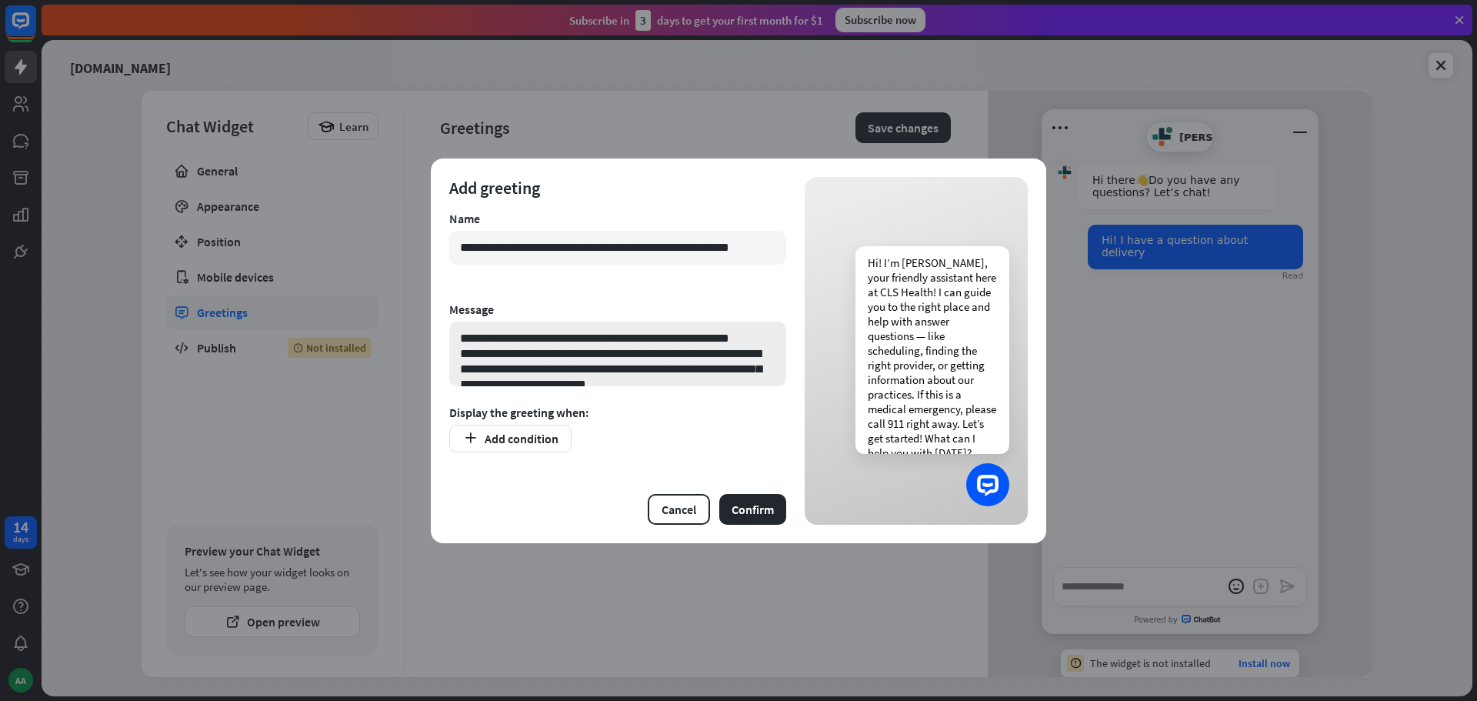
type input "**********"
click at [754, 332] on textarea "**********" at bounding box center [617, 354] width 337 height 65
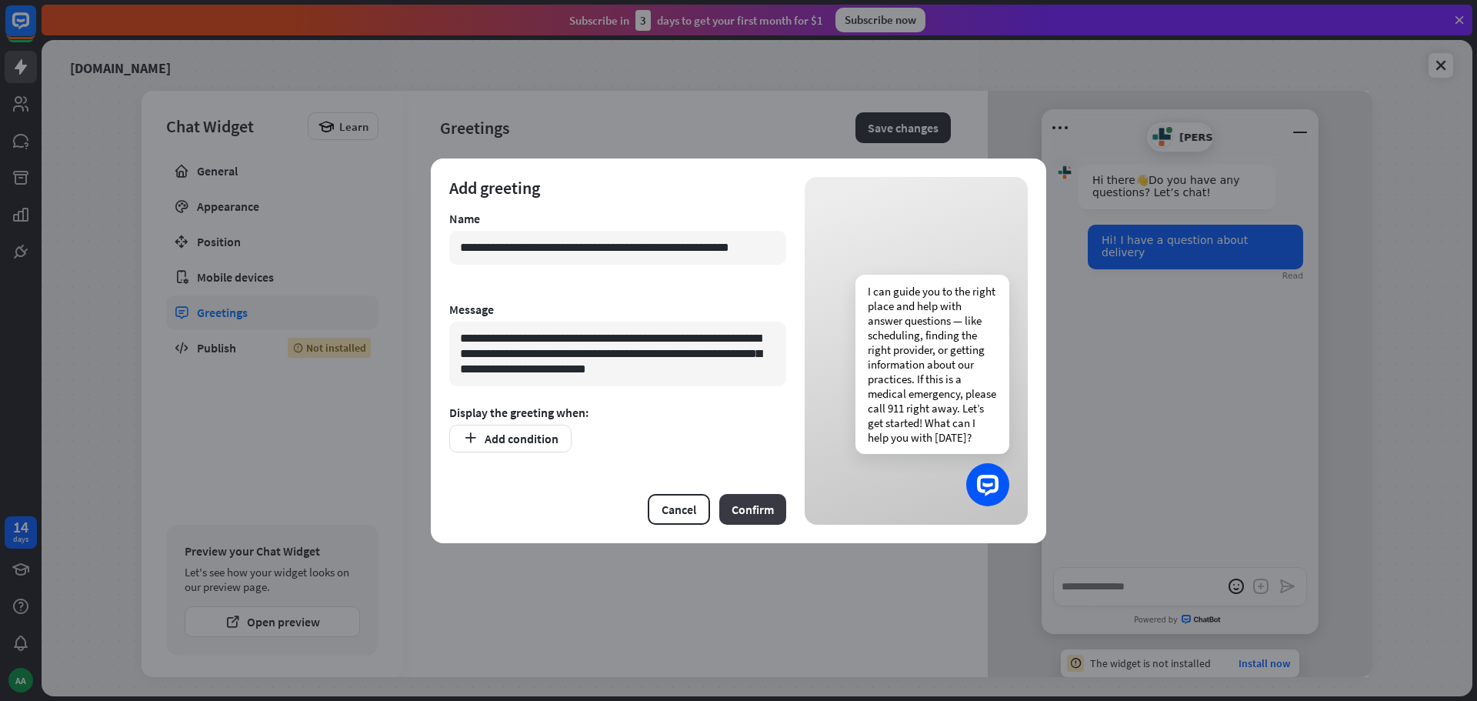
type textarea "**********"
click at [746, 505] on button "Confirm" at bounding box center [752, 509] width 67 height 31
click at [544, 443] on button "Add condition" at bounding box center [510, 439] width 122 height 28
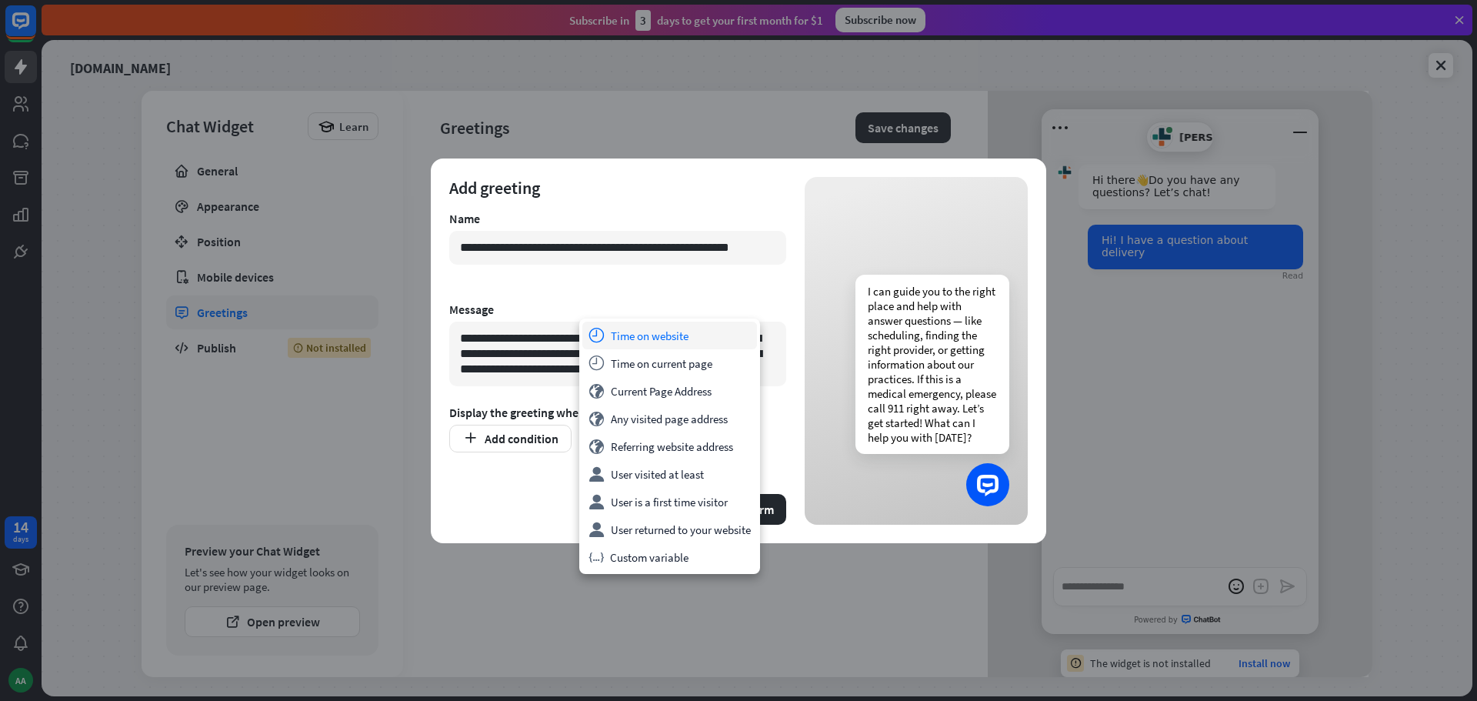
click at [683, 335] on div "time Time on website" at bounding box center [669, 336] width 175 height 28
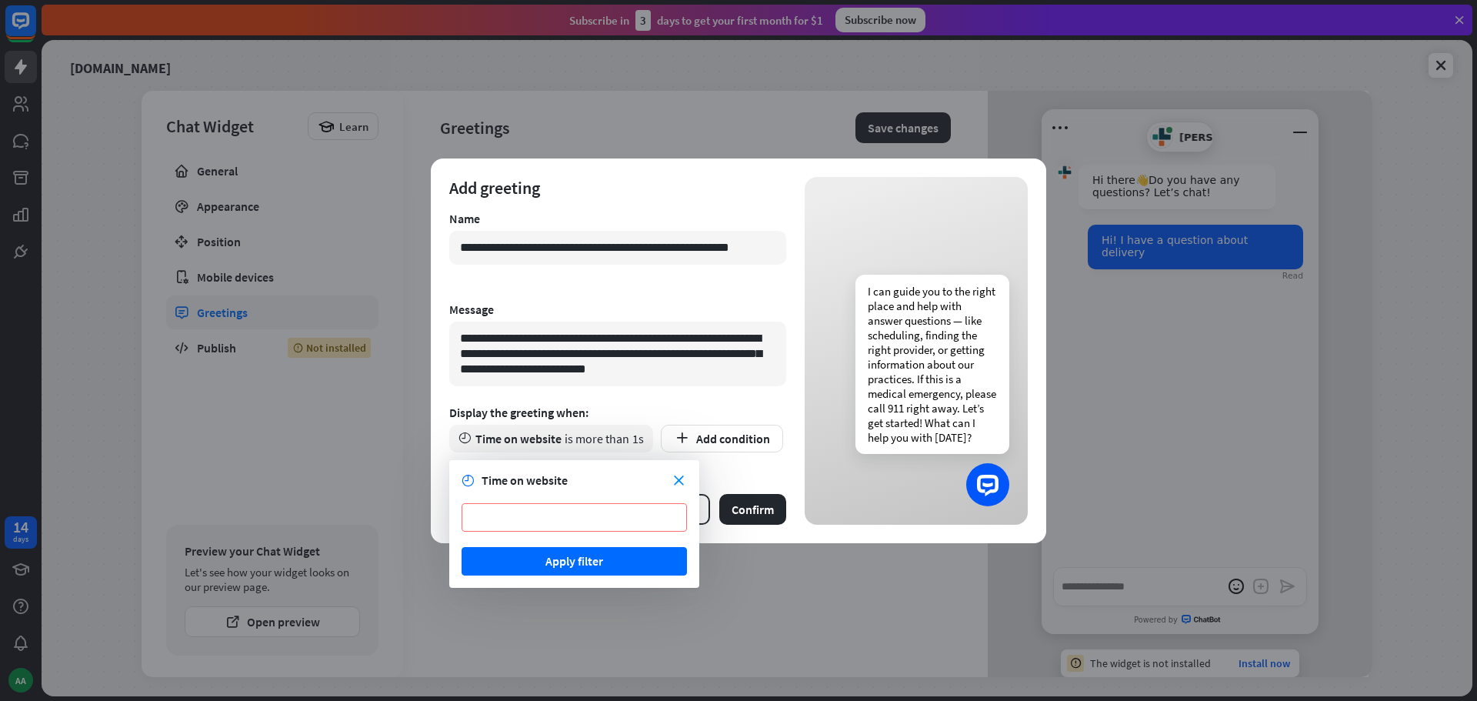
click at [515, 509] on input "*" at bounding box center [574, 517] width 225 height 28
click at [566, 555] on button "Apply filter" at bounding box center [574, 561] width 225 height 28
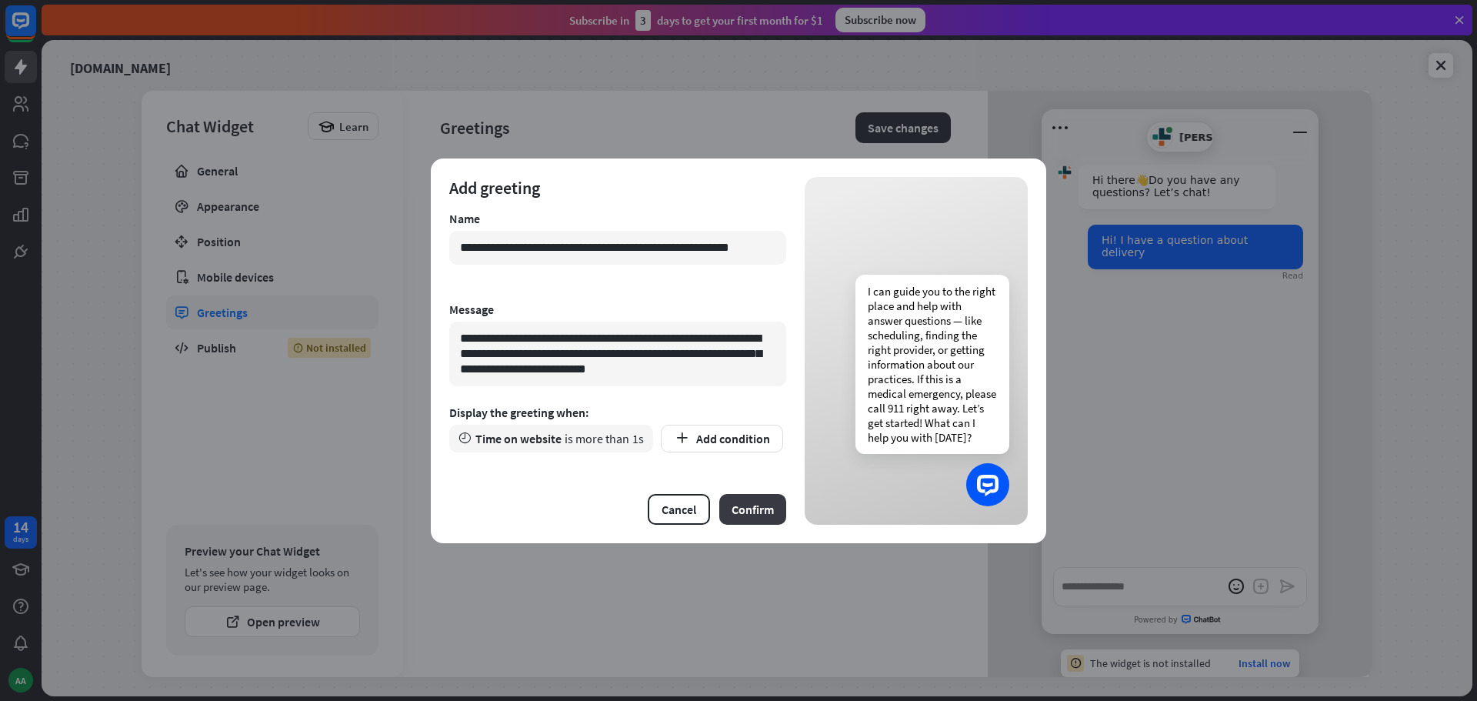
click at [751, 498] on button "Confirm" at bounding box center [752, 509] width 67 height 31
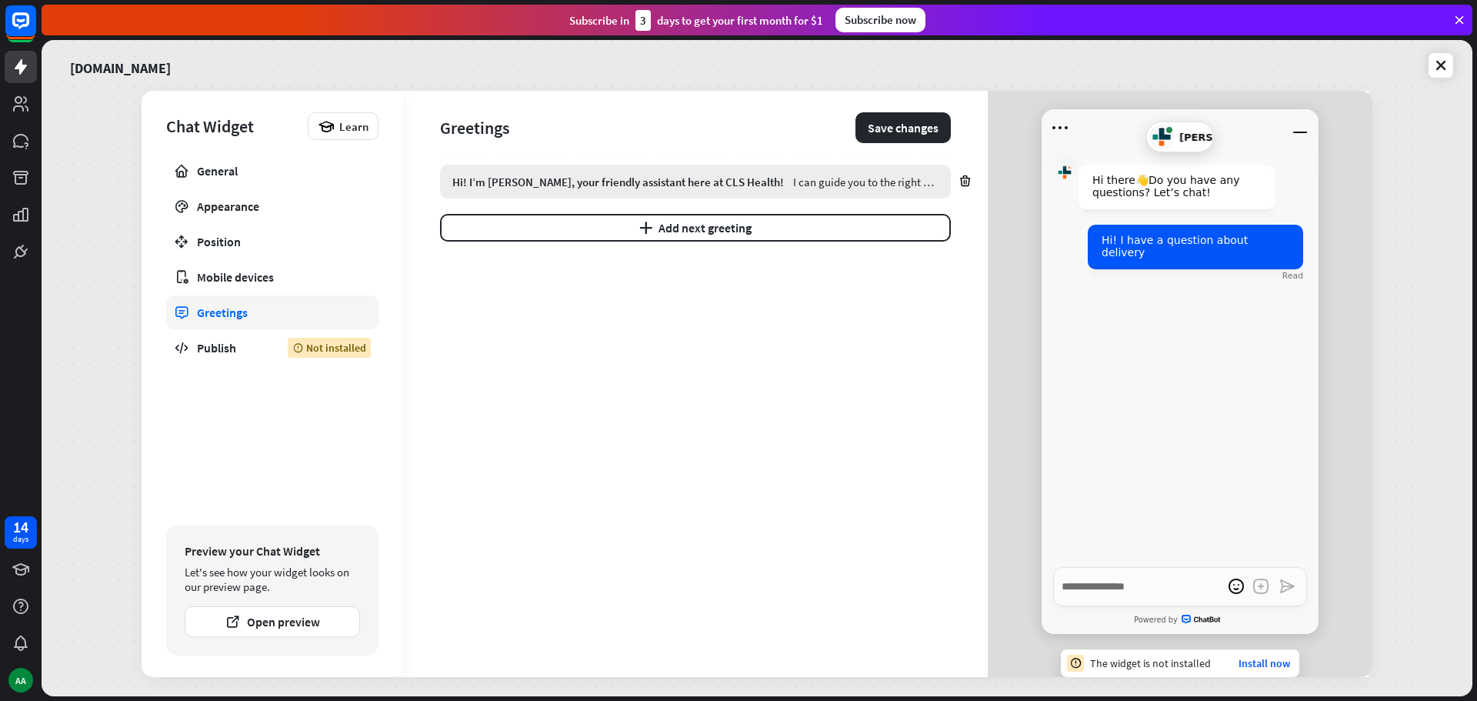
click at [602, 182] on div "Hi! I’m [PERSON_NAME], your friendly assistant here at CLS Health!" at bounding box center [618, 182] width 332 height 15
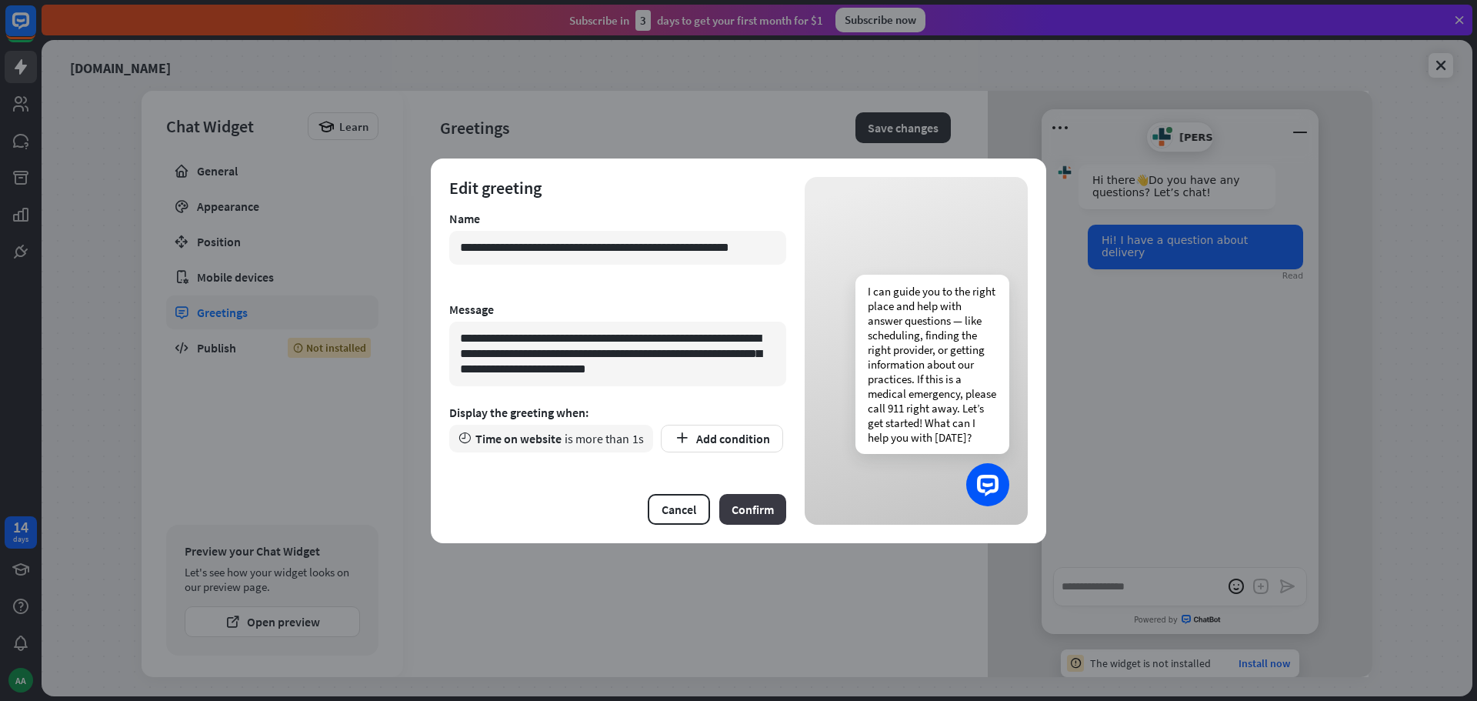
click at [732, 506] on button "Confirm" at bounding box center [752, 509] width 67 height 31
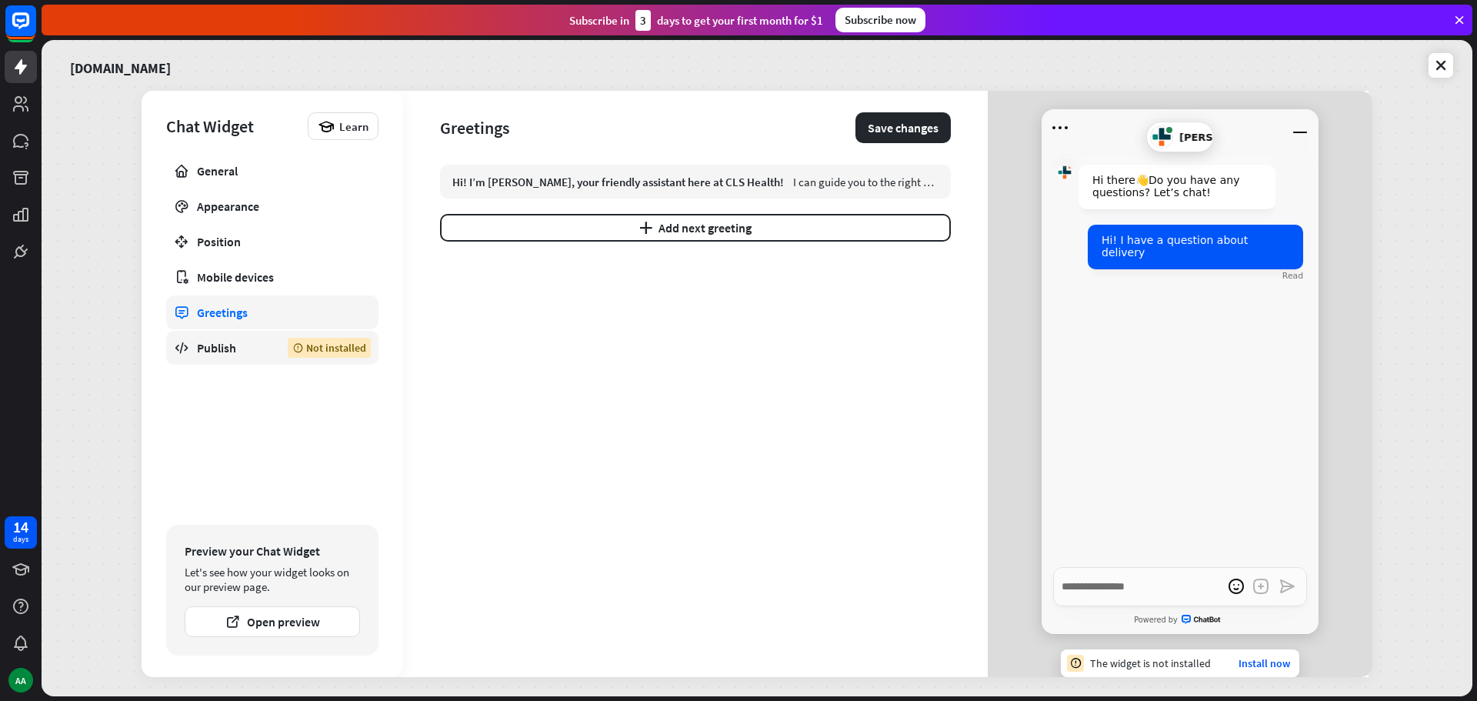
click at [263, 348] on div "Publish" at bounding box center [231, 347] width 68 height 15
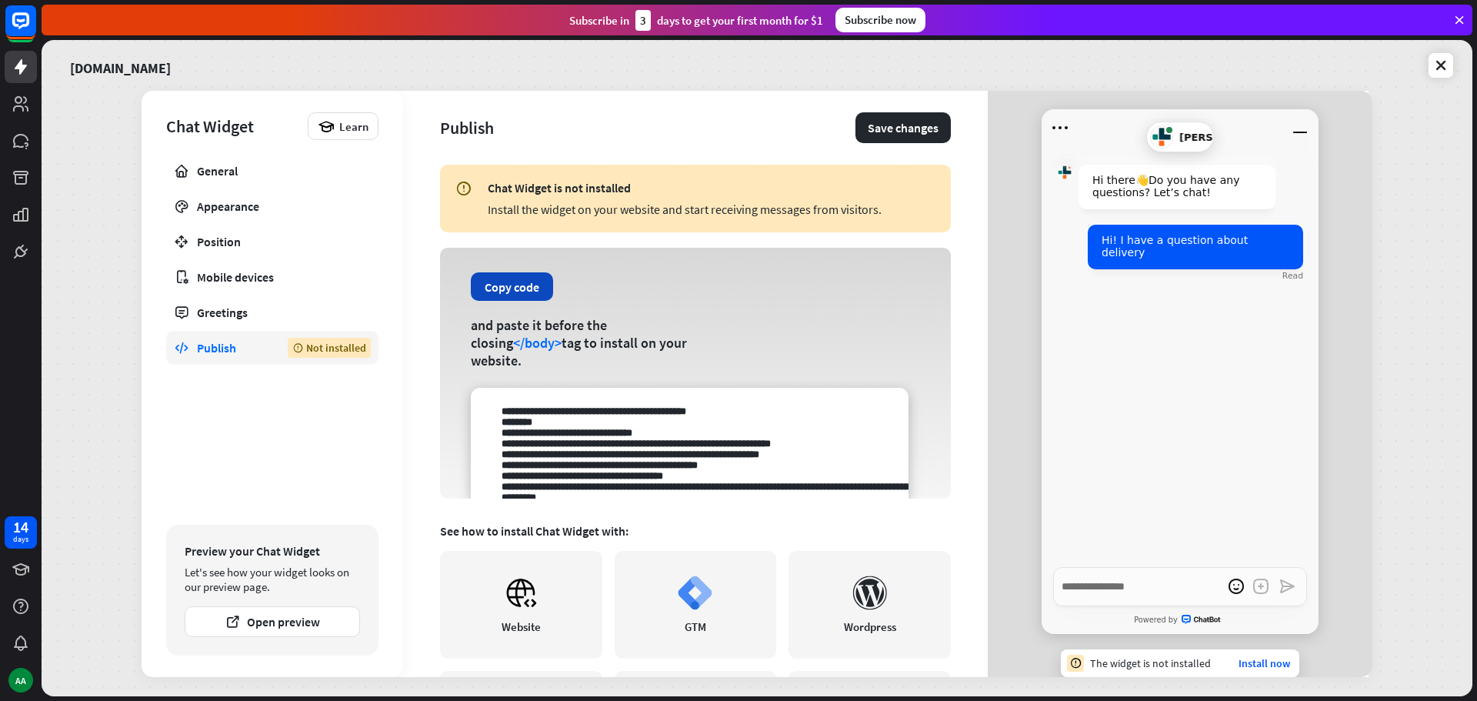
click at [528, 300] on button "Copy code" at bounding box center [512, 286] width 82 height 28
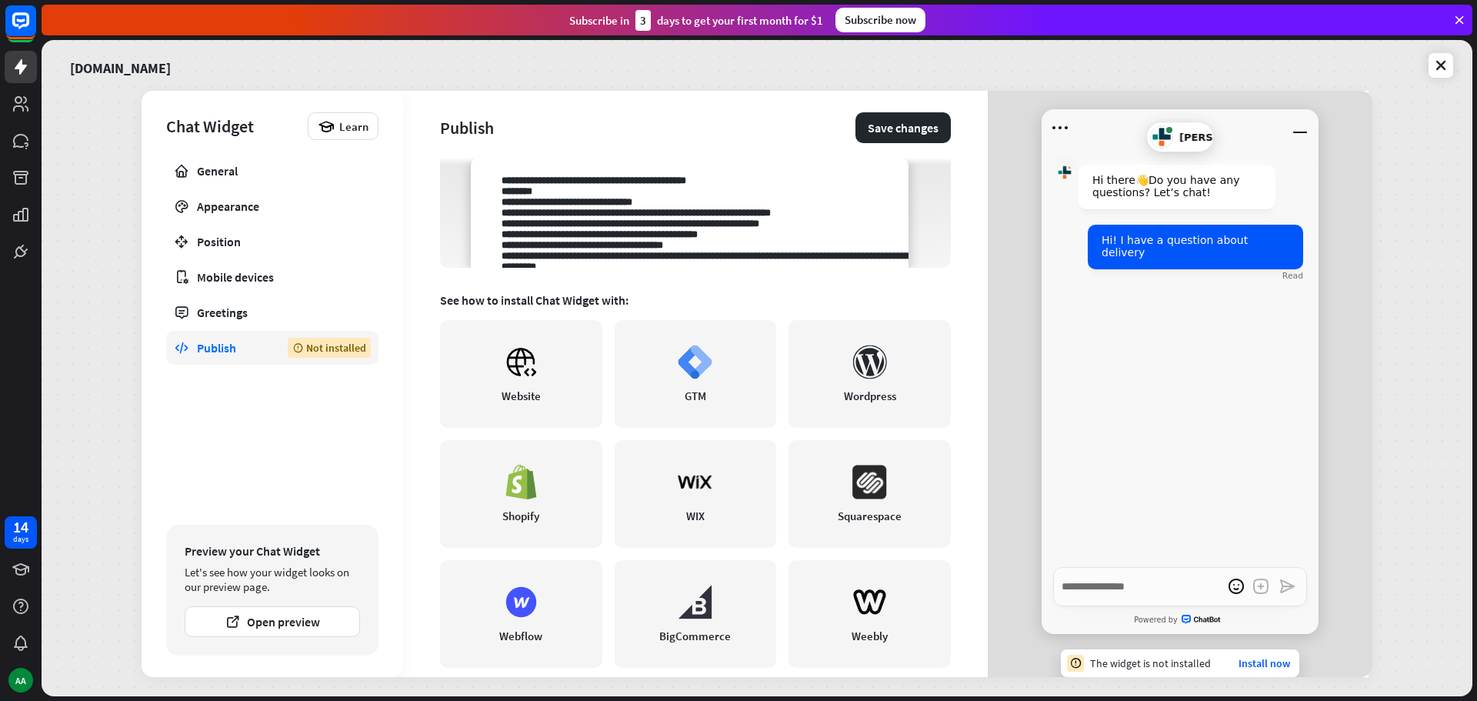
scroll to position [252, 0]
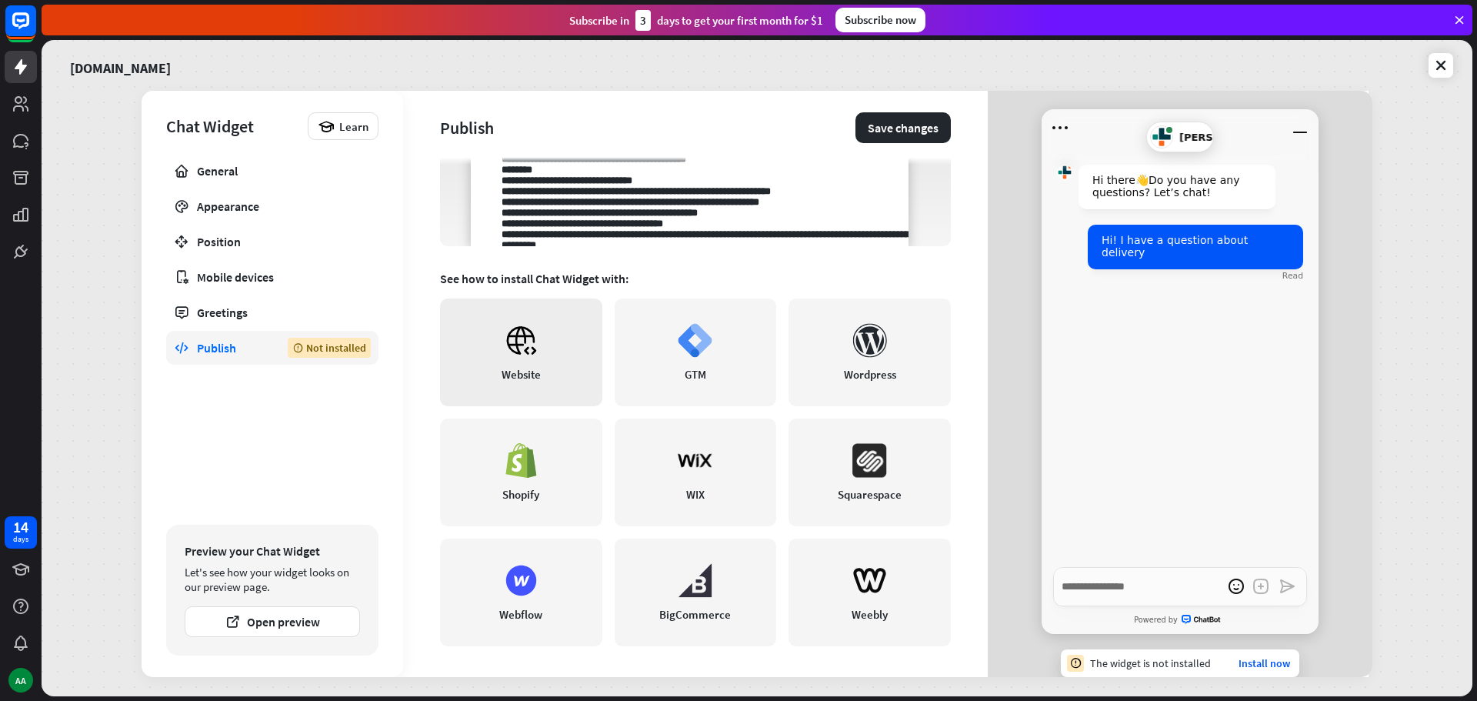
click at [518, 341] on icon at bounding box center [521, 340] width 35 height 35
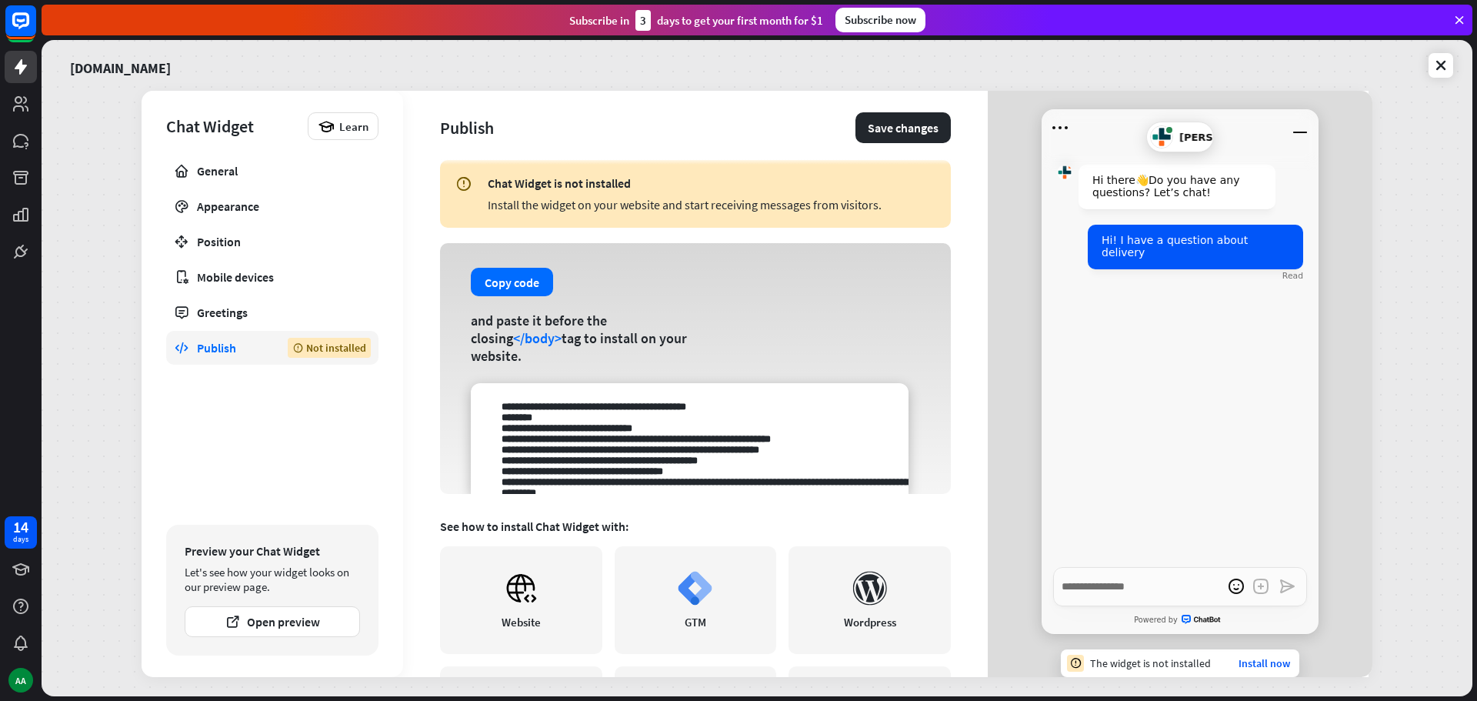
scroll to position [0, 0]
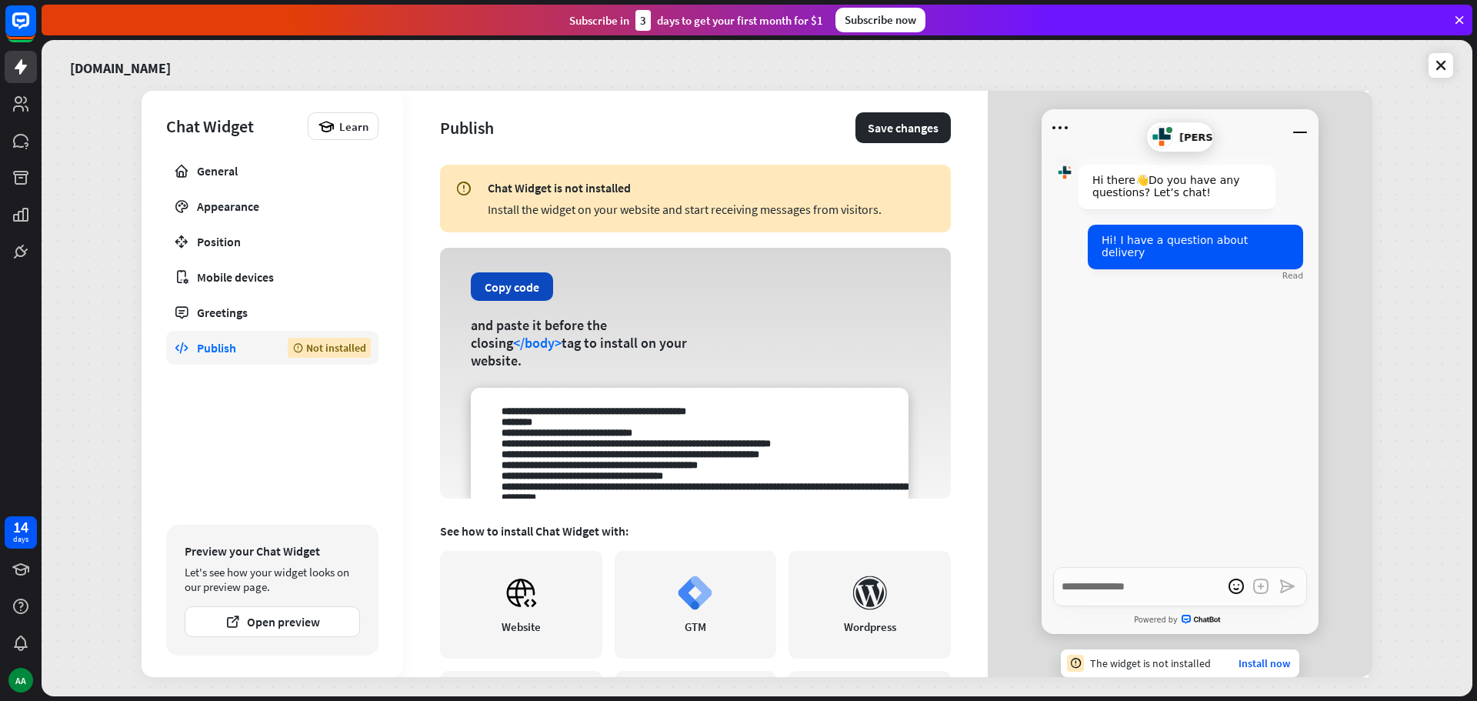
click at [543, 290] on button "Copy code" at bounding box center [512, 286] width 82 height 28
click at [458, 335] on div "Copy code and paste it before the closing </body> tag to install on your websit…" at bounding box center [695, 373] width 511 height 251
click at [524, 300] on button "Copy code" at bounding box center [512, 286] width 82 height 28
click at [526, 301] on button "Copy code" at bounding box center [512, 286] width 82 height 28
click at [507, 288] on button "Copy code" at bounding box center [512, 286] width 82 height 28
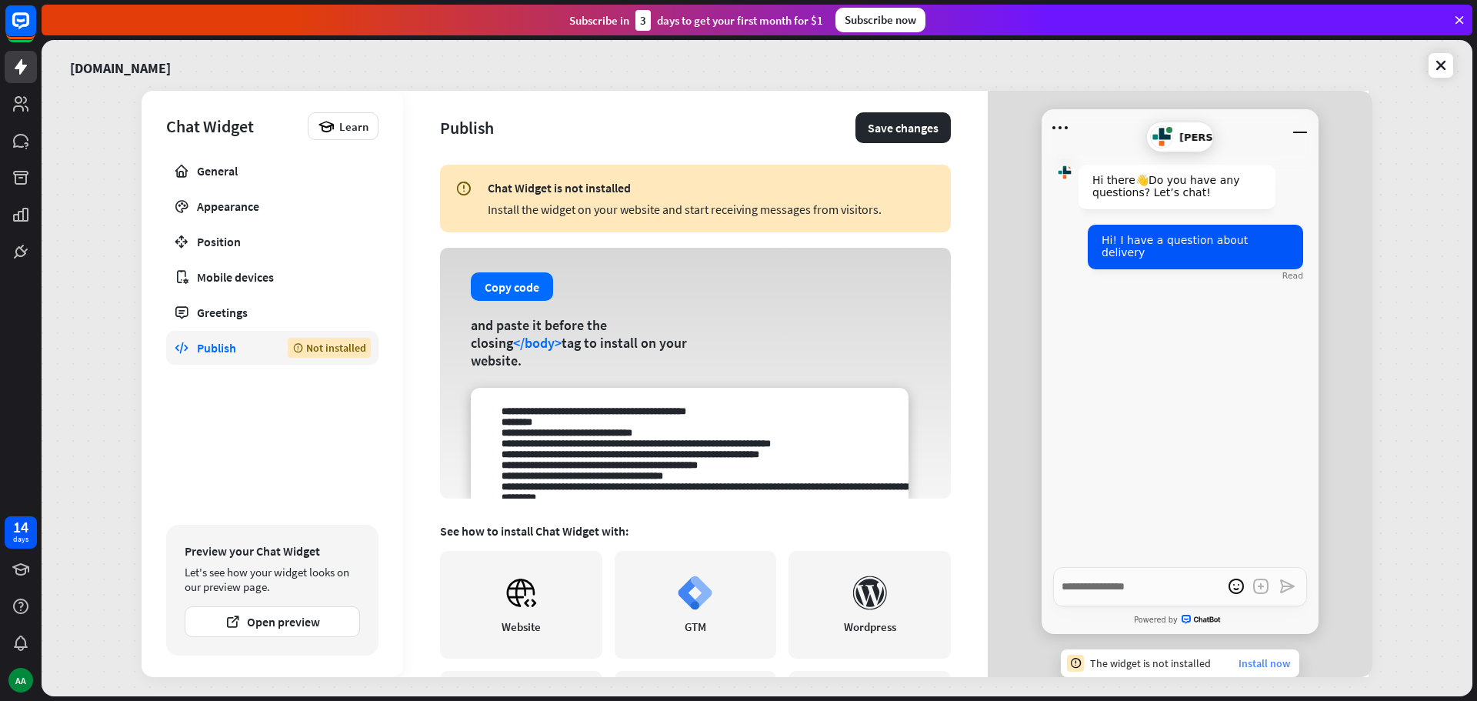
click at [1250, 665] on link "Install now" at bounding box center [1264, 663] width 52 height 14
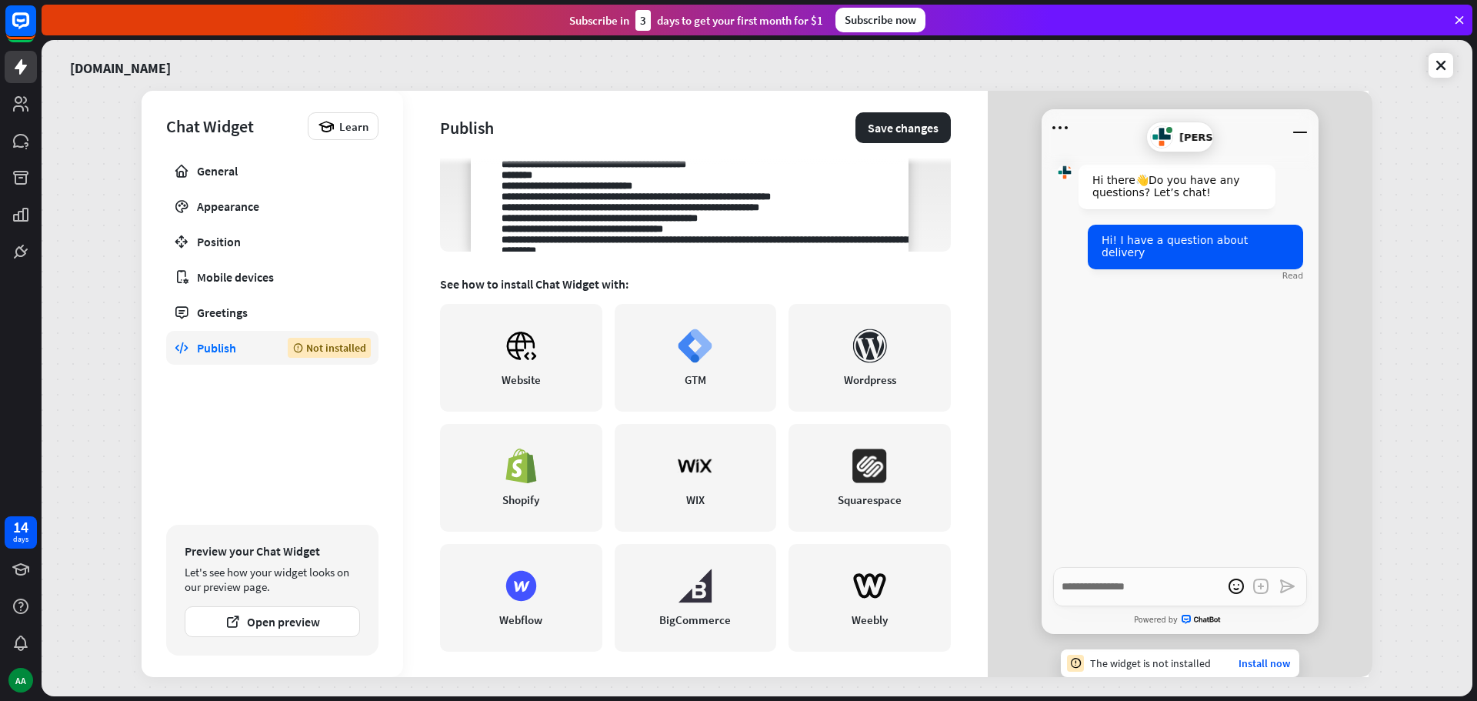
scroll to position [252, 0]
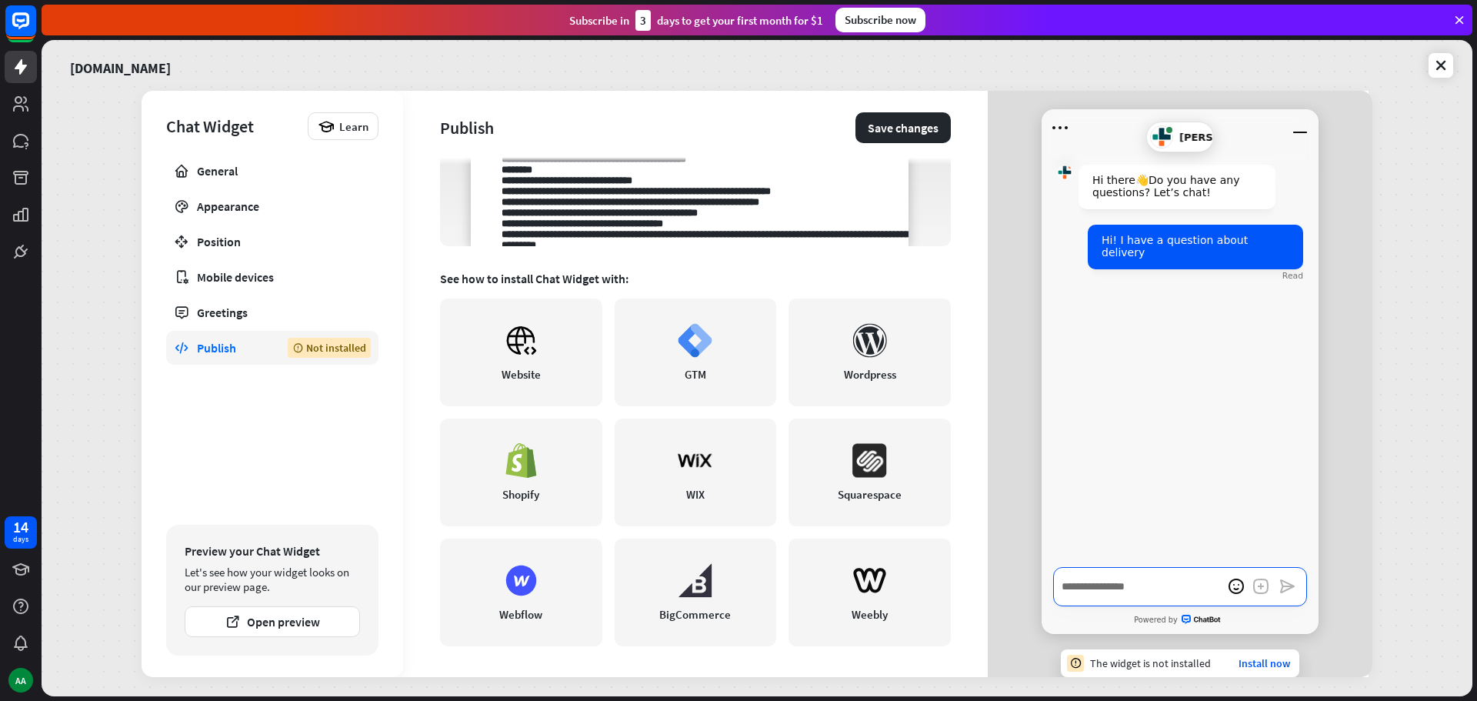
click at [1109, 591] on textarea "Write a message…" at bounding box center [1180, 586] width 254 height 39
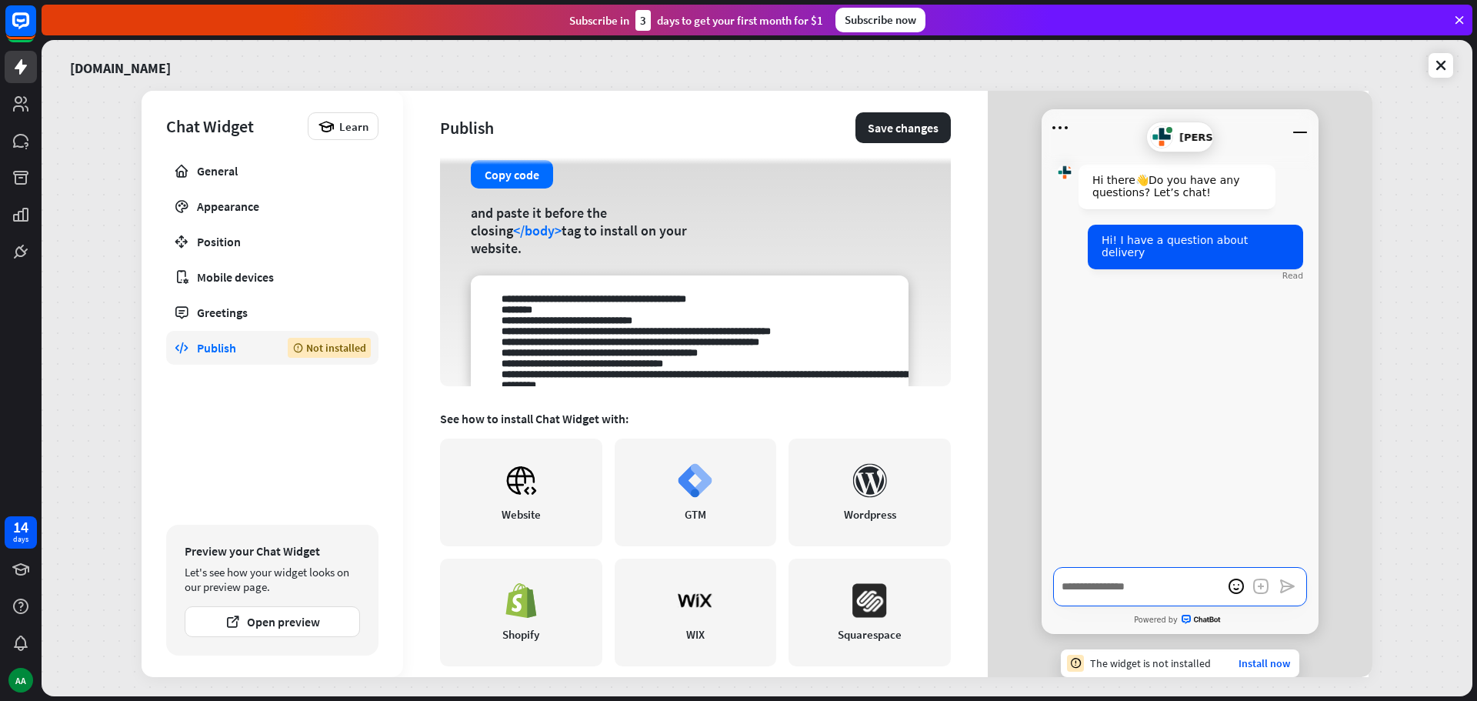
scroll to position [0, 0]
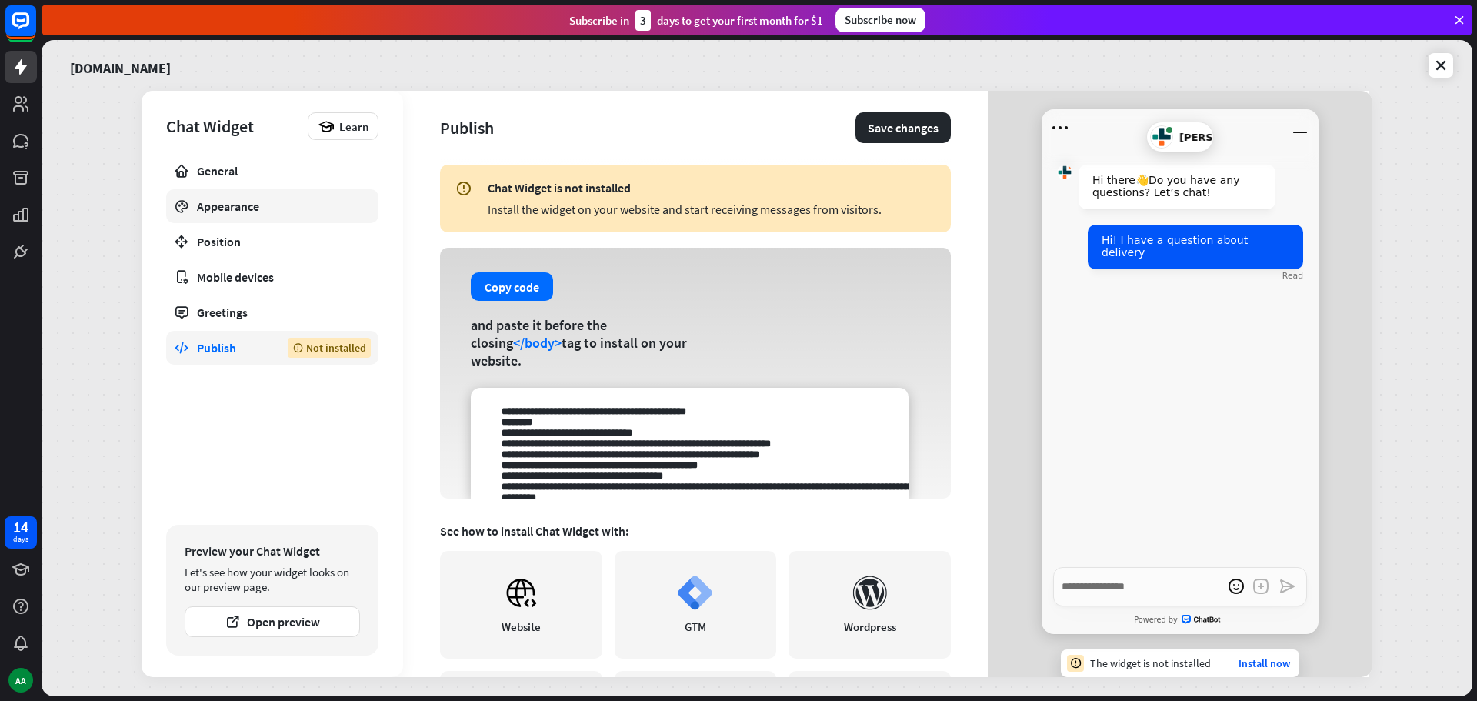
click at [298, 205] on div "Appearance" at bounding box center [272, 205] width 151 height 15
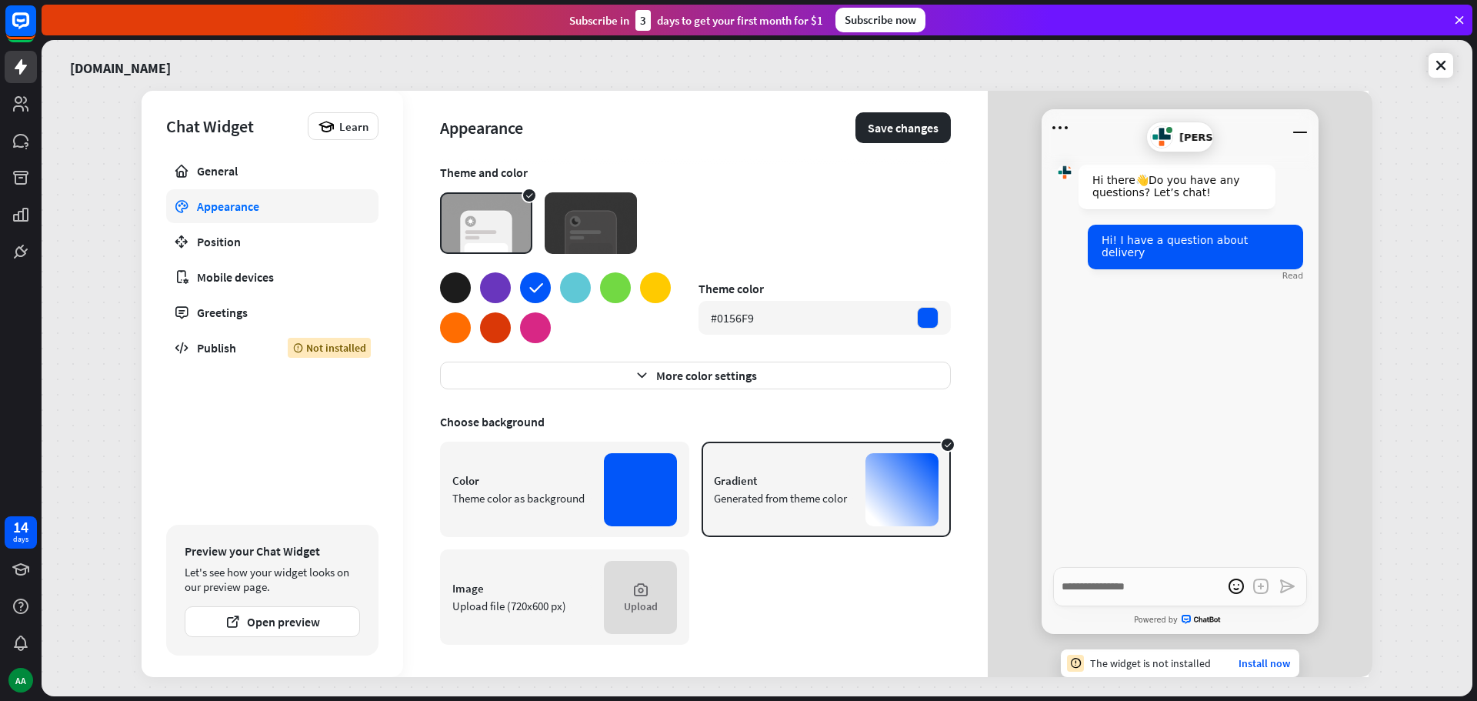
click at [286, 210] on div "Appearance" at bounding box center [272, 205] width 151 height 15
click at [245, 176] on div "General" at bounding box center [272, 170] width 151 height 15
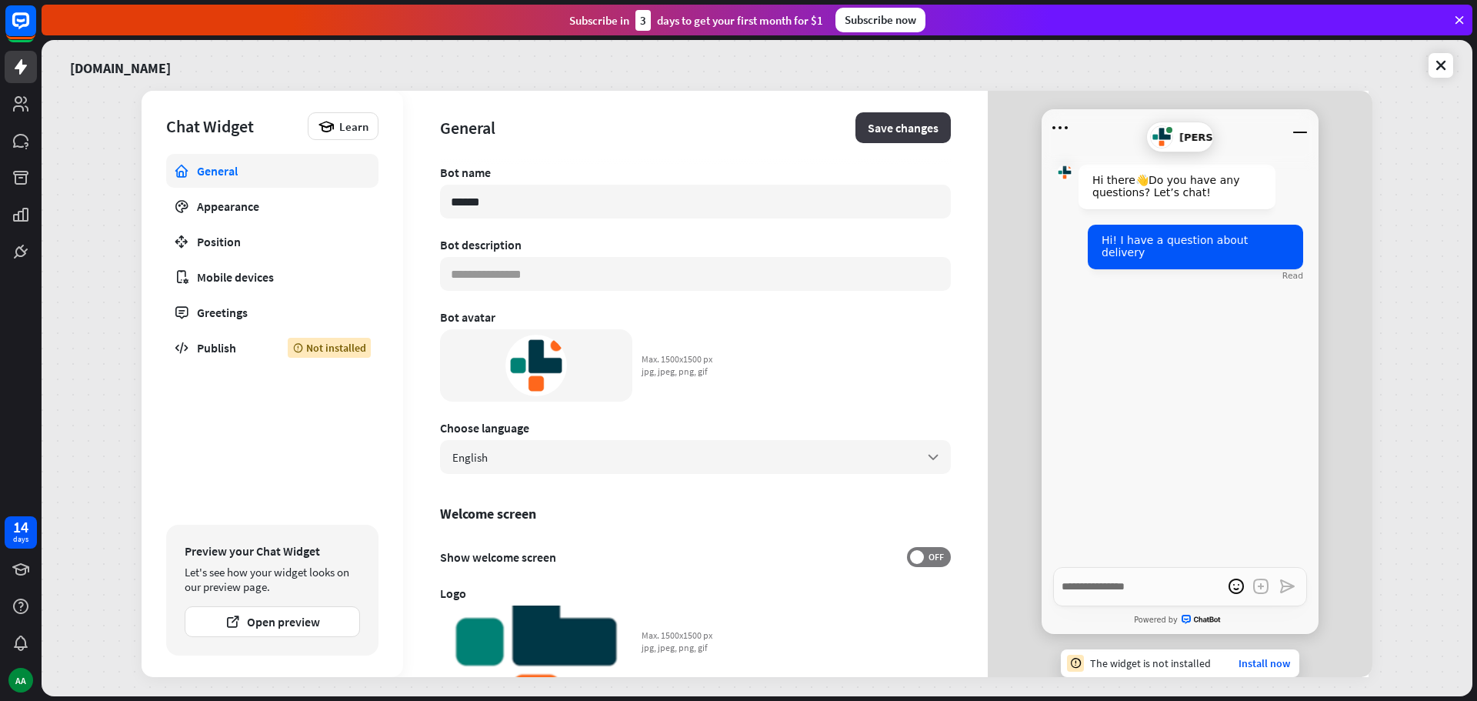
click at [886, 137] on button "Save changes" at bounding box center [902, 127] width 95 height 31
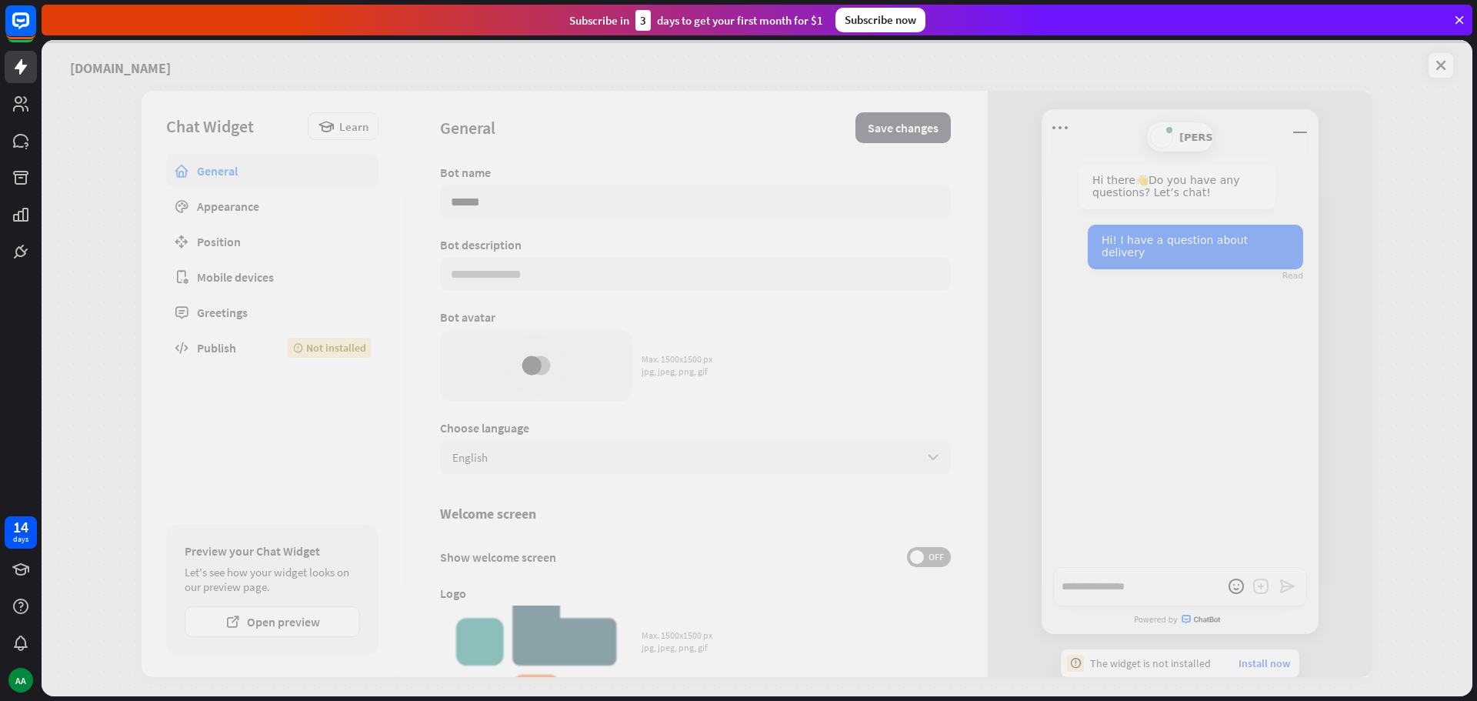
type textarea "*"
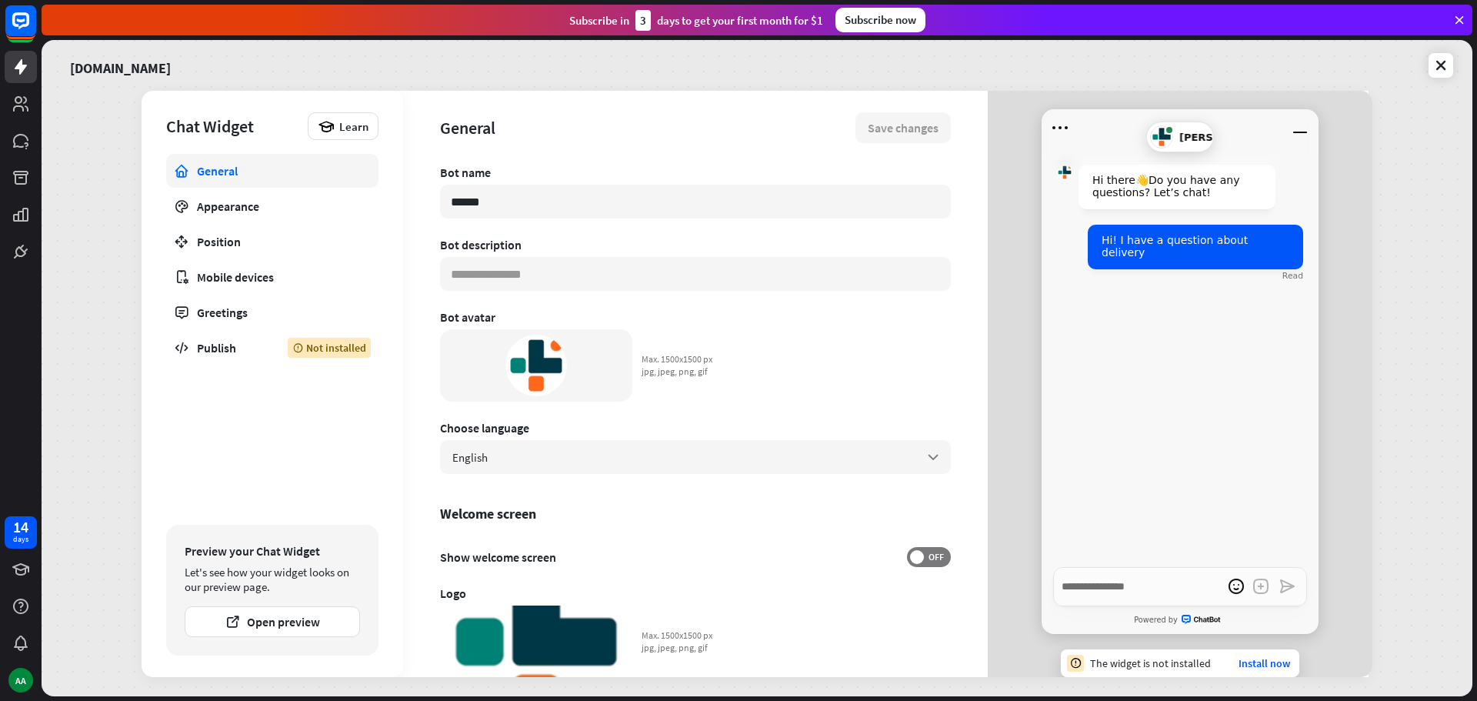
click at [171, 71] on div "[DOMAIN_NAME]" at bounding box center [186, 65] width 250 height 32
click at [239, 173] on div "General" at bounding box center [272, 170] width 151 height 15
click at [21, 74] on icon at bounding box center [21, 66] width 12 height 15
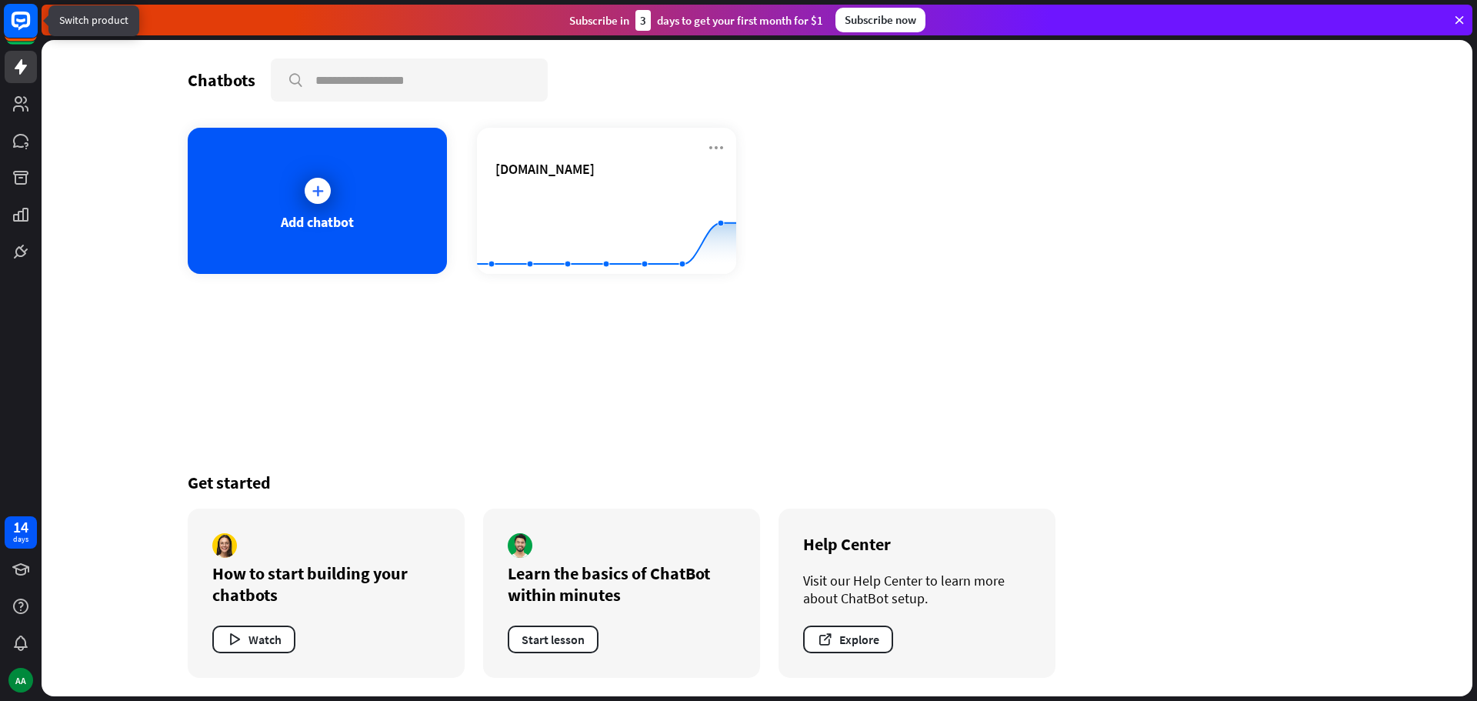
click at [21, 28] on icon at bounding box center [21, 21] width 18 height 18
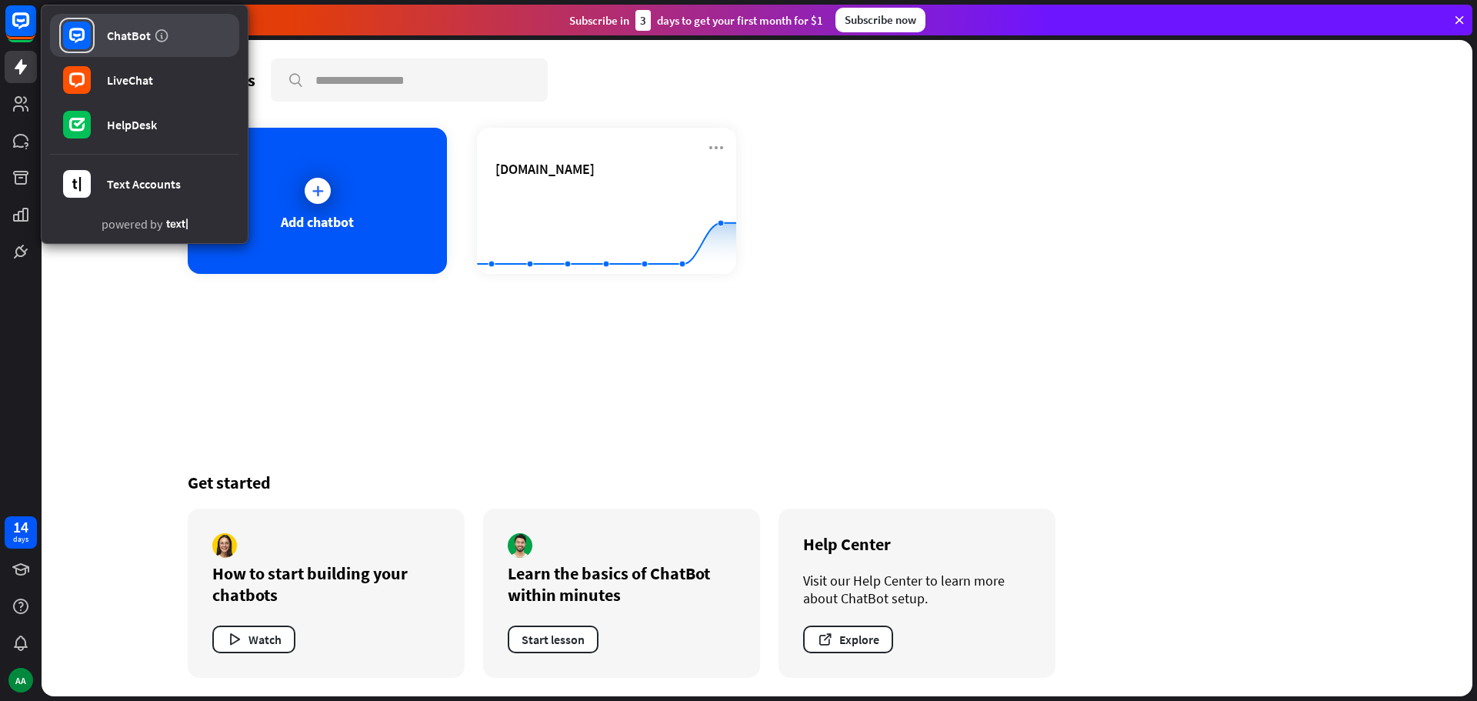
click at [98, 28] on link "ChatBot" at bounding box center [144, 35] width 189 height 43
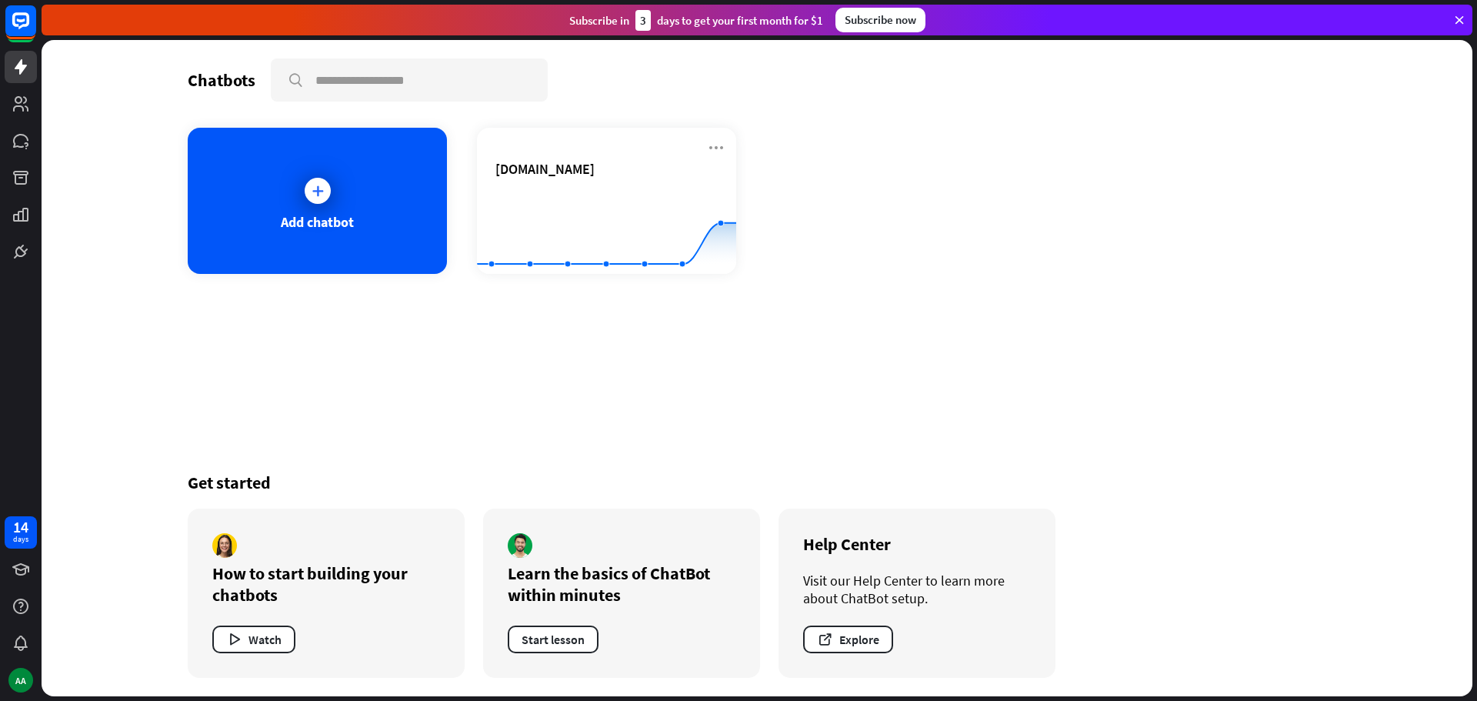
drag, startPoint x: 41, startPoint y: 91, endPoint x: 35, endPoint y: 97, distance: 8.2
click at [39, 92] on div at bounding box center [21, 134] width 42 height 268
click at [32, 101] on link at bounding box center [21, 104] width 32 height 32
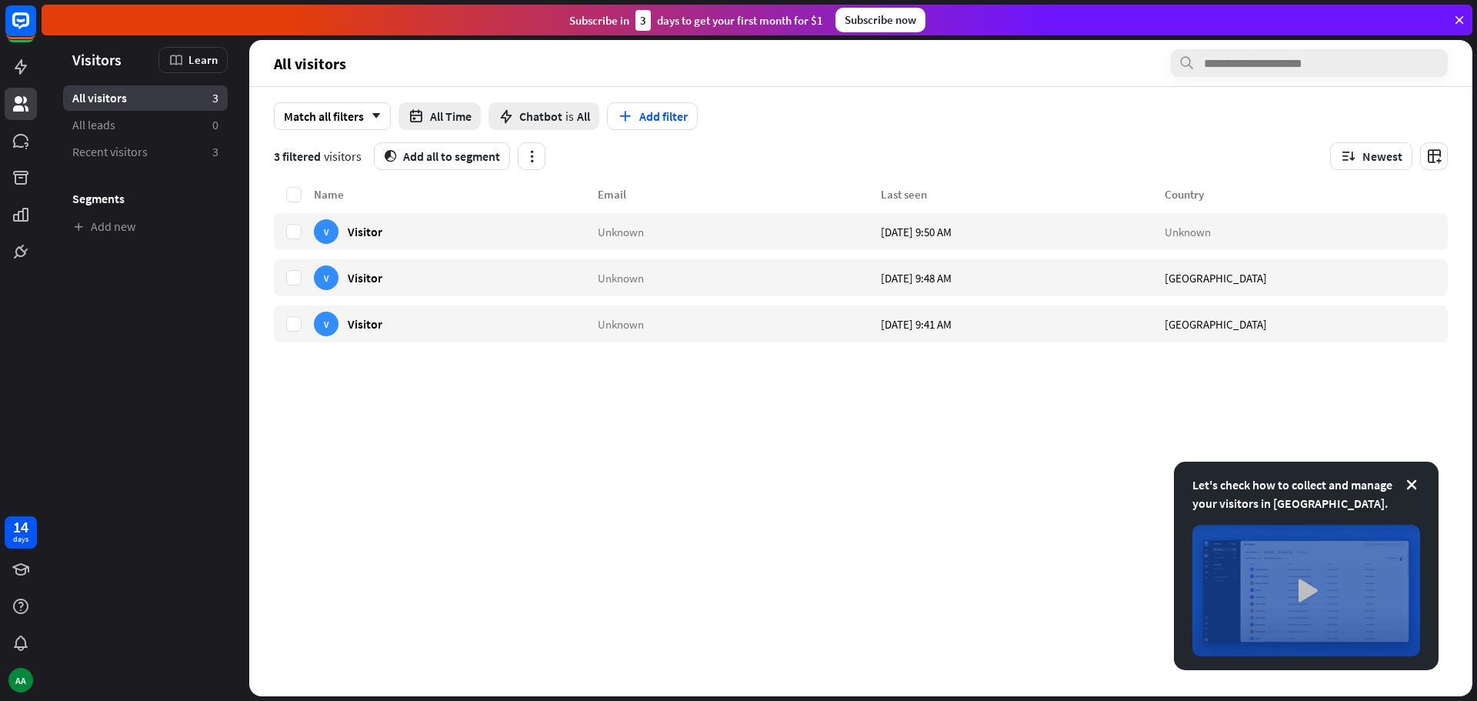
click at [1304, 590] on img at bounding box center [1306, 591] width 228 height 132
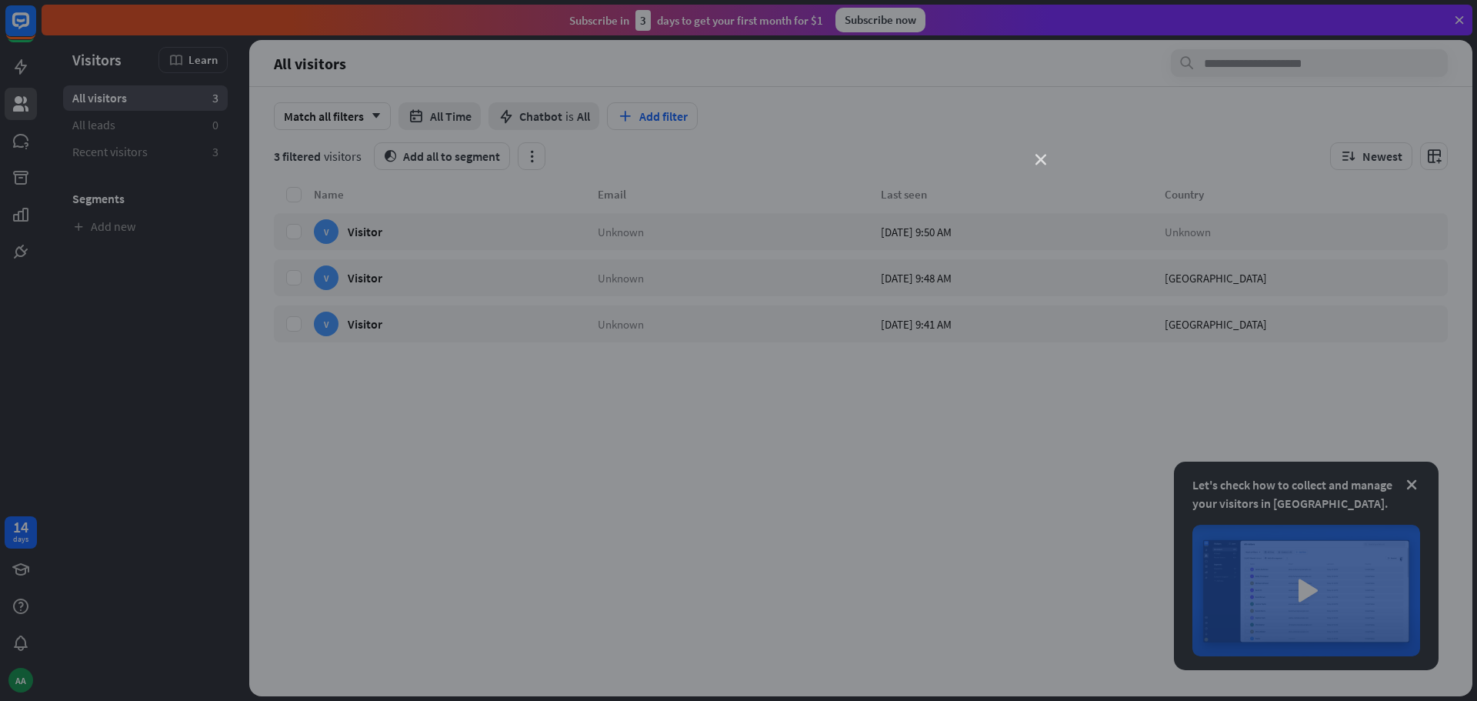
click at [1042, 155] on icon "close" at bounding box center [1040, 160] width 11 height 11
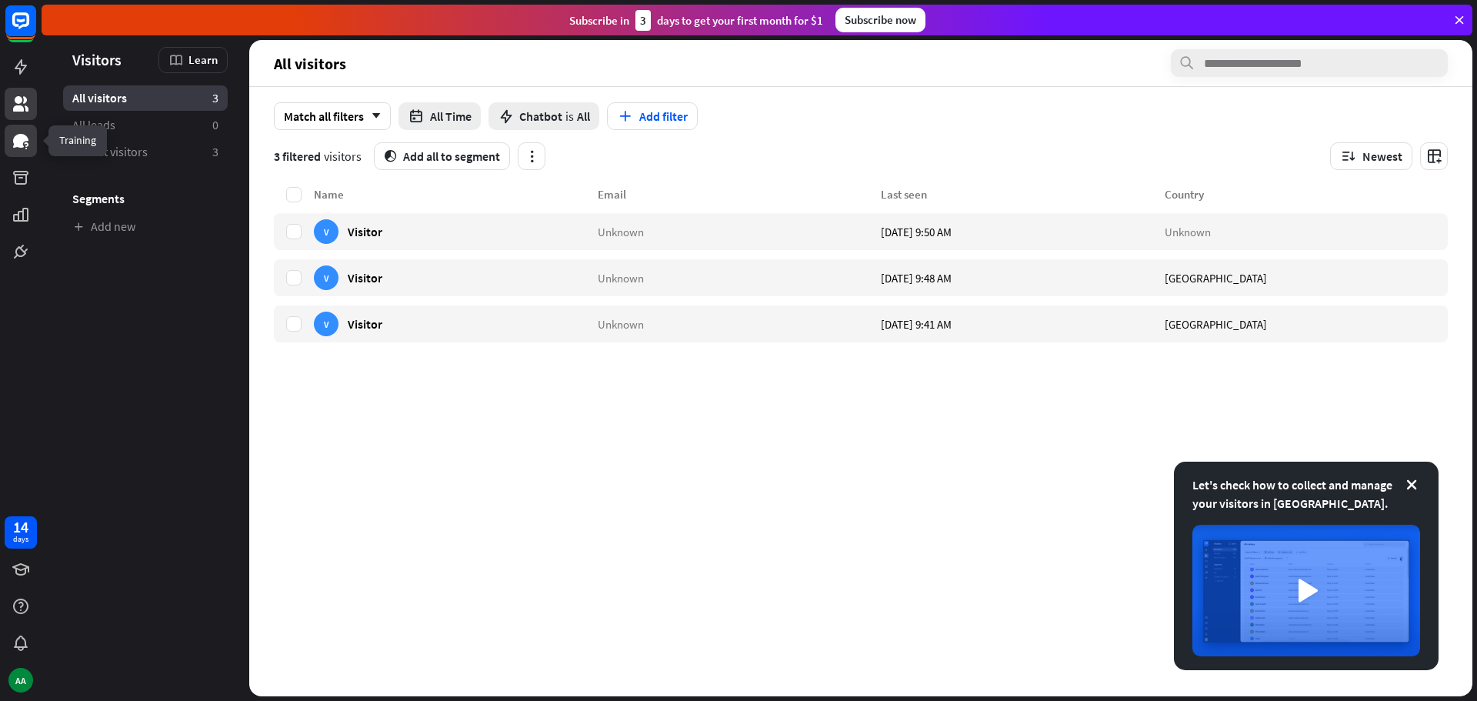
click at [16, 135] on icon at bounding box center [20, 141] width 15 height 14
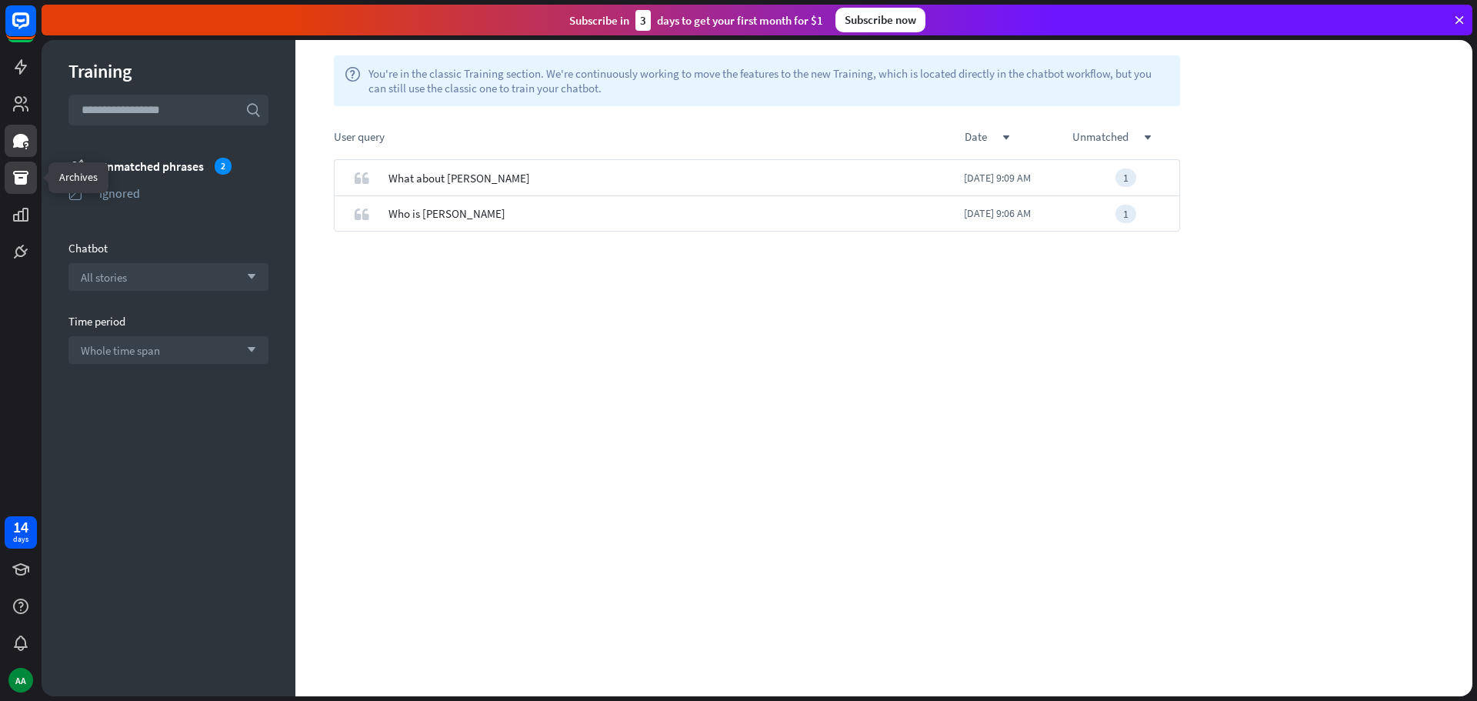
click at [28, 179] on icon at bounding box center [21, 177] width 18 height 18
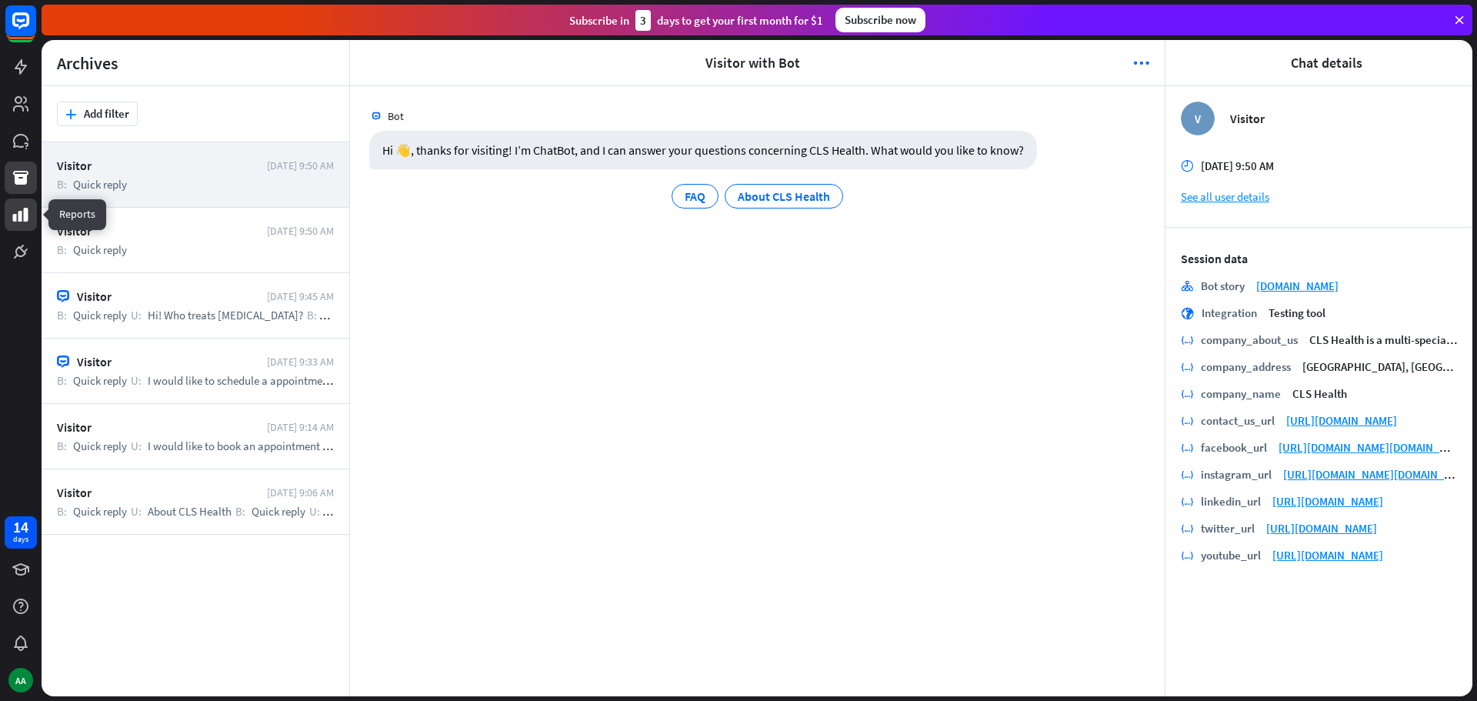
click at [27, 222] on icon at bounding box center [21, 214] width 18 height 18
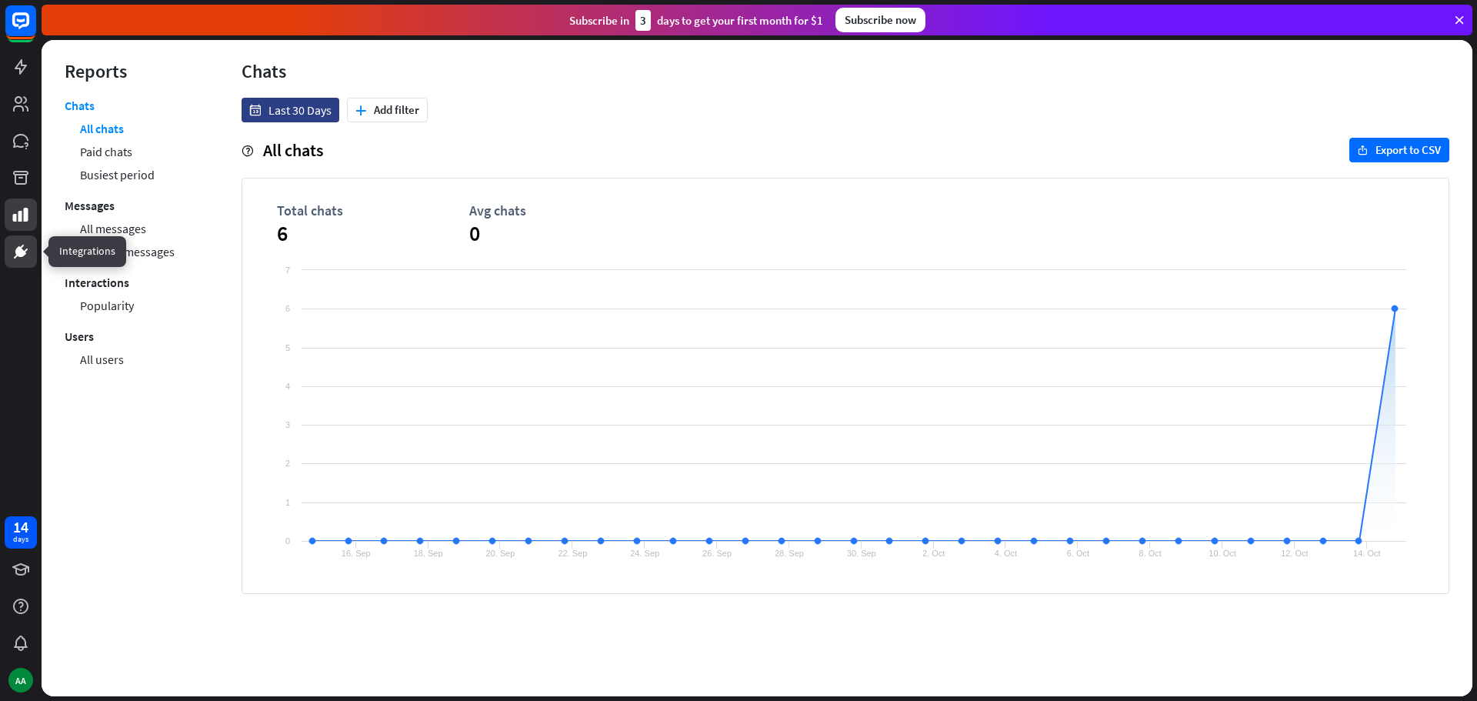
click at [26, 259] on icon at bounding box center [21, 251] width 18 height 18
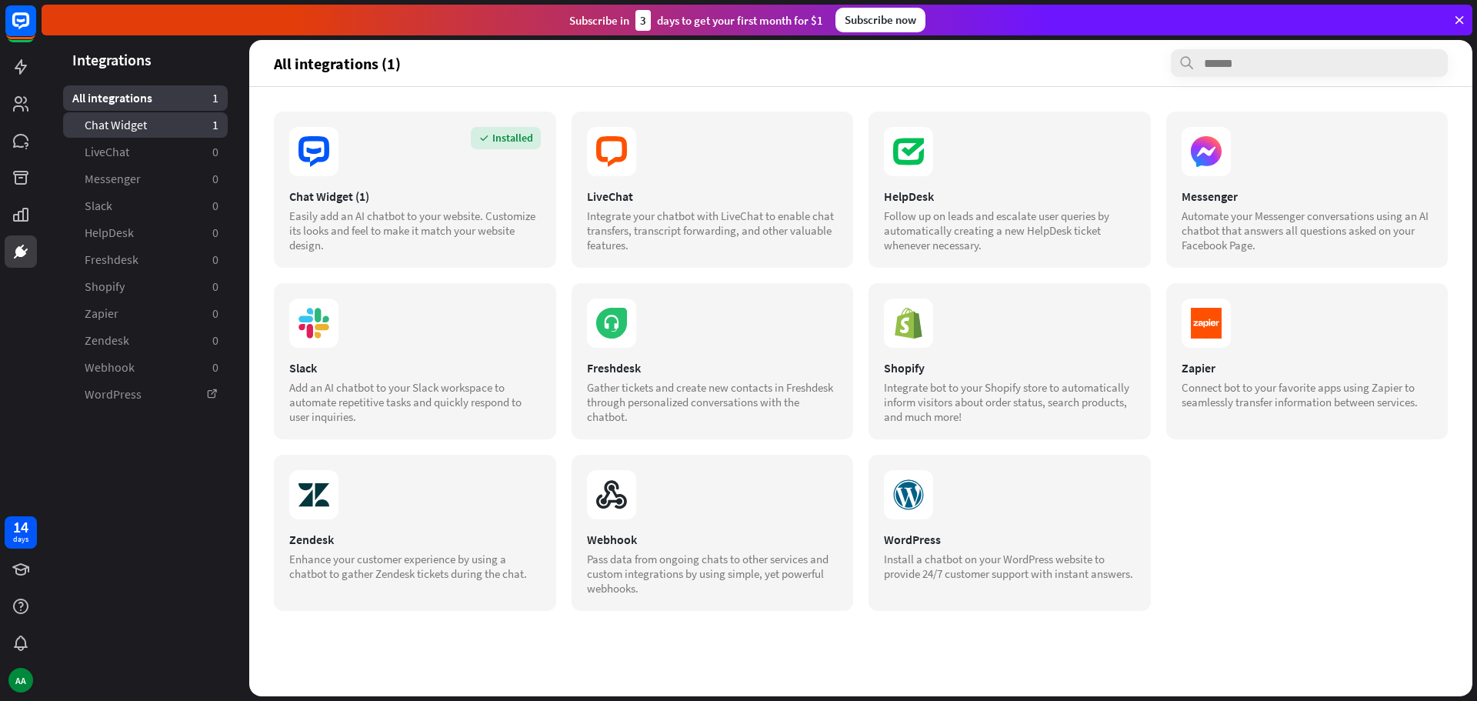
click at [108, 124] on span "Chat Widget" at bounding box center [116, 125] width 62 height 16
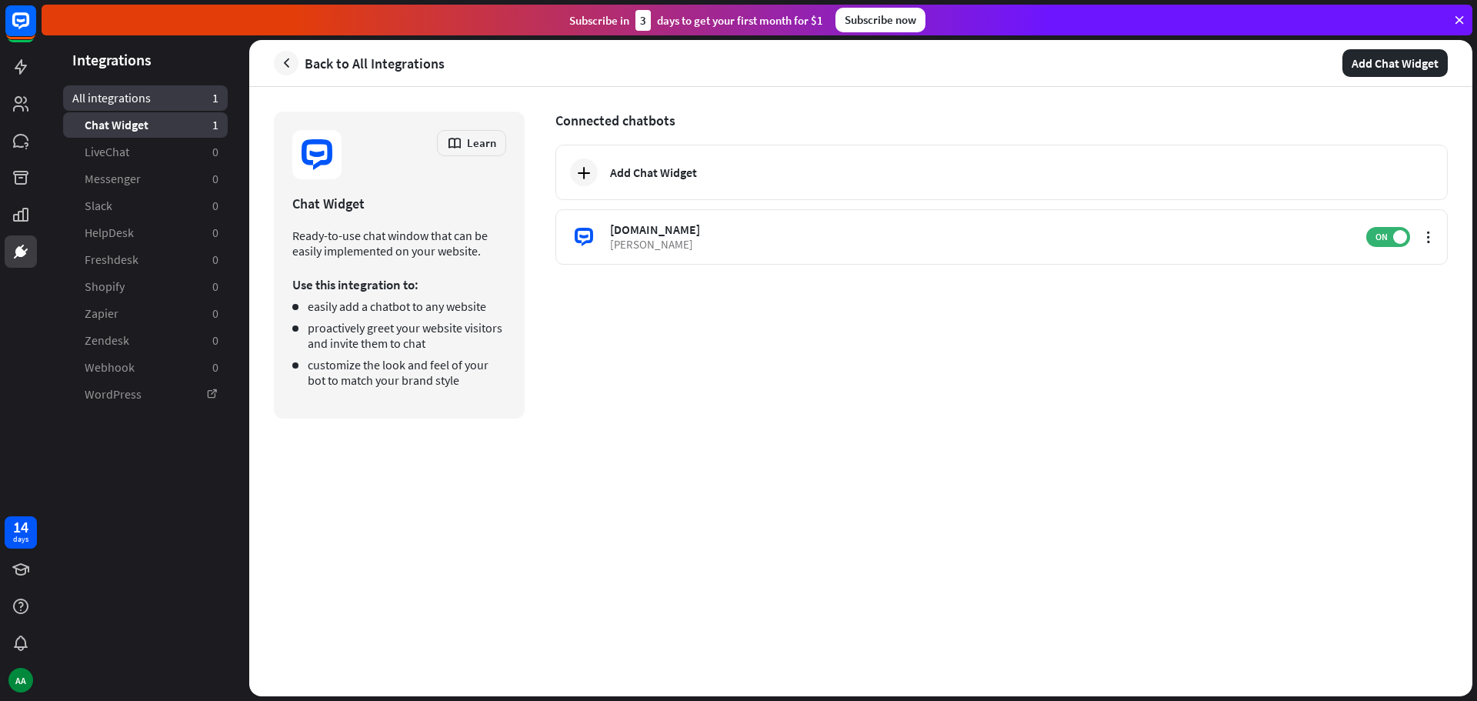
click at [118, 92] on span "All integrations" at bounding box center [111, 98] width 78 height 16
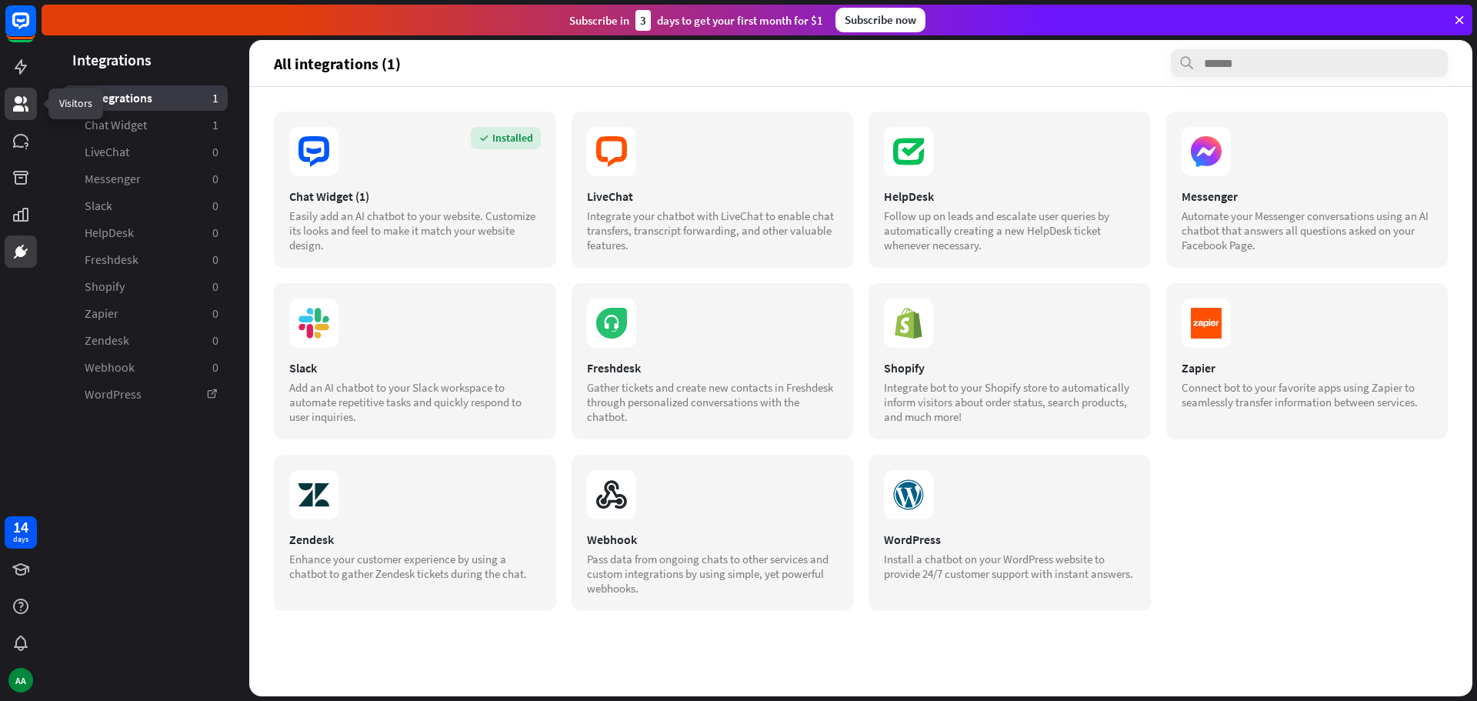
click at [35, 92] on link at bounding box center [21, 104] width 32 height 32
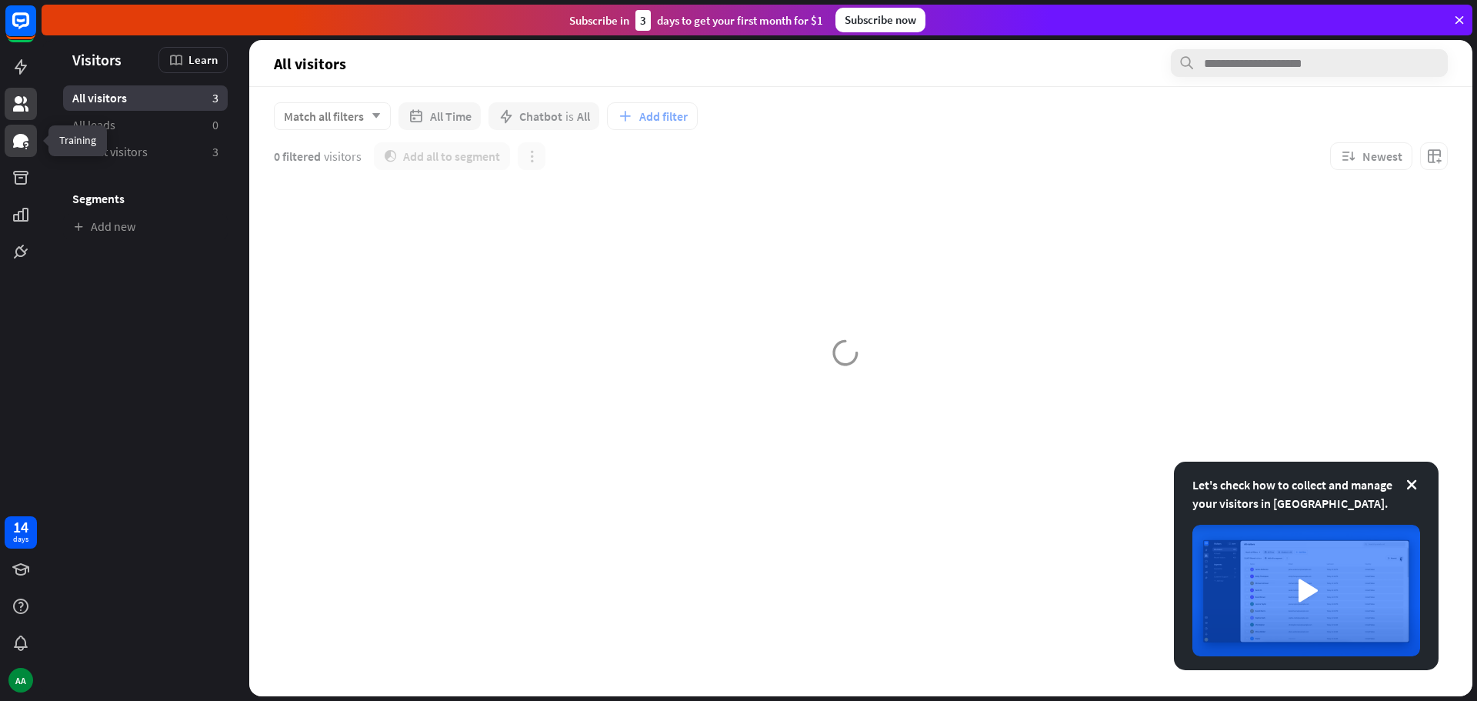
click at [19, 150] on link at bounding box center [21, 141] width 32 height 32
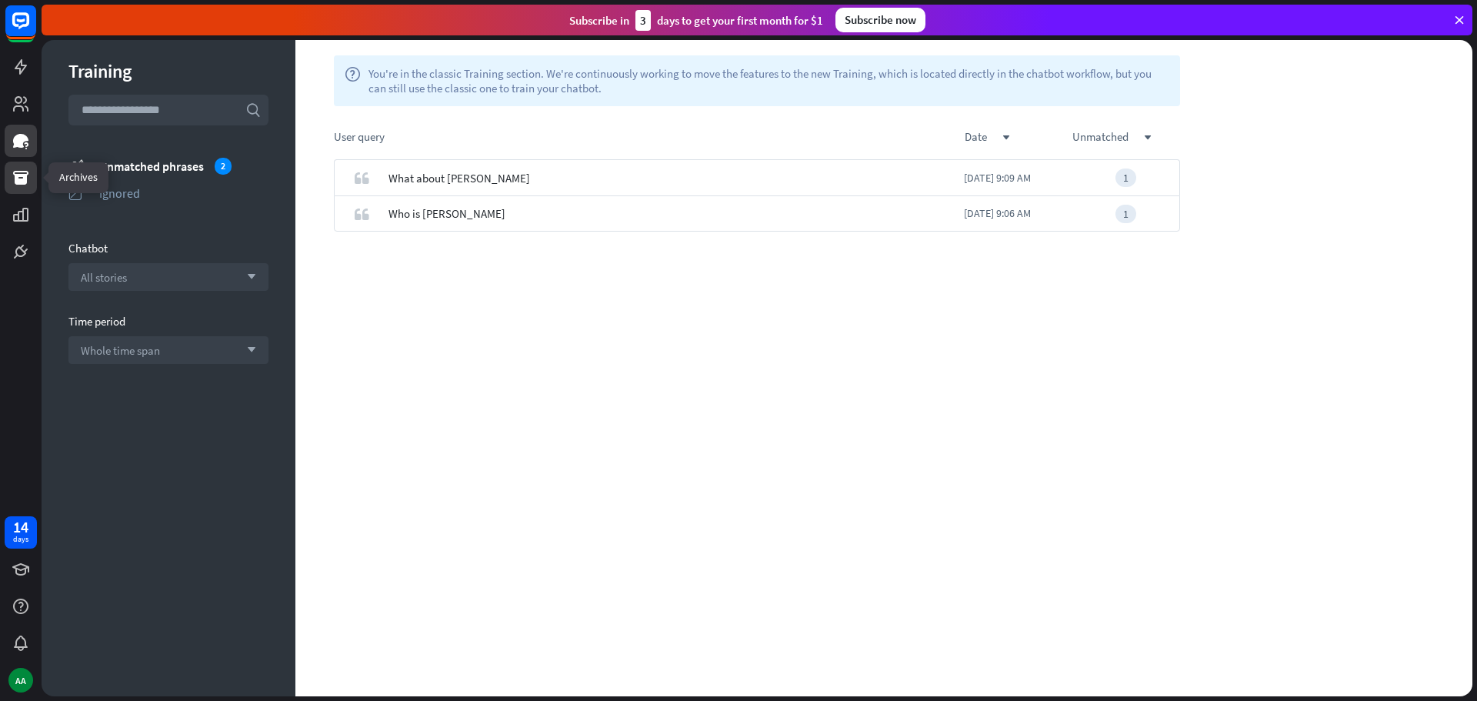
click at [25, 187] on link at bounding box center [21, 178] width 32 height 32
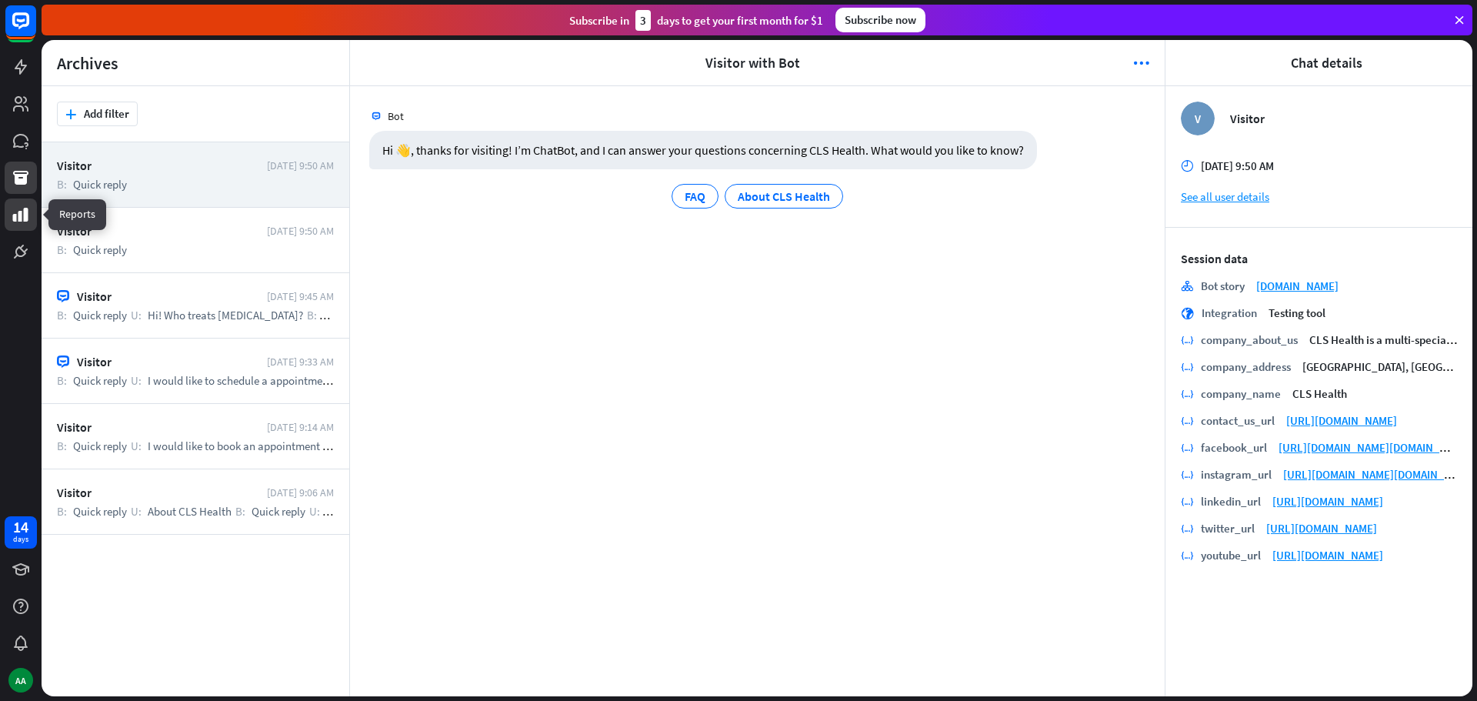
click at [28, 220] on icon at bounding box center [20, 215] width 15 height 14
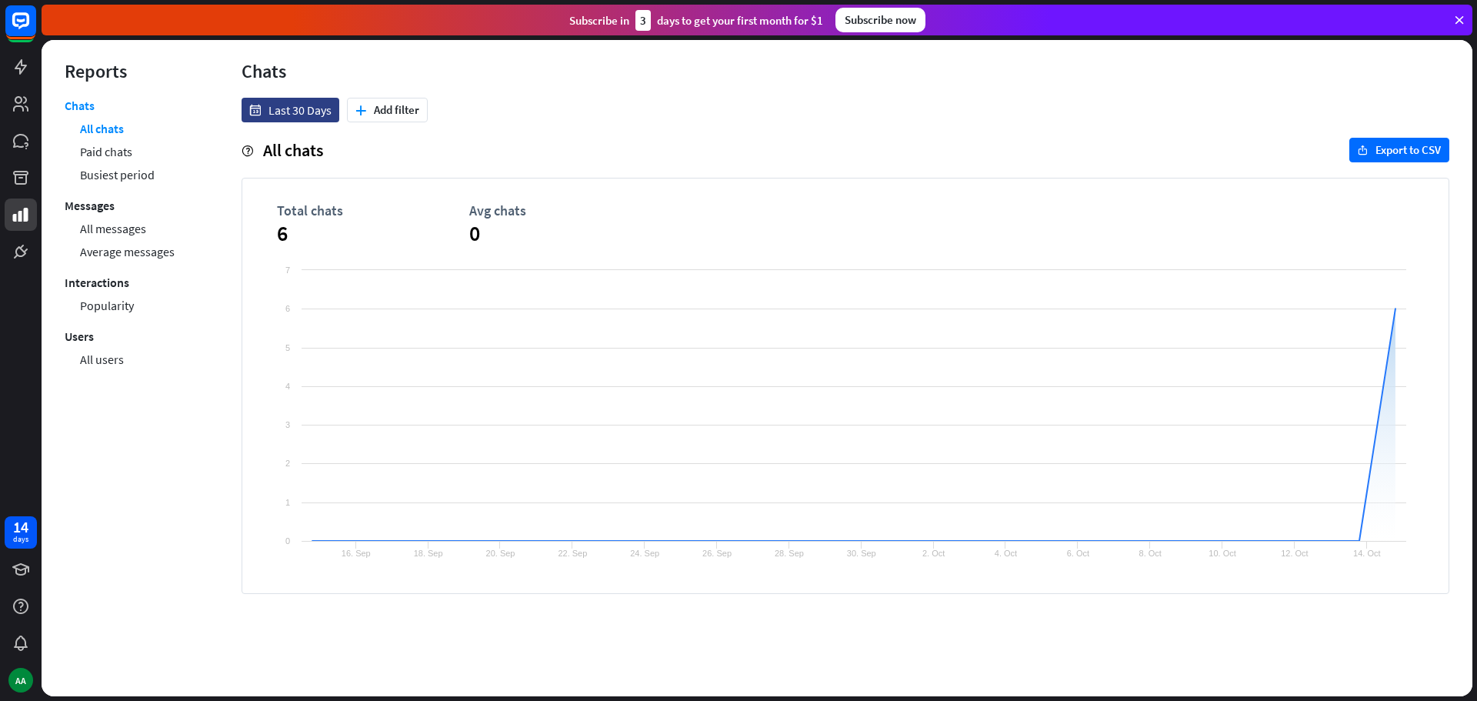
click at [31, 124] on div at bounding box center [21, 134] width 42 height 268
click at [31, 106] on link at bounding box center [21, 104] width 32 height 32
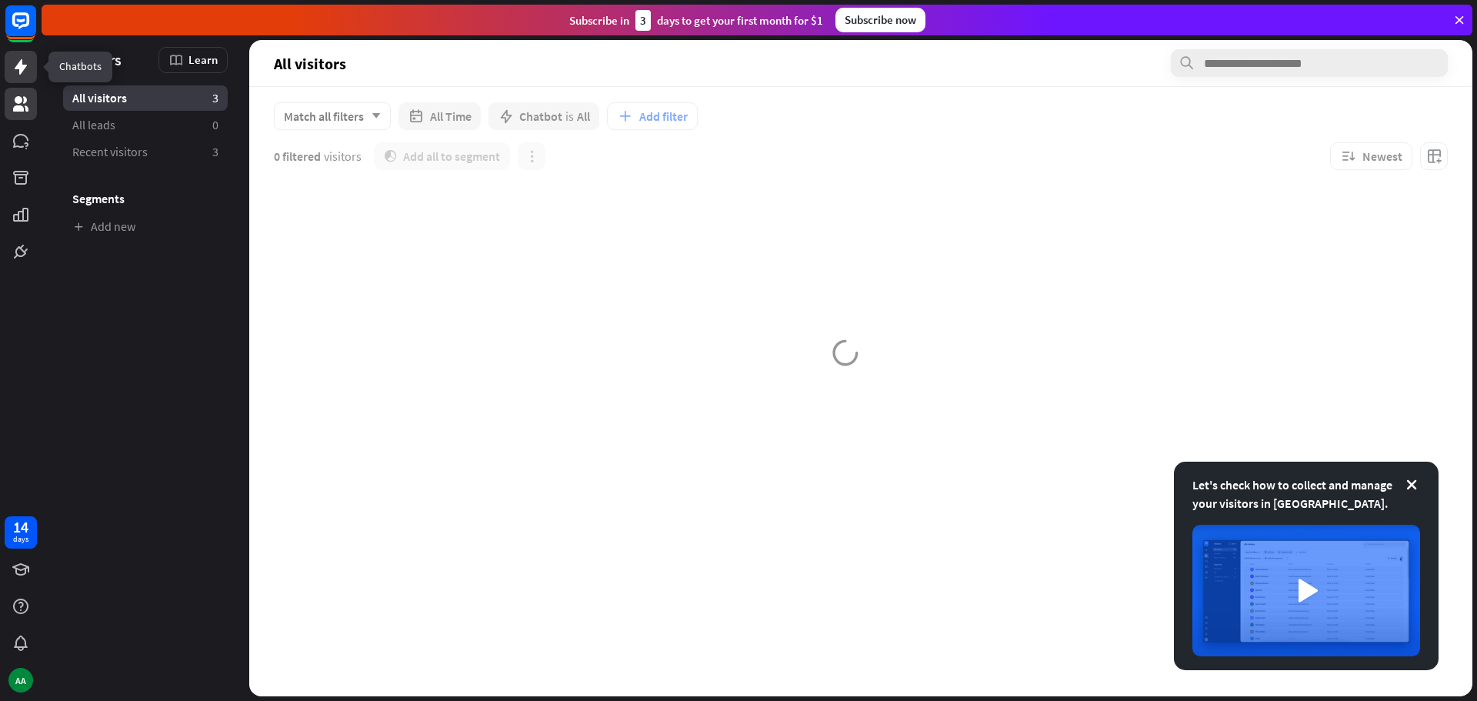
click at [28, 55] on link at bounding box center [21, 67] width 32 height 32
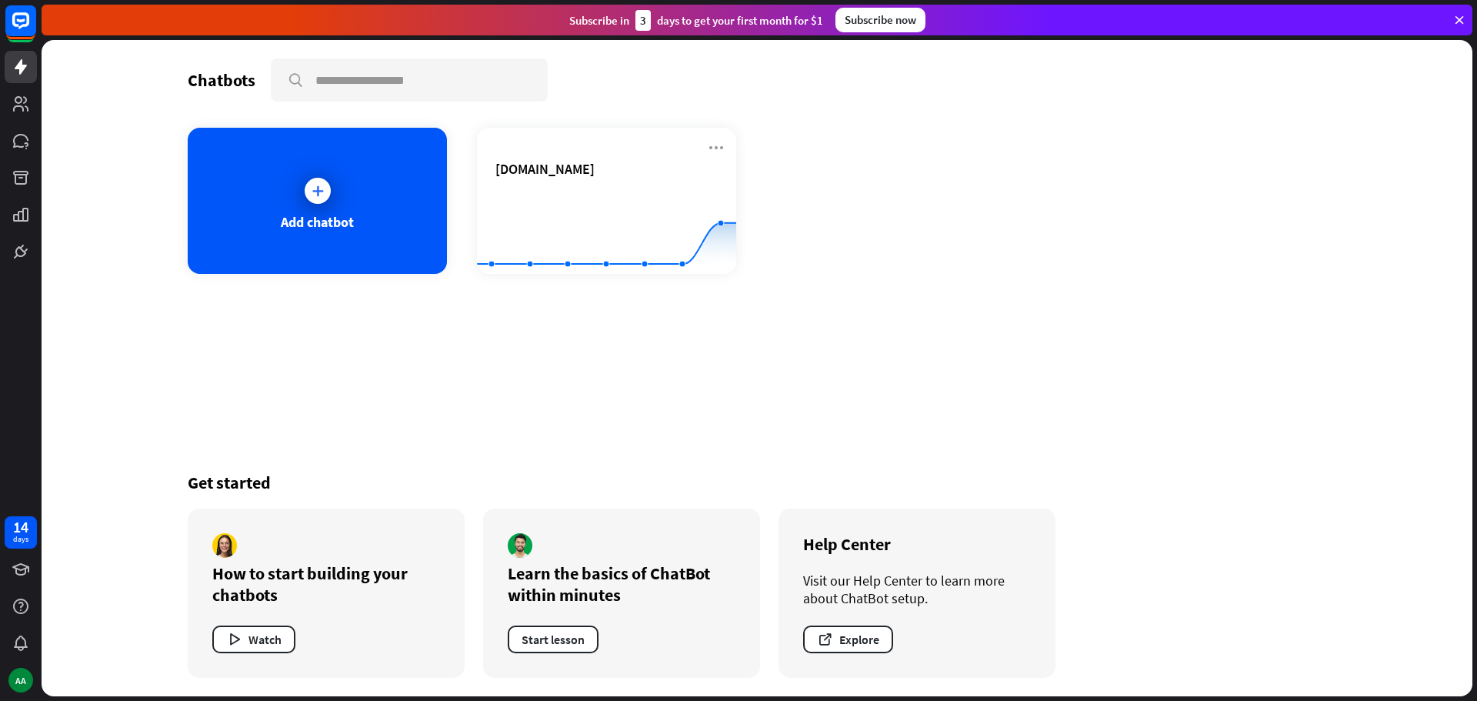
click at [678, 19] on div "Subscribe [DATE] to get your first month for $1" at bounding box center [696, 20] width 254 height 21
click at [896, 17] on div "Subscribe now" at bounding box center [880, 20] width 90 height 25
